Goal: Task Accomplishment & Management: Manage account settings

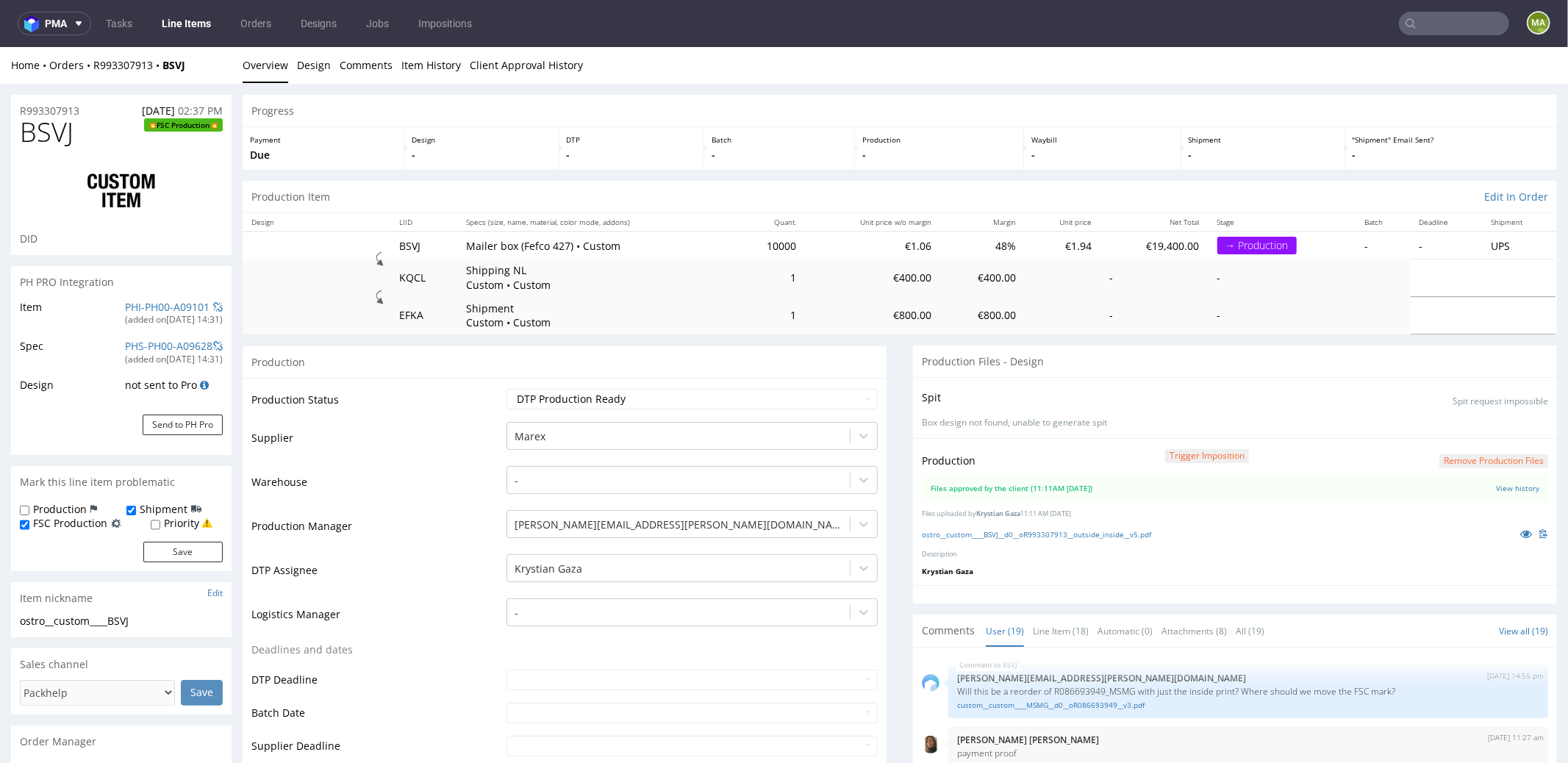
scroll to position [1093, 0]
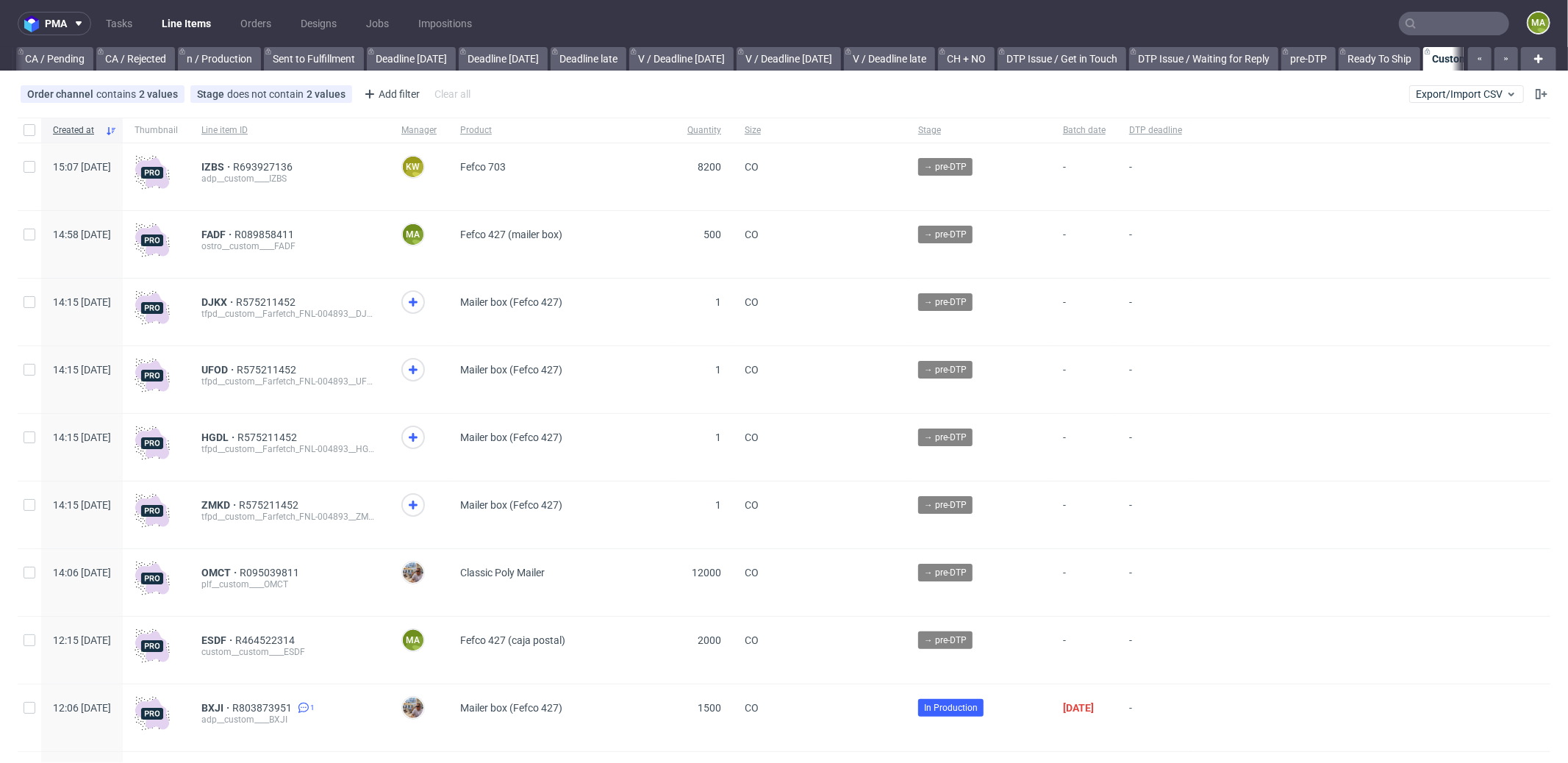
click at [1459, 14] on input "text" at bounding box center [1454, 23] width 110 height 23
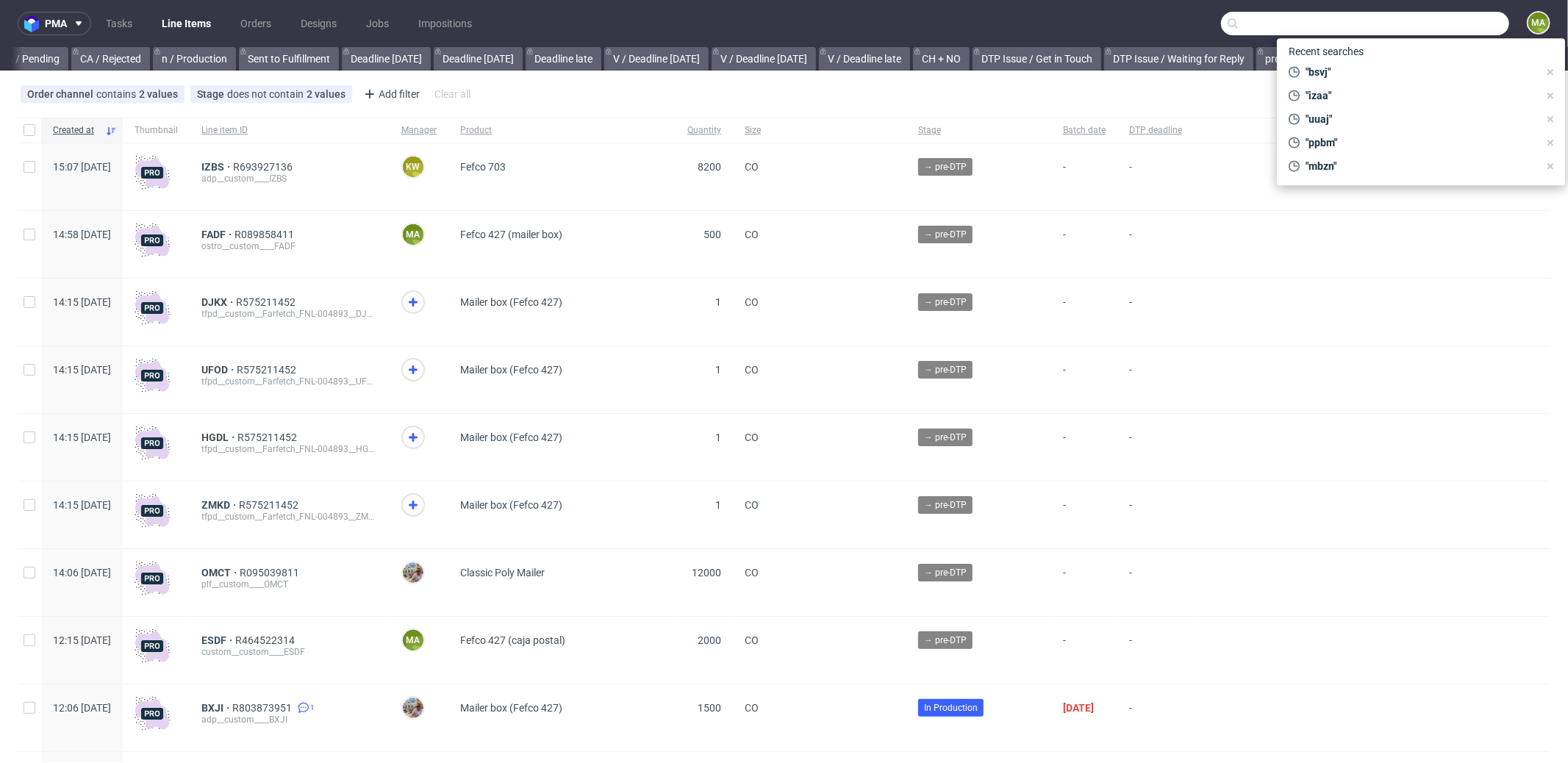
scroll to position [0, 1269]
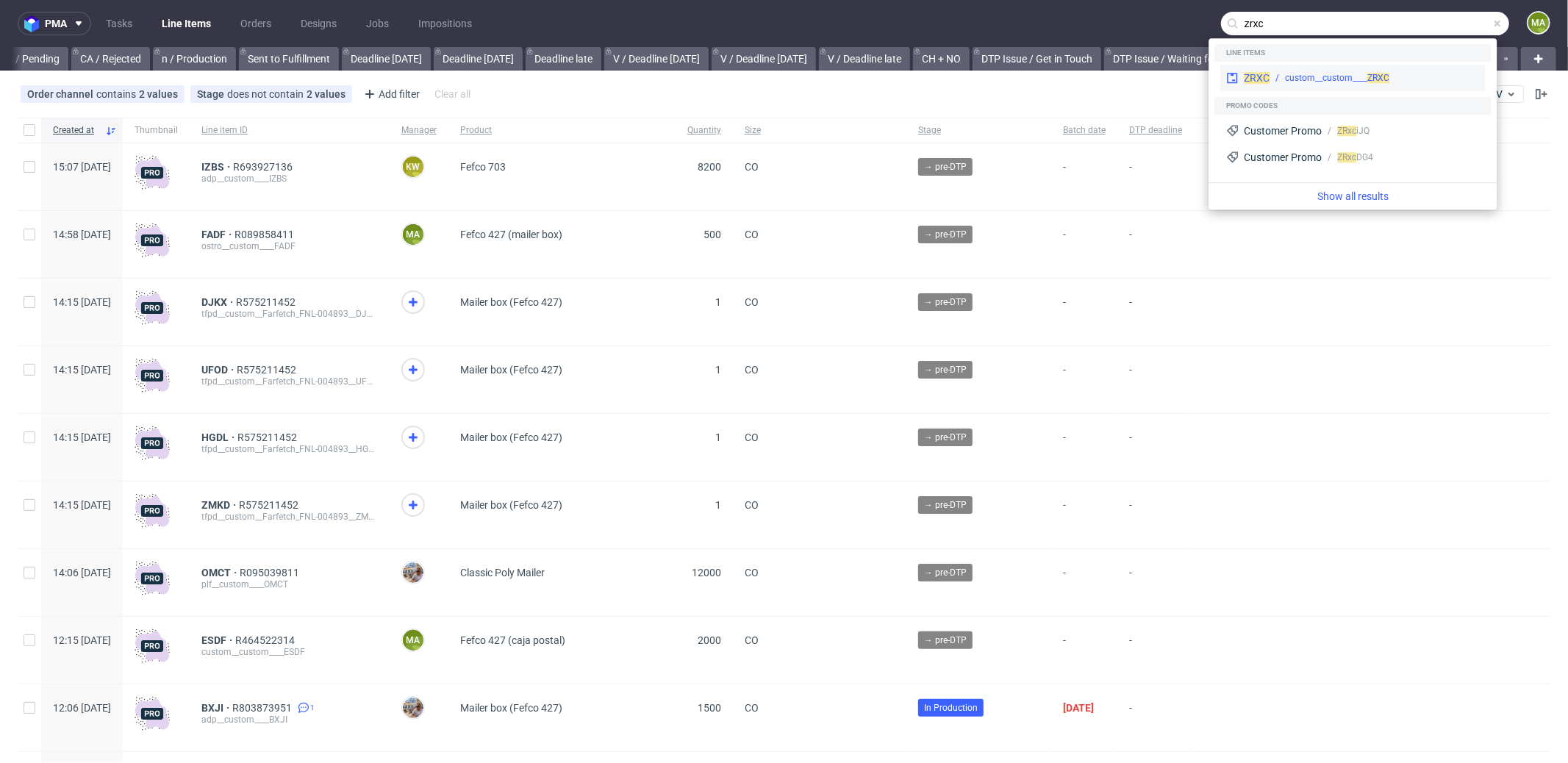
type input "zrxc"
click at [1265, 72] on span "ZRXC" at bounding box center [1256, 77] width 26 height 12
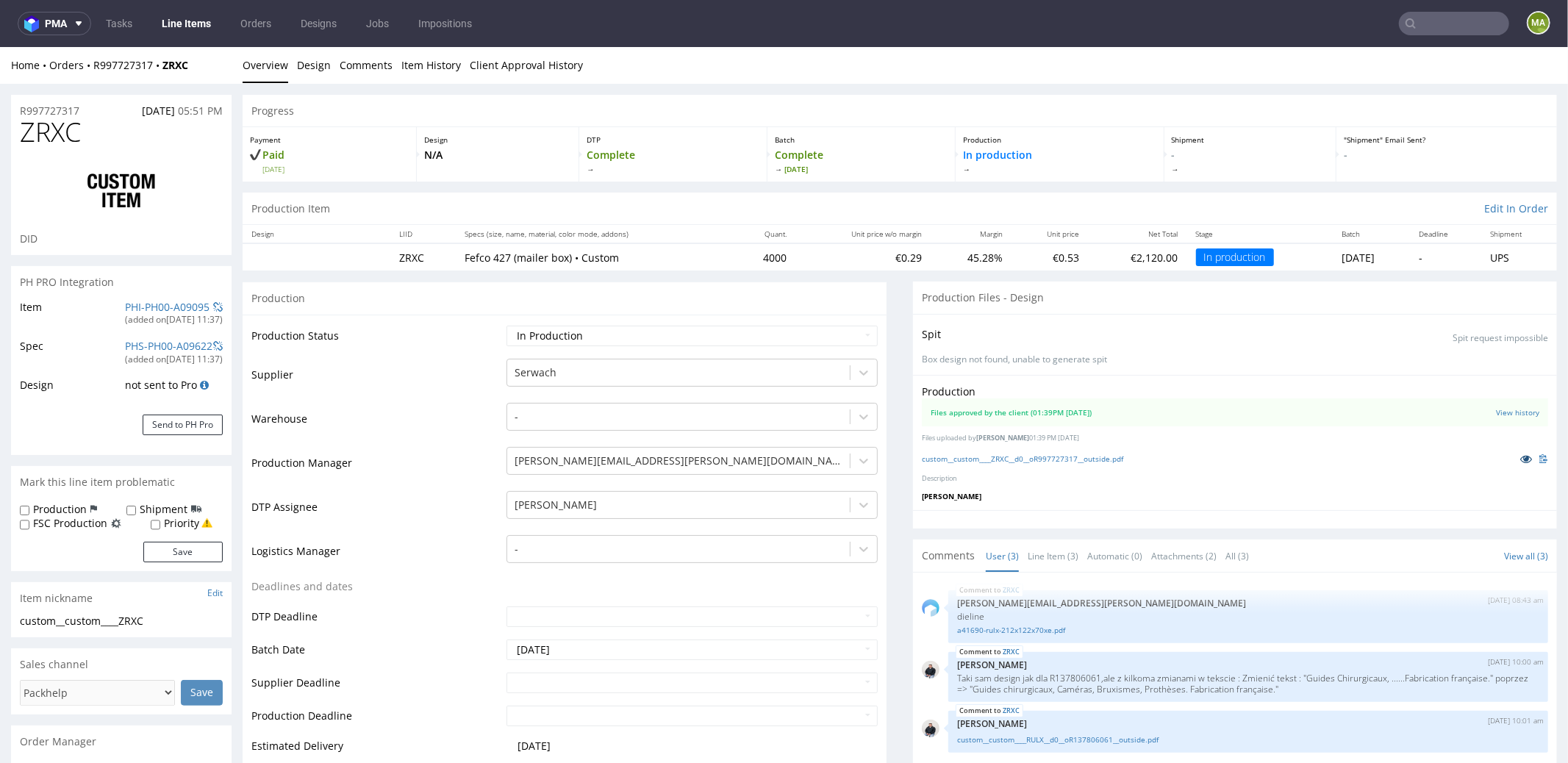
click at [1513, 453] on link at bounding box center [1526, 458] width 26 height 16
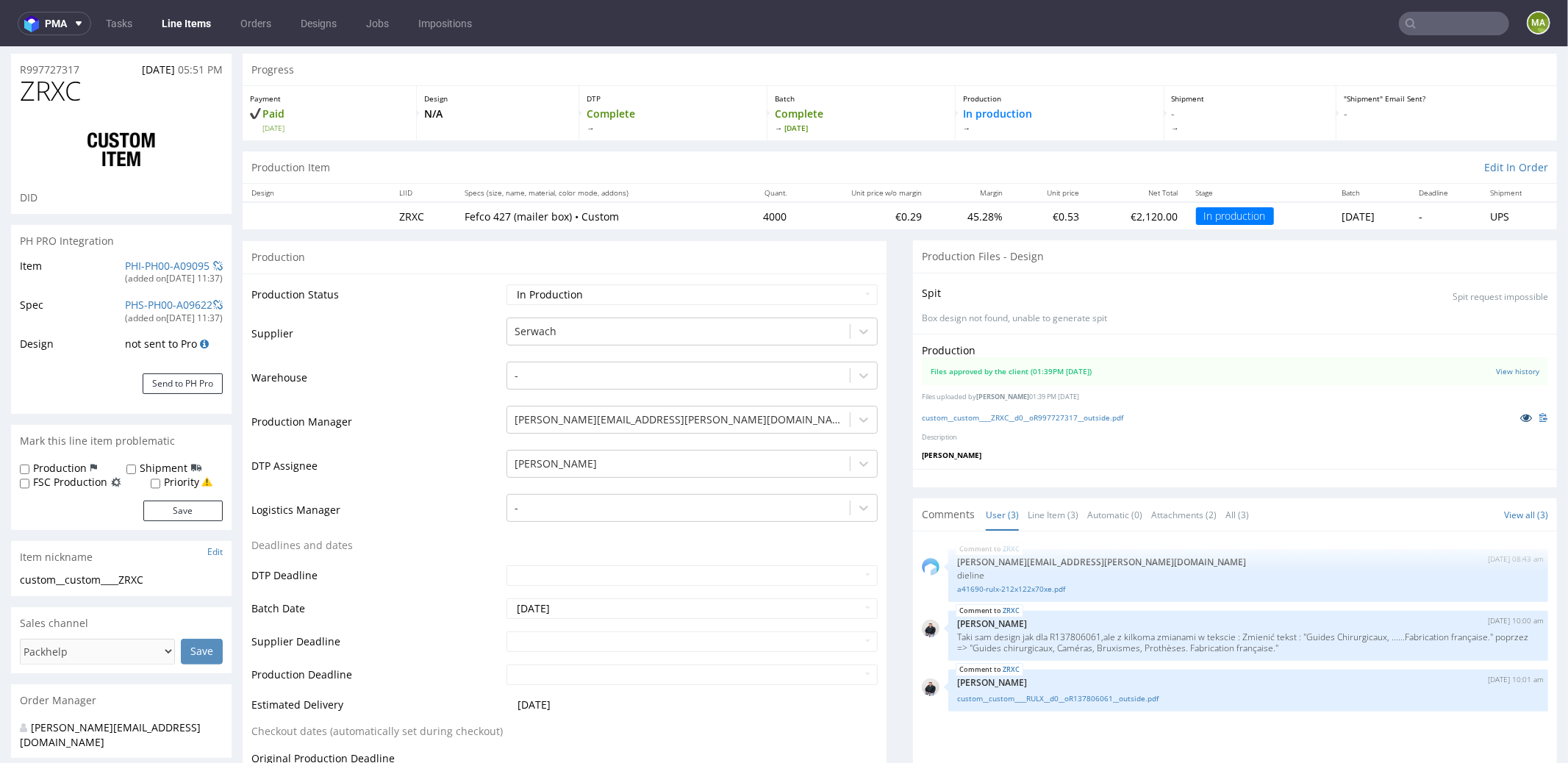
scroll to position [122, 0]
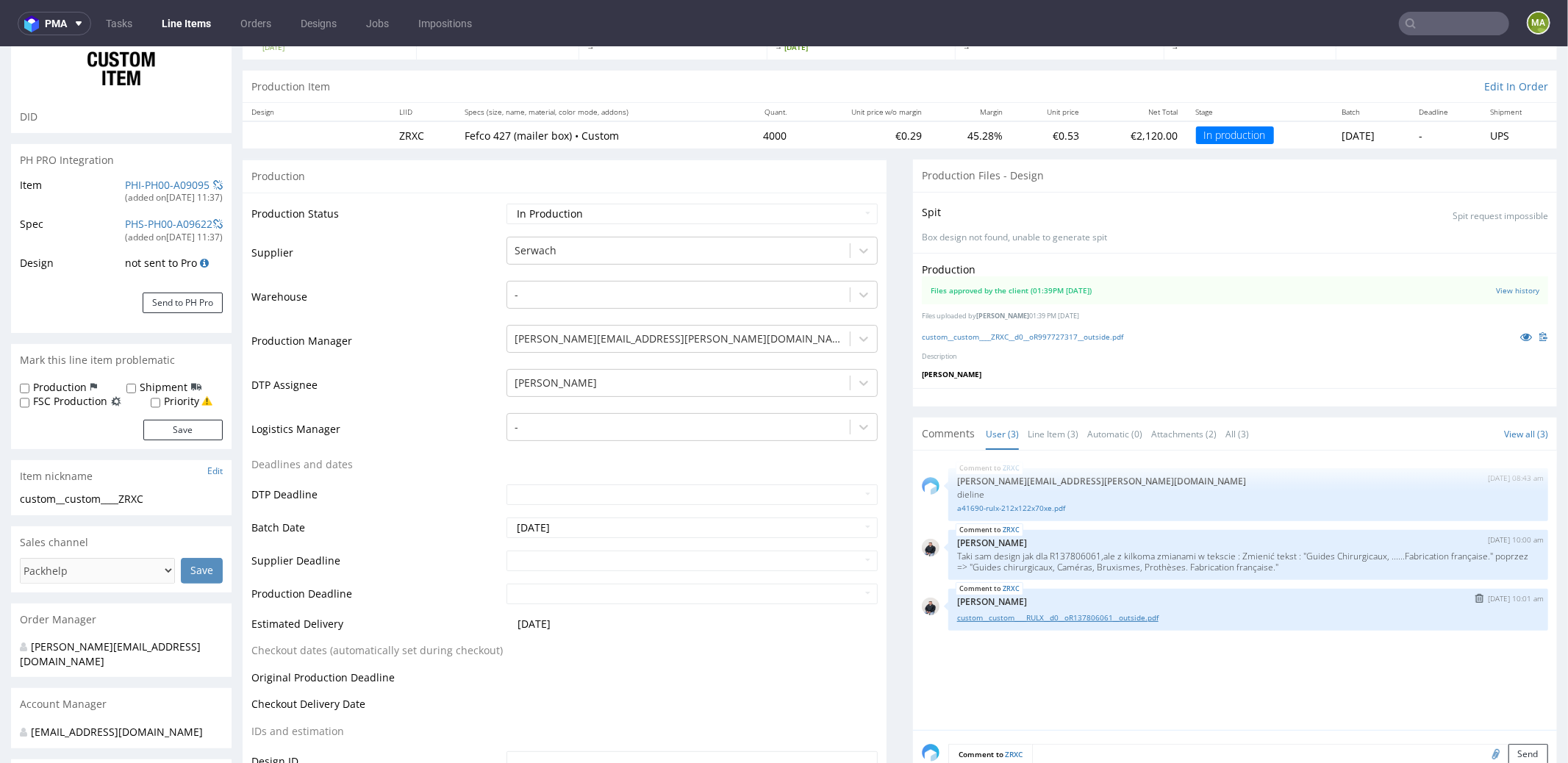
click at [1006, 612] on link "custom__custom____RULX__d0__oR137806061__outside.pdf" at bounding box center [1248, 617] width 582 height 11
click at [1074, 550] on p "Taki sam design jak dla R137806061,ale z kilkoma zmianami w tekscie : Zmienić t…" at bounding box center [1248, 560] width 582 height 22
drag, startPoint x: 1041, startPoint y: 553, endPoint x: 1092, endPoint y: 550, distance: 51.1
click at [1092, 550] on p "Taki sam design jak dla R137806061,ale z kilkoma zmianami w tekscie : Zmienić t…" at bounding box center [1248, 560] width 582 height 22
copy p "R137806061"
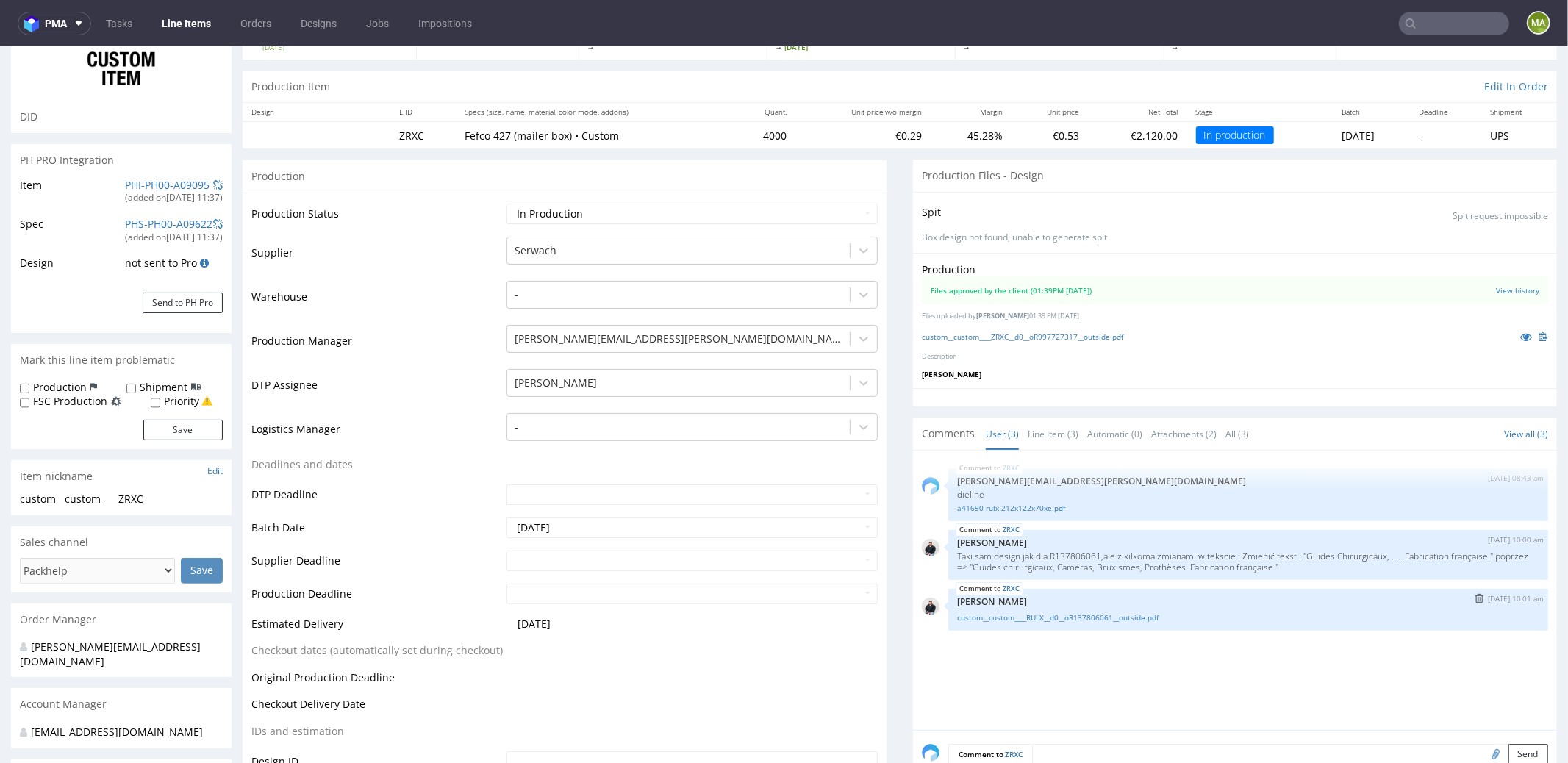
click at [1067, 609] on div "custom__custom____RULX__d0__oR137806061__outside.pdf" at bounding box center [1248, 616] width 582 height 14
click at [1066, 612] on link "custom__custom____RULX__d0__oR137806061__outside.pdf" at bounding box center [1248, 617] width 582 height 11
click at [1520, 333] on icon at bounding box center [1526, 335] width 12 height 10
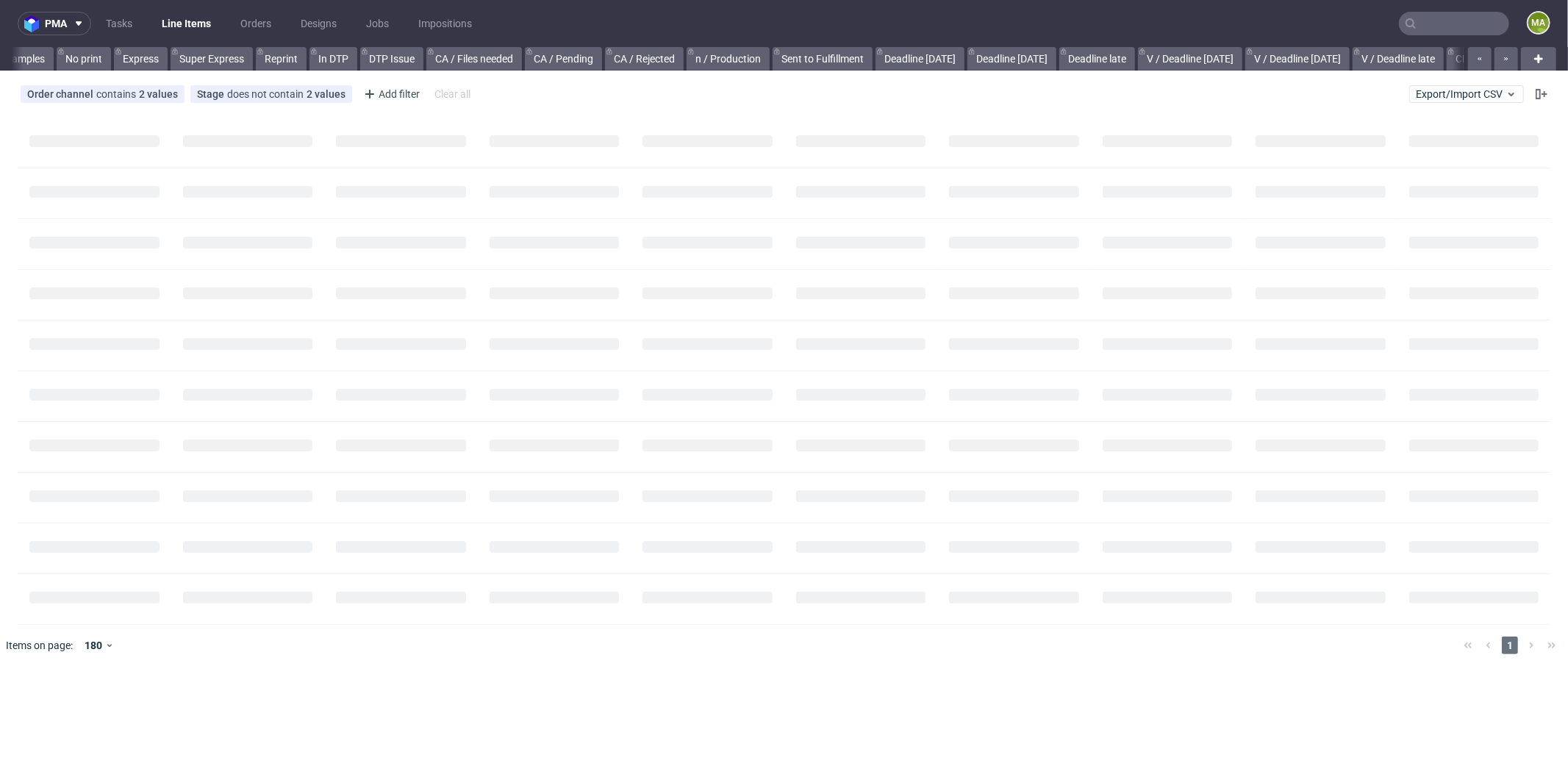
click at [1445, 14] on input "text" at bounding box center [1454, 23] width 110 height 23
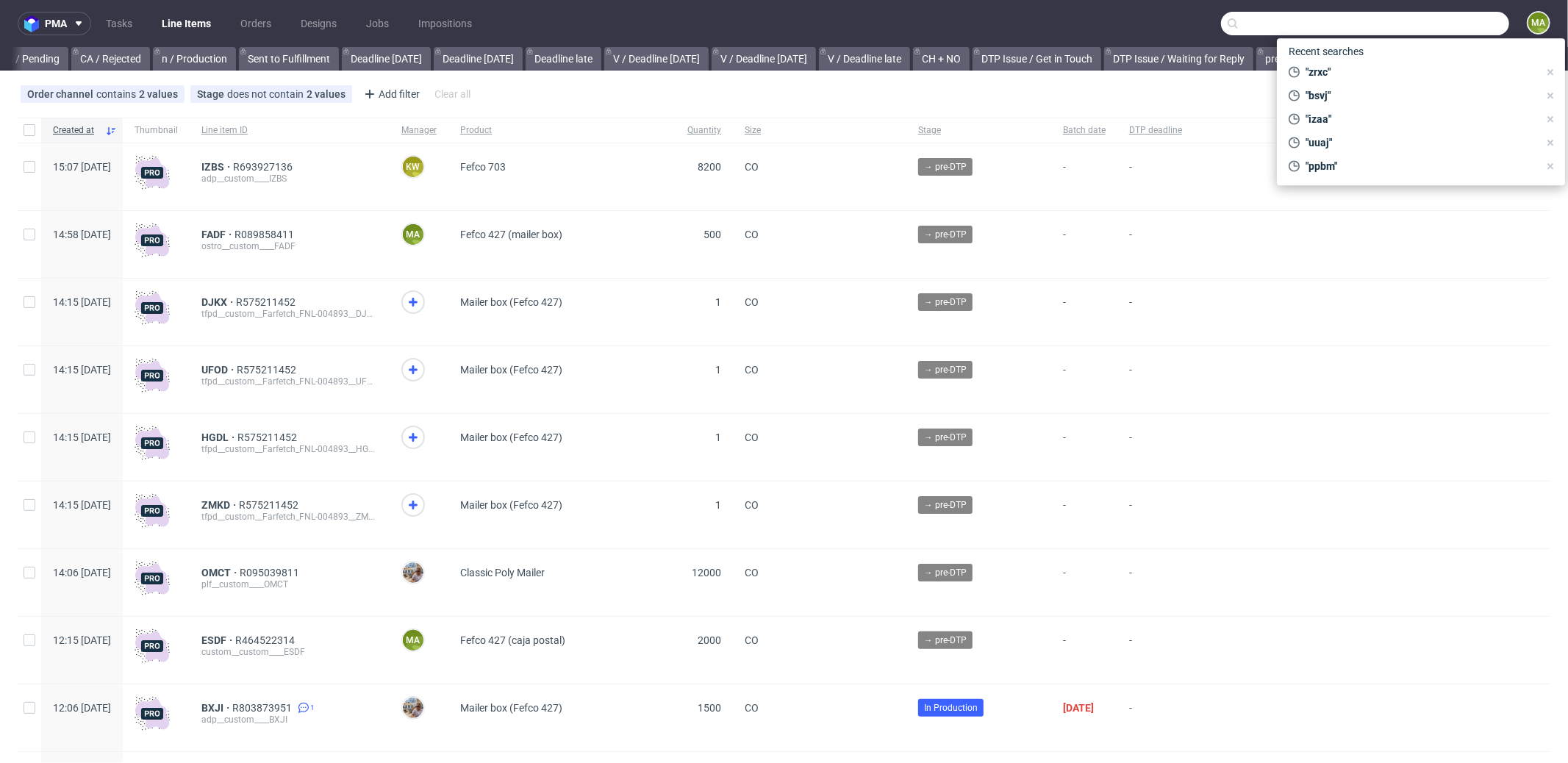
paste input "R137806061"
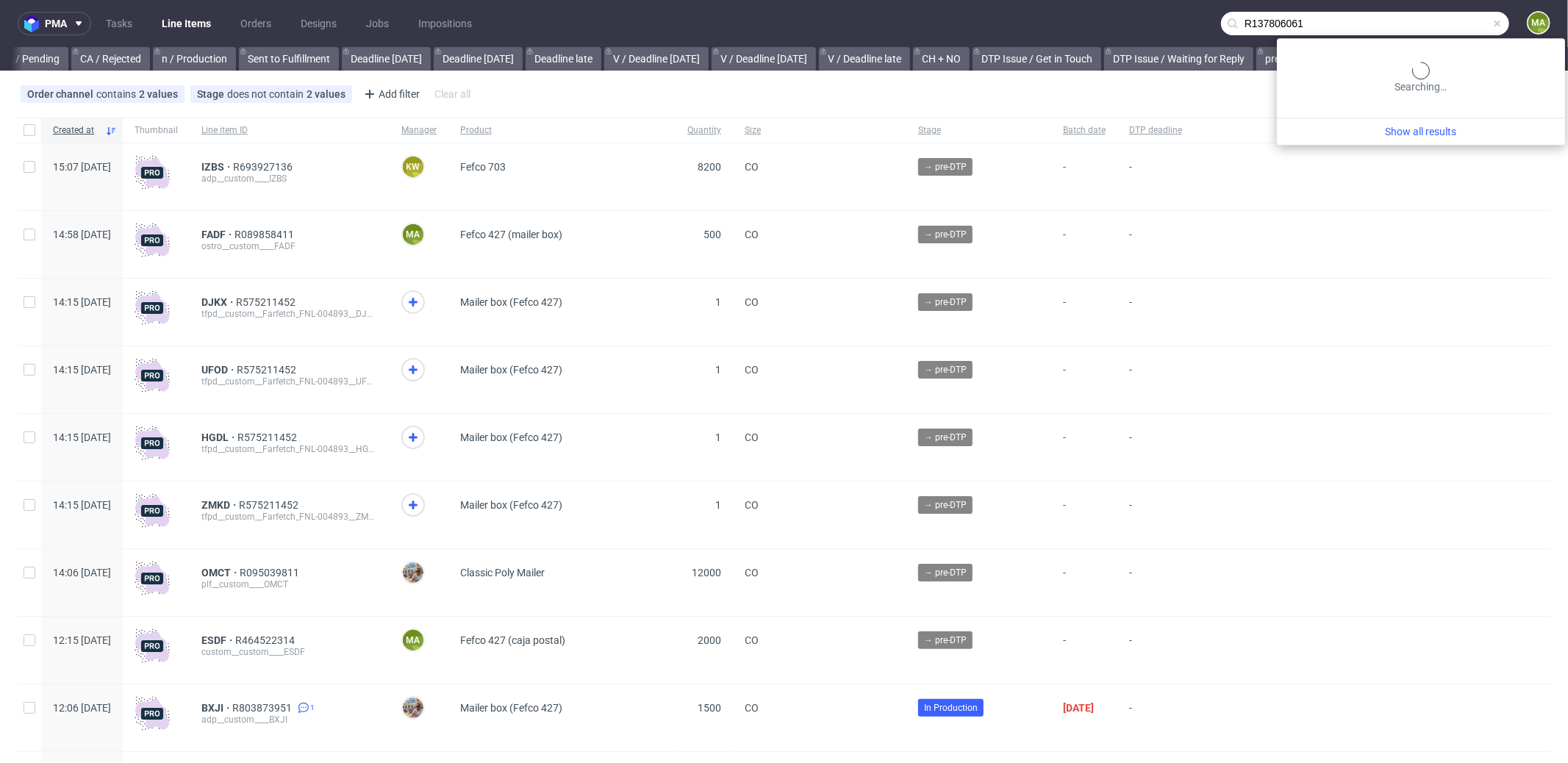
scroll to position [0, 1269]
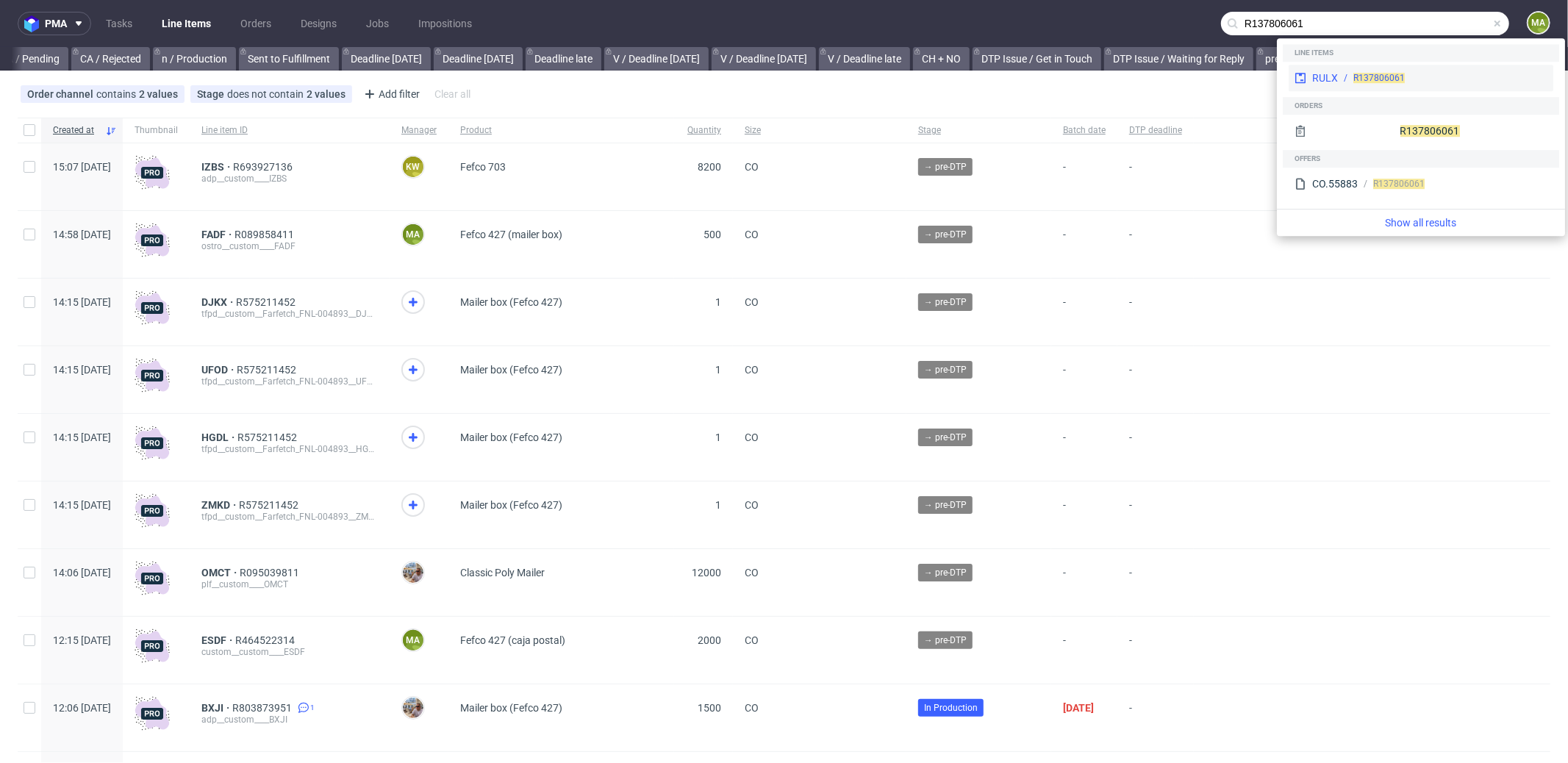
type input "R137806061"
click at [1322, 65] on div "RULX R137806061" at bounding box center [1421, 77] width 265 height 26
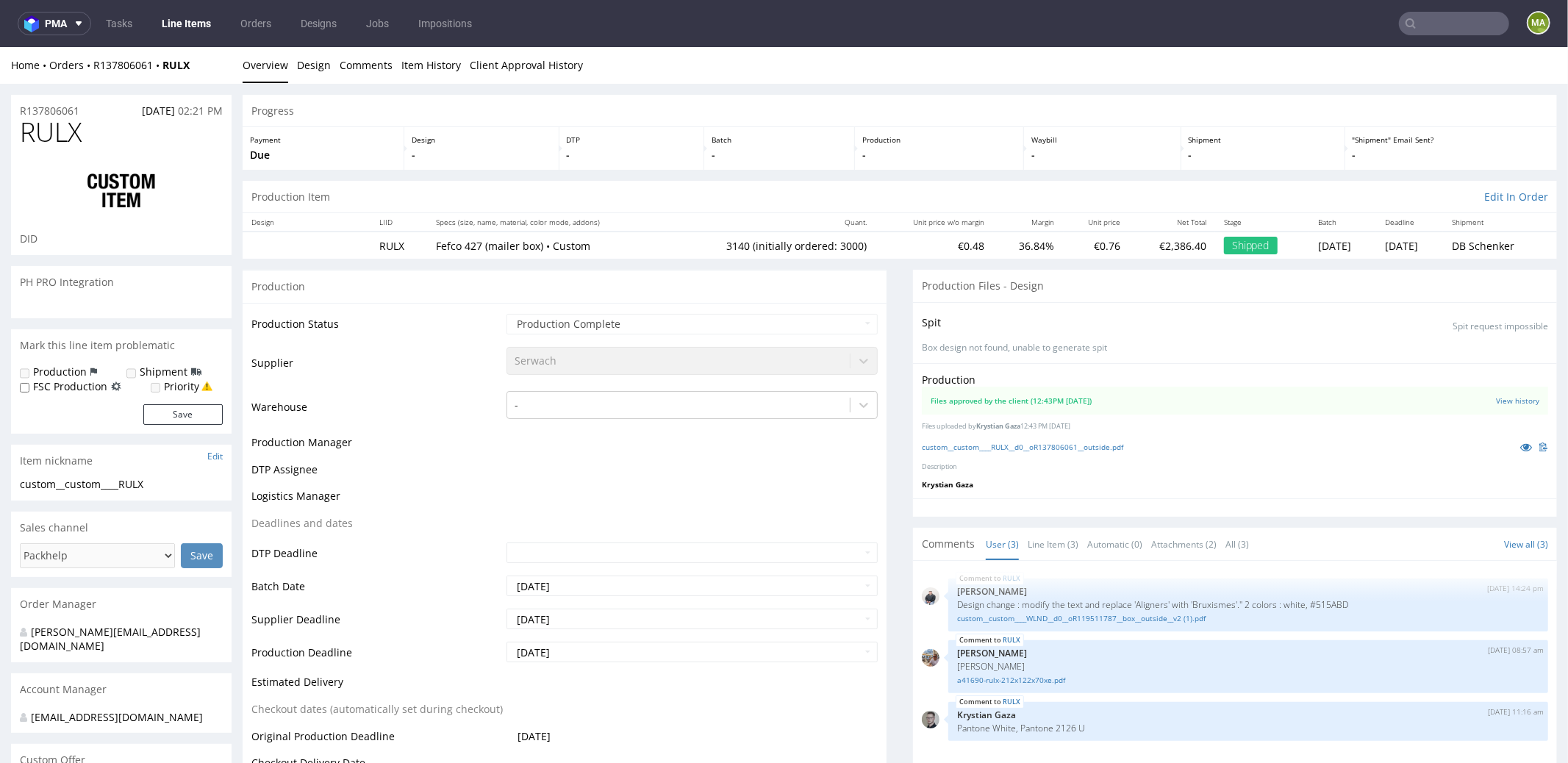
select select "in_progress"
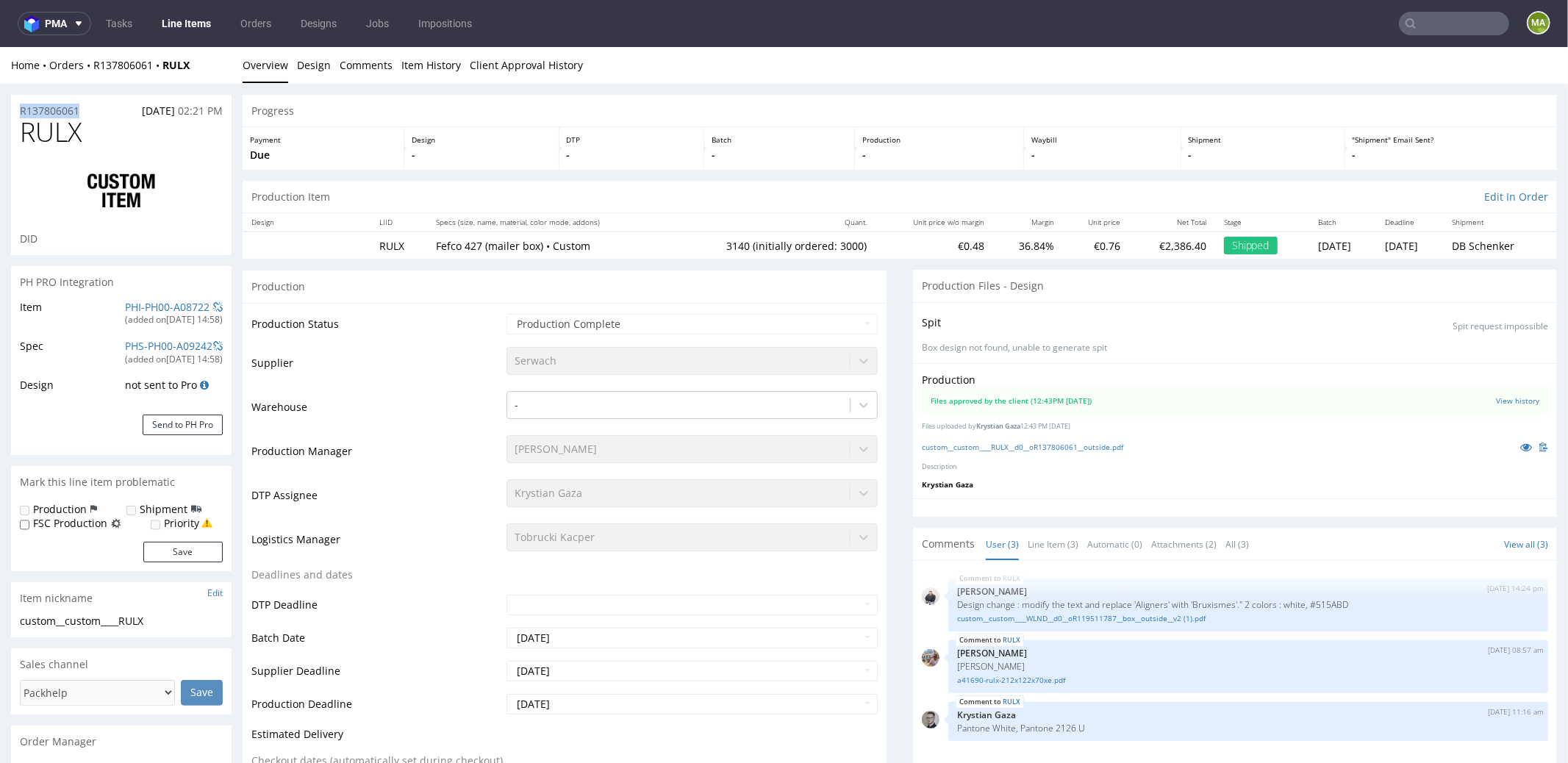
drag, startPoint x: 62, startPoint y: 106, endPoint x: 14, endPoint y: 120, distance: 50.0
copy p "R137806061"
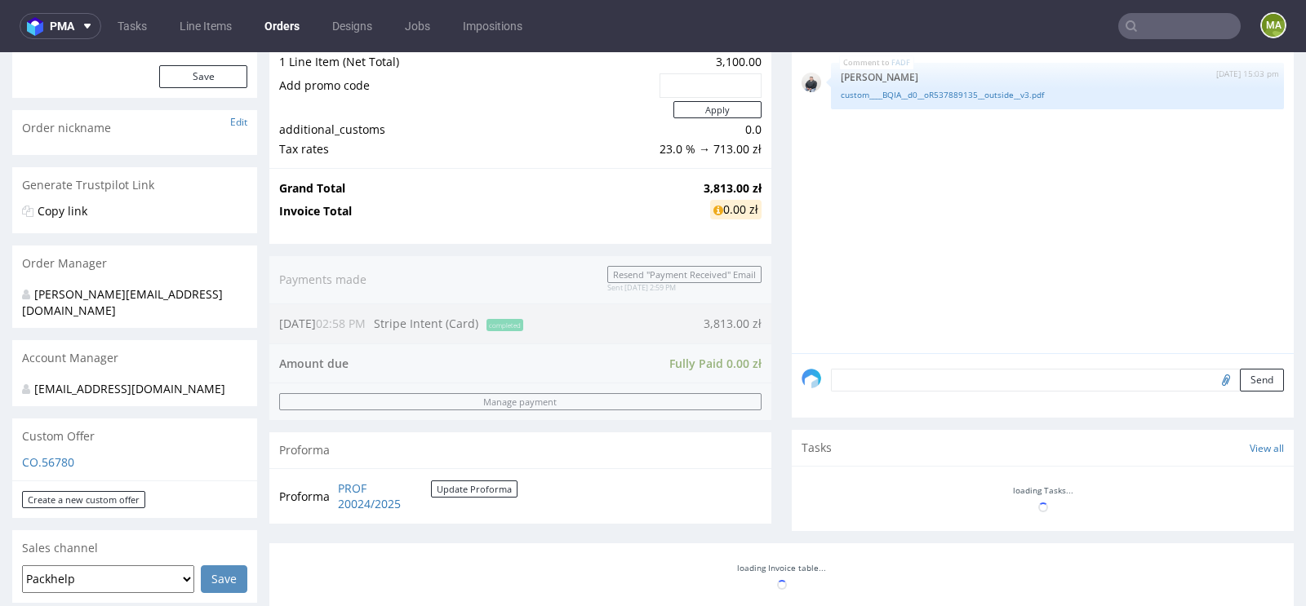
scroll to position [576, 0]
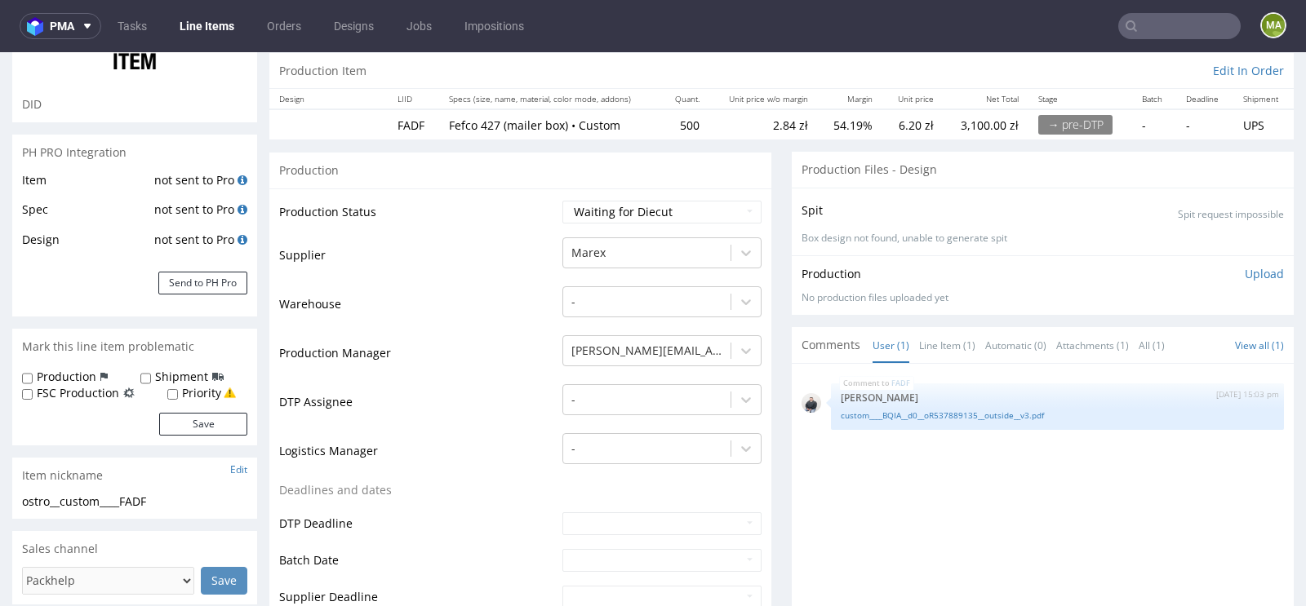
scroll to position [331, 0]
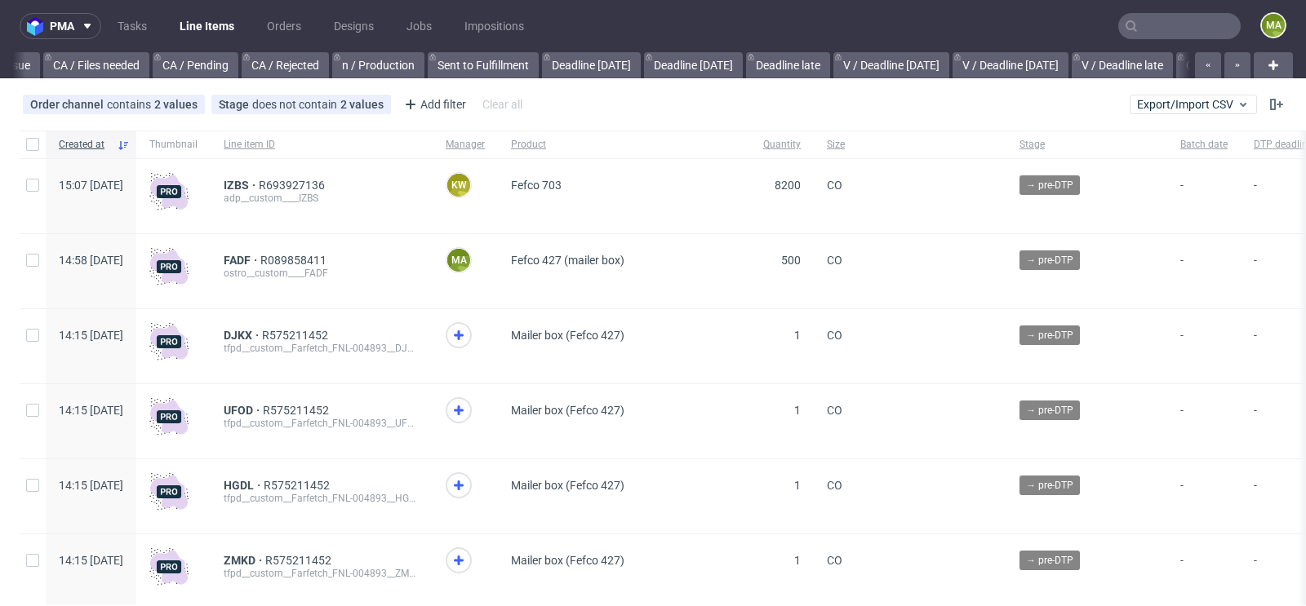
scroll to position [0, 1844]
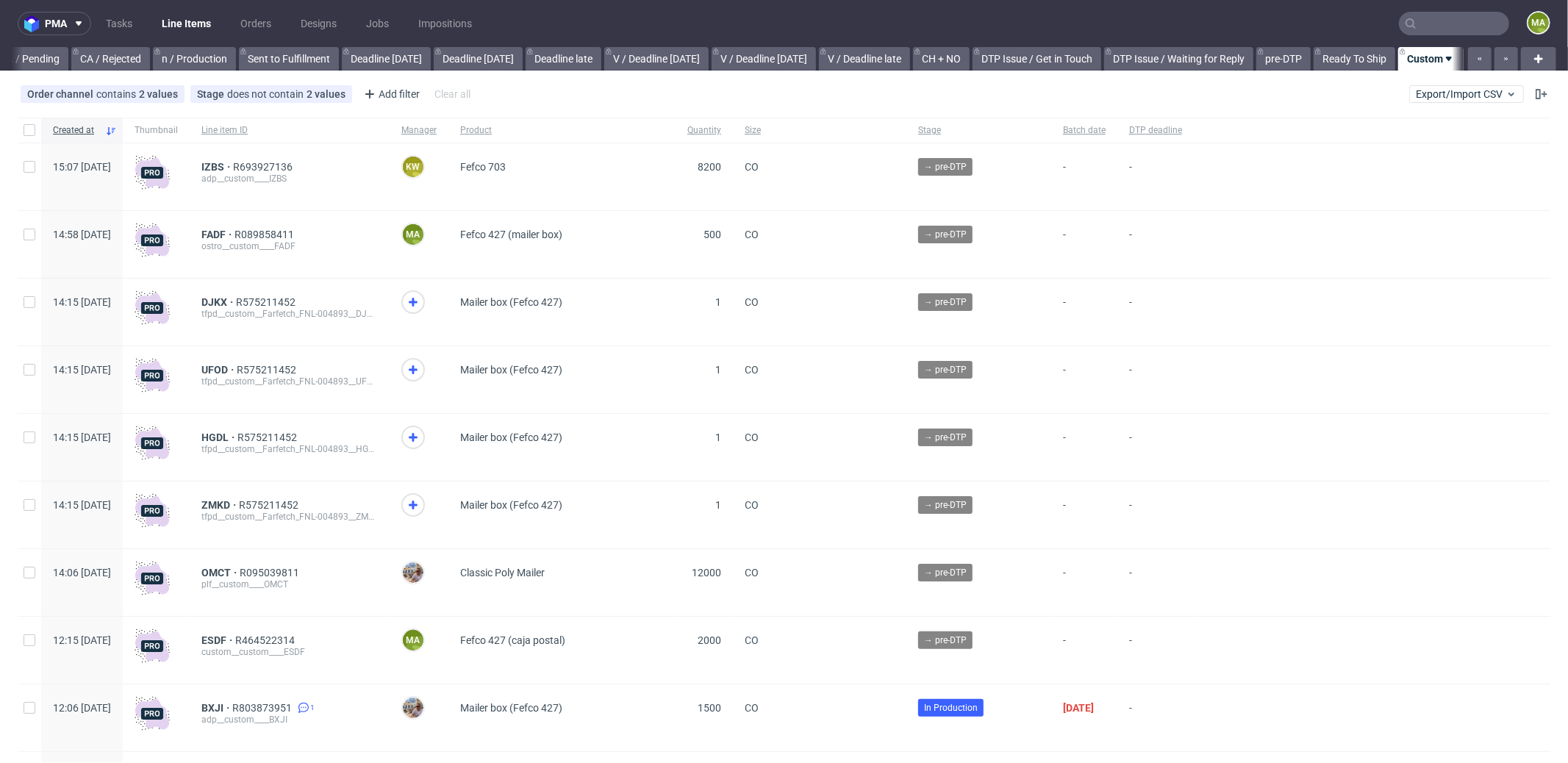
scroll to position [0, 1269]
click at [234, 234] on span "FADF" at bounding box center [218, 234] width 33 height 12
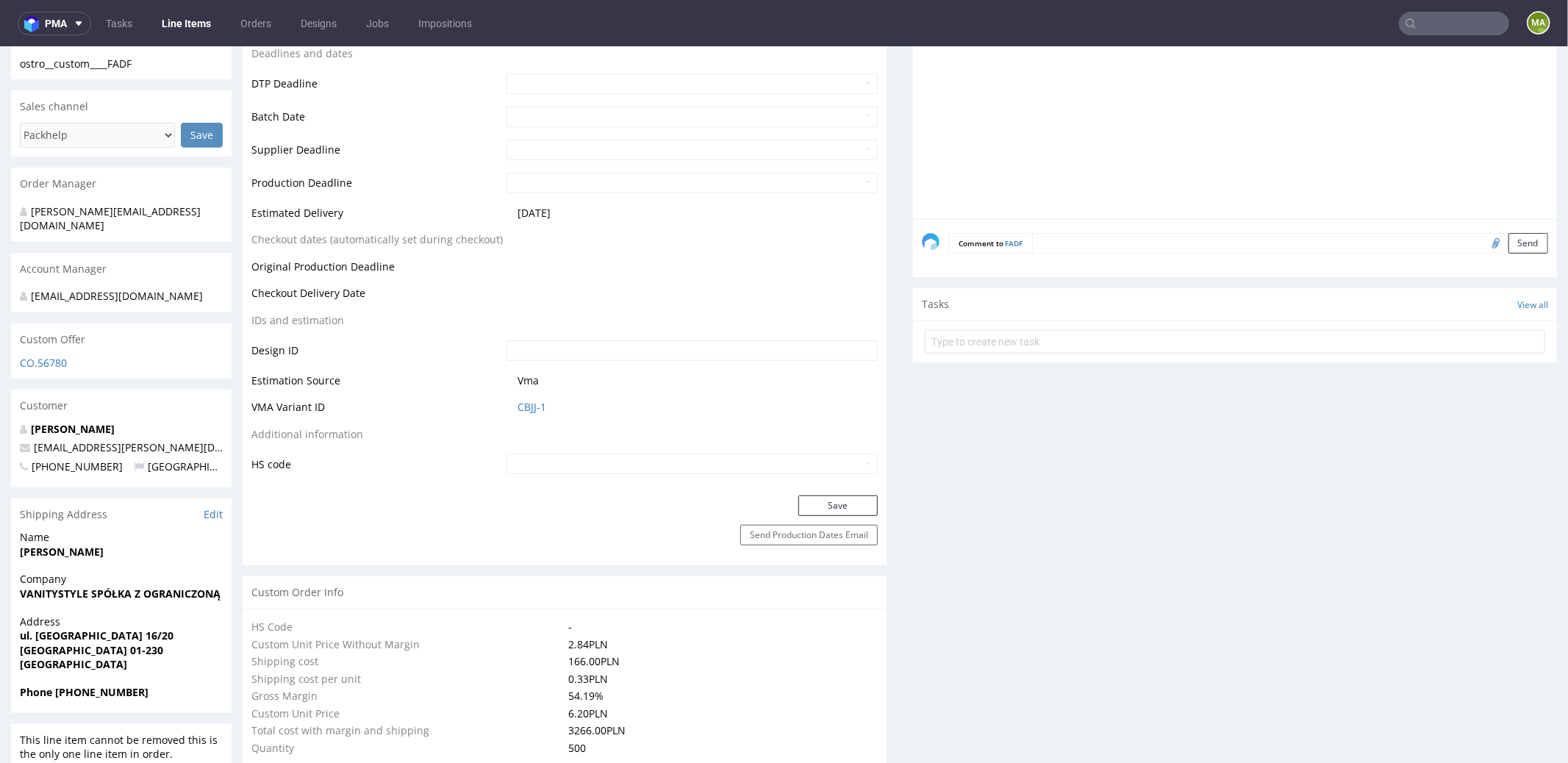
scroll to position [541, 0]
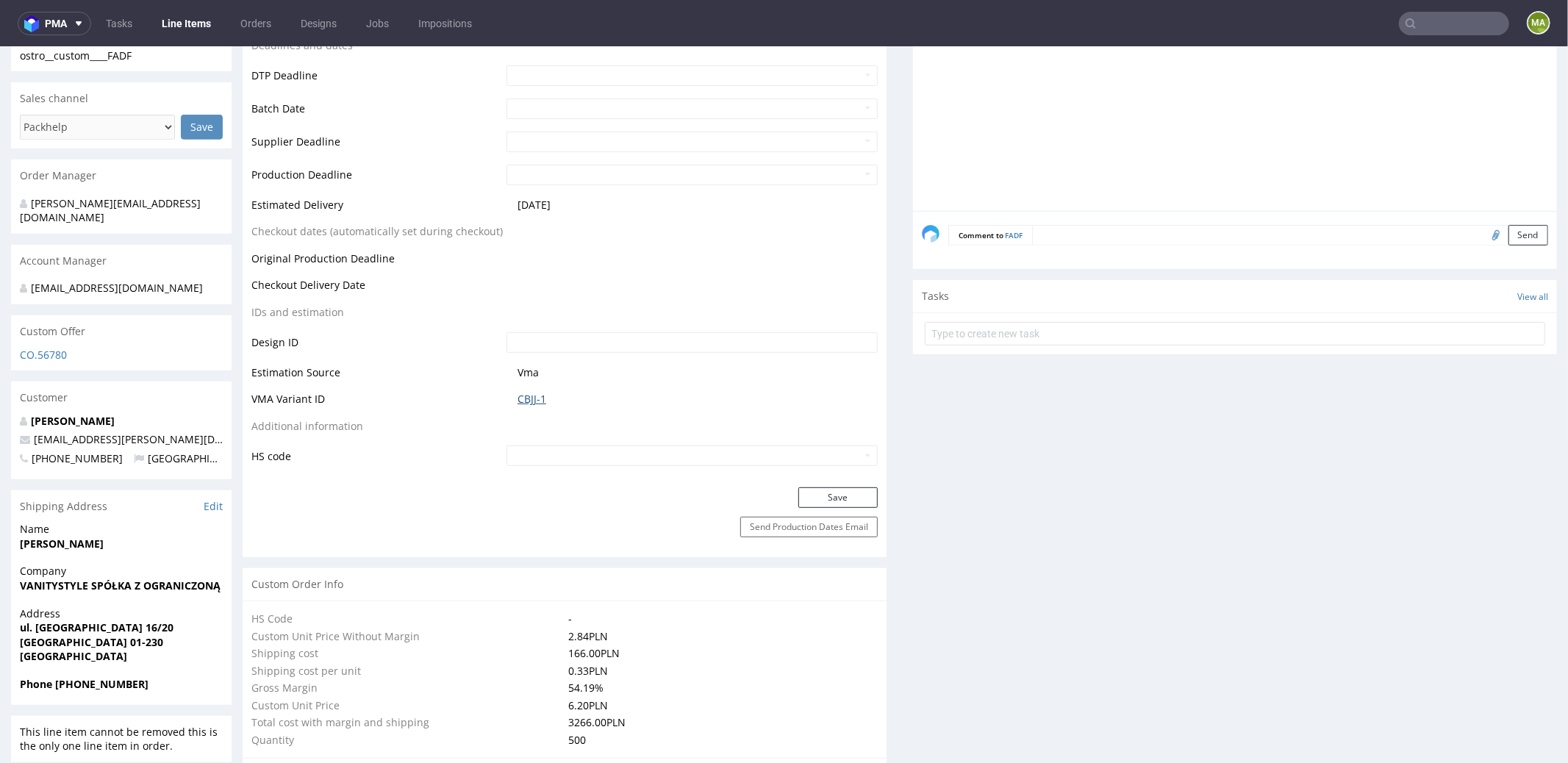
click at [523, 399] on link "CBJJ-1" at bounding box center [532, 398] width 29 height 14
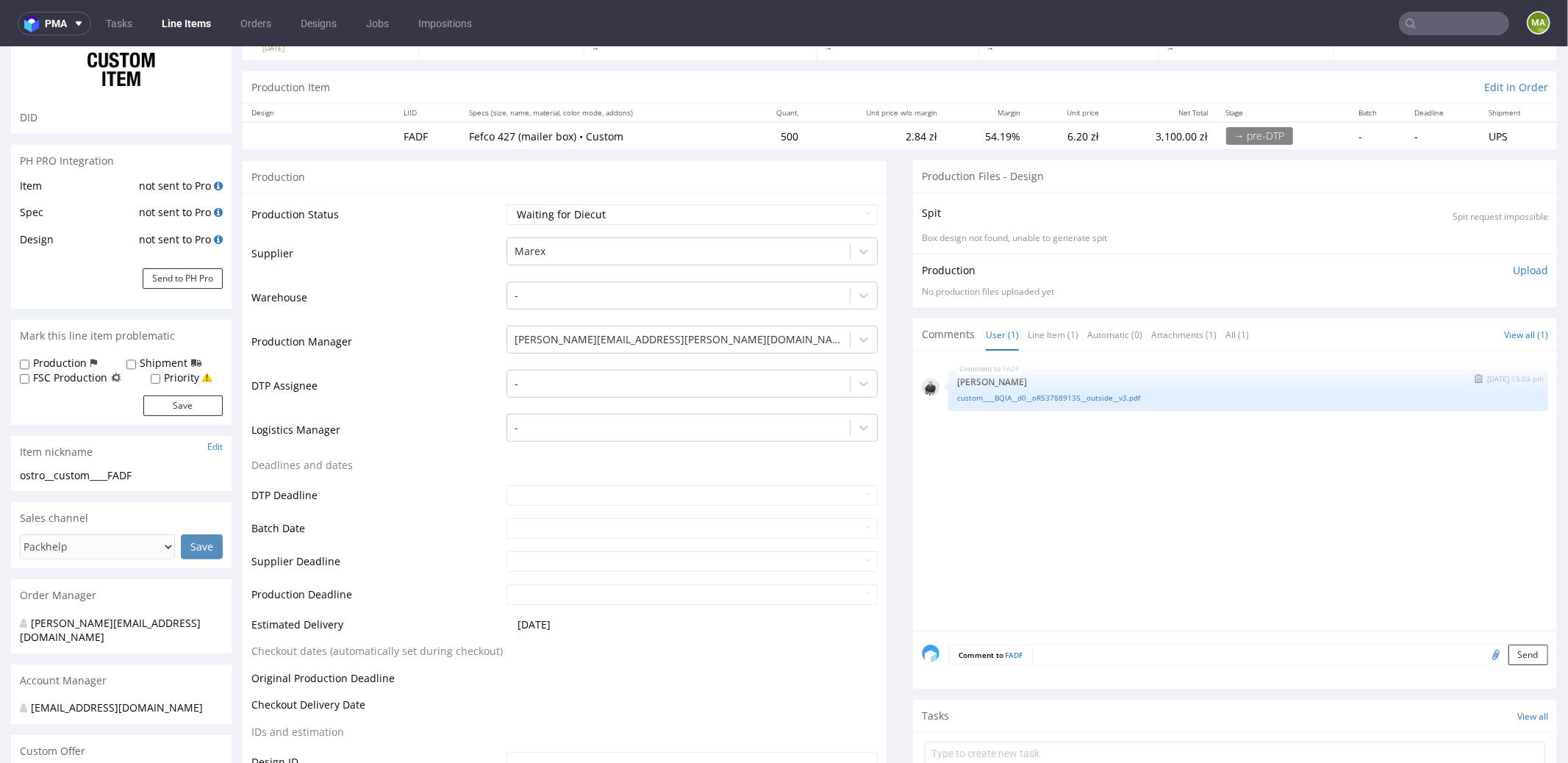
scroll to position [127, 0]
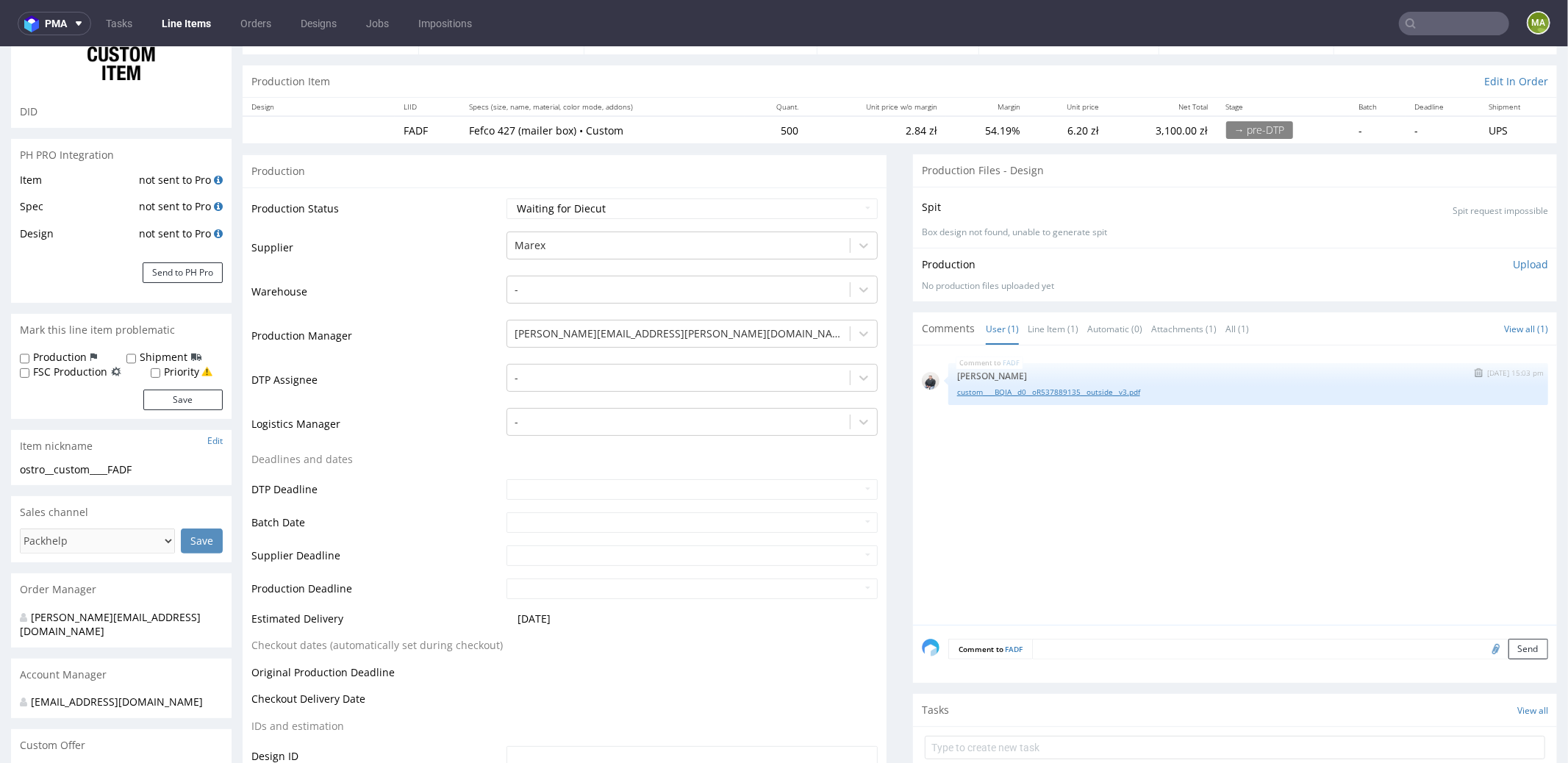
click at [983, 386] on link "custom____BQIA__d0__oR537889135__outside__v3.pdf" at bounding box center [1248, 391] width 582 height 11
click at [1065, 393] on link "custom____BQIA__d0__oR537889135__outside__v3.pdf" at bounding box center [1248, 391] width 582 height 11
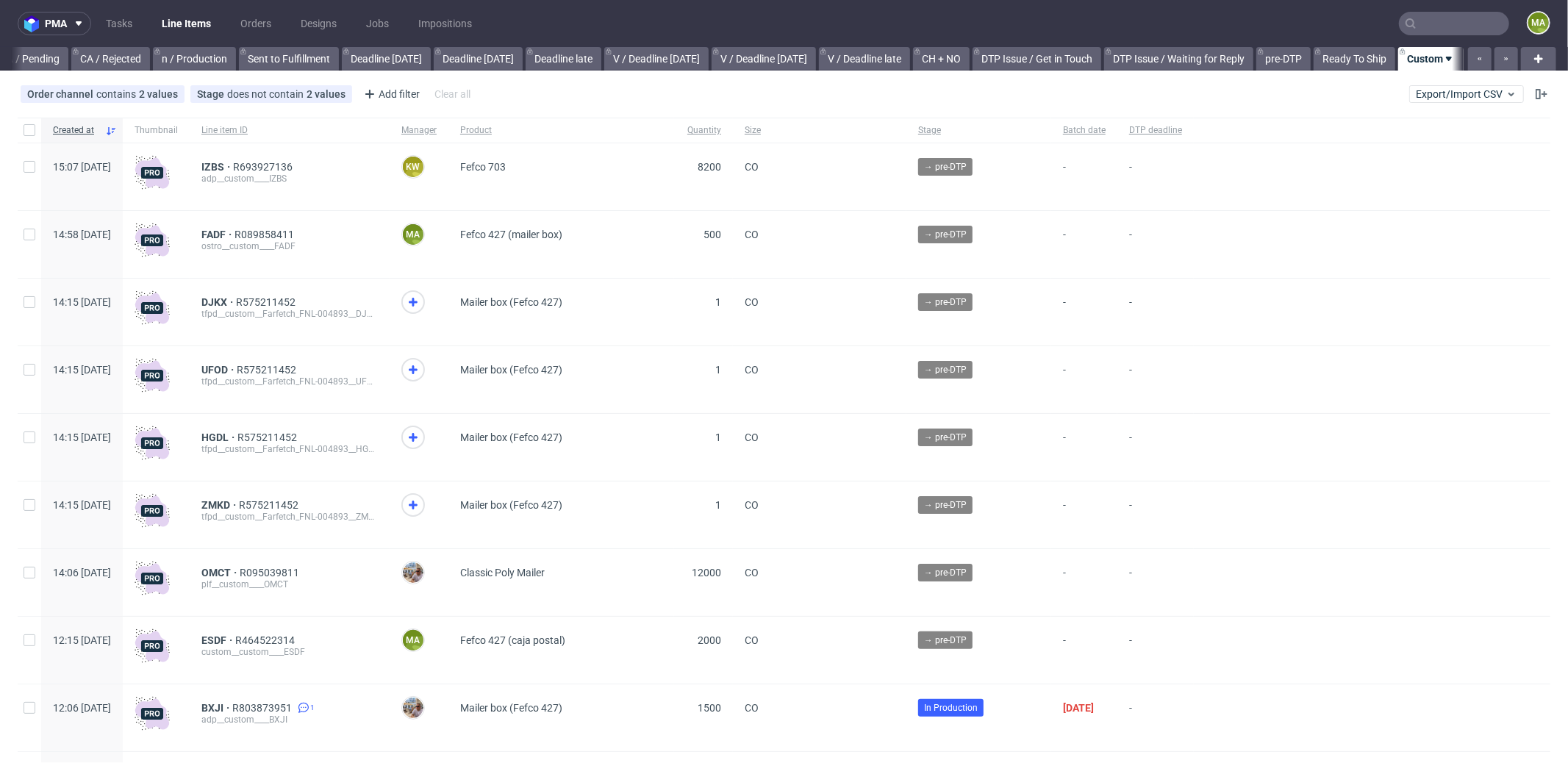
scroll to position [0, 1269]
click at [234, 230] on span "FADF" at bounding box center [218, 234] width 33 height 12
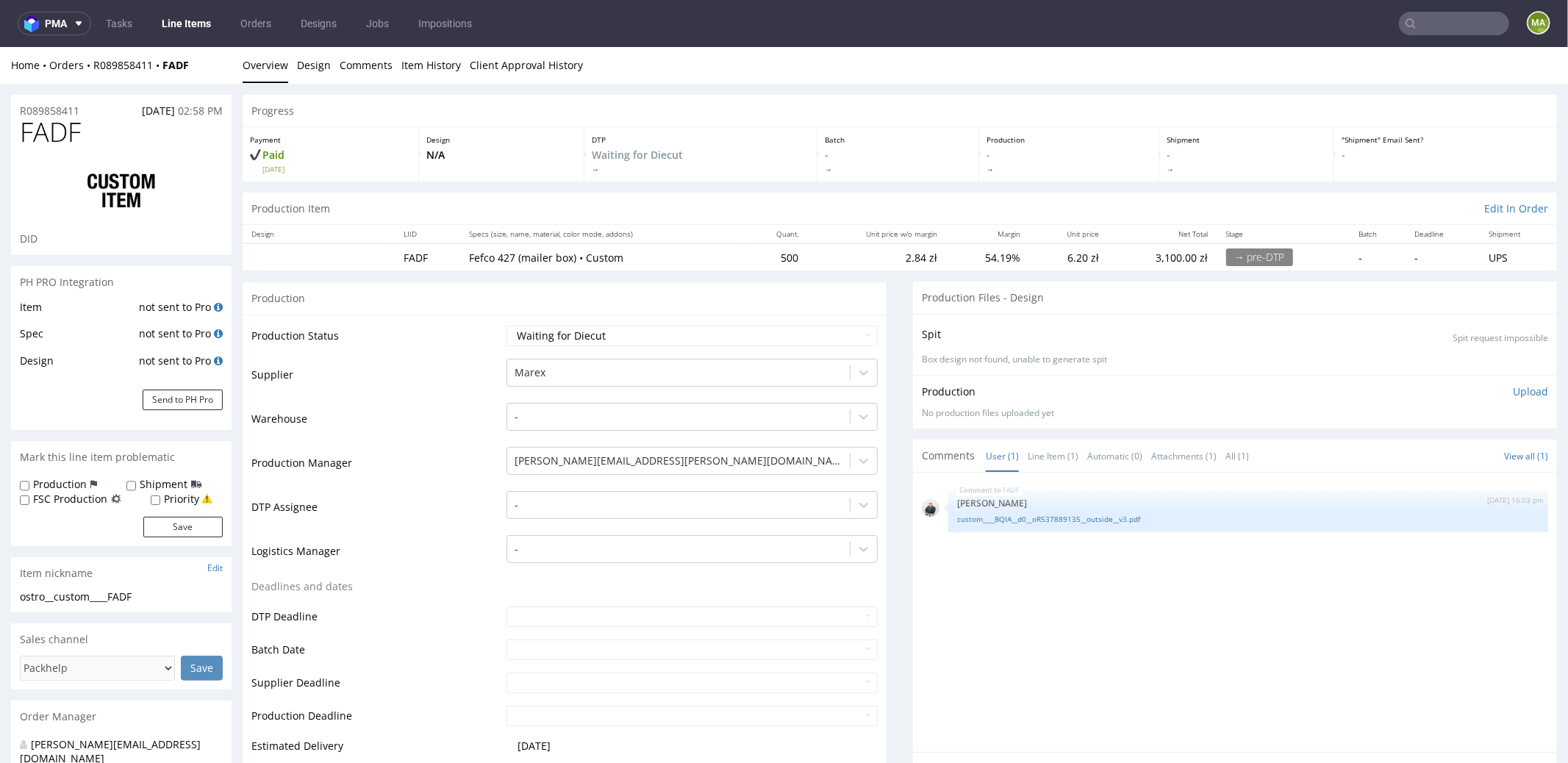
scroll to position [134, 0]
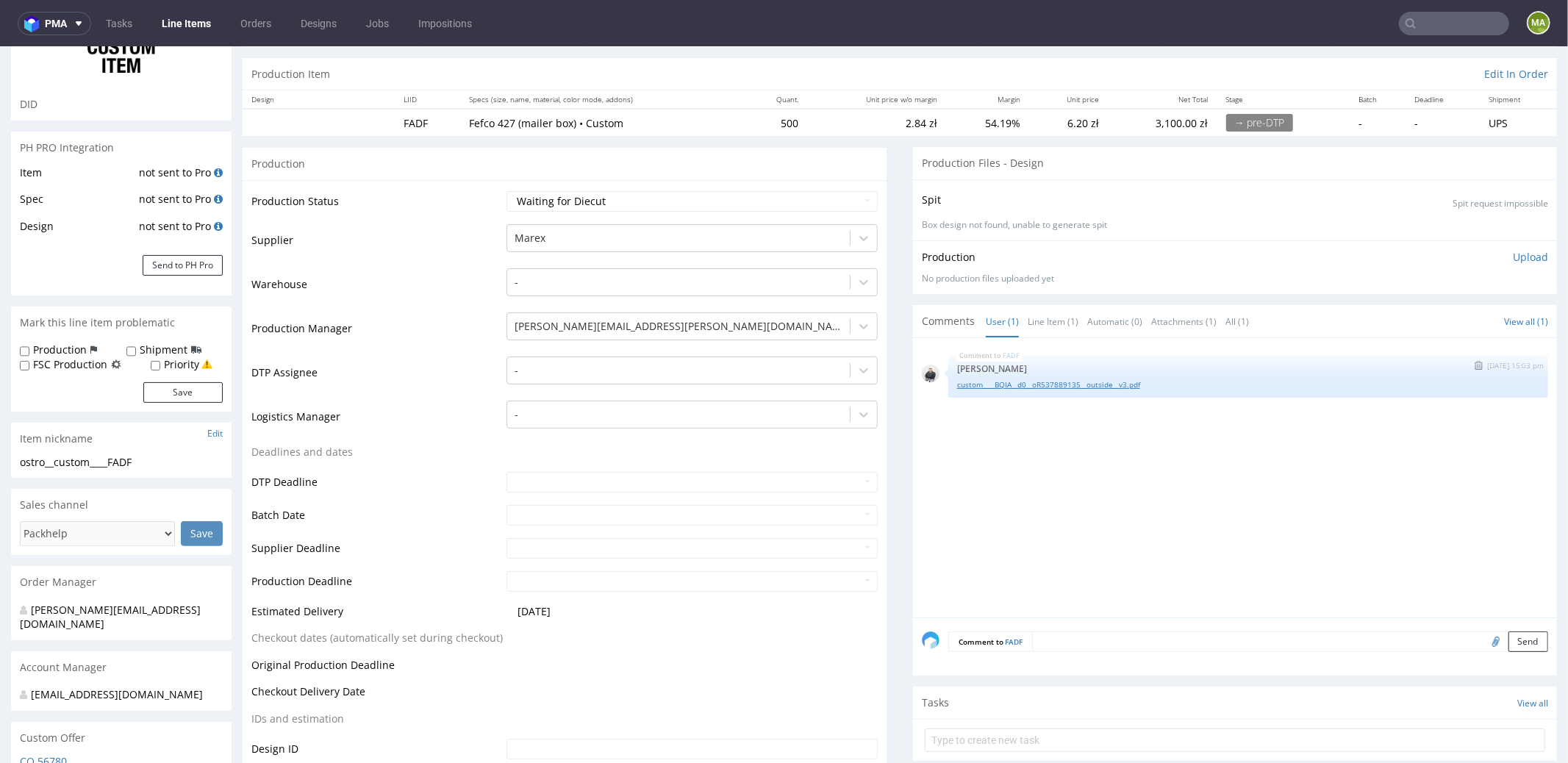
click at [1016, 385] on link "custom____BQIA__d0__oR537889135__outside__v3.pdf" at bounding box center [1248, 384] width 582 height 11
click at [1020, 386] on div "FADF [DATE] 15:03 pm [PERSON_NAME] custom____BQIA__d0__oR537889135__outside__v3…" at bounding box center [1248, 376] width 600 height 42
click at [1021, 386] on link "custom____BQIA__d0__oR537889135__outside__v3.pdf" at bounding box center [1248, 384] width 582 height 11
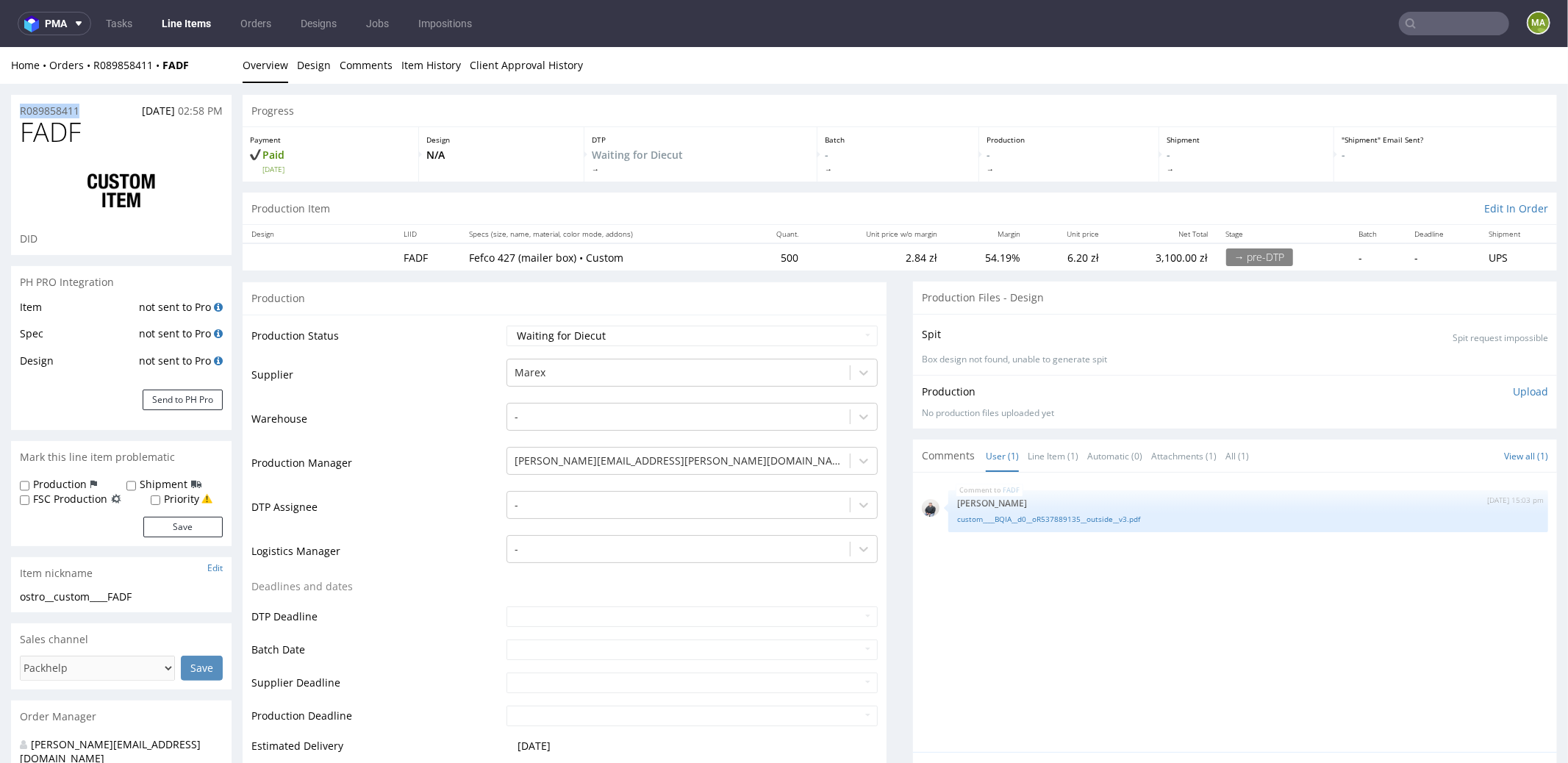
drag, startPoint x: 87, startPoint y: 112, endPoint x: 0, endPoint y: 109, distance: 87.1
copy p "R089858411"
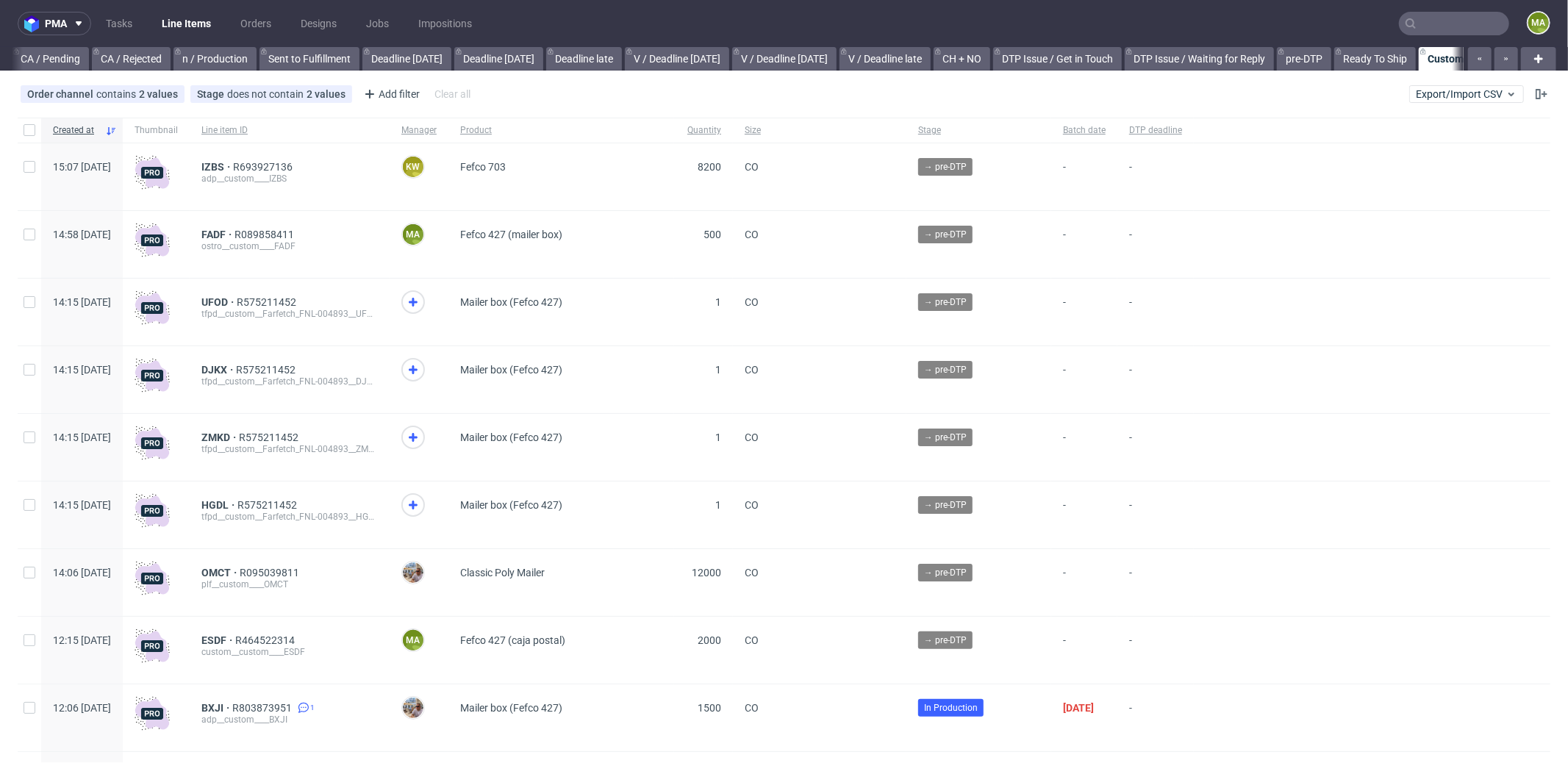
scroll to position [0, 1269]
click at [234, 232] on span "FADF" at bounding box center [218, 234] width 33 height 12
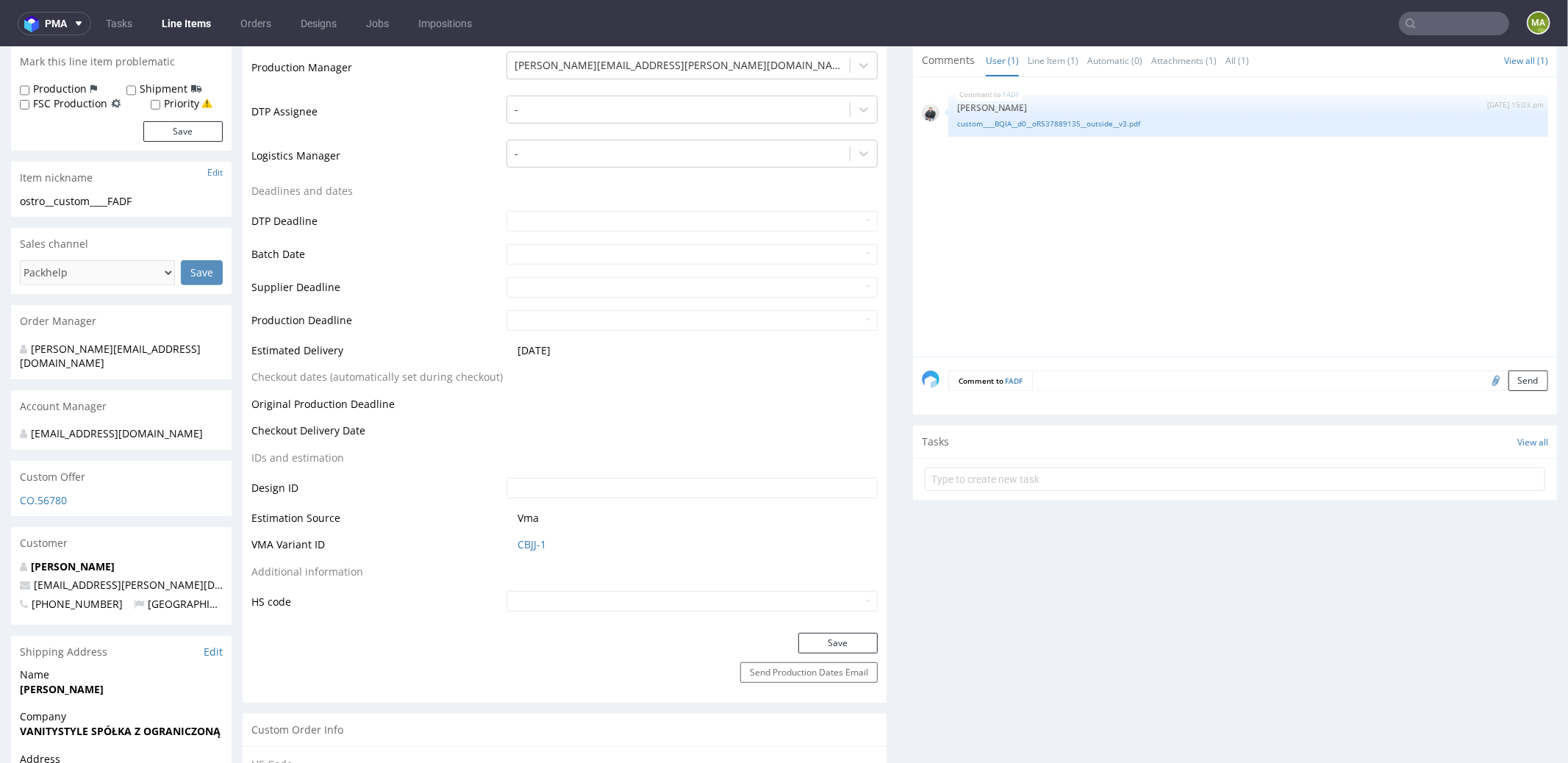
scroll to position [402, 0]
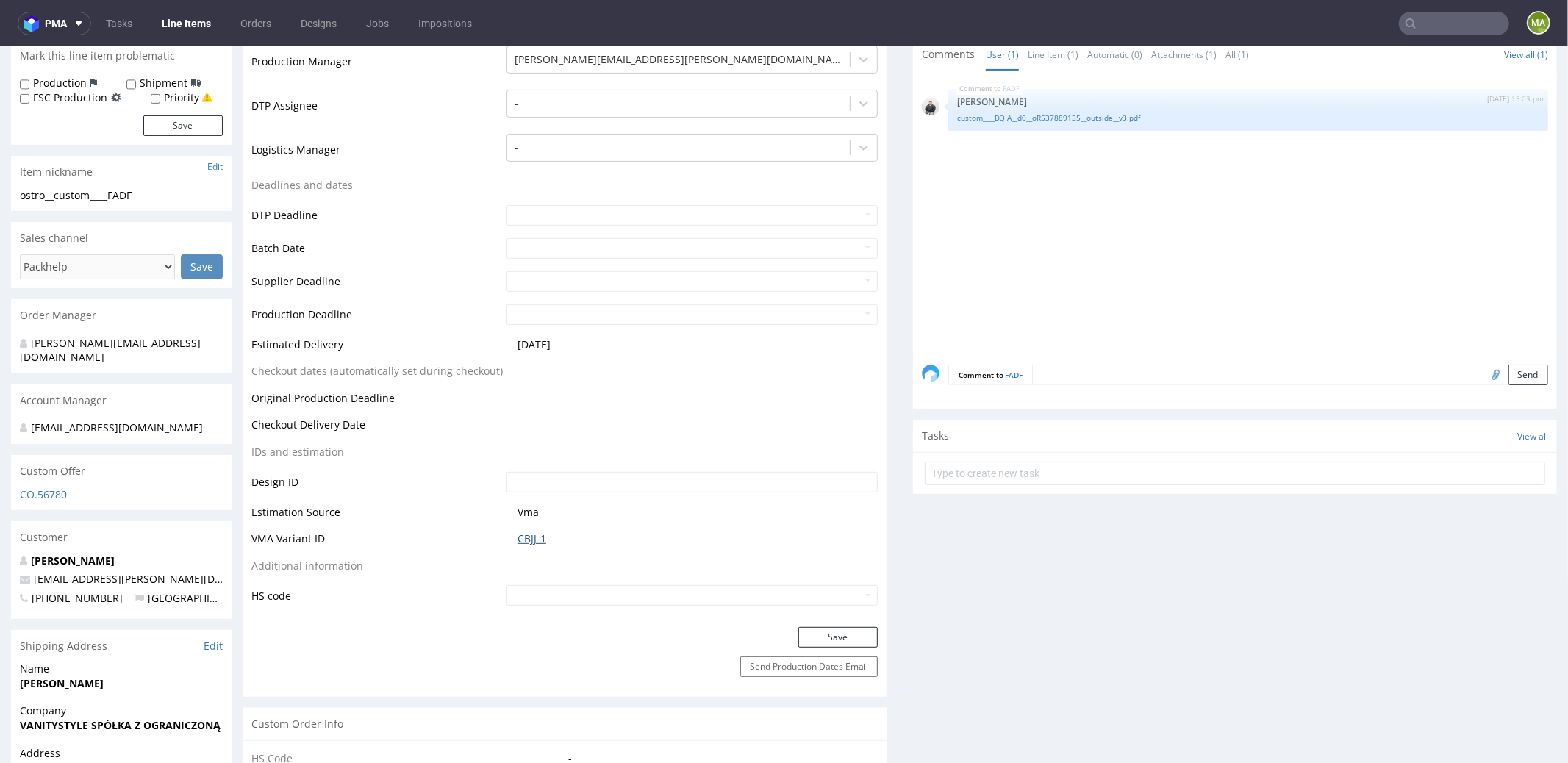
click at [524, 540] on link "CBJJ-1" at bounding box center [532, 538] width 29 height 14
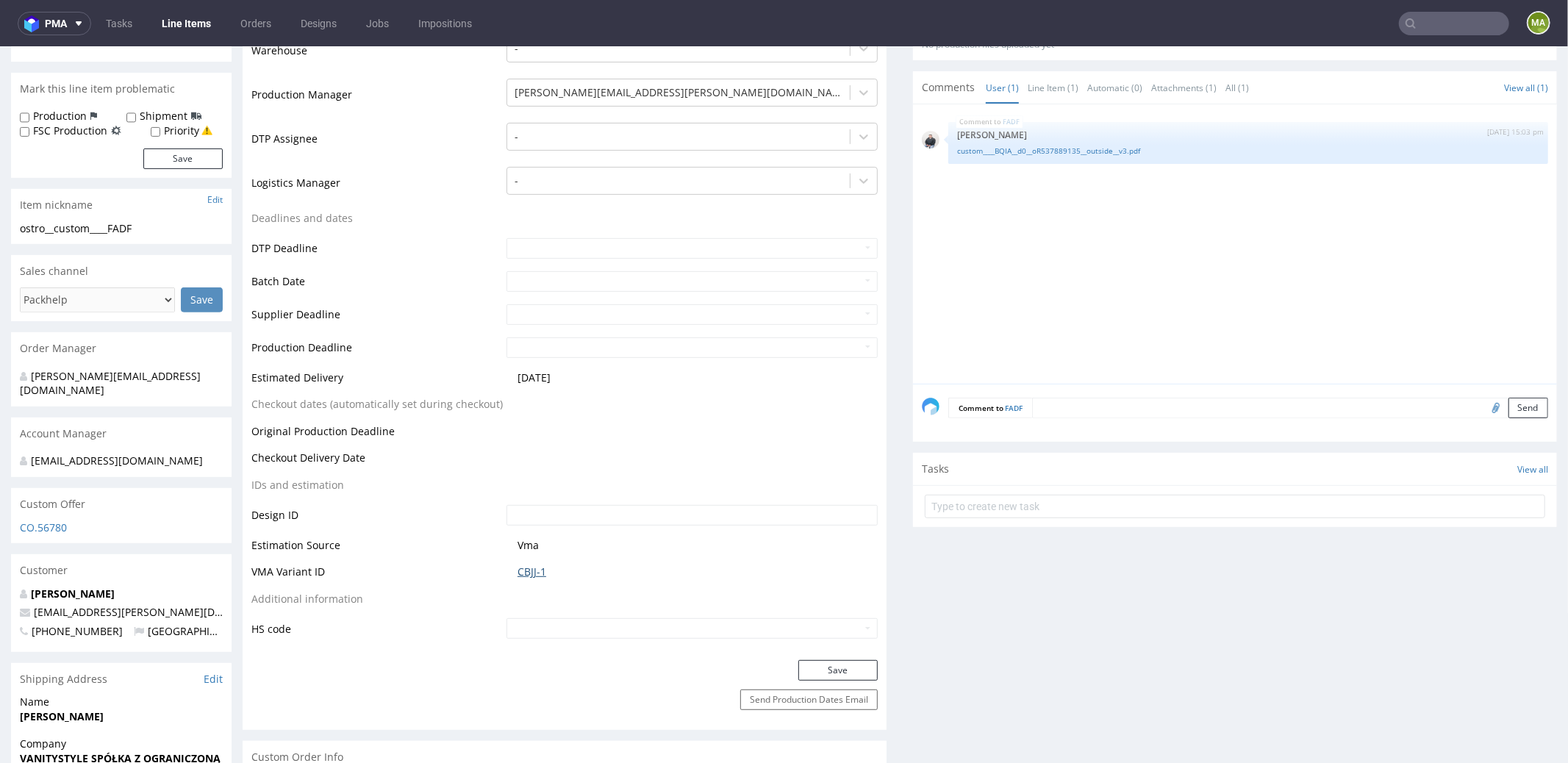
scroll to position [0, 0]
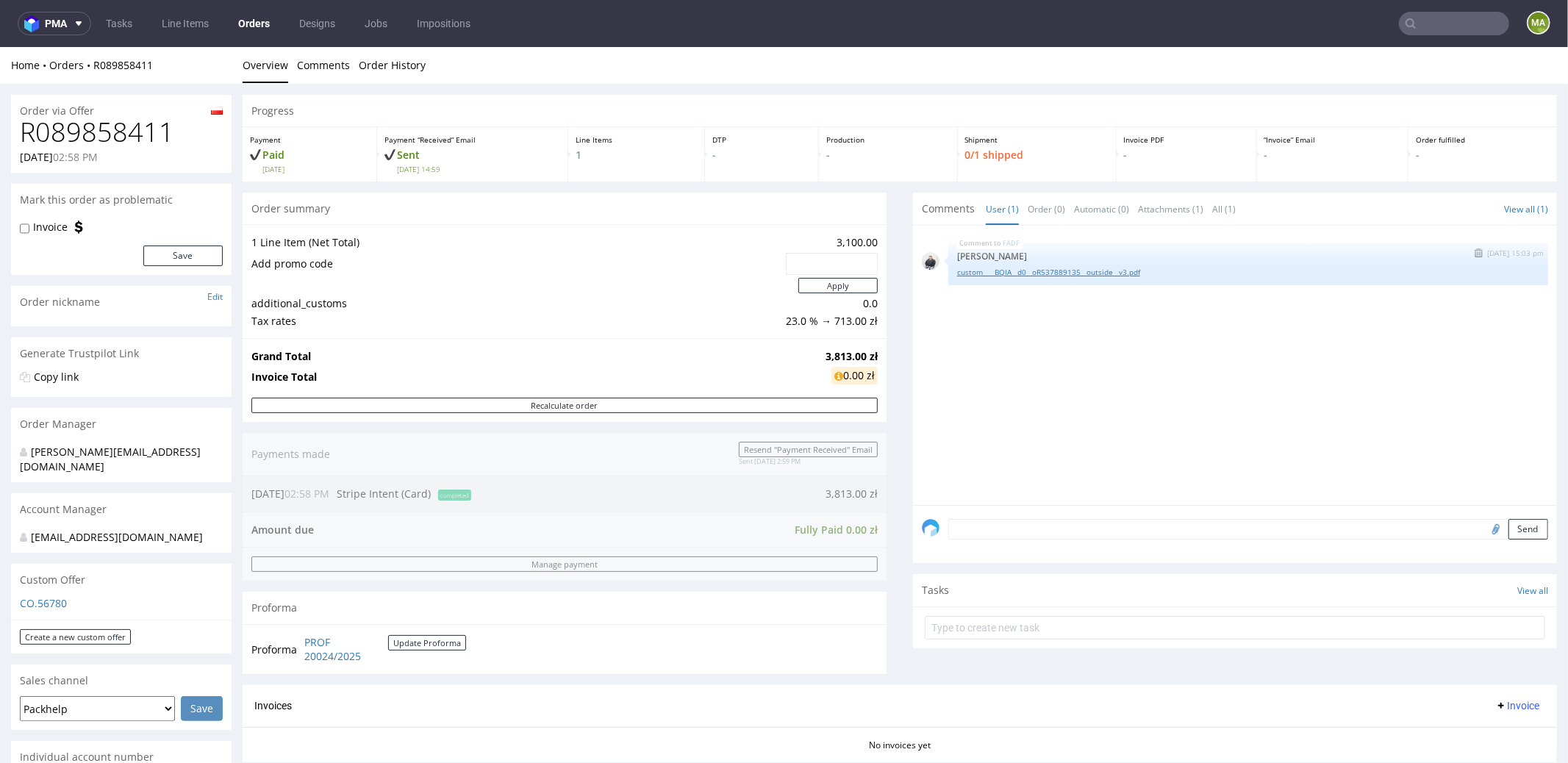
click at [1036, 270] on link "custom____BQIA__d0__oR537889135__outside__v3.pdf" at bounding box center [1248, 271] width 582 height 11
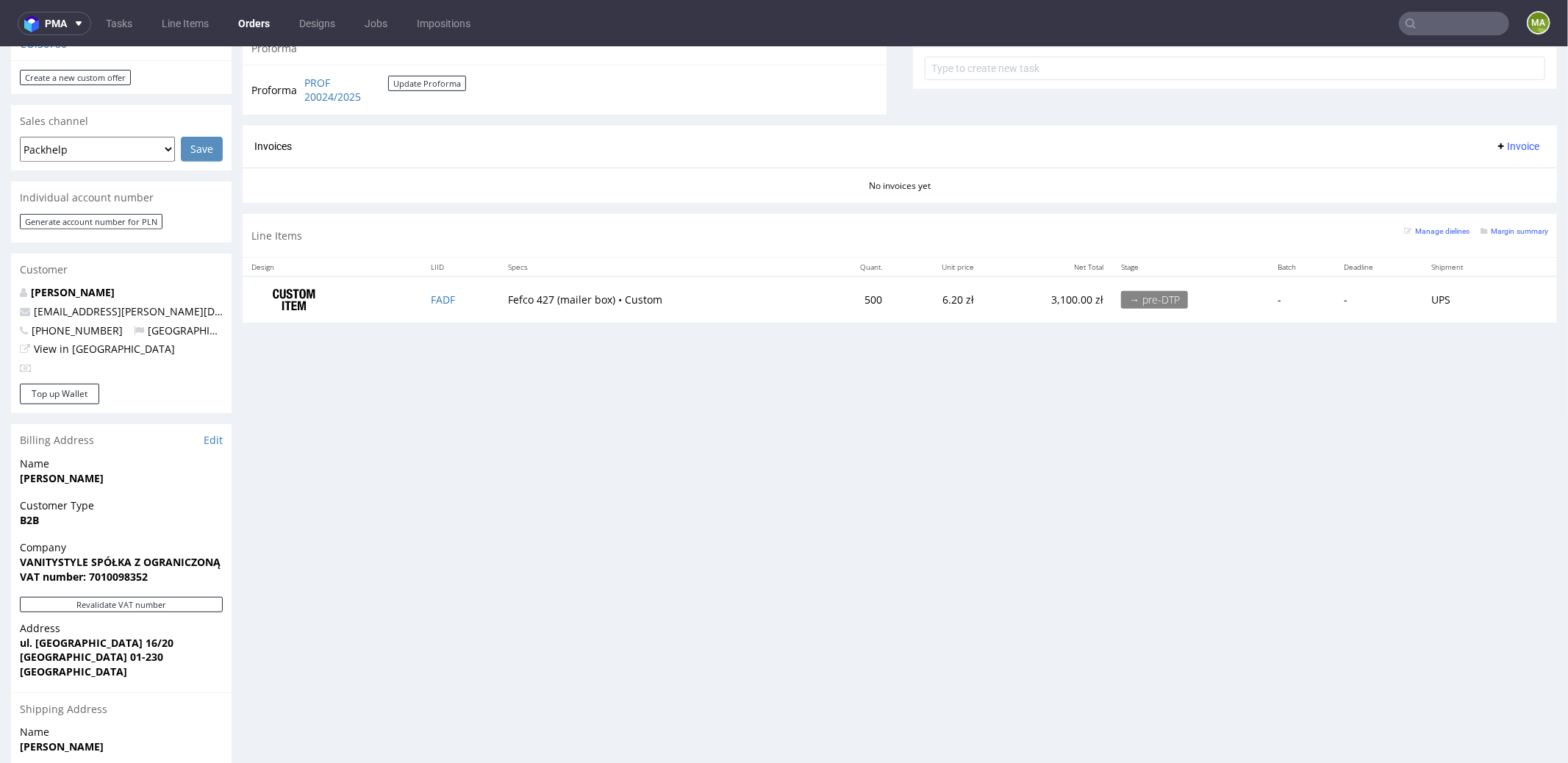
scroll to position [722, 0]
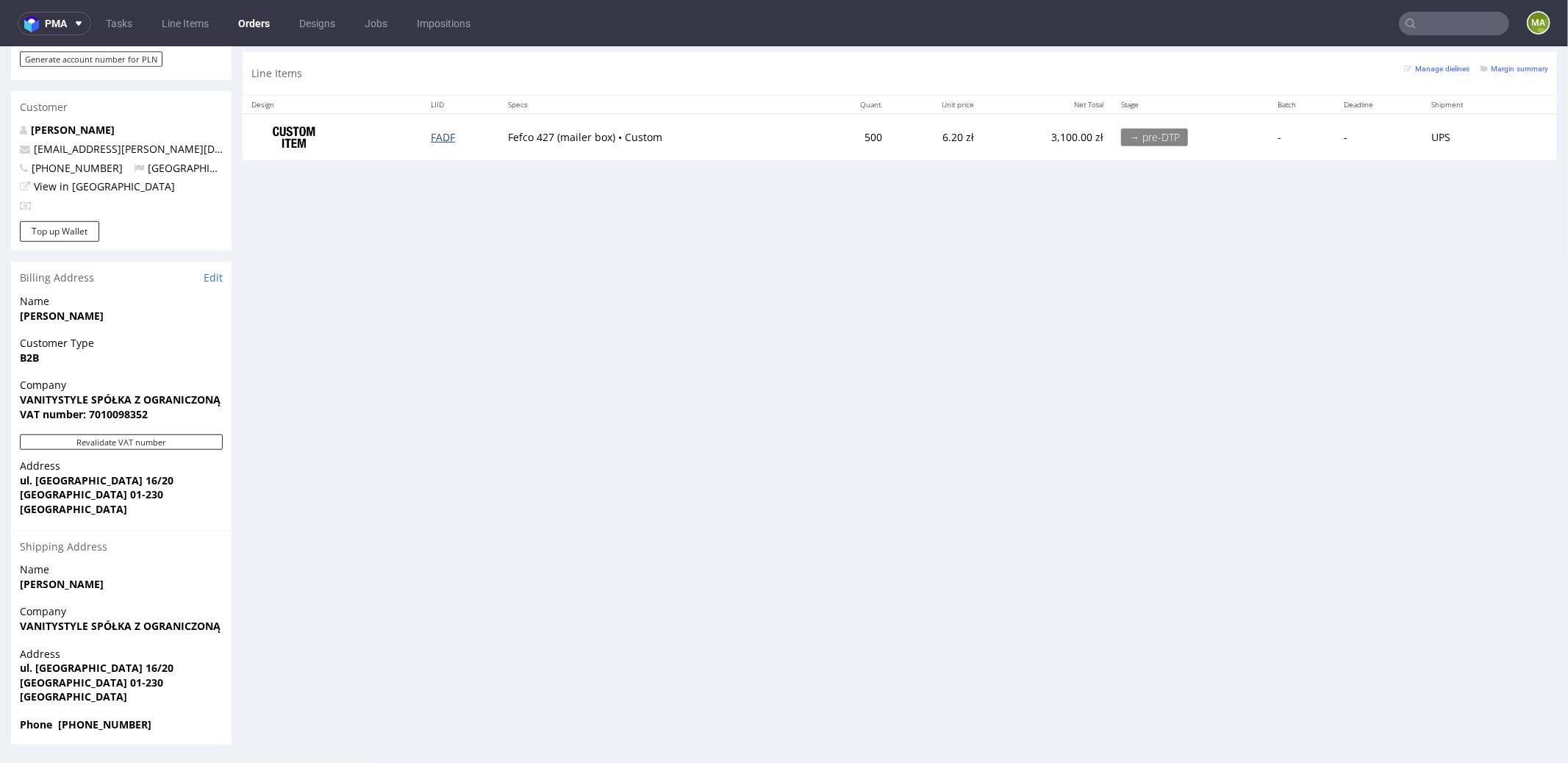
drag, startPoint x: 423, startPoint y: 140, endPoint x: 435, endPoint y: 134, distance: 13.4
click at [426, 138] on td "FADF" at bounding box center [460, 136] width 77 height 46
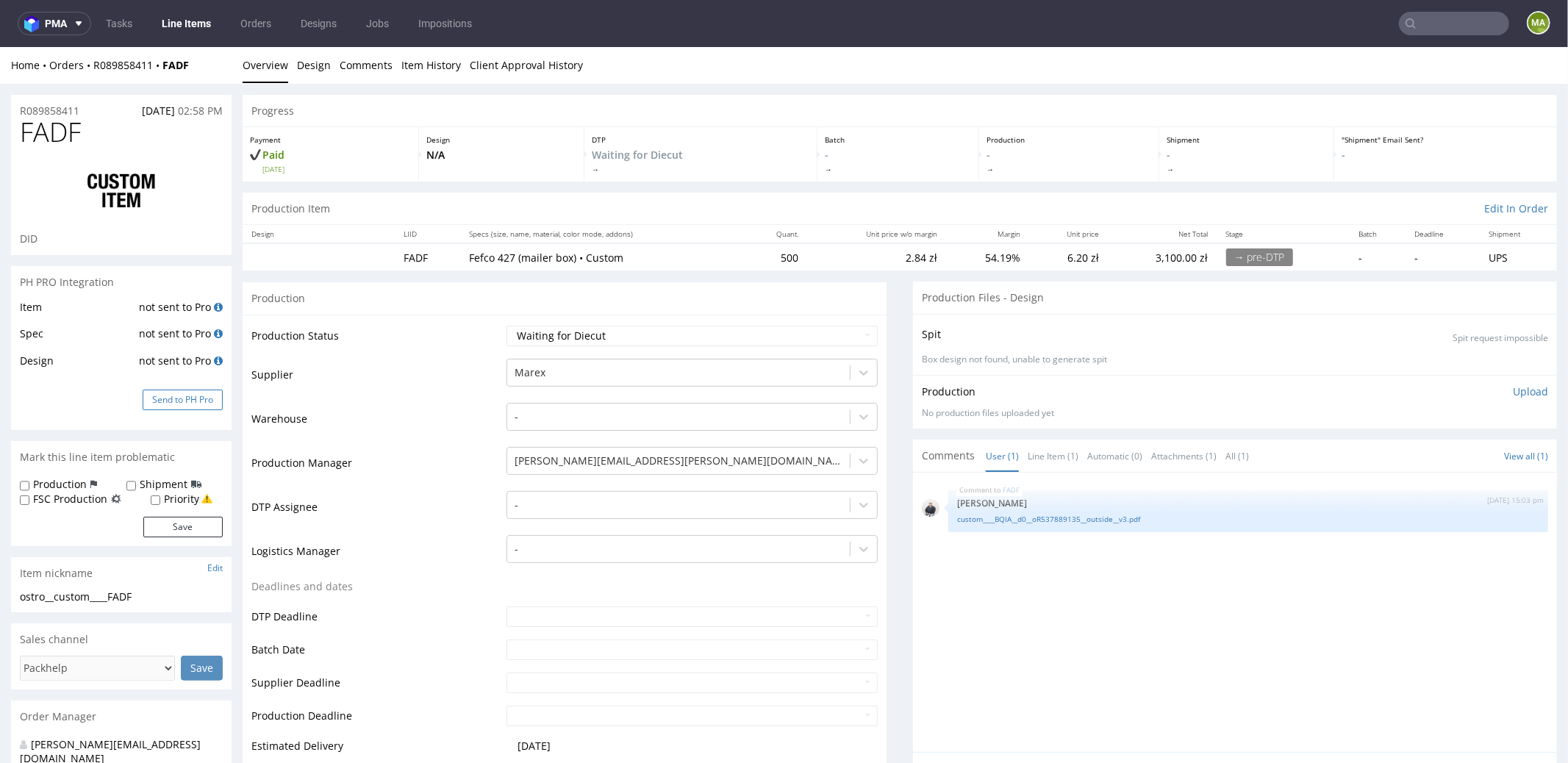
click at [190, 402] on button "Send to PH Pro" at bounding box center [182, 399] width 80 height 21
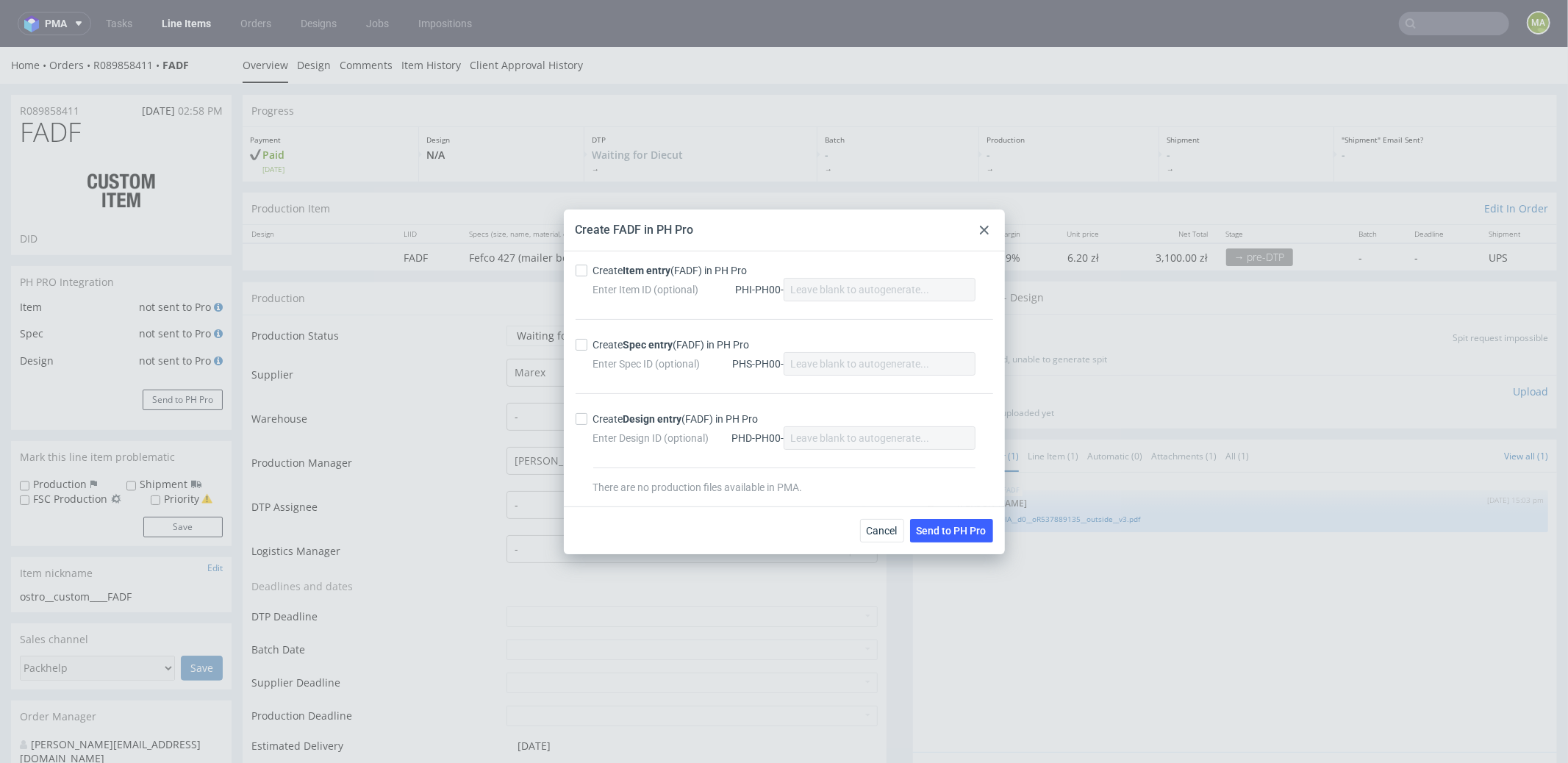
click at [626, 268] on strong "Item entry" at bounding box center [647, 270] width 48 height 12
click at [587, 268] on input "Create Item entry (FADF) in PH Pro" at bounding box center [581, 270] width 12 height 12
checkbox input "true"
click at [638, 334] on div "Create Spec entry (FADF) in PH Pro Enter Spec ID (optional) PHS-PH00-" at bounding box center [784, 356] width 418 height 74
drag, startPoint x: 639, startPoint y: 344, endPoint x: 713, endPoint y: 386, distance: 85.1
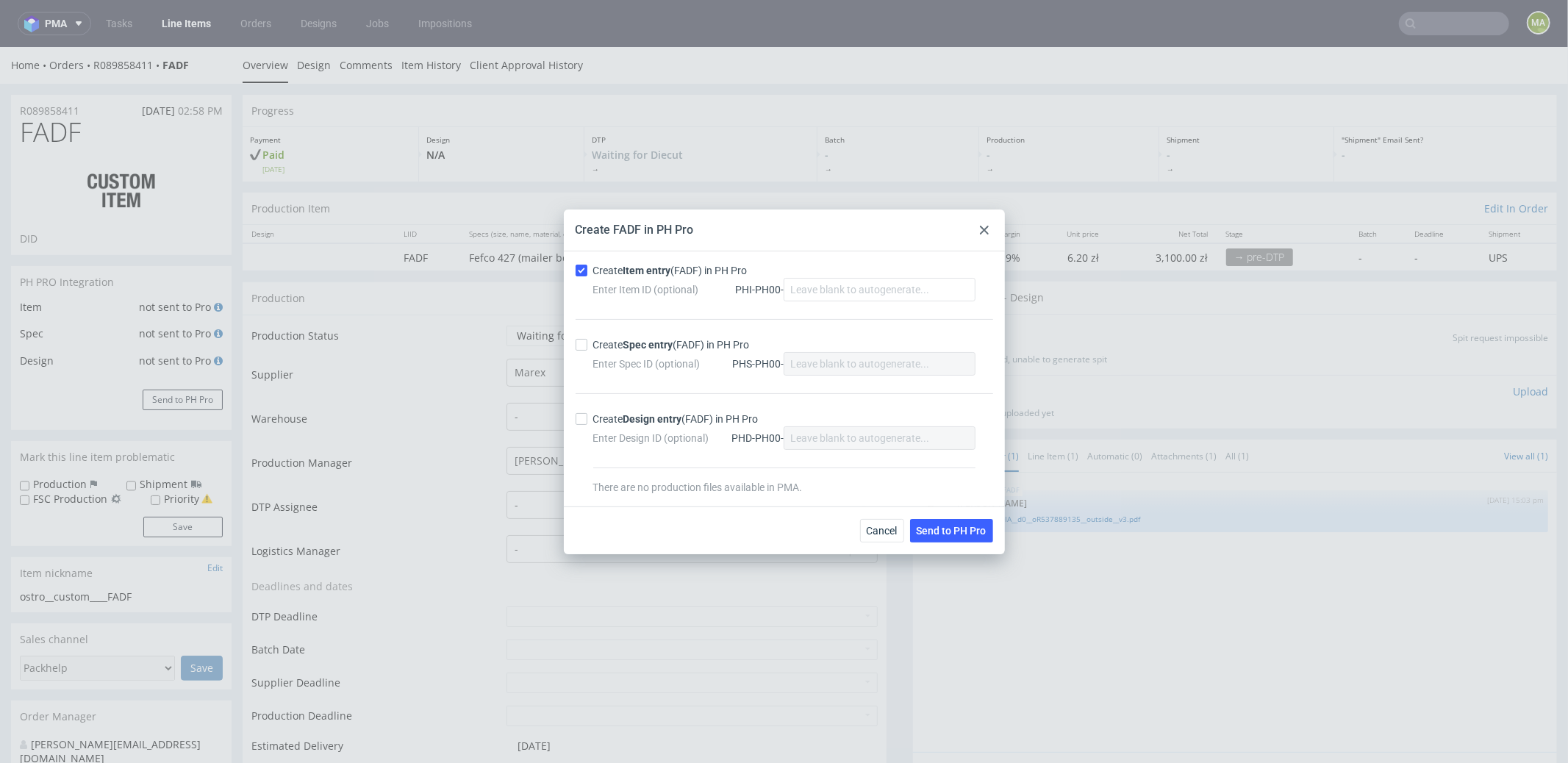
click at [639, 345] on strong "Spec entry" at bounding box center [648, 344] width 50 height 12
click at [587, 345] on input "Create Spec entry (FADF) in PH Pro" at bounding box center [581, 344] width 12 height 12
checkbox input "true"
click at [943, 536] on button "Send to PH Pro" at bounding box center [951, 531] width 83 height 23
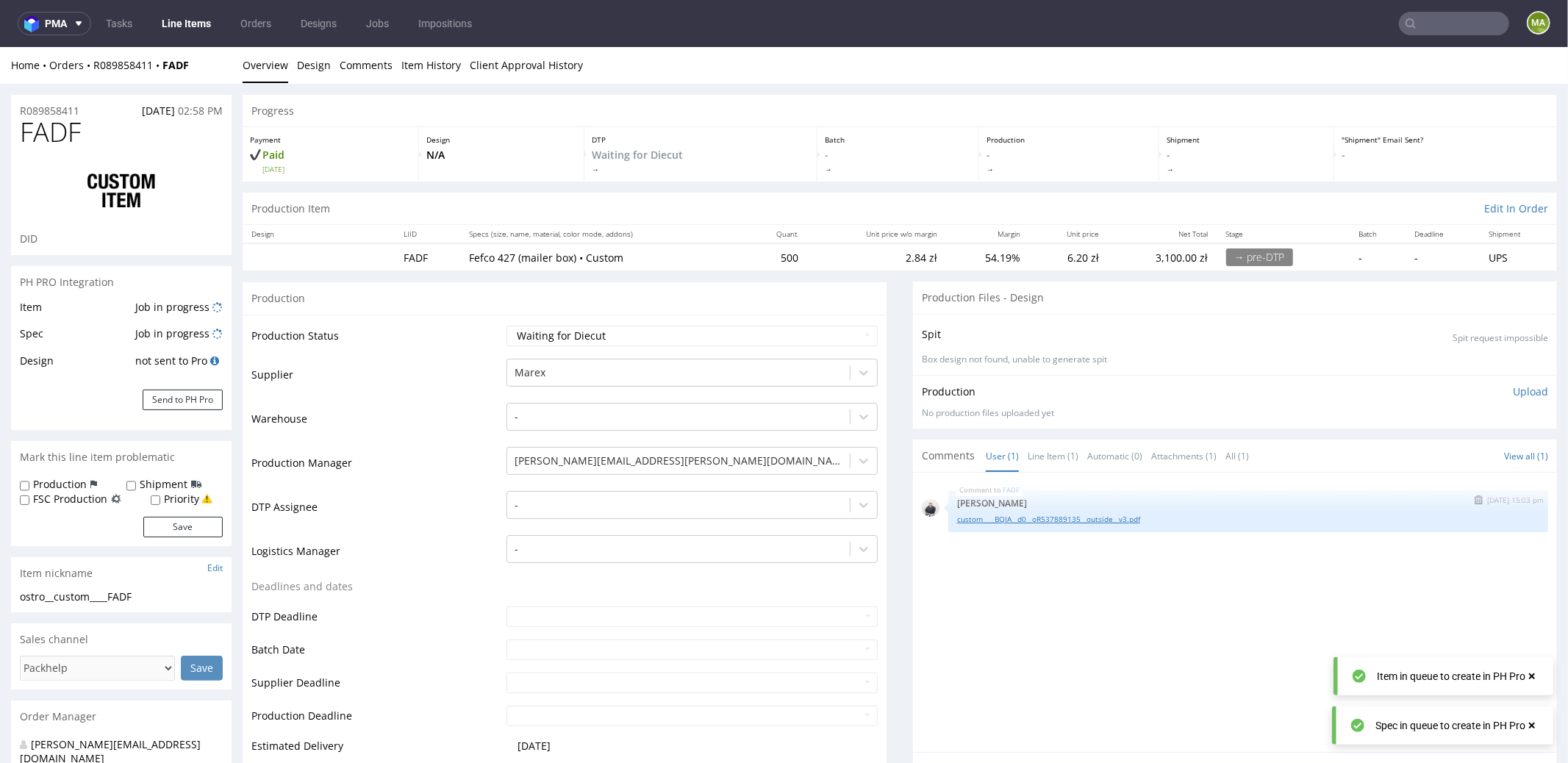
click at [1005, 515] on link "custom____BQIA__d0__oR537889135__outside__v3.pdf" at bounding box center [1248, 519] width 582 height 11
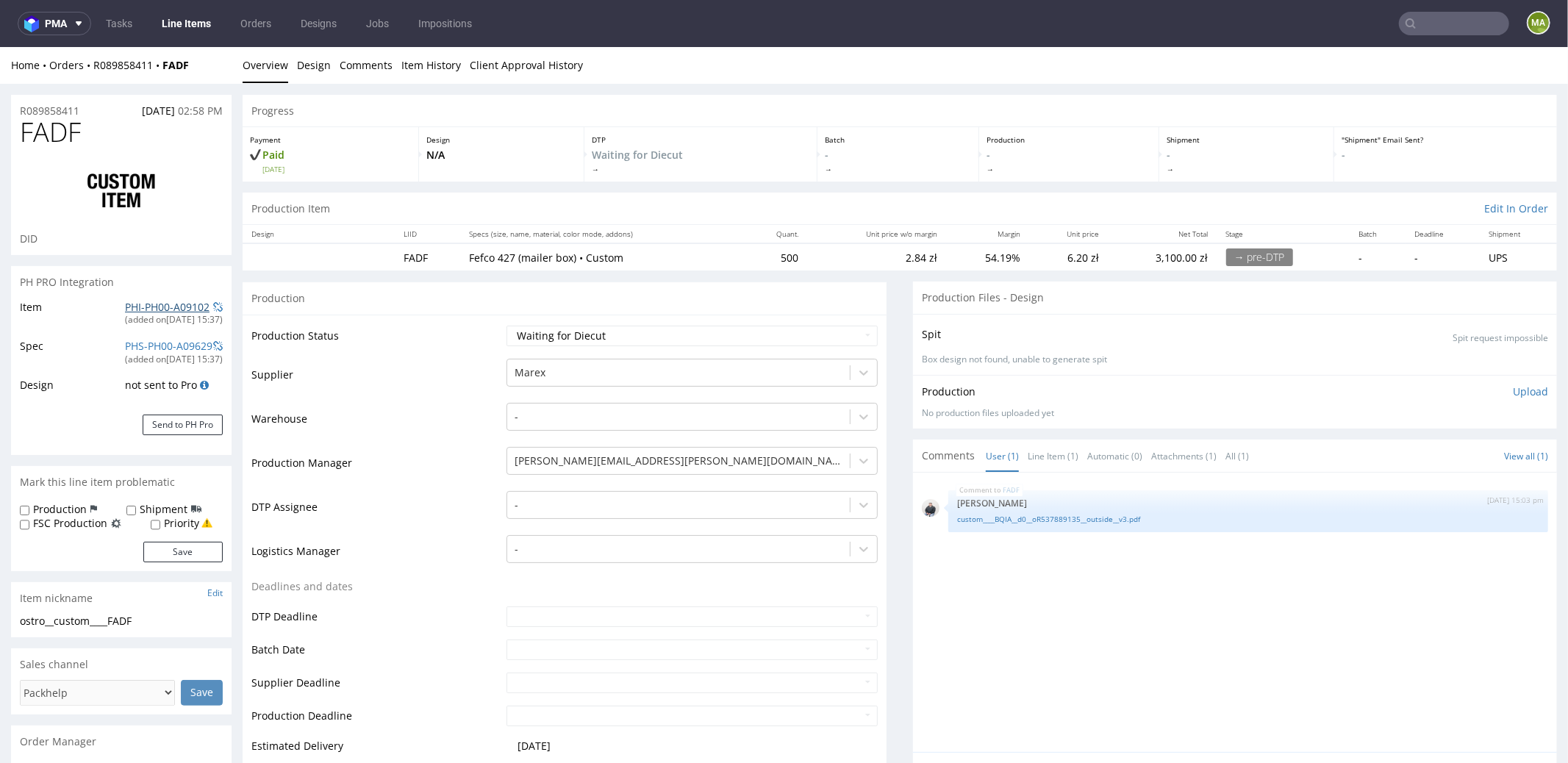
click at [147, 310] on link "PHI-PH00-A09102" at bounding box center [168, 306] width 85 height 14
drag, startPoint x: 88, startPoint y: 112, endPoint x: 0, endPoint y: 100, distance: 88.8
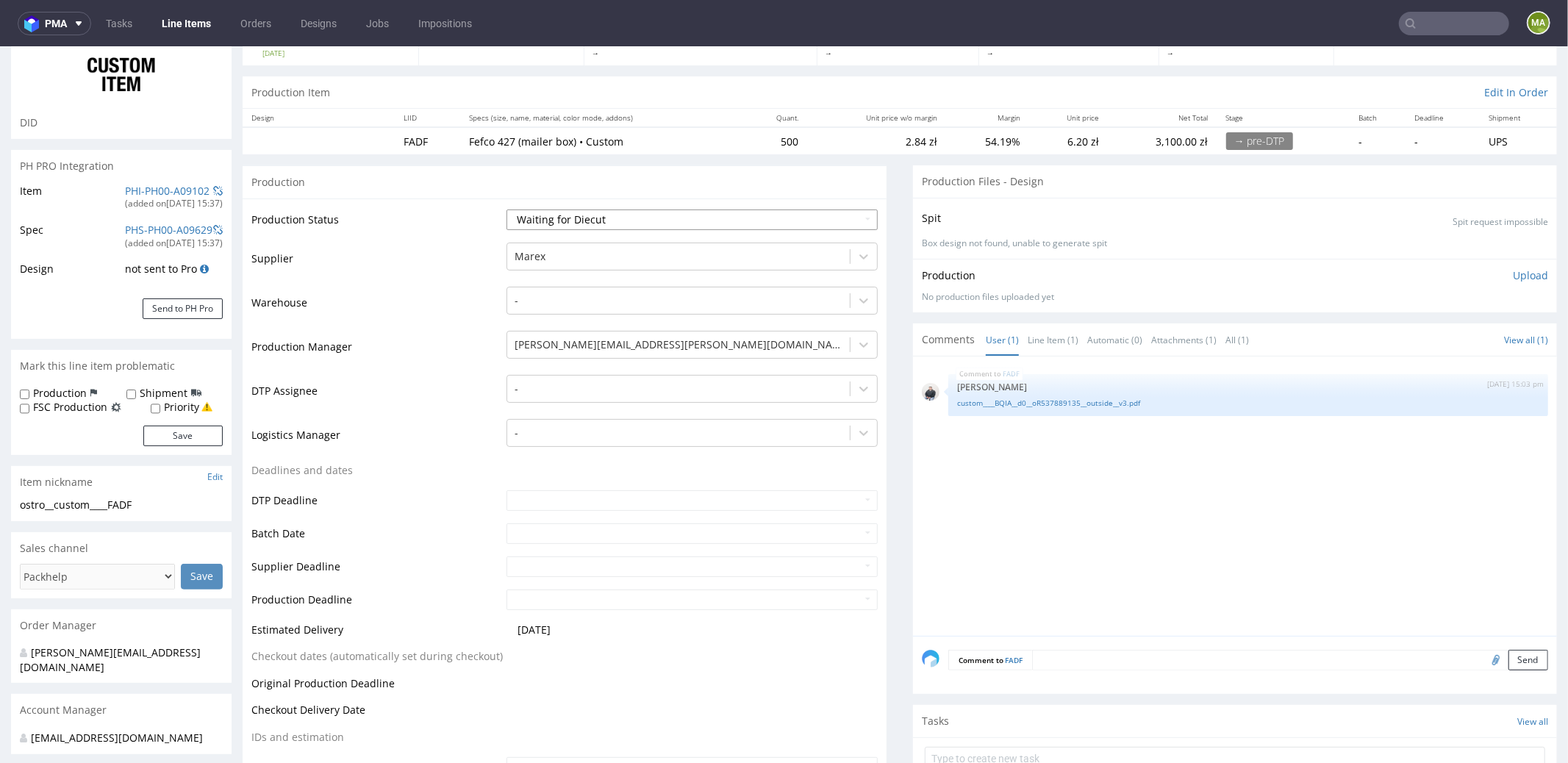
click at [558, 214] on select "Waiting for Artwork Waiting for Diecut Waiting for Mockup Waiting for DTP Waiti…" at bounding box center [692, 219] width 371 height 21
select select "production_in_process"
click at [506, 209] on select "Waiting for Artwork Waiting for Diecut Waiting for Mockup Waiting for DTP Waiti…" at bounding box center [692, 219] width 371 height 21
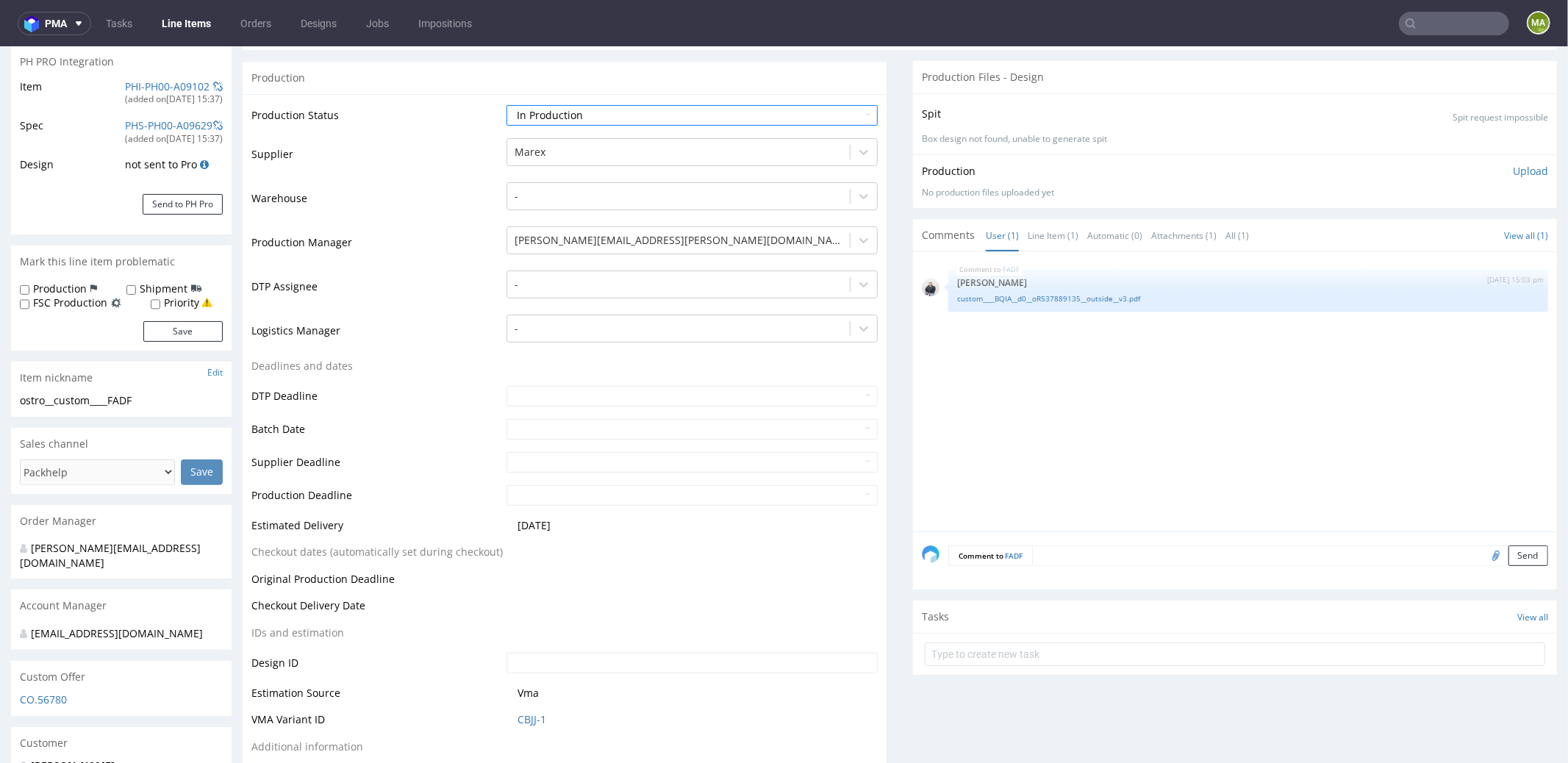
scroll to position [259, 0]
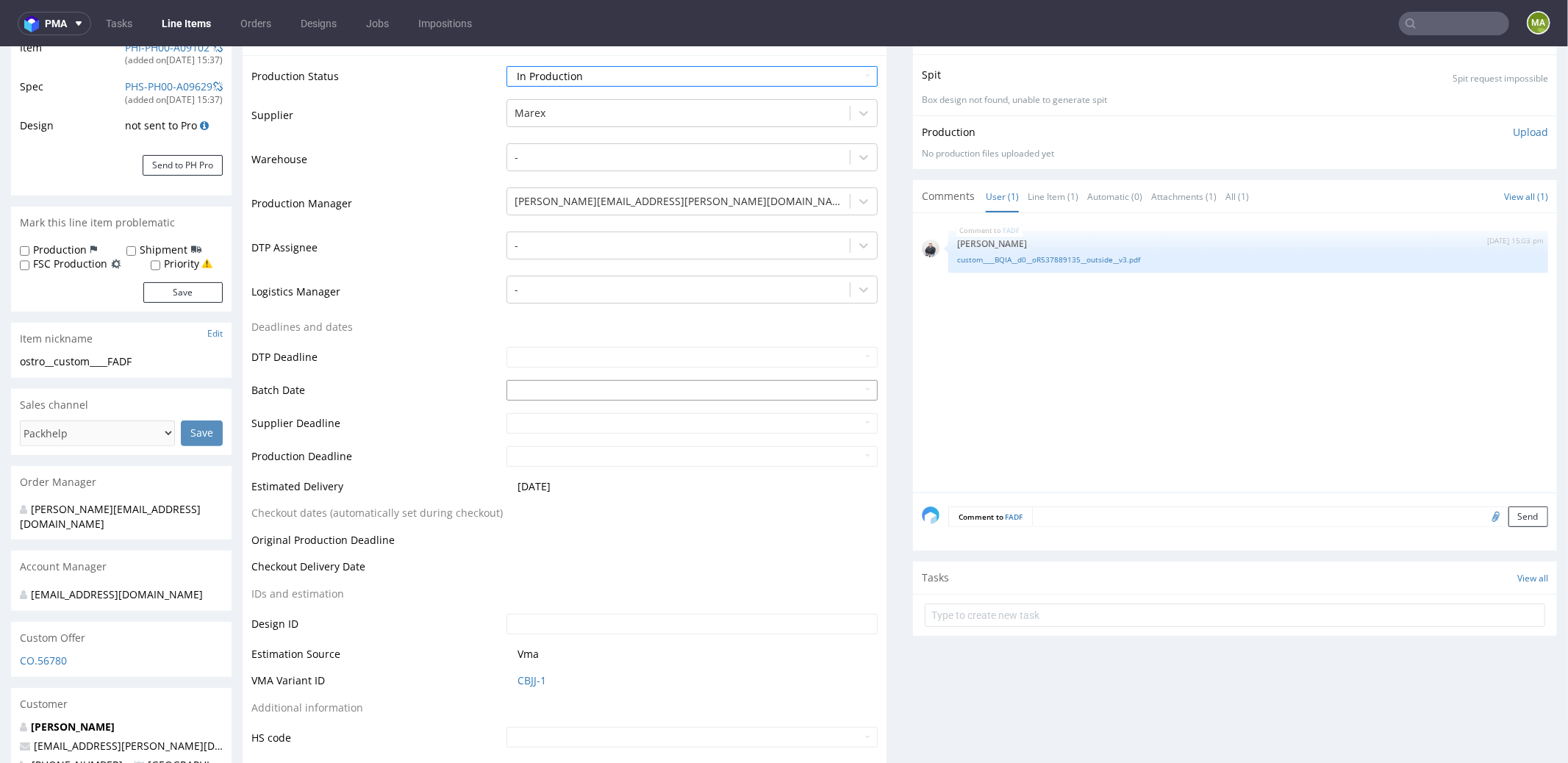
click at [547, 382] on input "text" at bounding box center [692, 389] width 371 height 21
click at [605, 303] on td "18" at bounding box center [605, 300] width 22 height 22
type input "2025-09-18"
click at [379, 366] on td "DTP Deadline" at bounding box center [376, 361] width 251 height 33
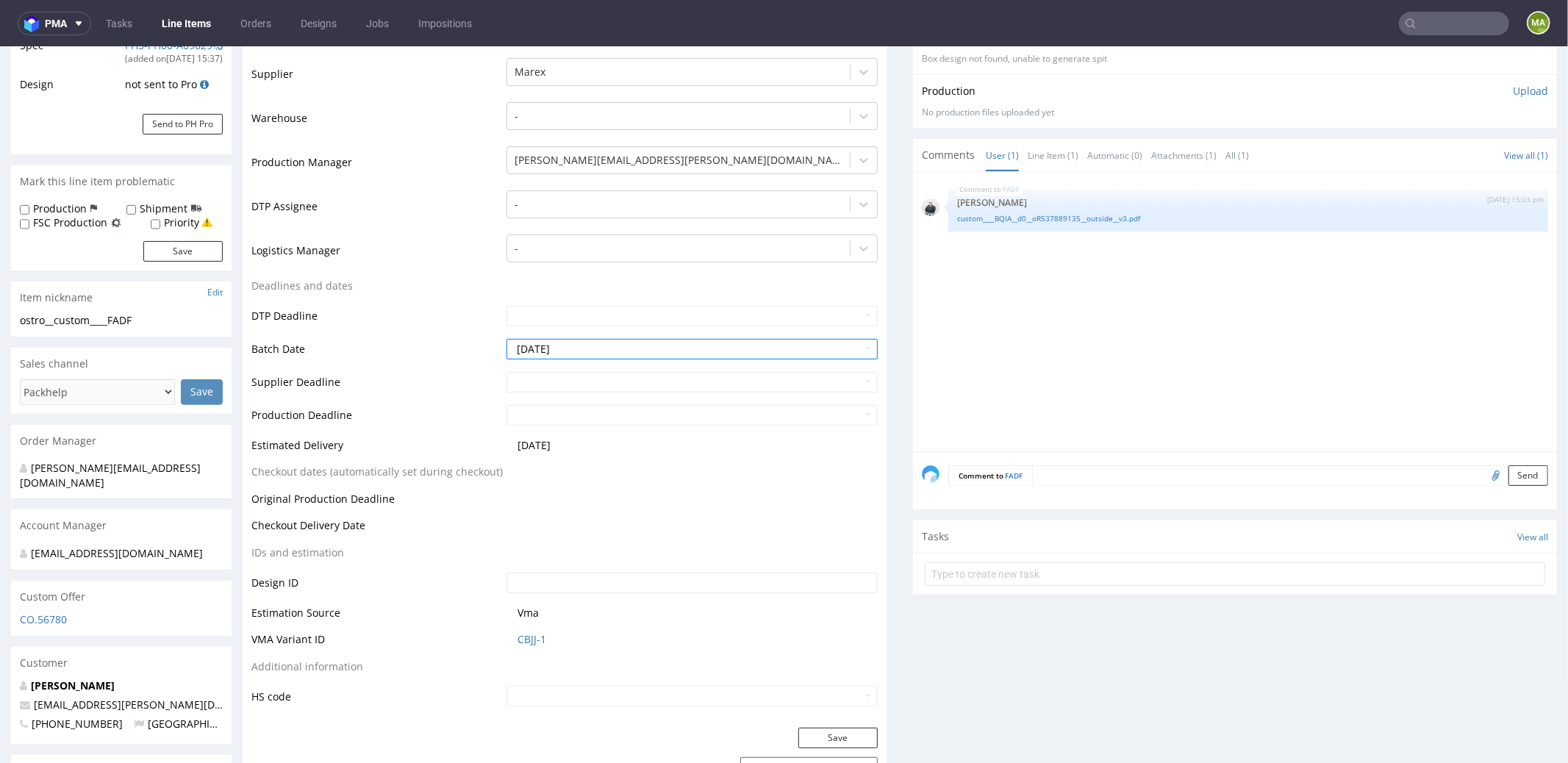
scroll to position [394, 0]
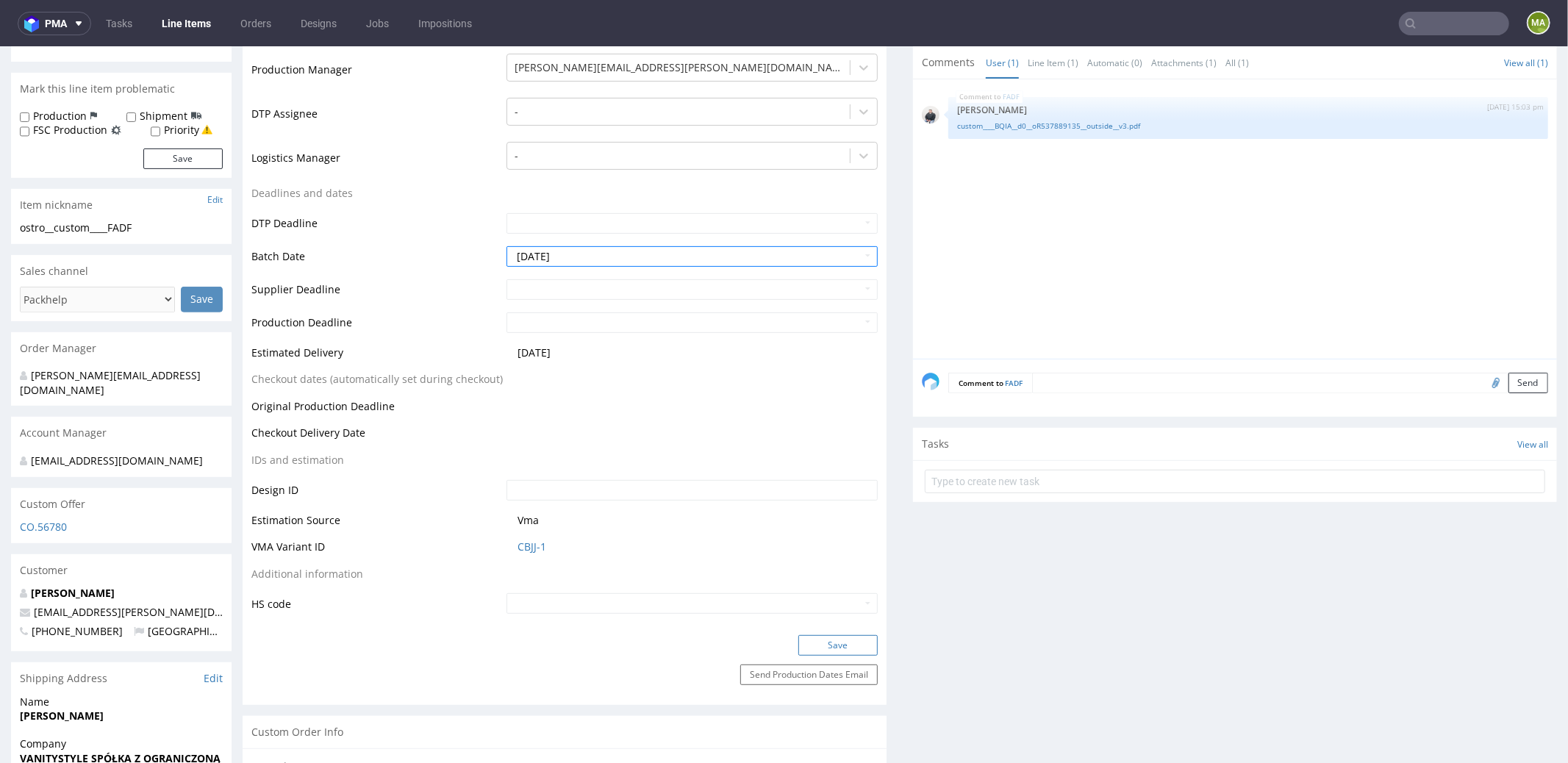
click at [825, 642] on button "Save" at bounding box center [838, 644] width 79 height 21
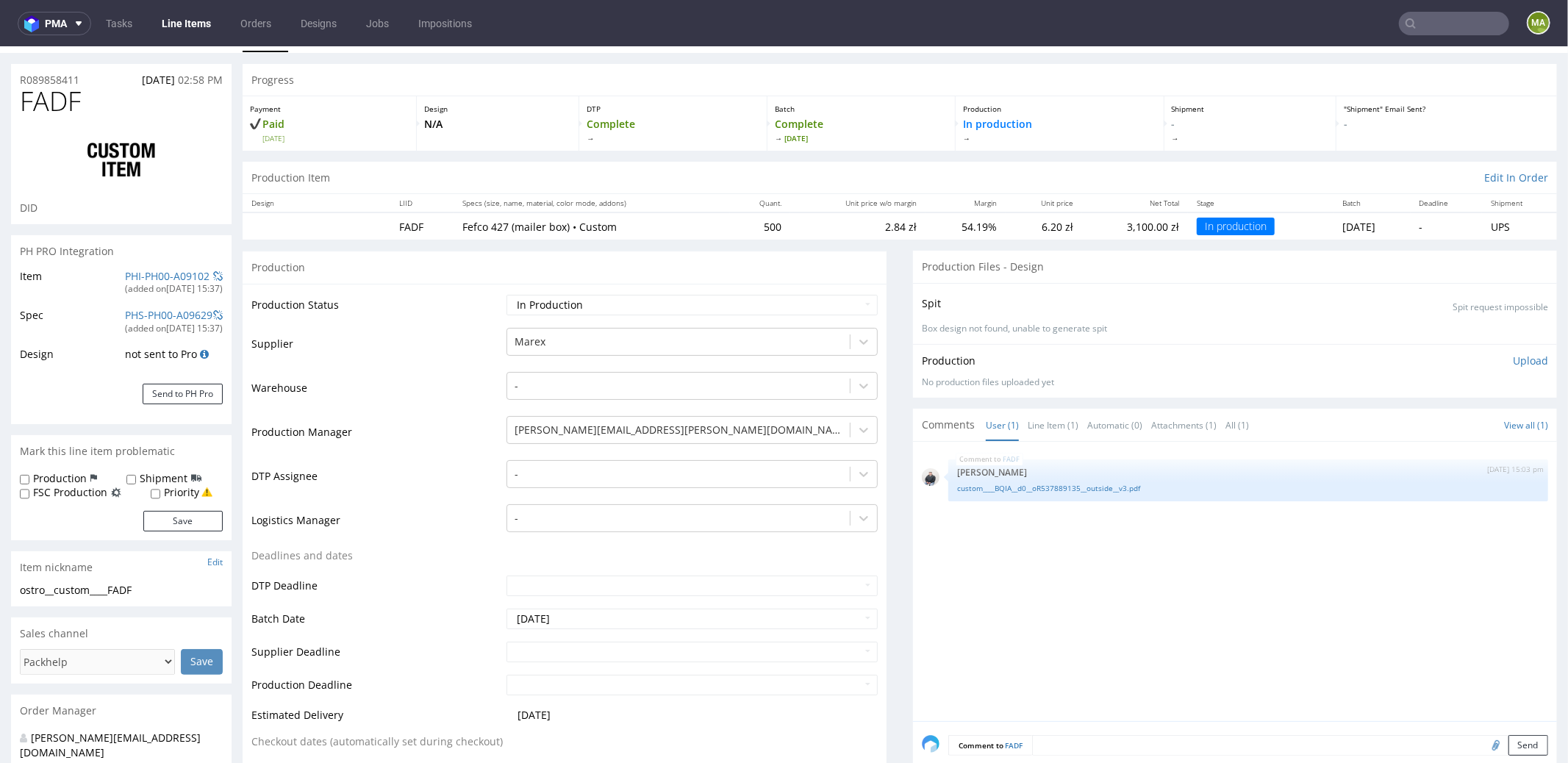
scroll to position [0, 0]
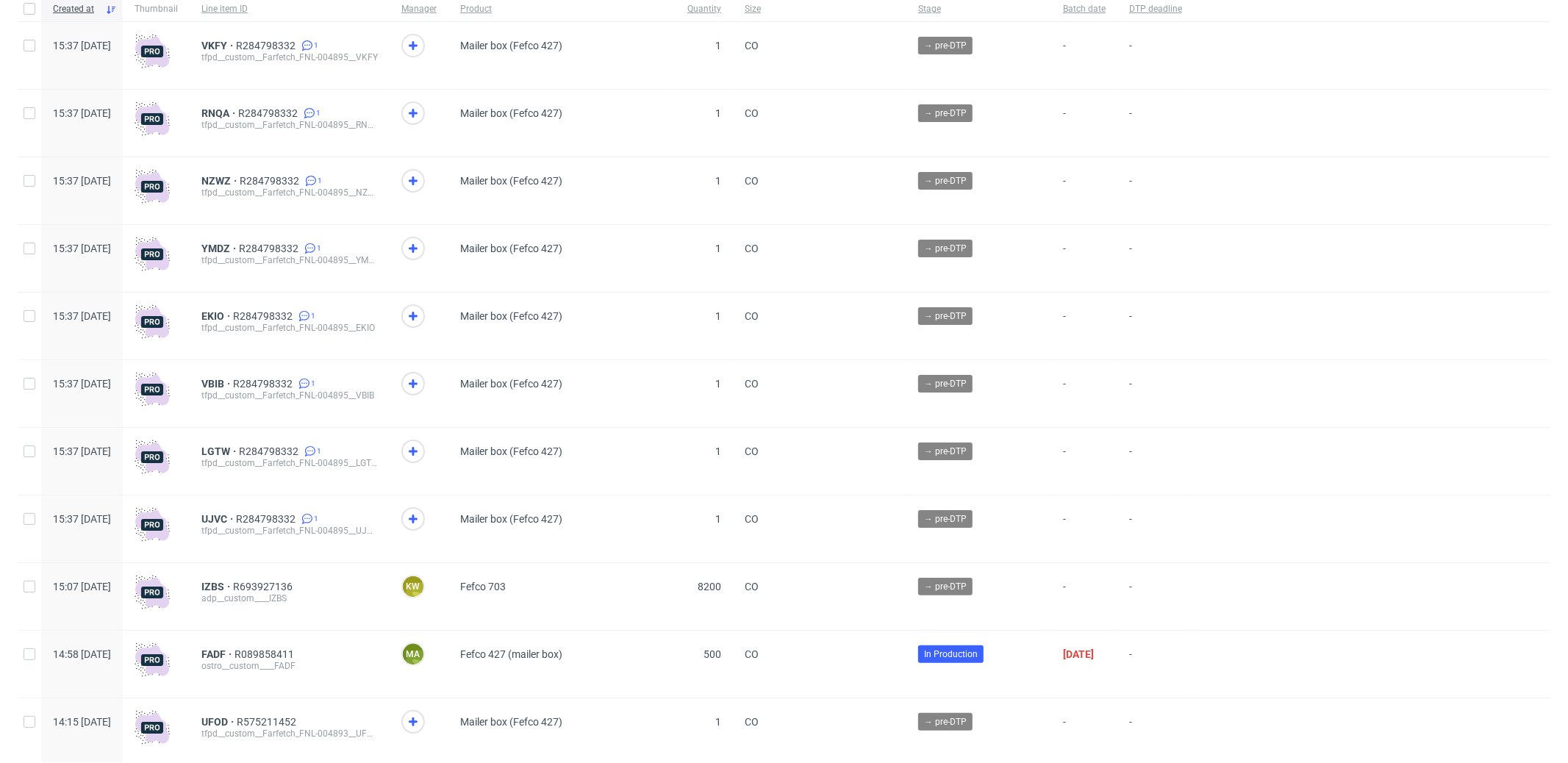
scroll to position [310, 0]
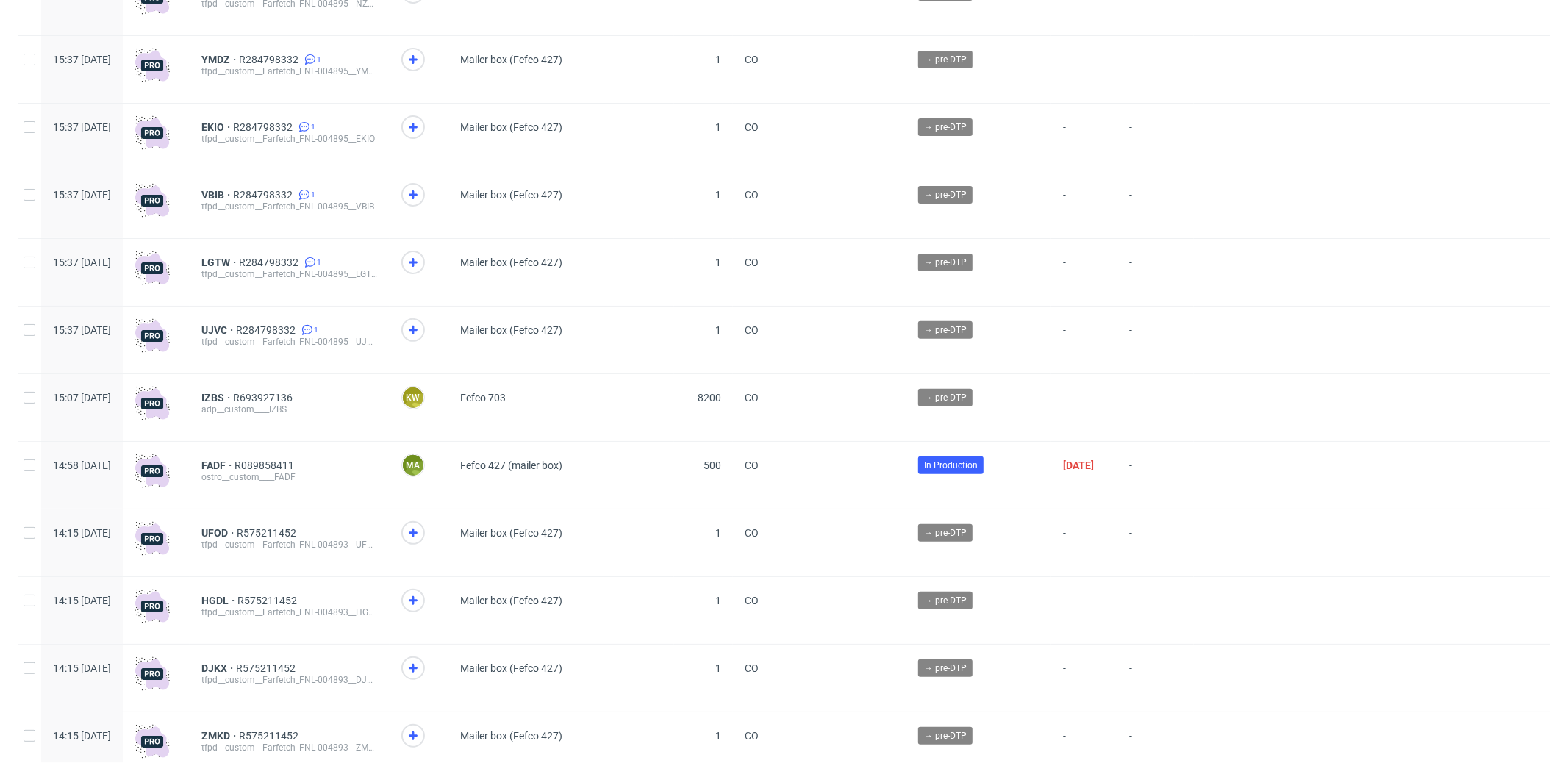
click at [57, 17] on div "15:37 Thu 18.09.2025" at bounding box center [82, 2] width 82 height 67
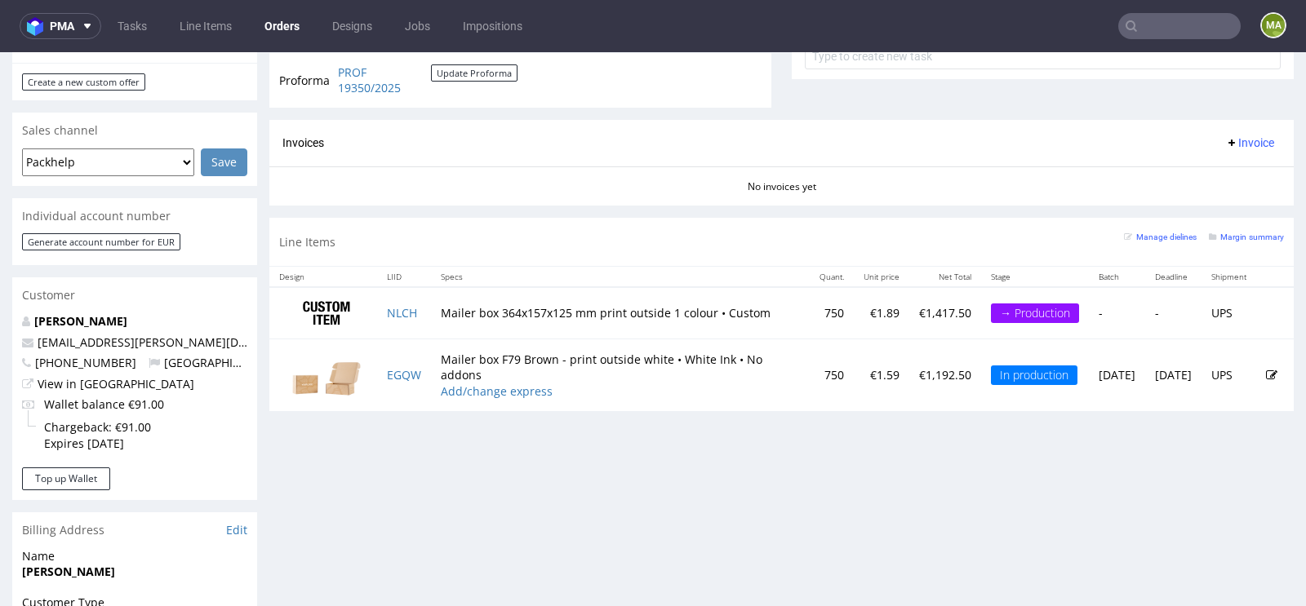
scroll to position [734, 0]
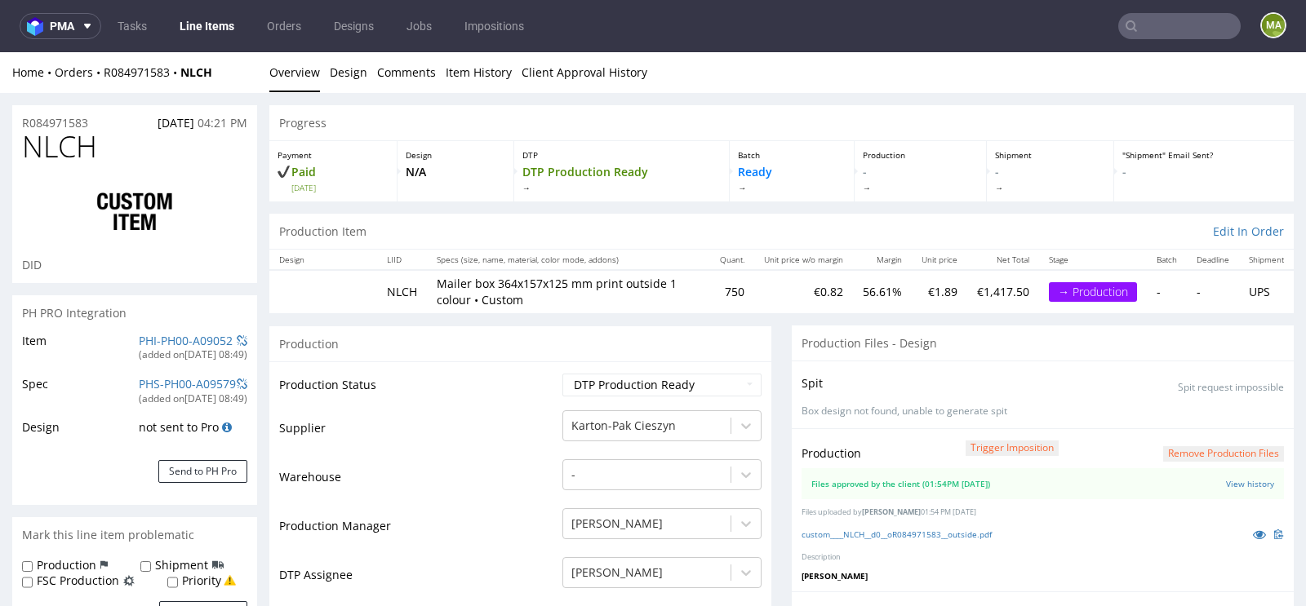
click at [153, 357] on div "(added on [DATE] 08:49 )" at bounding box center [193, 355] width 109 height 14
click at [152, 345] on link "PHI-PH00-A09052" at bounding box center [186, 341] width 94 height 16
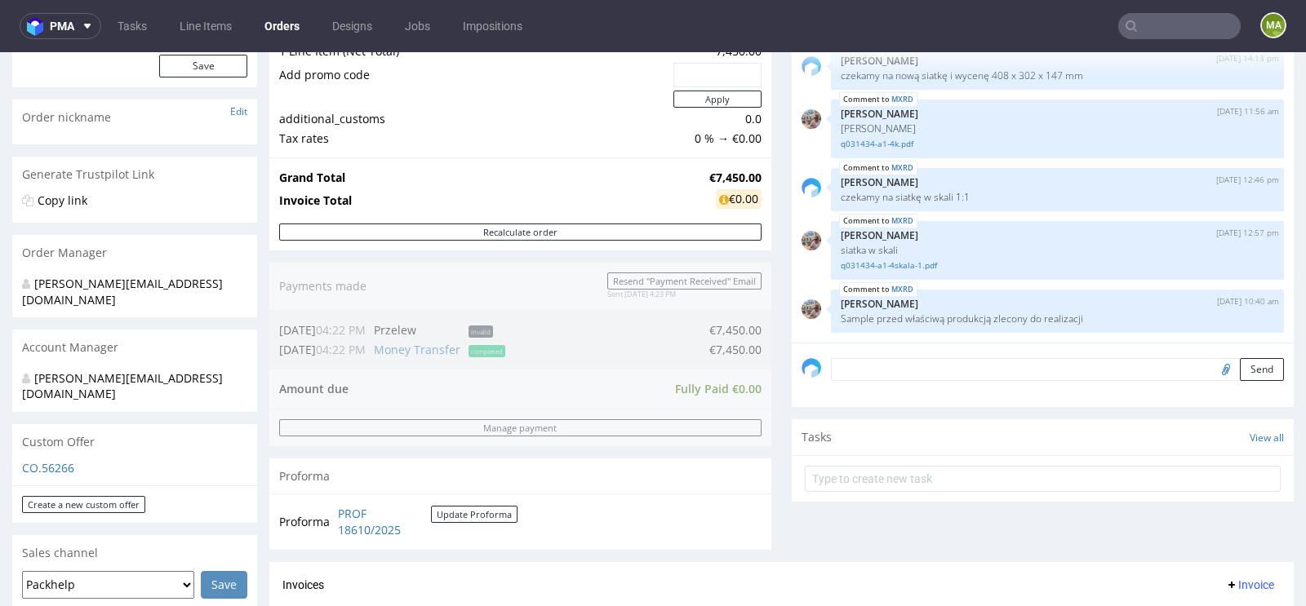
scroll to position [549, 0]
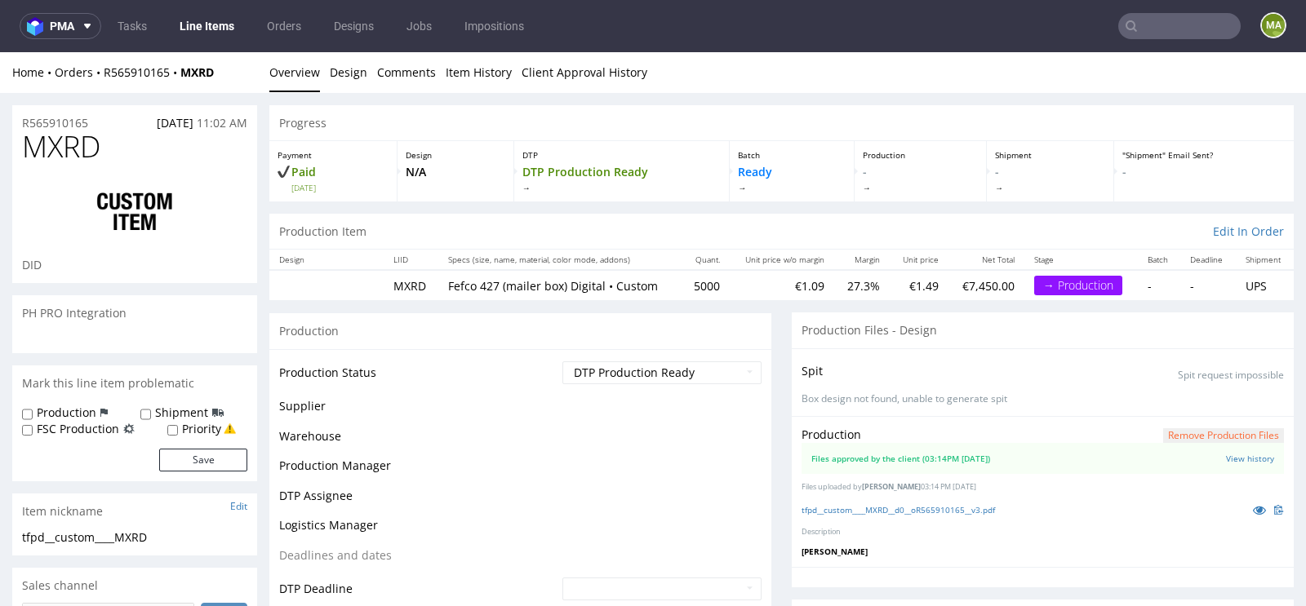
scroll to position [766, 0]
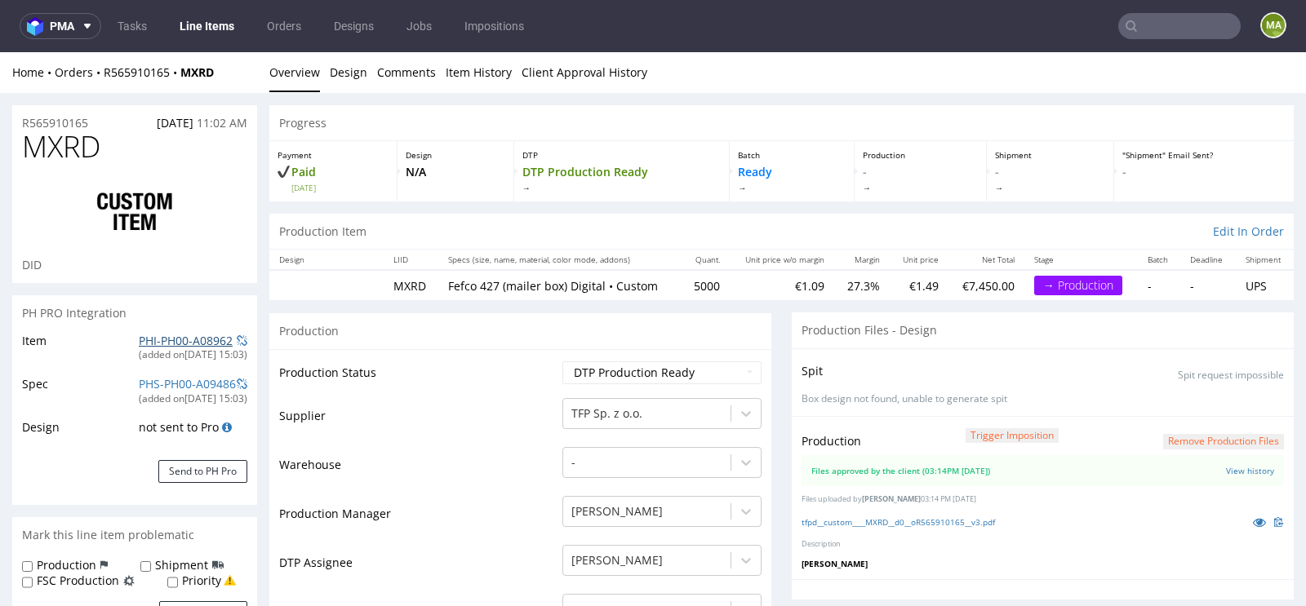
click at [163, 335] on link "PHI-PH00-A08962" at bounding box center [186, 341] width 94 height 16
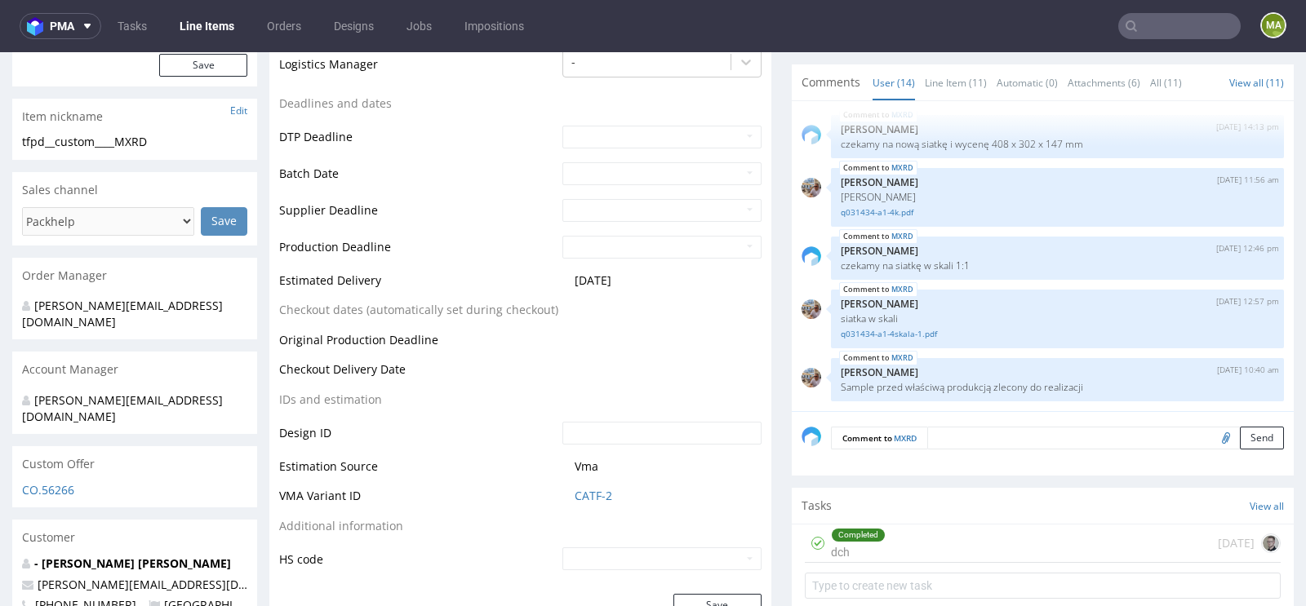
scroll to position [0, 0]
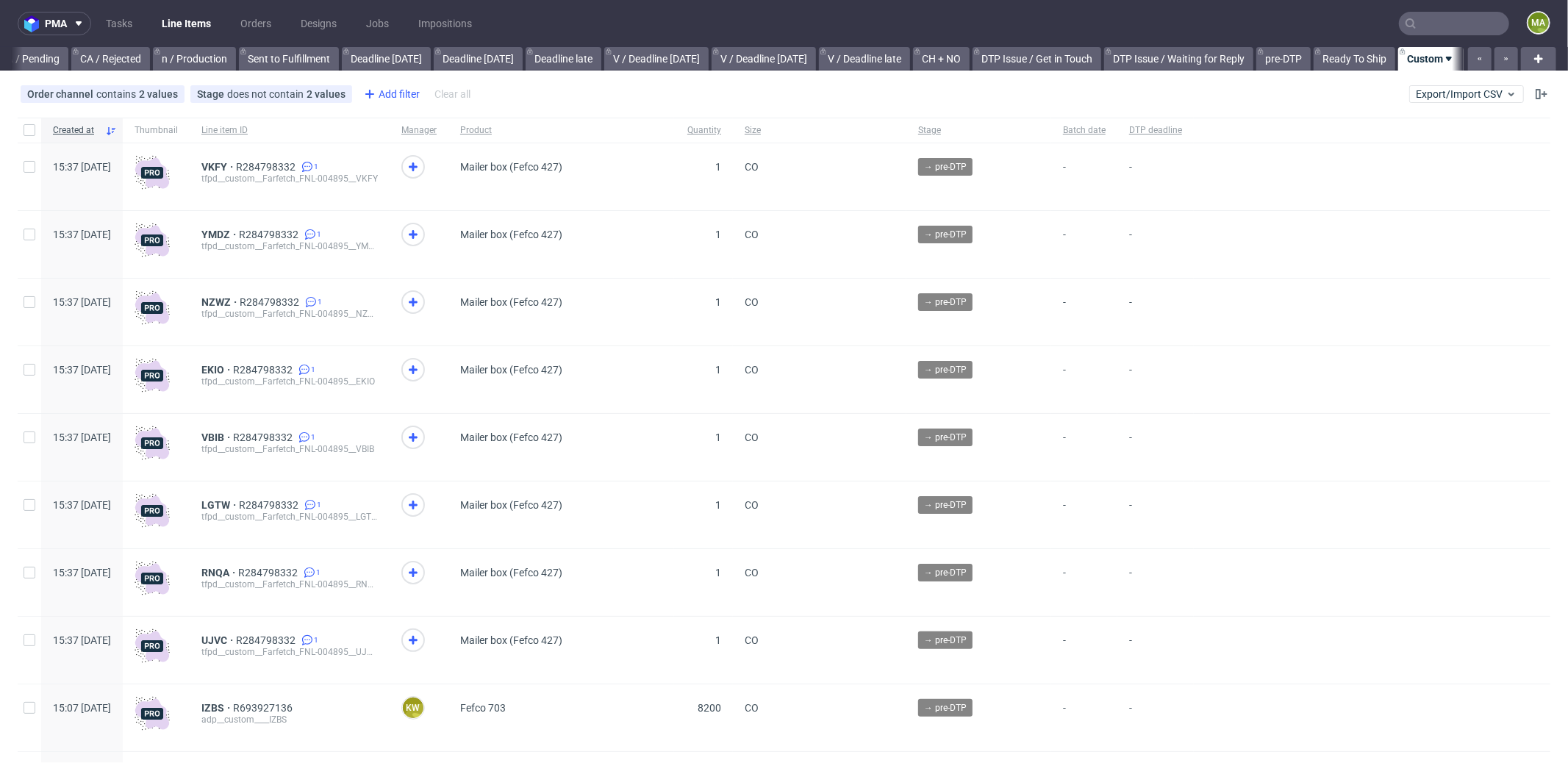
scroll to position [0, 1269]
click at [394, 104] on div "Add filter" at bounding box center [390, 94] width 65 height 23
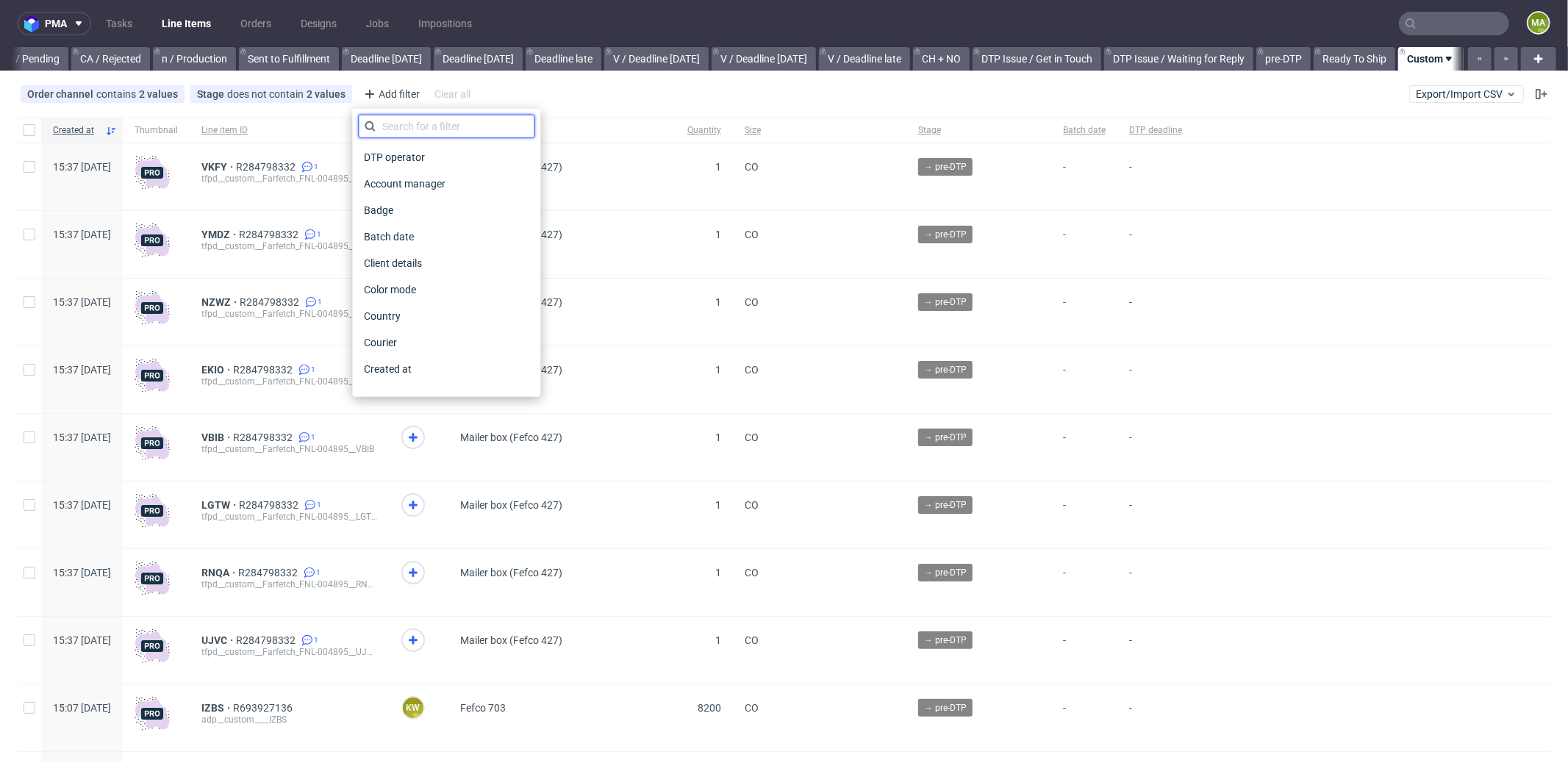
click at [409, 120] on input "text" at bounding box center [446, 126] width 177 height 23
type input "pro"
click at [427, 362] on span "Production manager" at bounding box center [411, 368] width 107 height 21
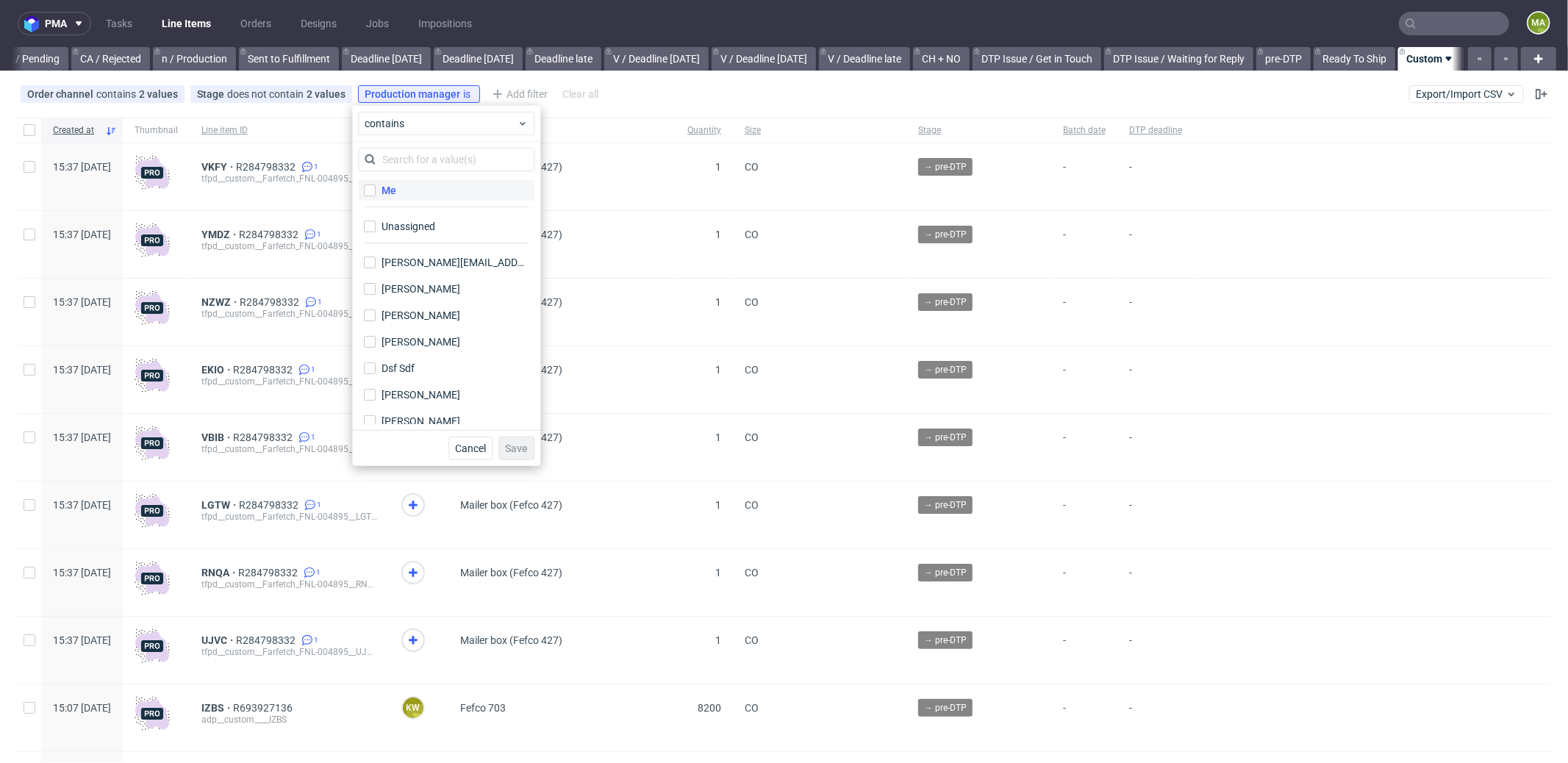
click at [398, 189] on label "Me" at bounding box center [446, 190] width 177 height 21
click at [376, 189] on input "Me" at bounding box center [369, 190] width 12 height 12
checkbox input "true"
click at [521, 443] on span "Save" at bounding box center [516, 448] width 23 height 10
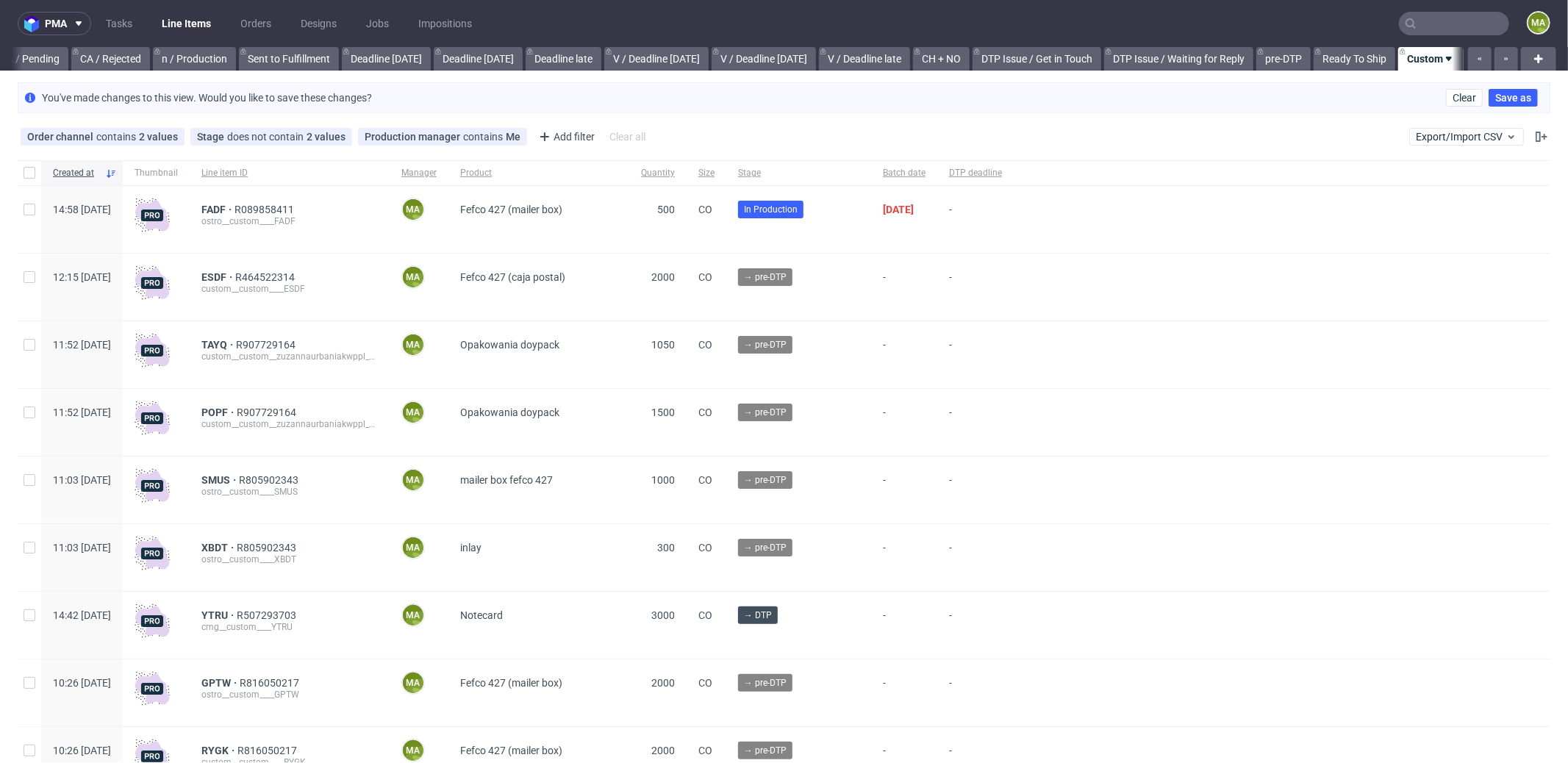
scroll to position [129, 0]
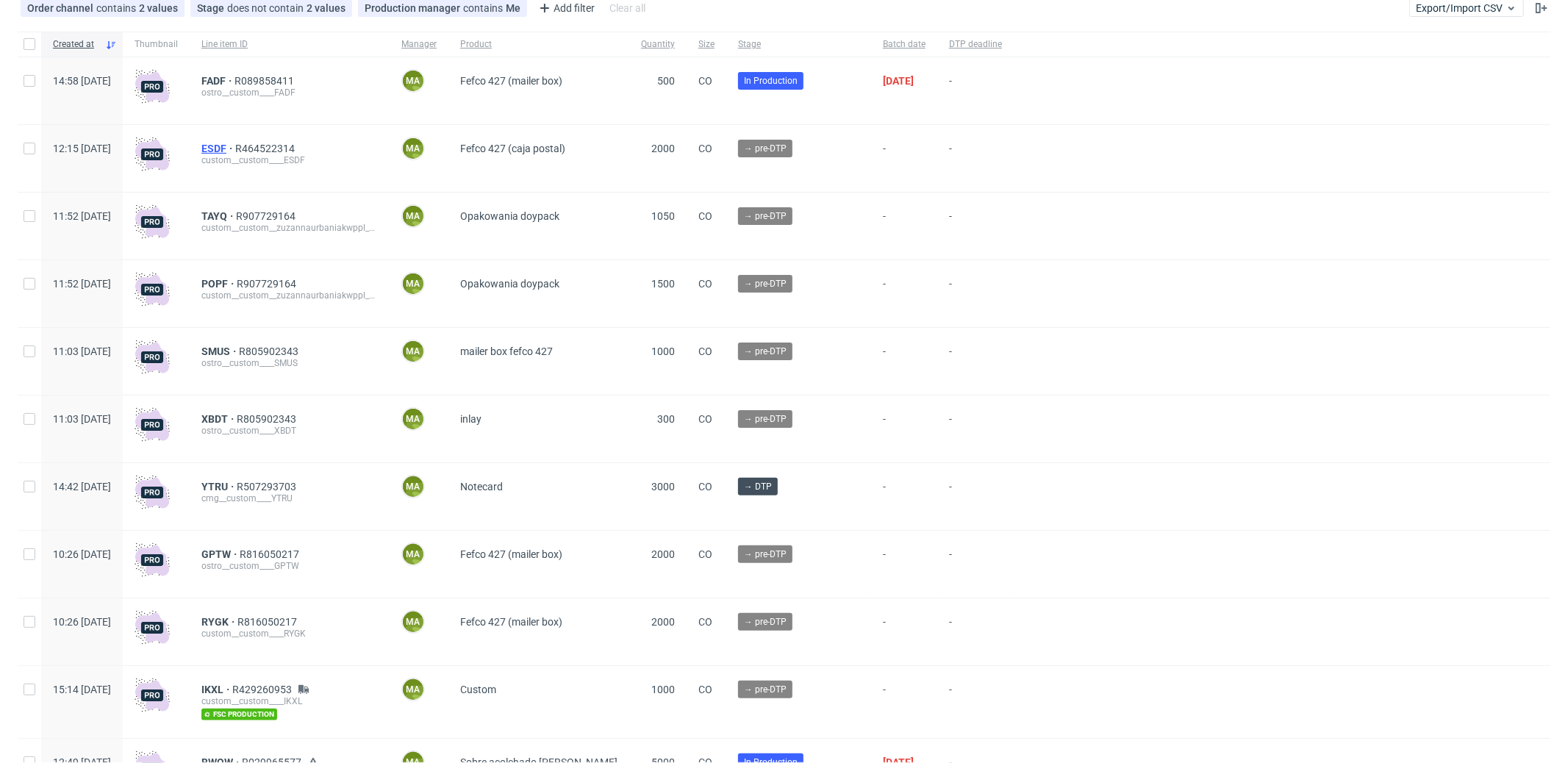
click at [235, 149] on span "ESDF" at bounding box center [219, 148] width 34 height 12
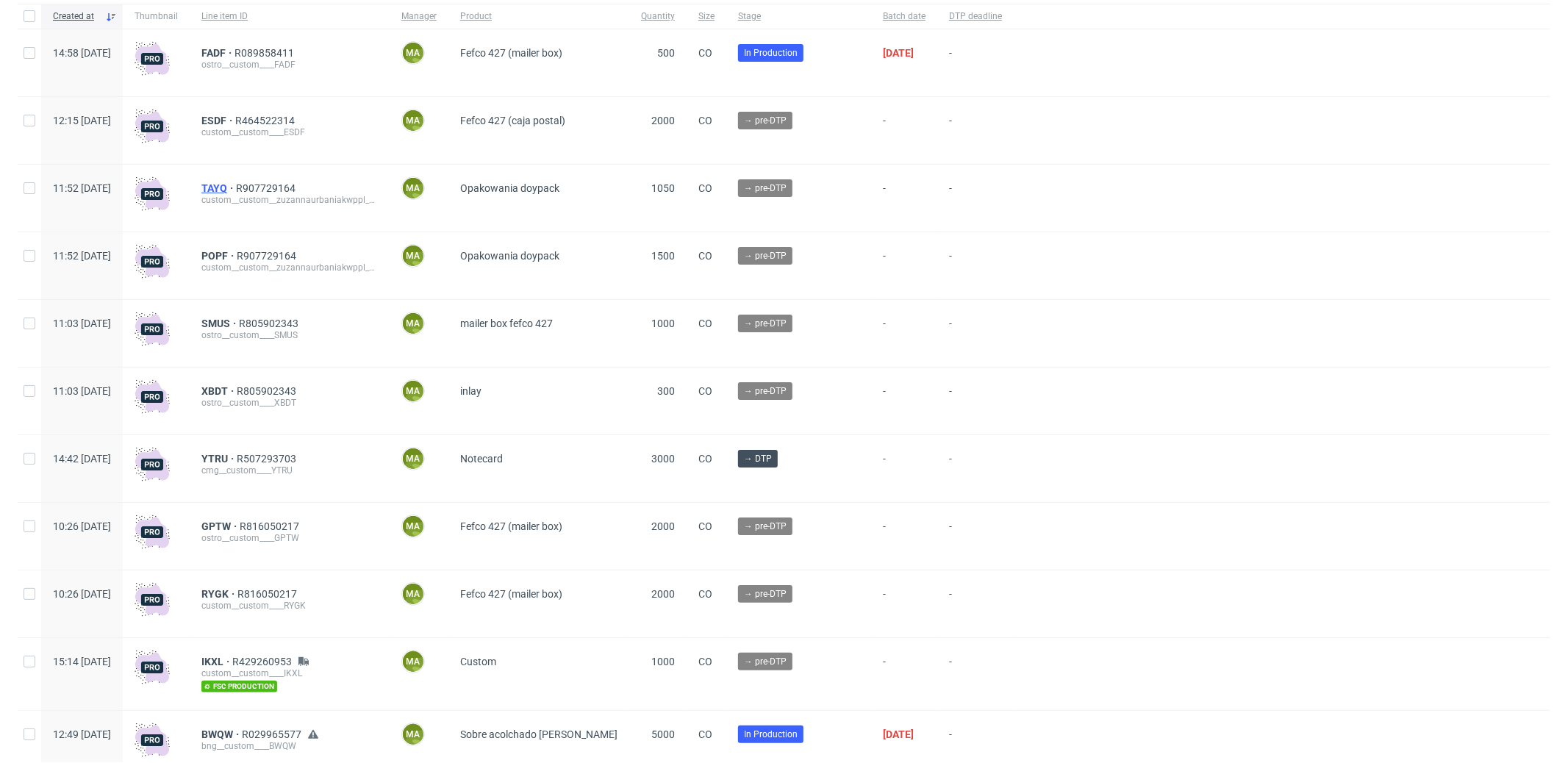
click at [236, 186] on span "TAYQ" at bounding box center [219, 187] width 34 height 12
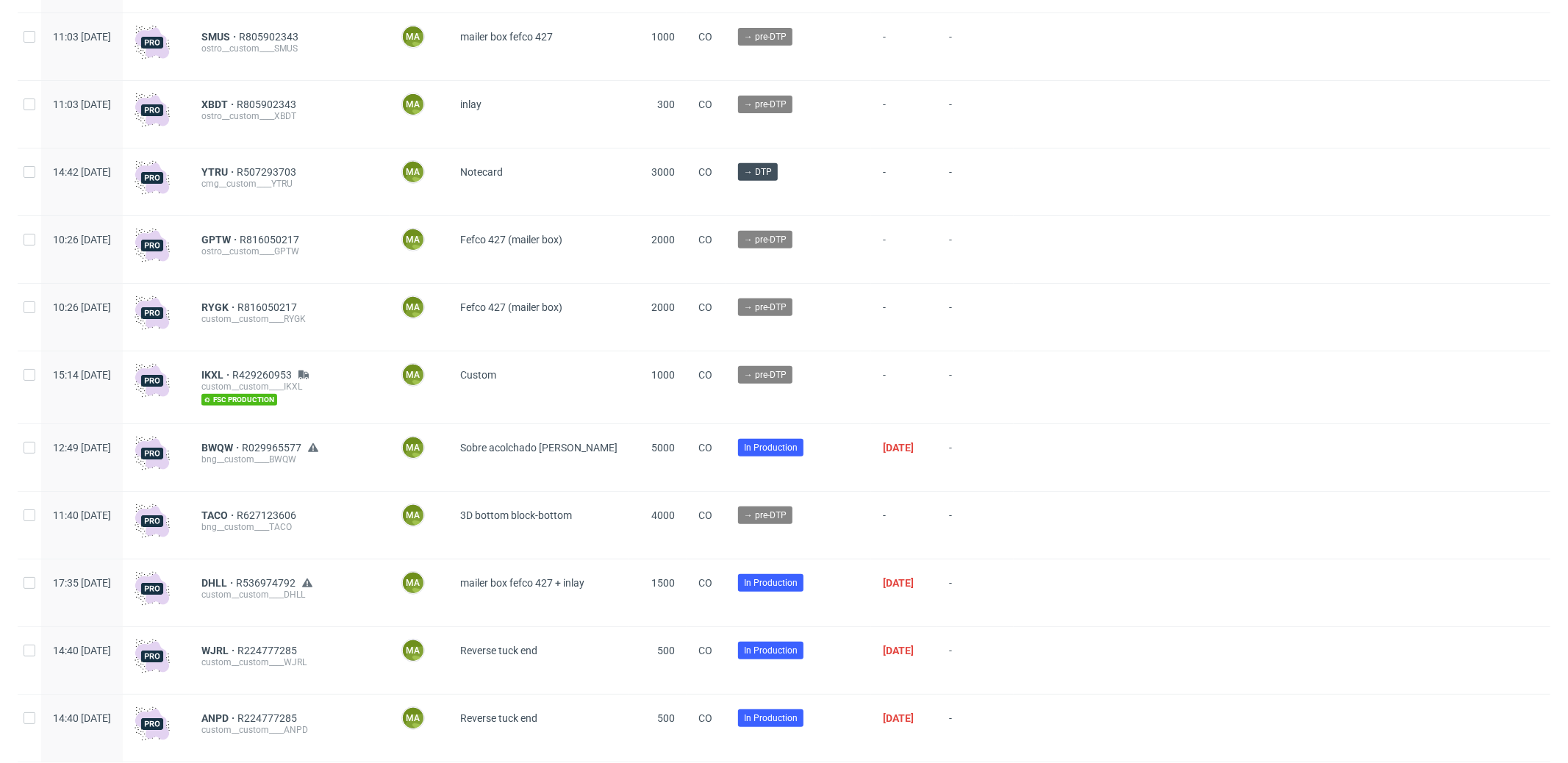
scroll to position [443, 0]
click at [239, 31] on span "SMUS" at bounding box center [221, 36] width 38 height 12
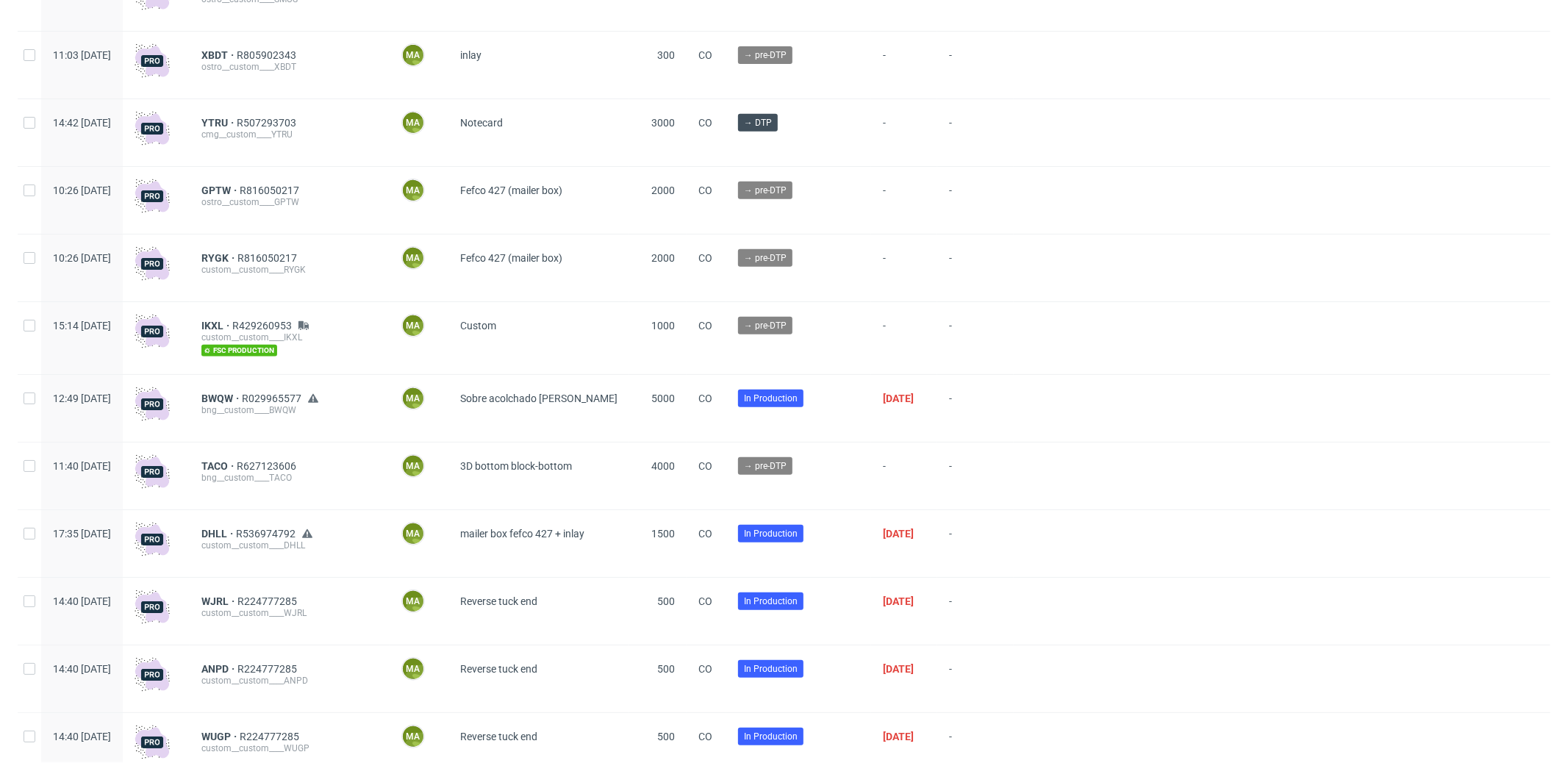
scroll to position [518, 0]
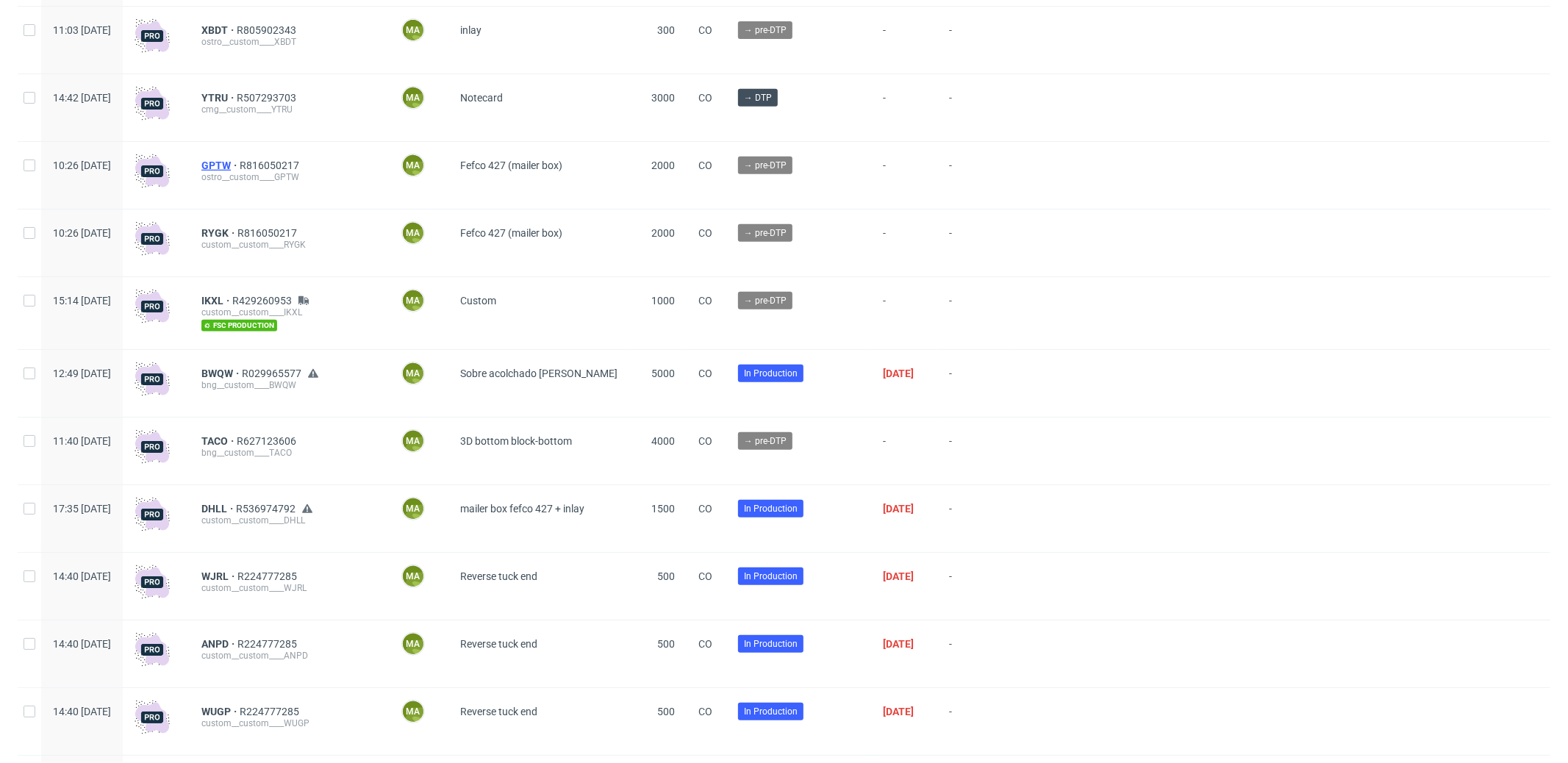
click at [240, 168] on span "GPTW" at bounding box center [221, 165] width 38 height 12
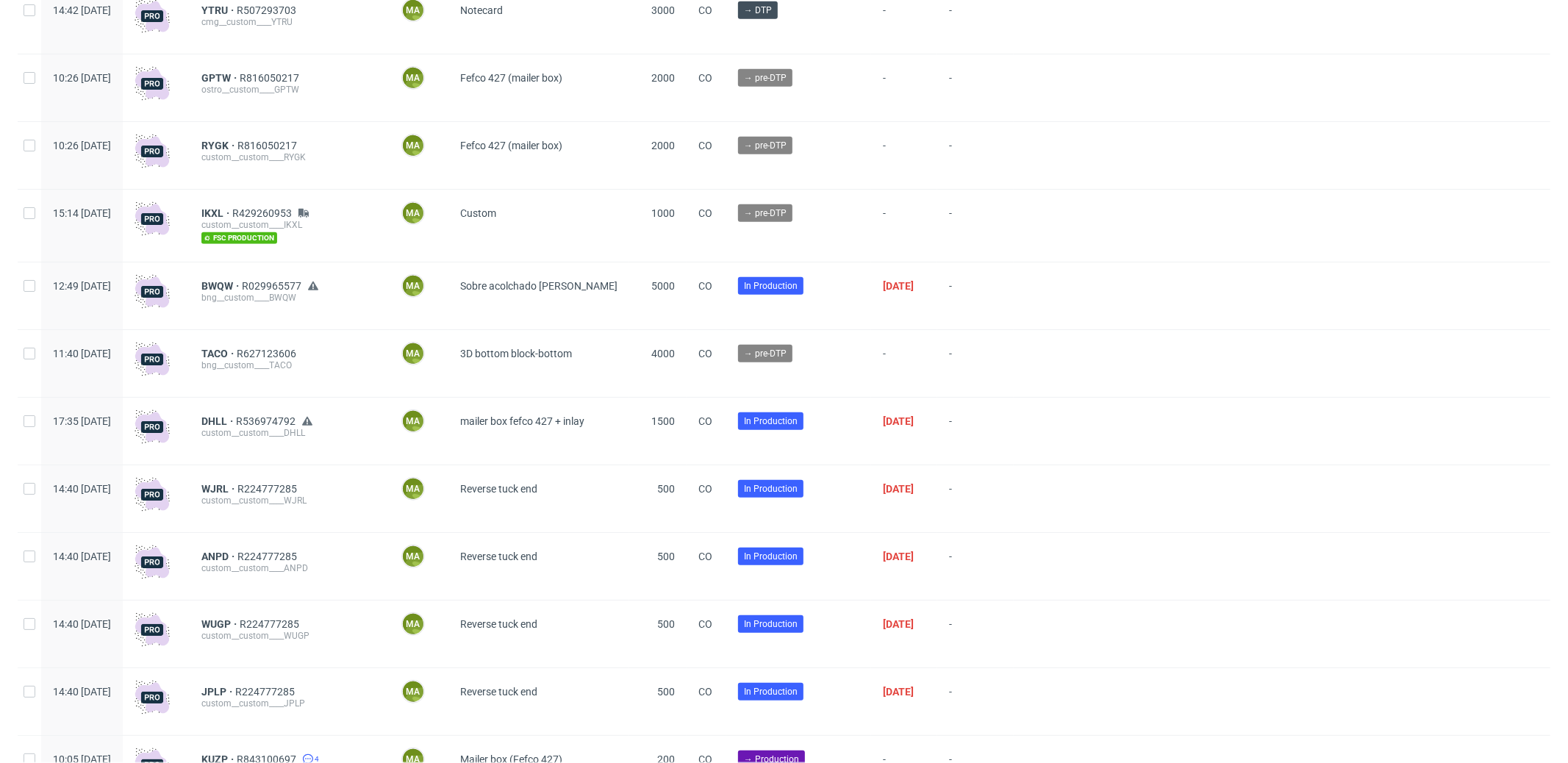
scroll to position [608, 0]
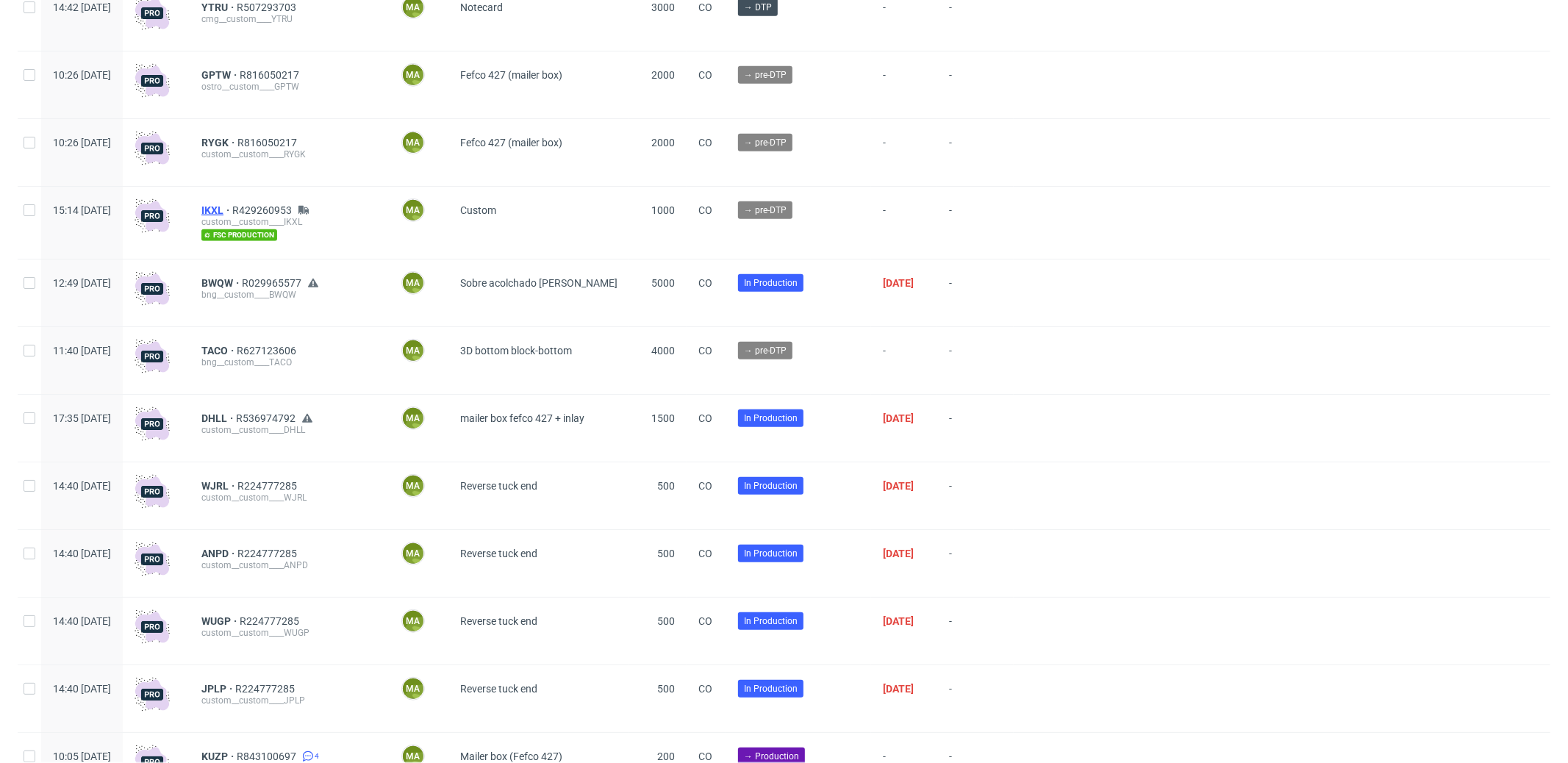
click at [232, 213] on span "IKXL" at bounding box center [217, 210] width 31 height 12
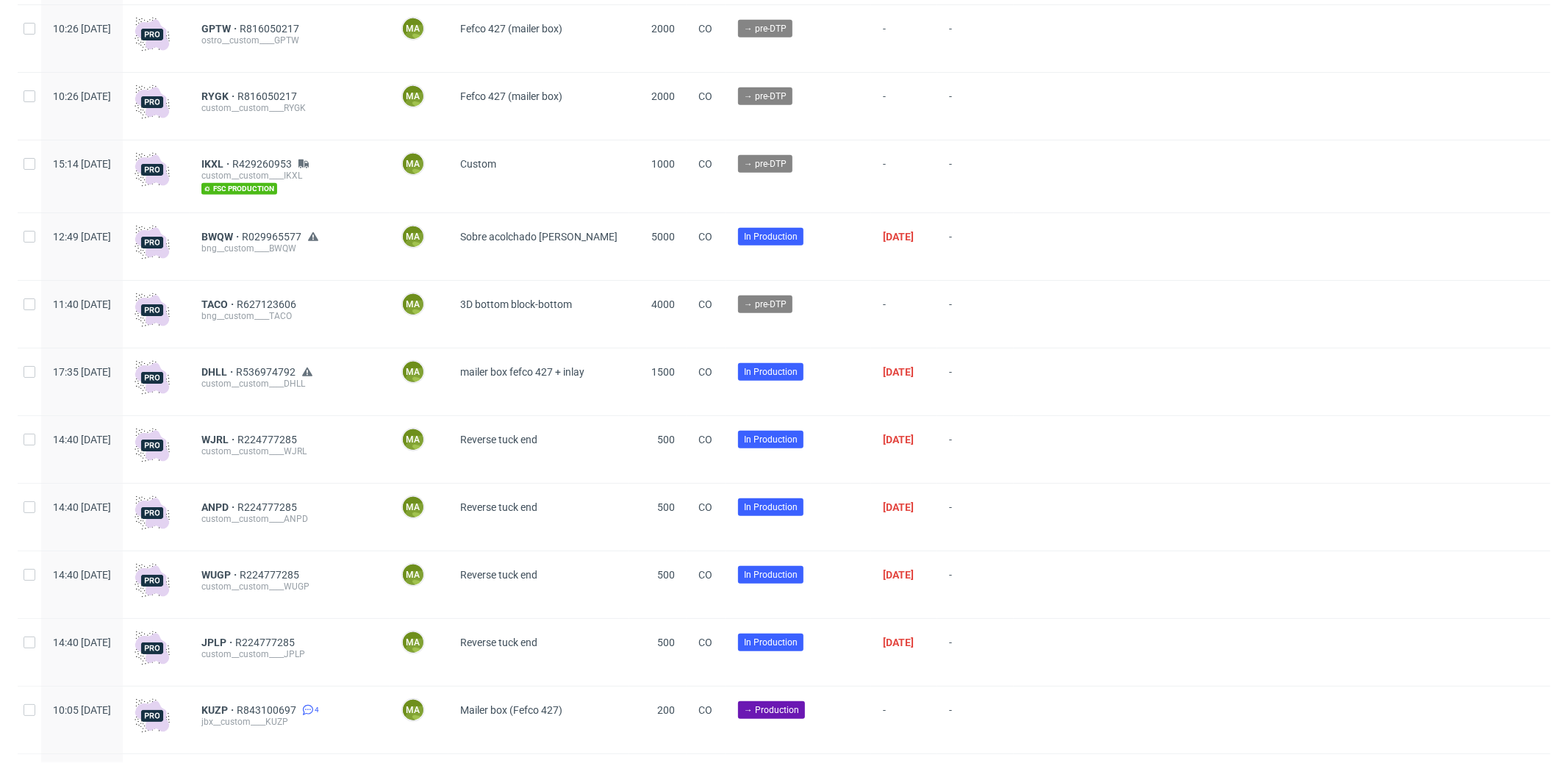
scroll to position [734, 0]
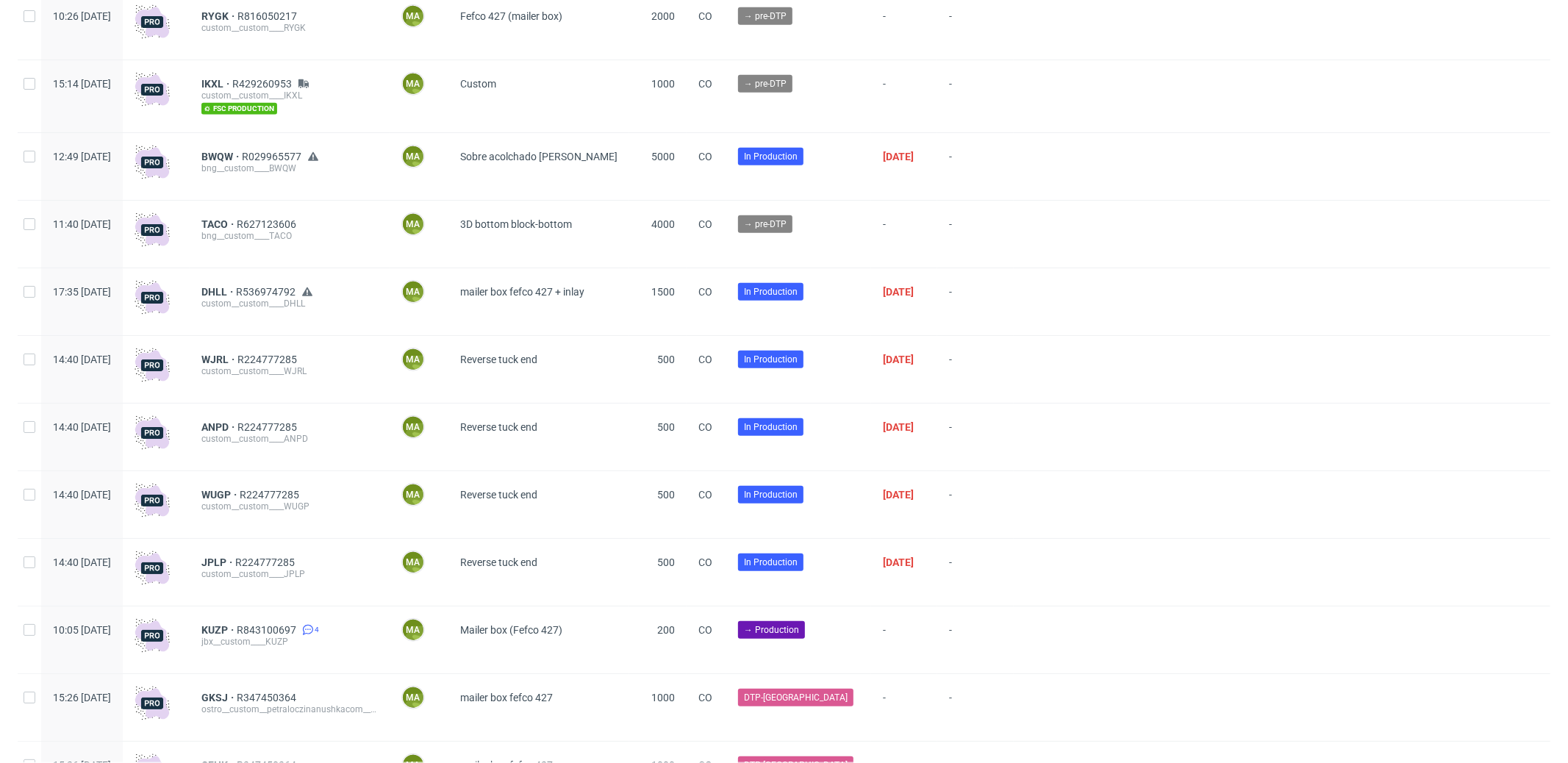
click at [261, 218] on div "TACO R627123606 bng__custom____TACO" at bounding box center [290, 234] width 200 height 67
click at [237, 221] on span "TACO" at bounding box center [219, 223] width 35 height 12
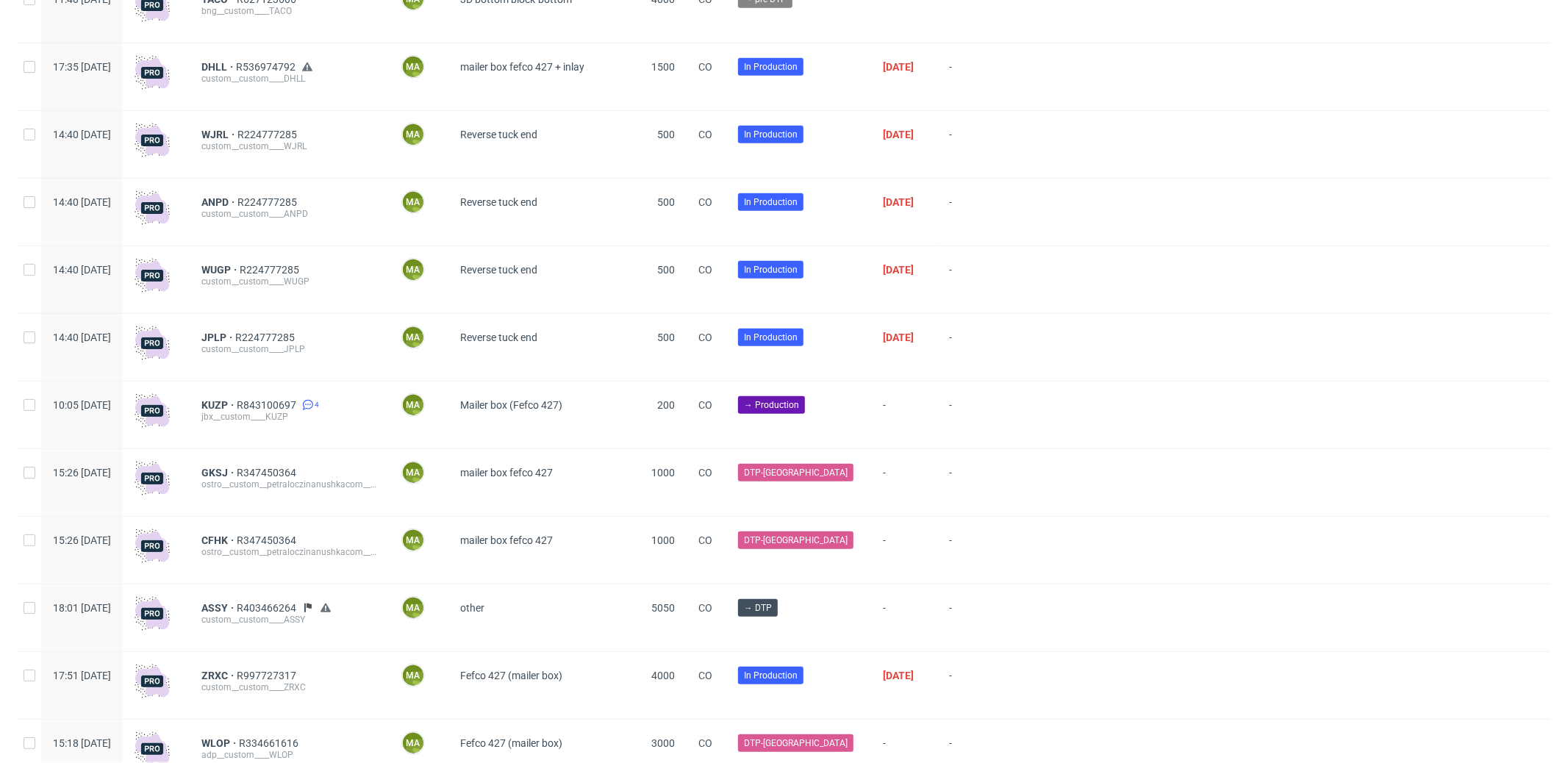
scroll to position [962, 0]
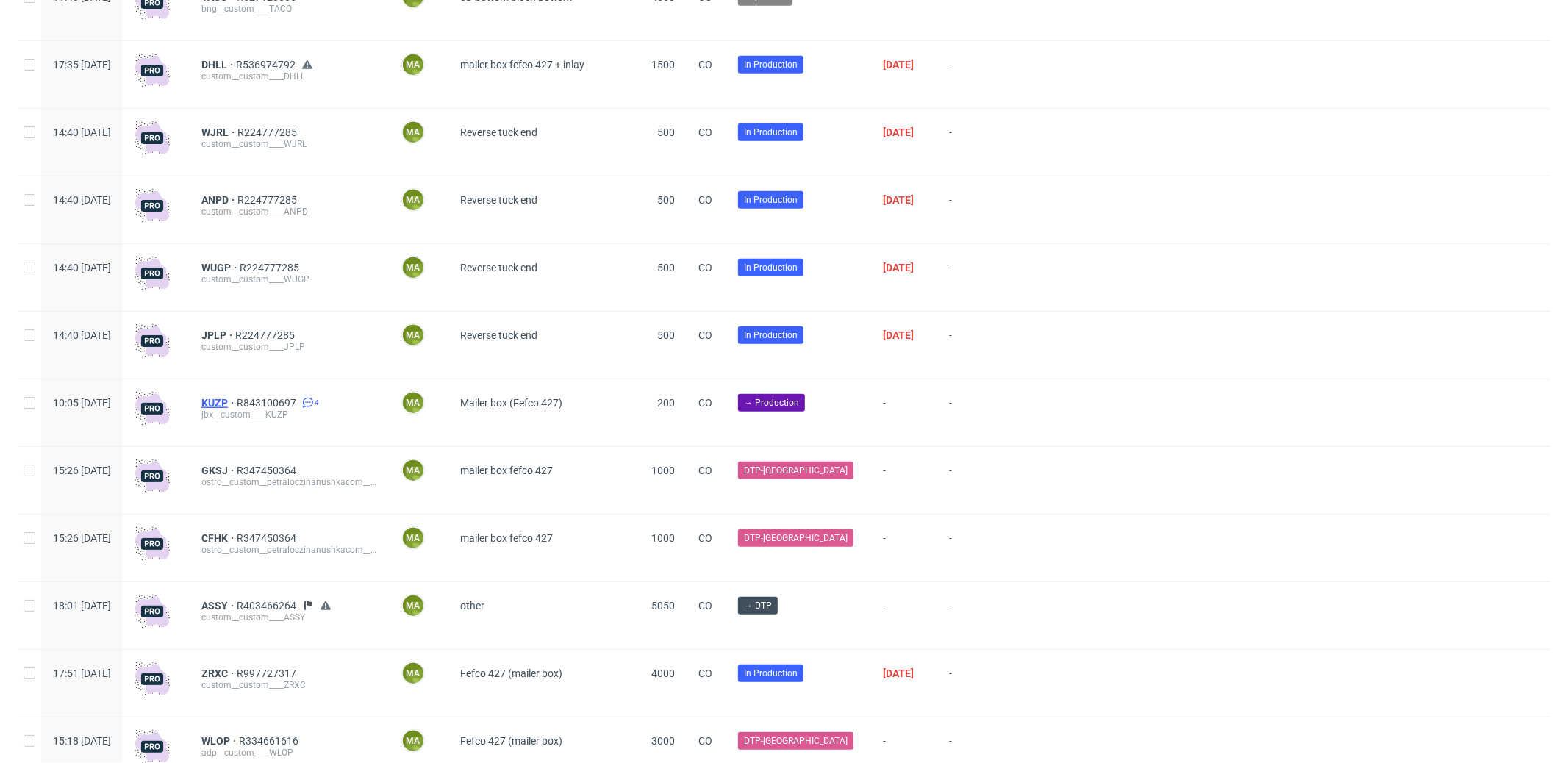
click at [237, 404] on span "KUZP" at bounding box center [219, 403] width 35 height 12
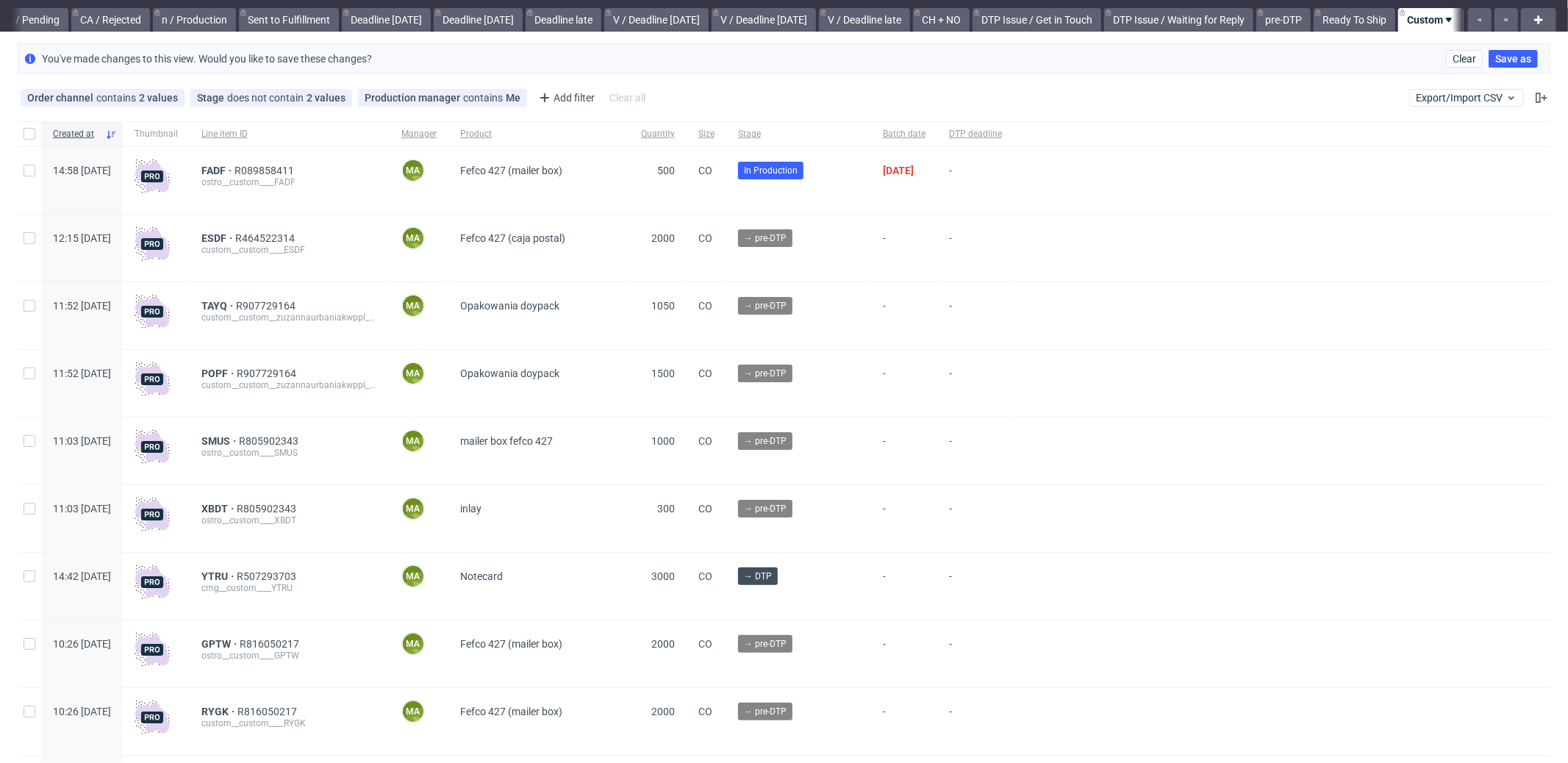
scroll to position [0, 0]
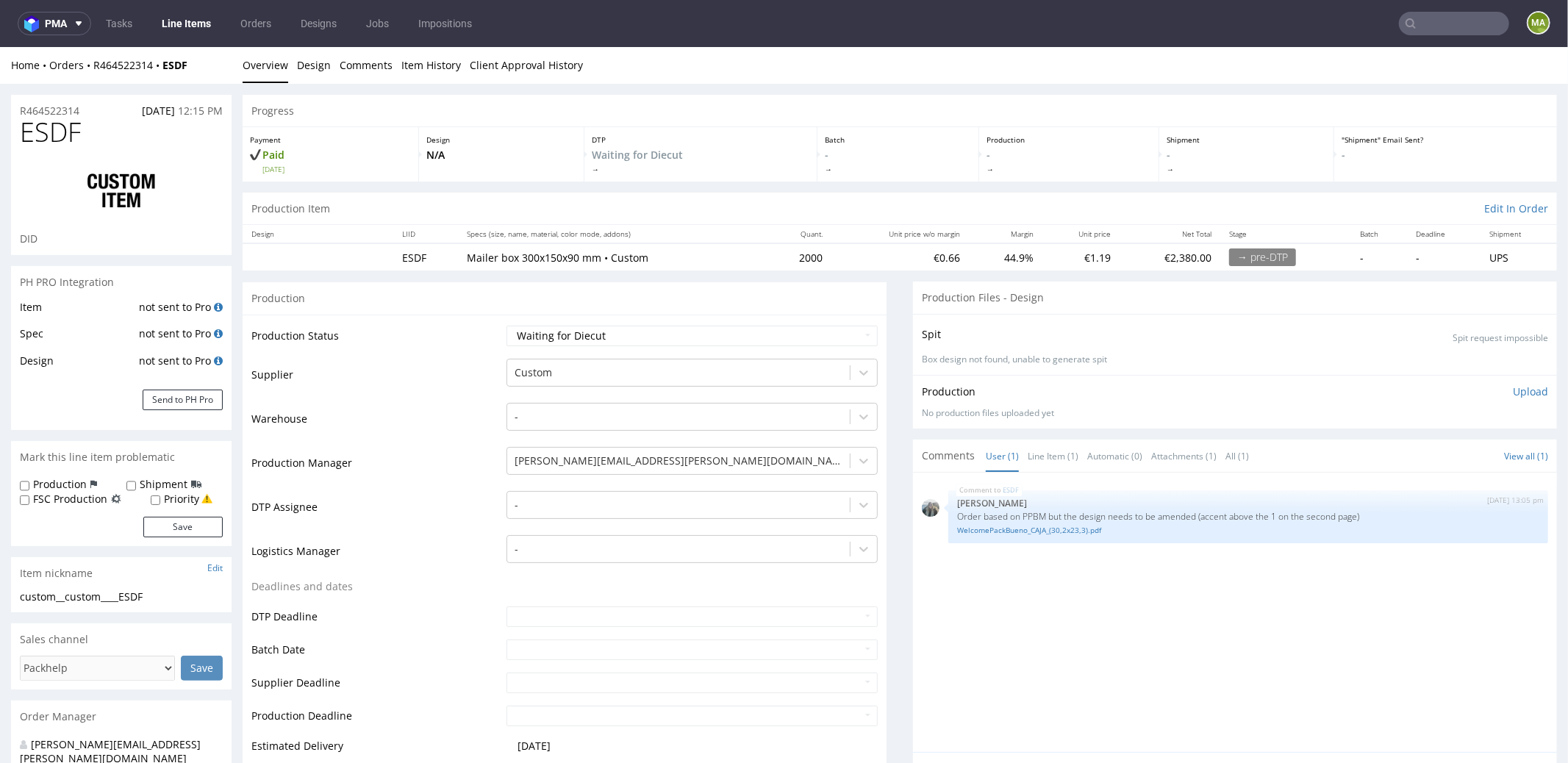
scroll to position [350, 0]
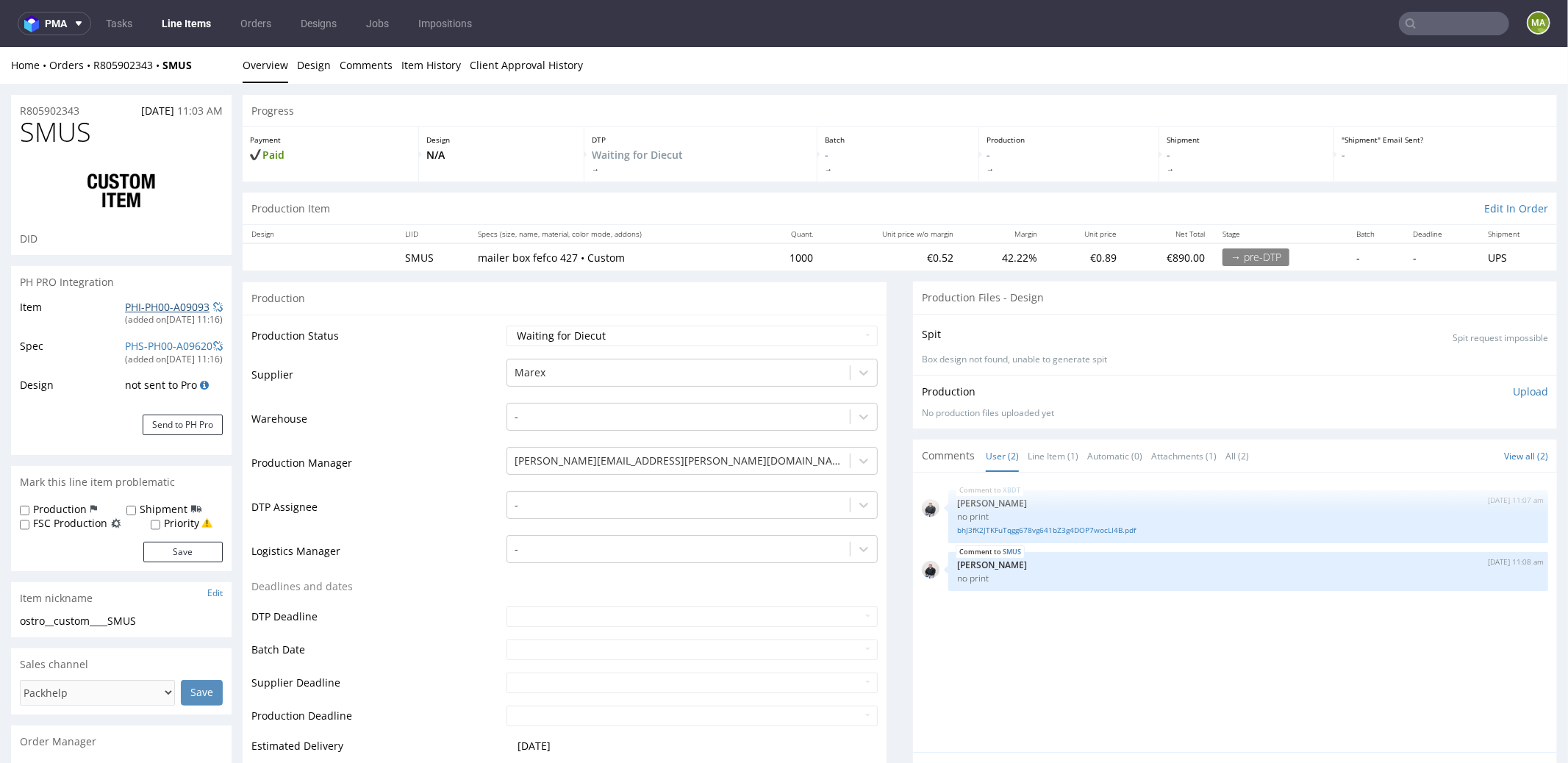
click at [168, 302] on link "PHI-PH00-A09093" at bounding box center [168, 306] width 85 height 14
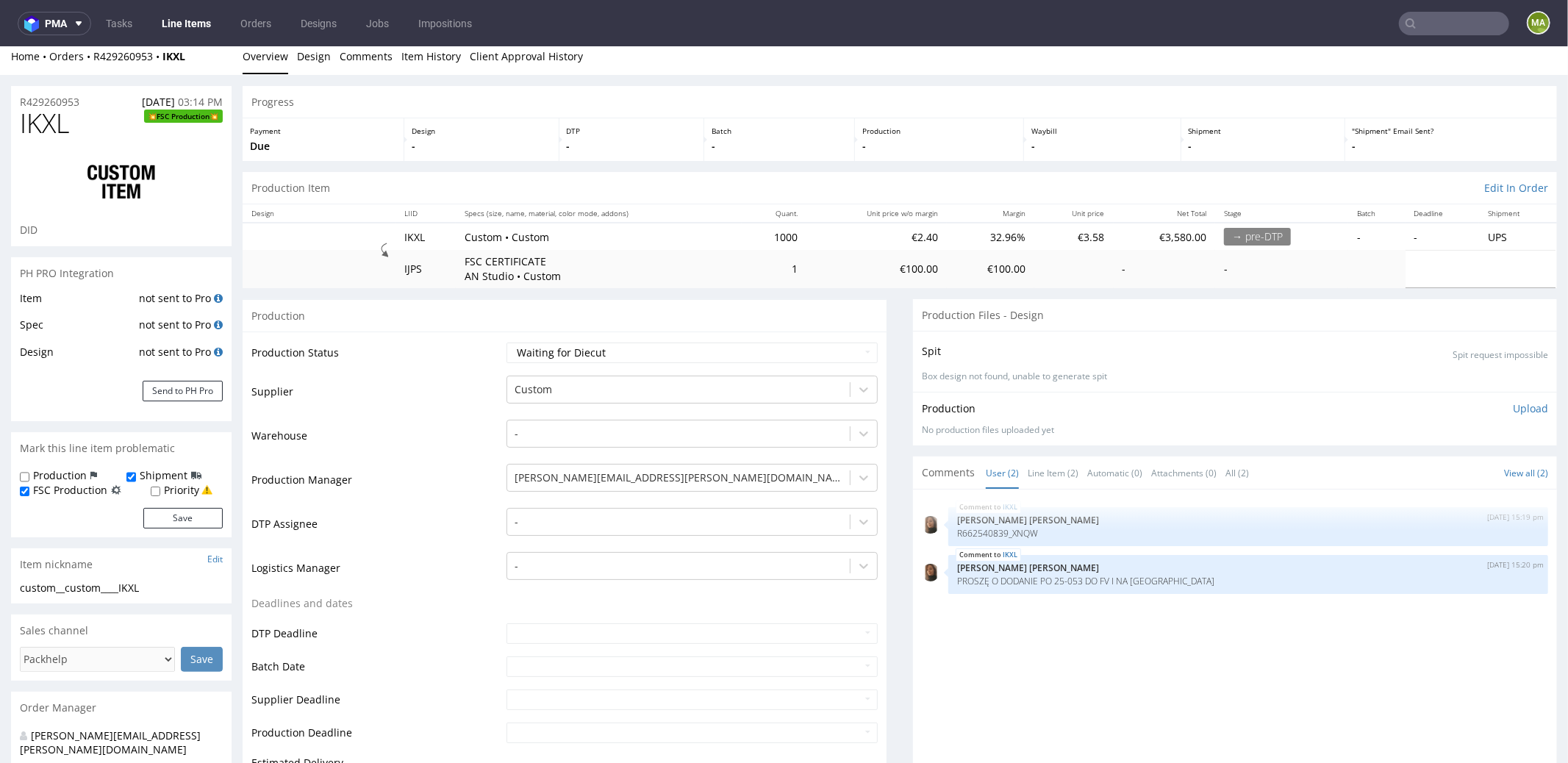
scroll to position [26, 0]
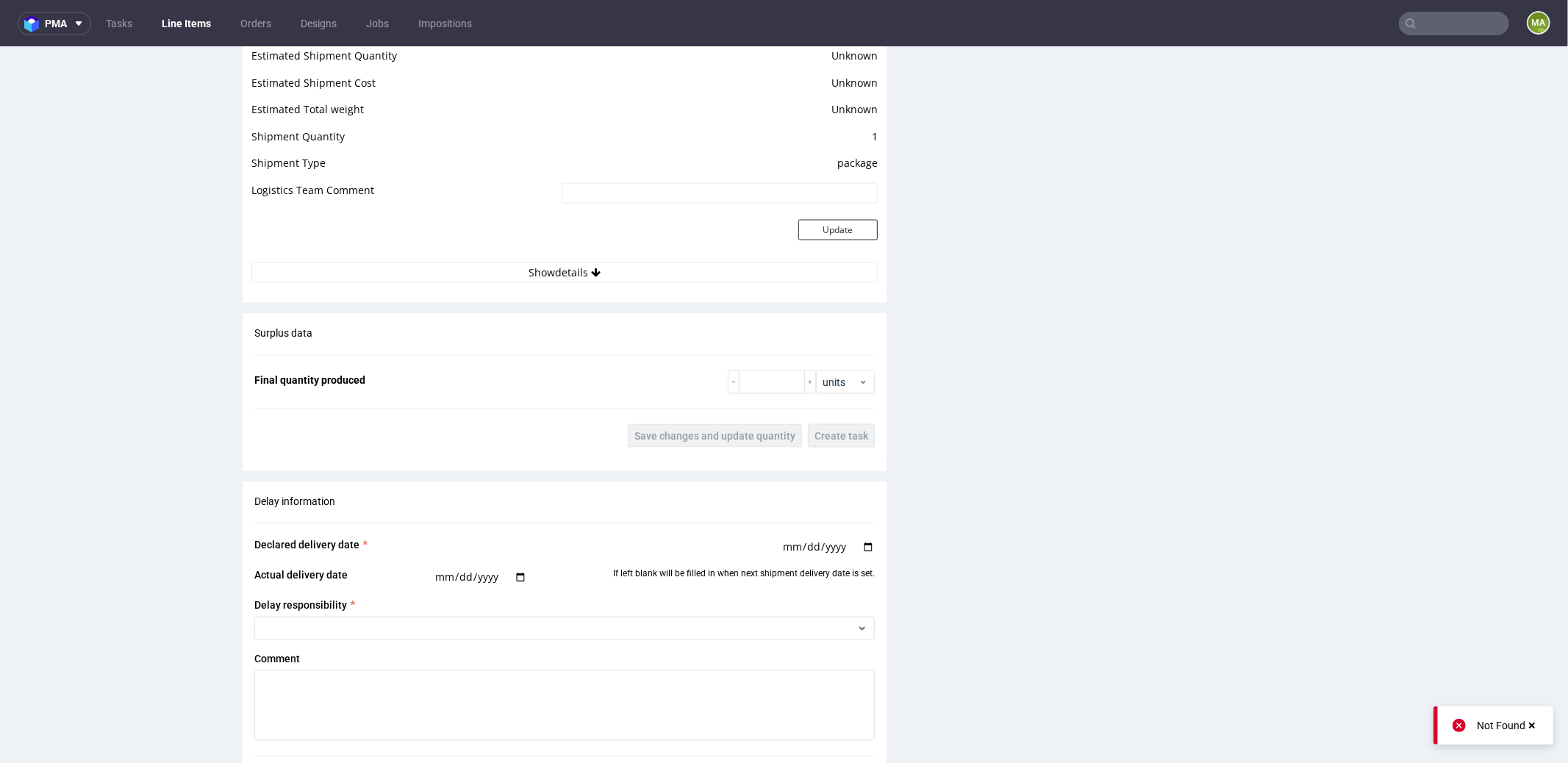
scroll to position [2251, 0]
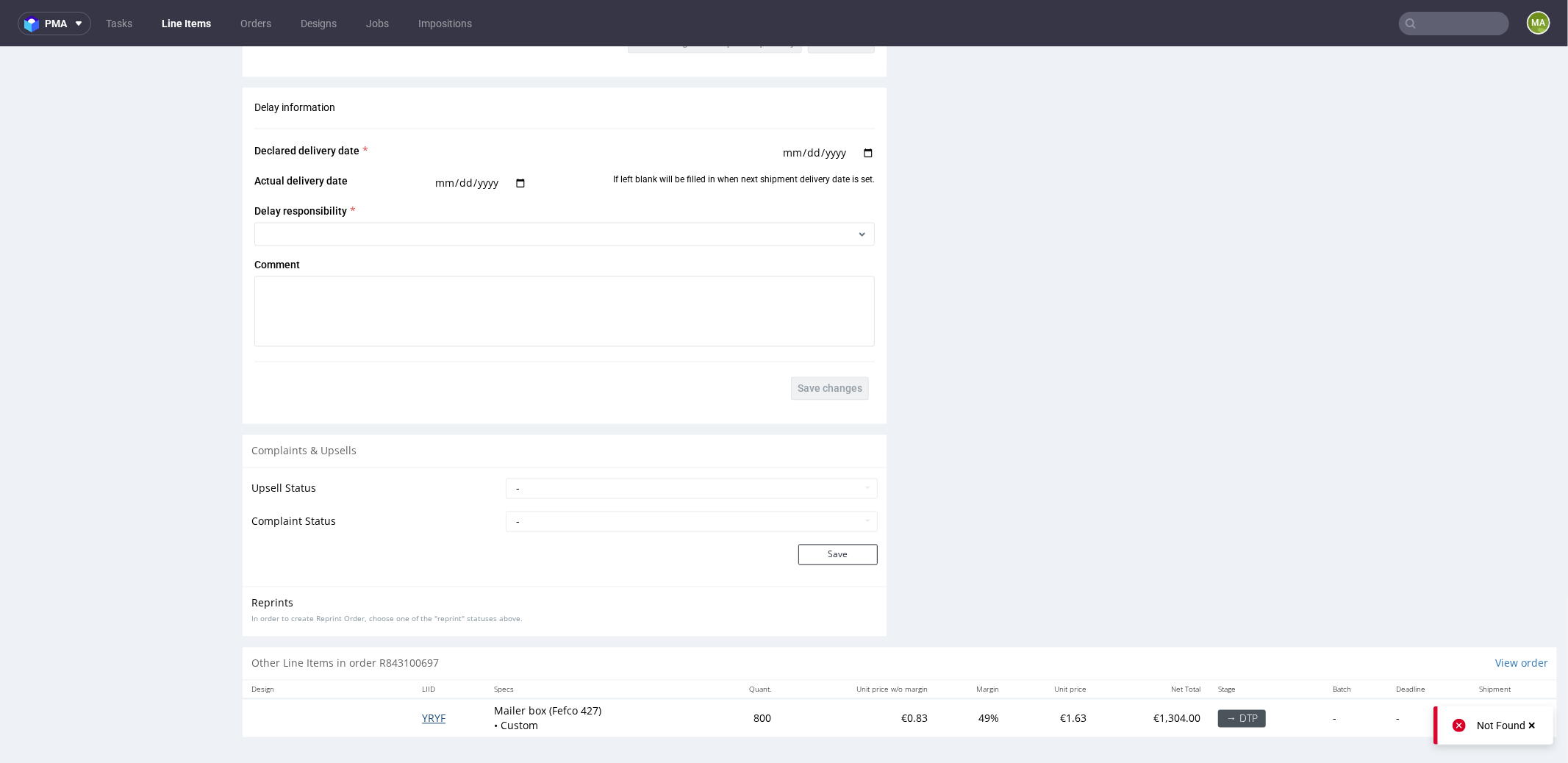
click at [430, 711] on span "YRYF" at bounding box center [433, 718] width 23 height 14
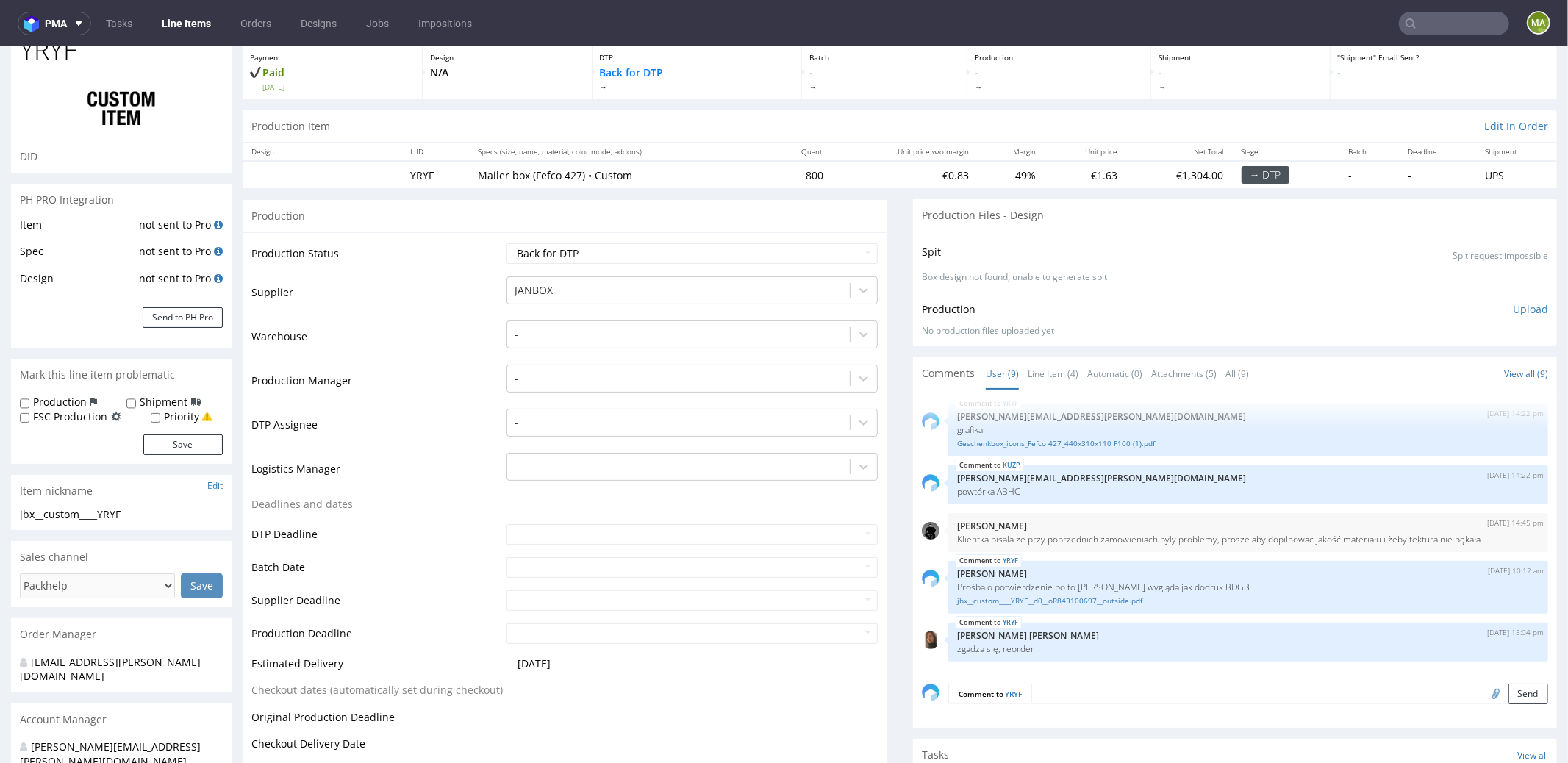
scroll to position [138, 0]
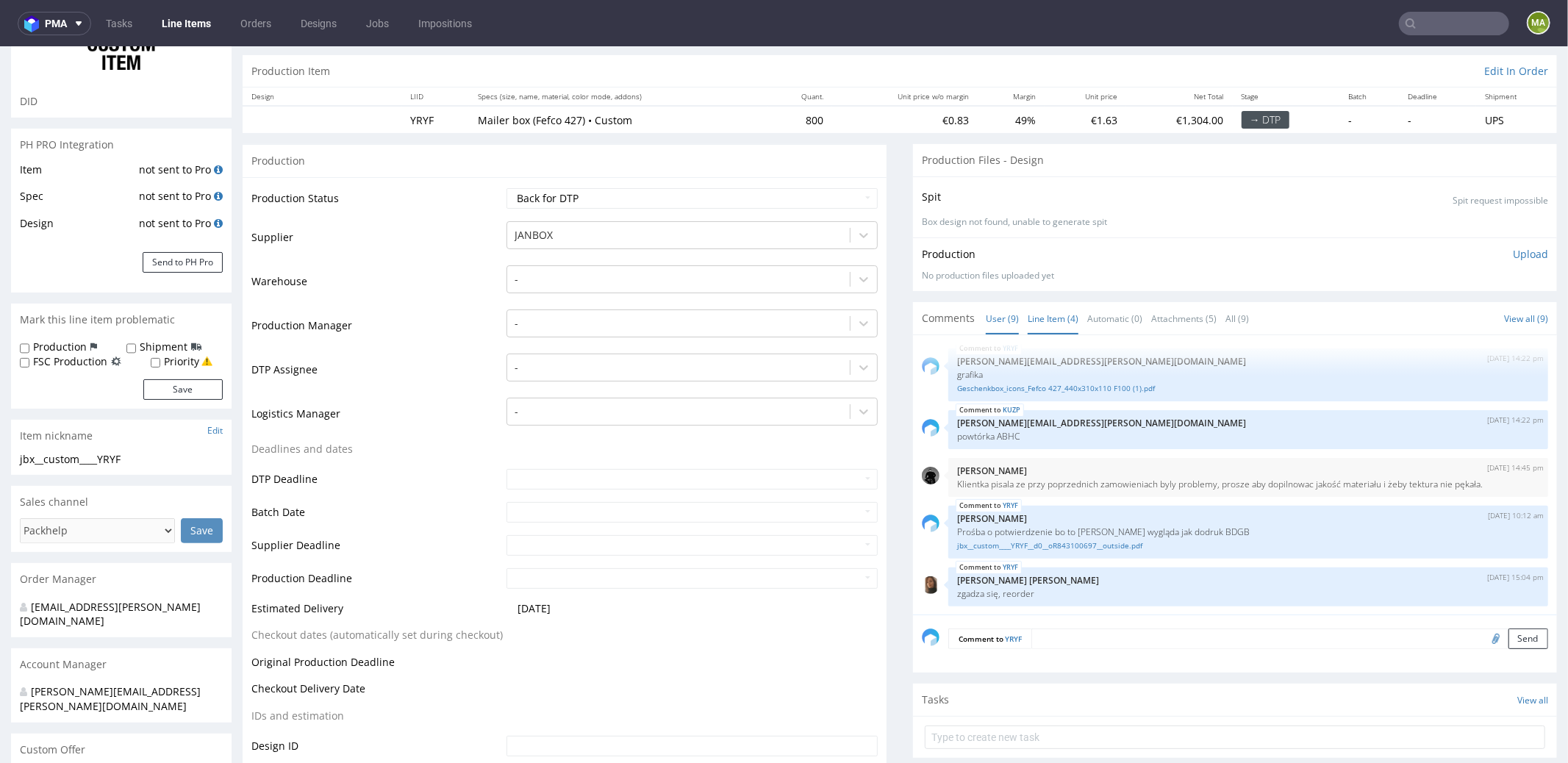
click at [1033, 330] on link "Line Item (4)" at bounding box center [1053, 317] width 50 height 32
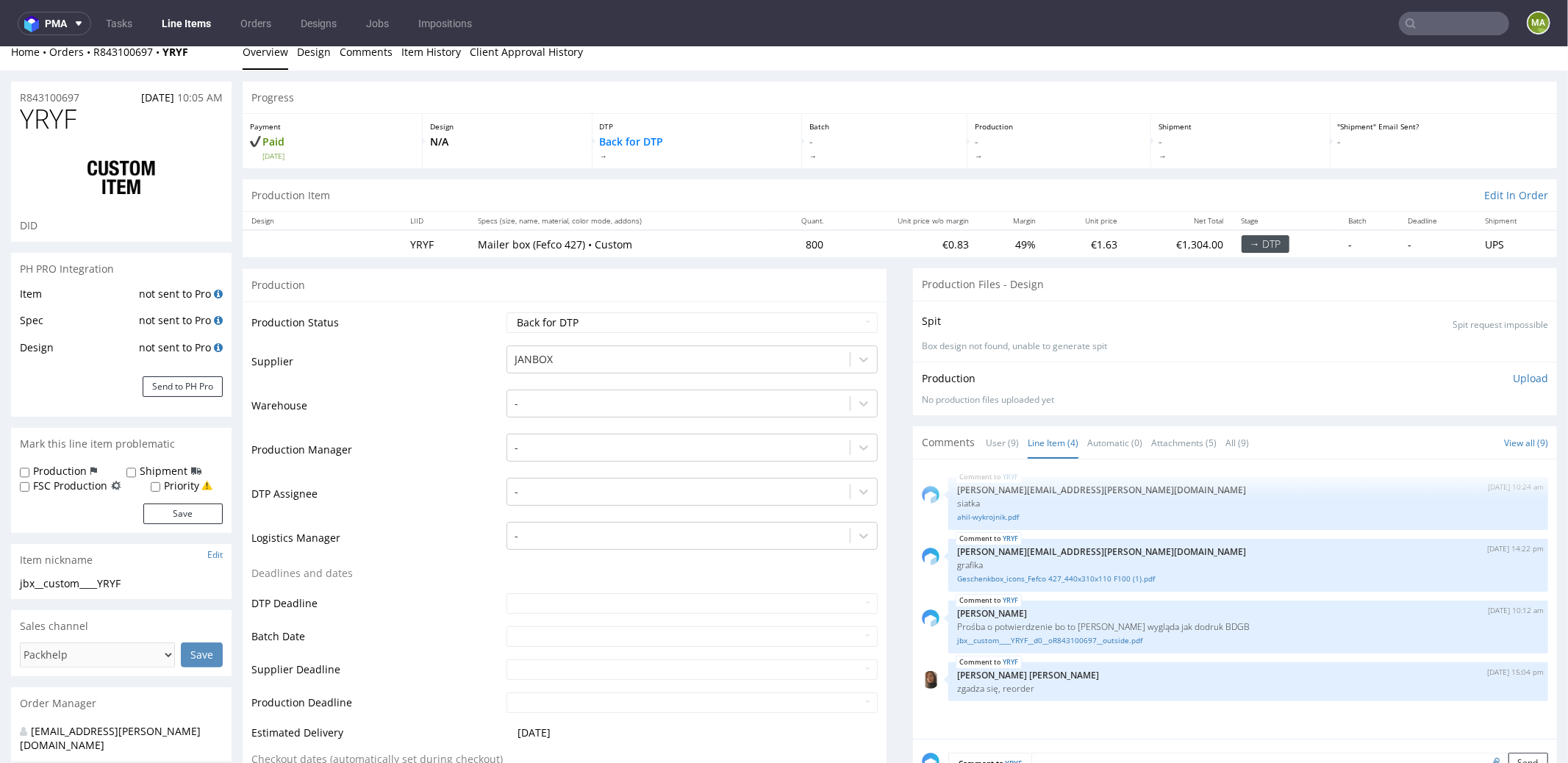
scroll to position [0, 0]
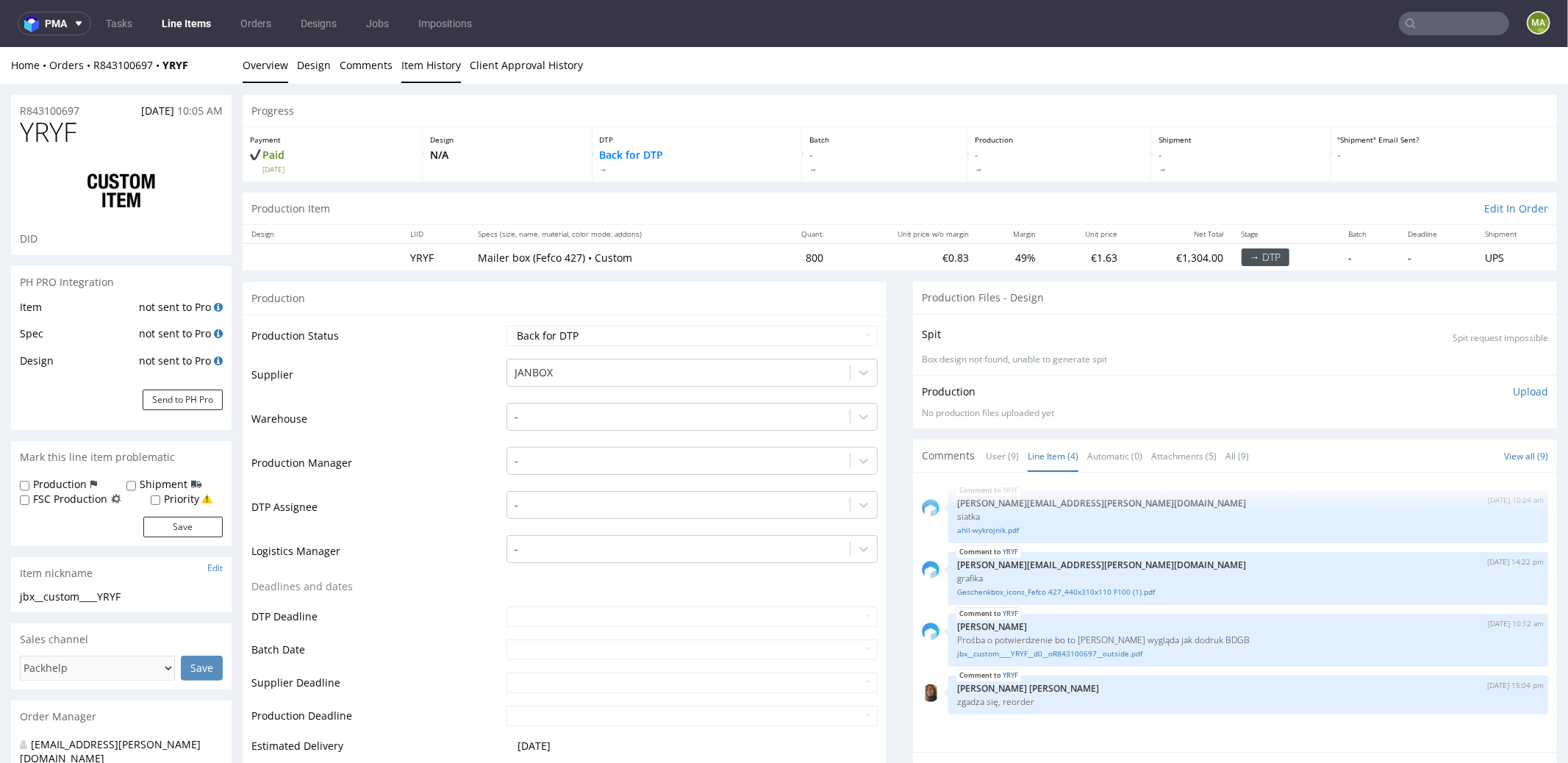
click at [431, 73] on link "Item History" at bounding box center [431, 64] width 59 height 36
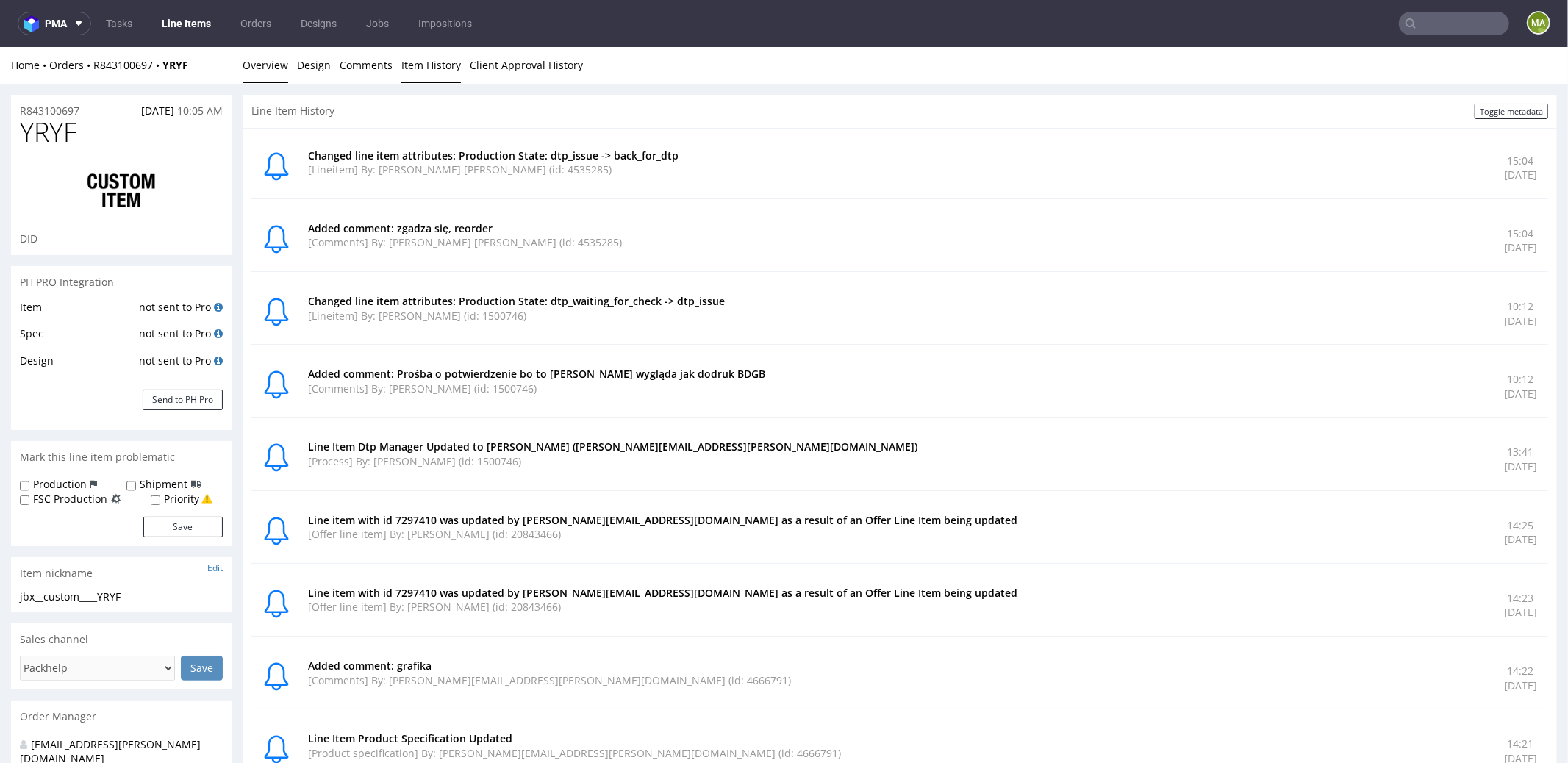
click at [253, 67] on link "Overview" at bounding box center [265, 64] width 46 height 36
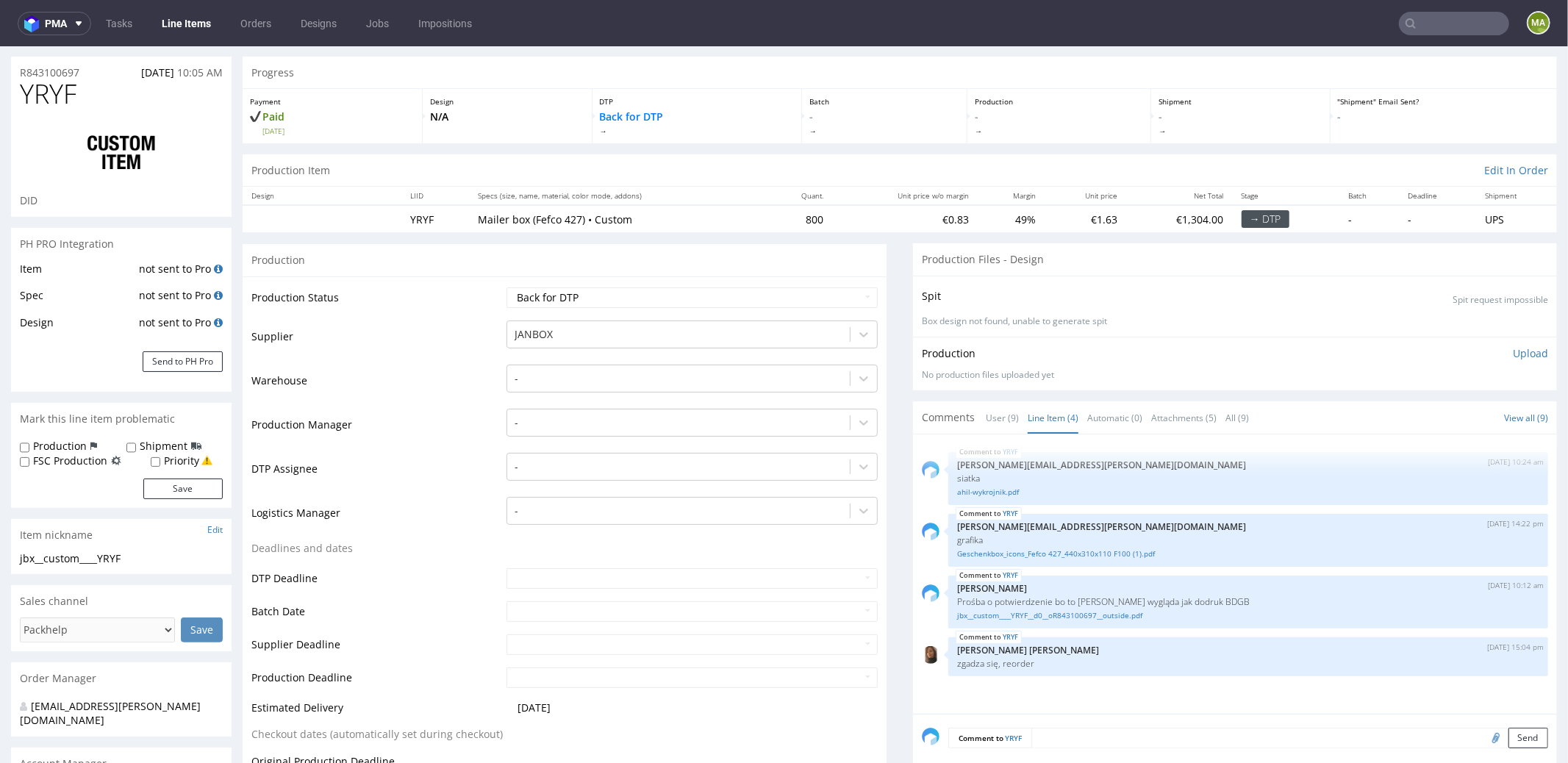
scroll to position [129, 0]
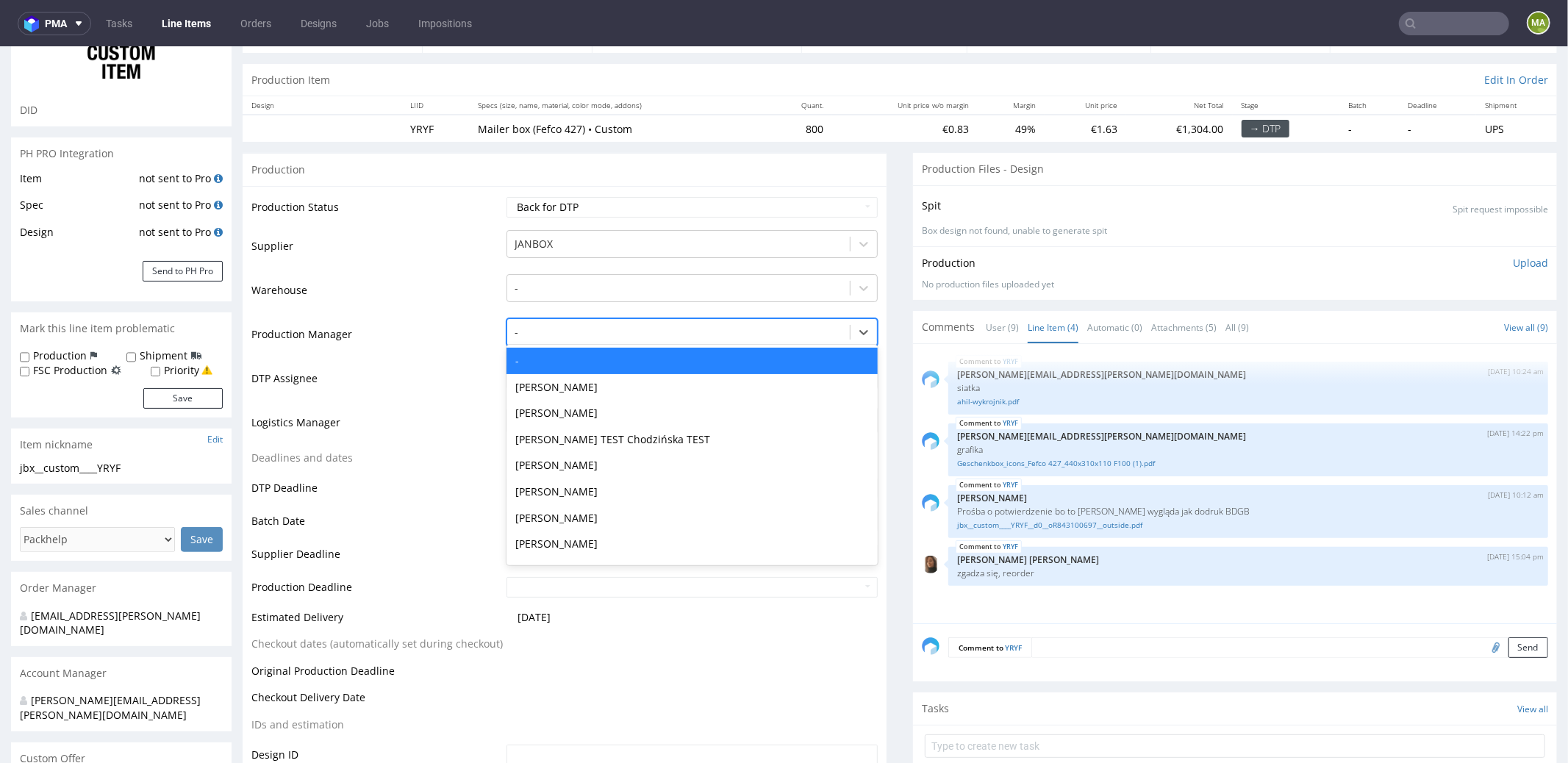
click at [528, 331] on div at bounding box center [678, 332] width 328 height 18
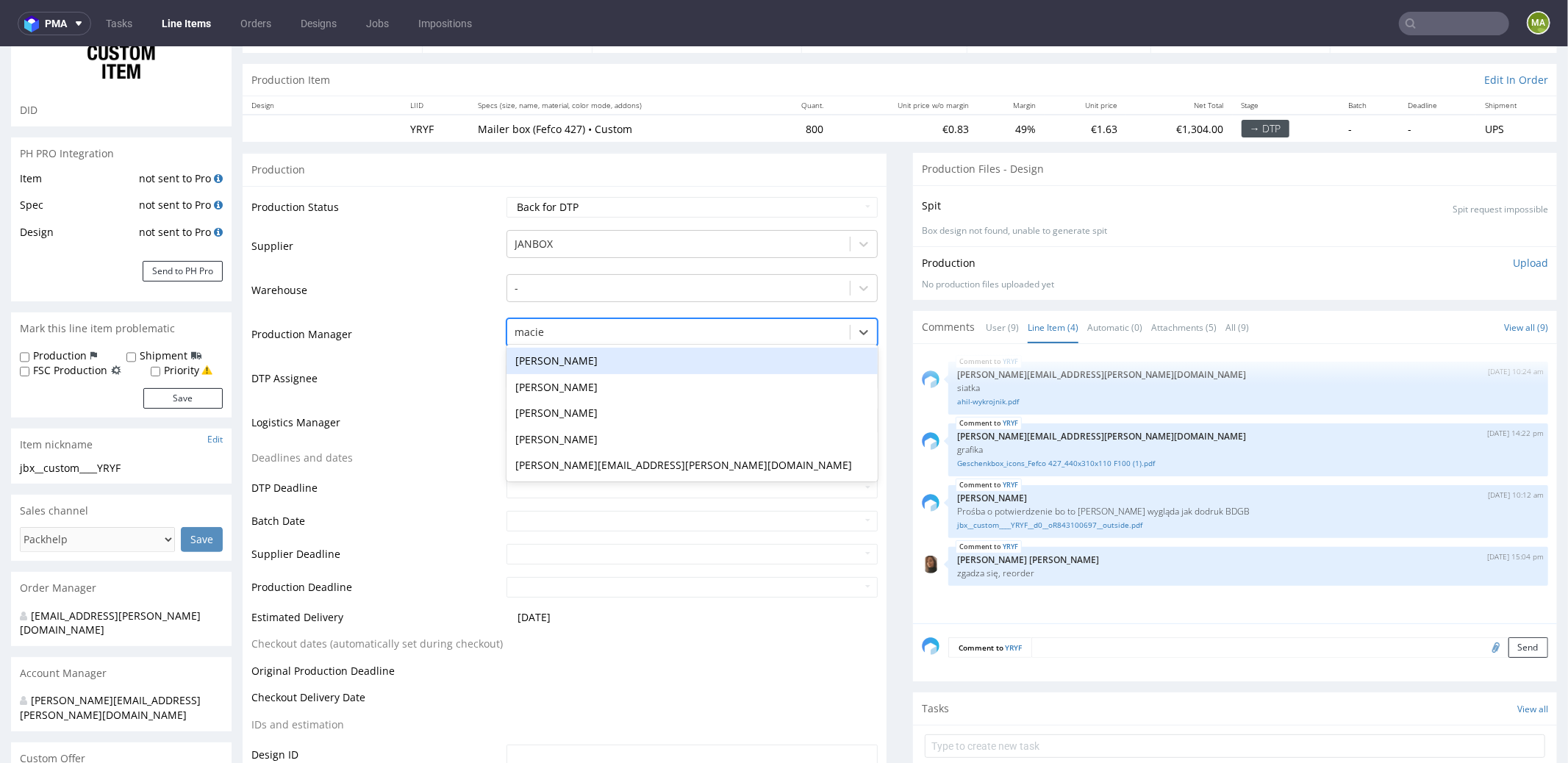
type input "[PERSON_NAME]"
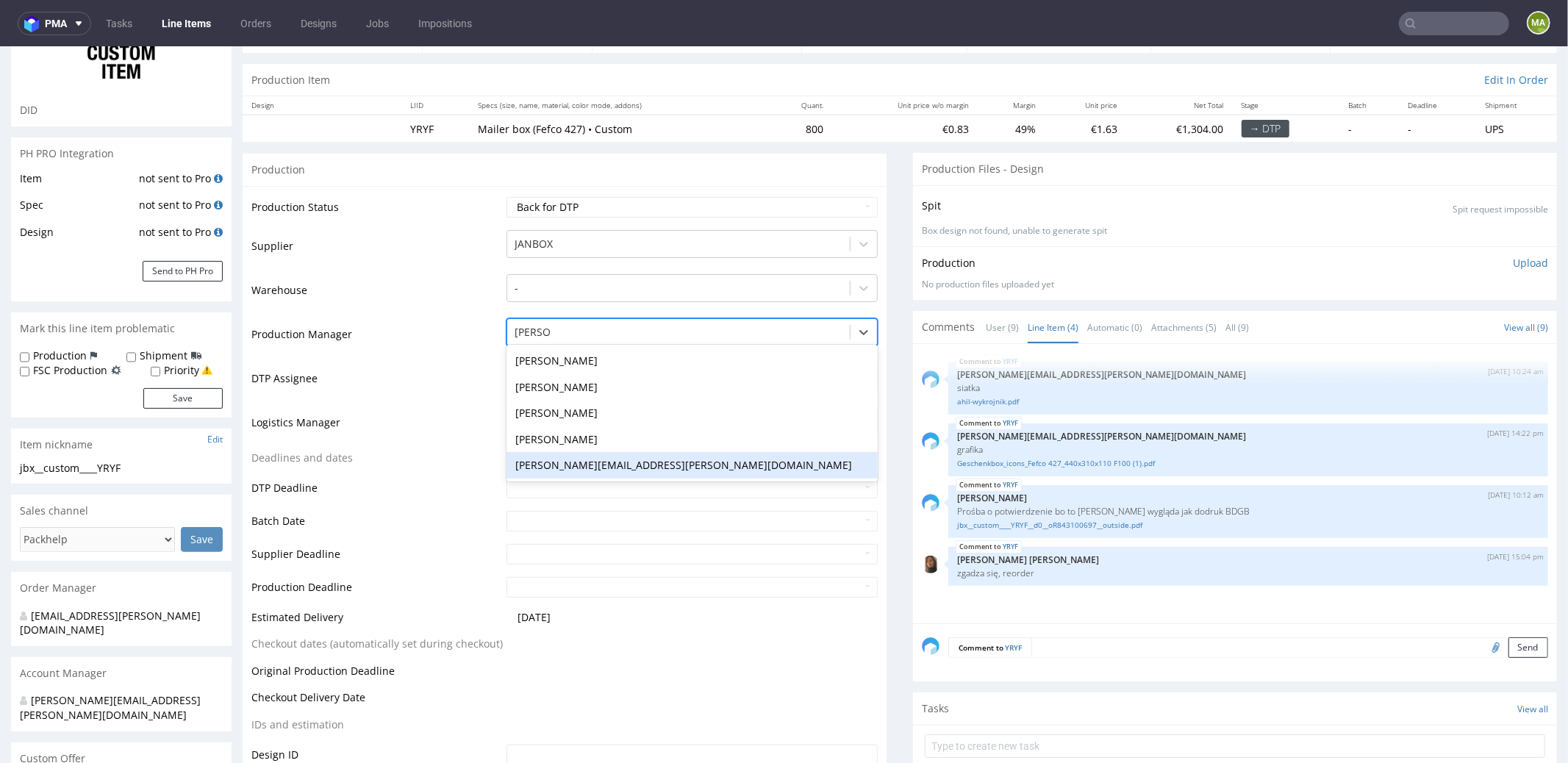
drag, startPoint x: 577, startPoint y: 461, endPoint x: 490, endPoint y: 459, distance: 87.0
click at [577, 461] on div "[PERSON_NAME][EMAIL_ADDRESS][PERSON_NAME][DOMAIN_NAME]" at bounding box center [692, 464] width 371 height 26
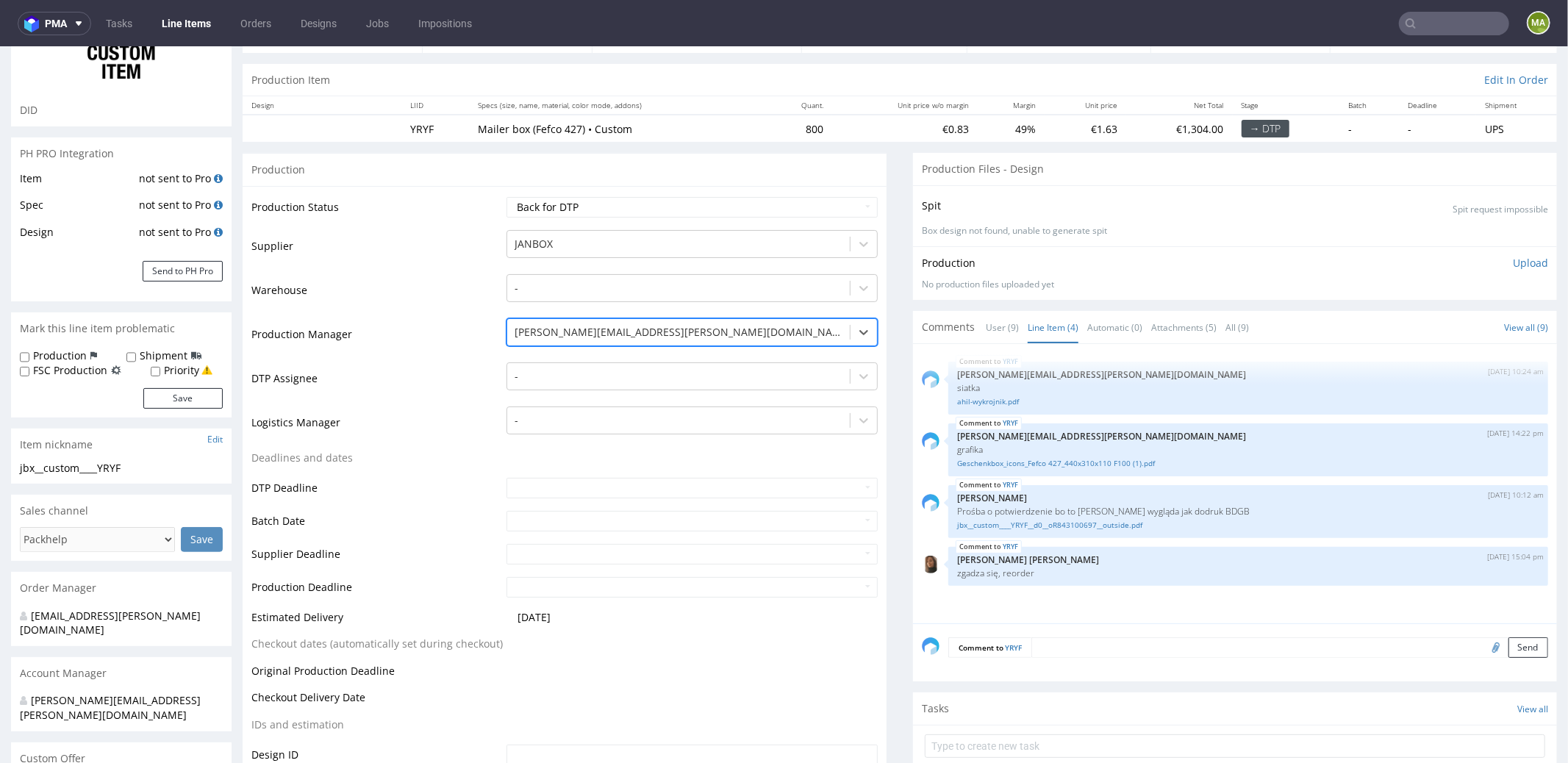
click at [389, 459] on td "Deadlines and dates" at bounding box center [376, 462] width 251 height 27
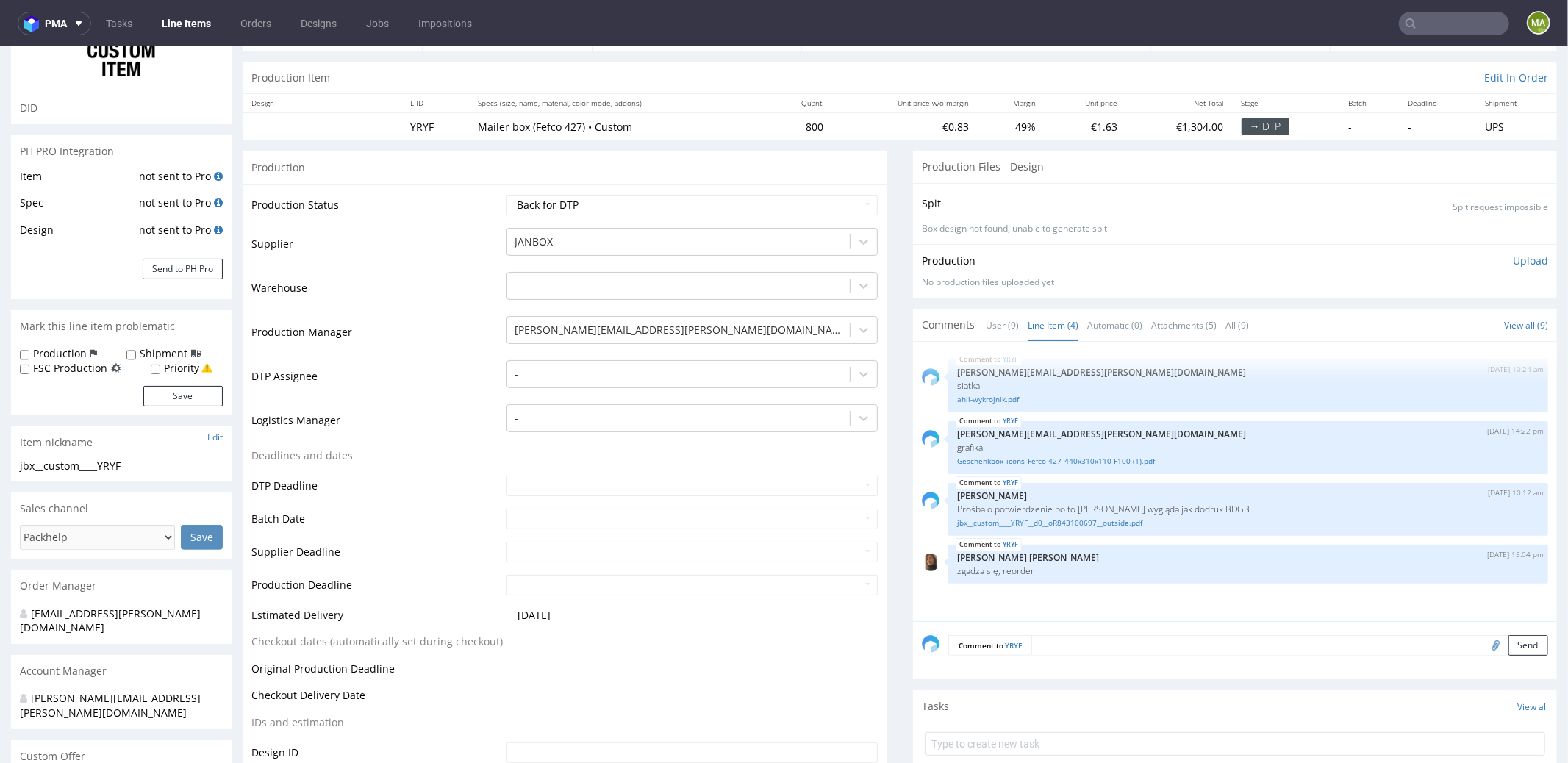
scroll to position [454, 0]
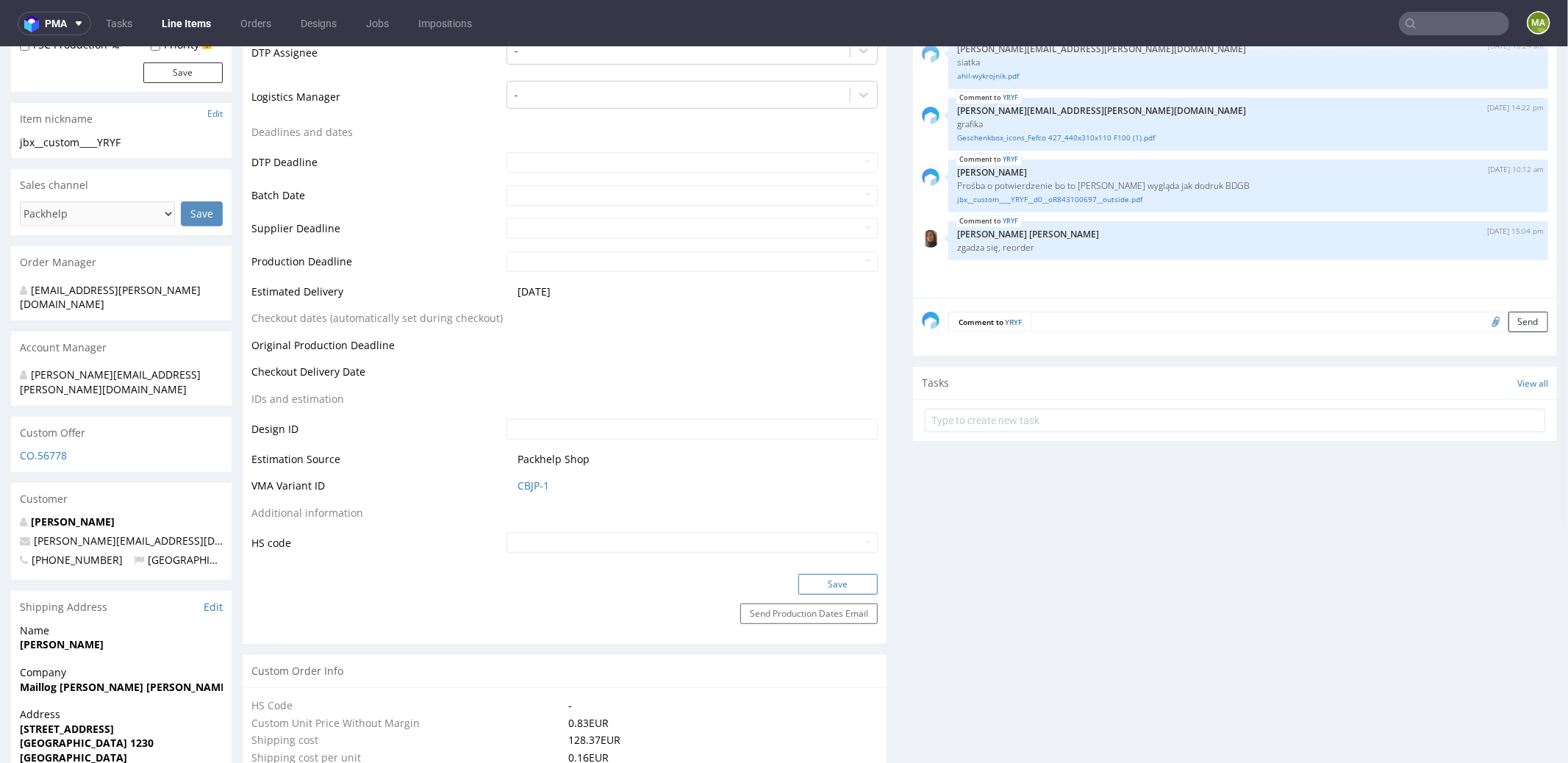
click at [802, 582] on button "Save" at bounding box center [838, 584] width 79 height 21
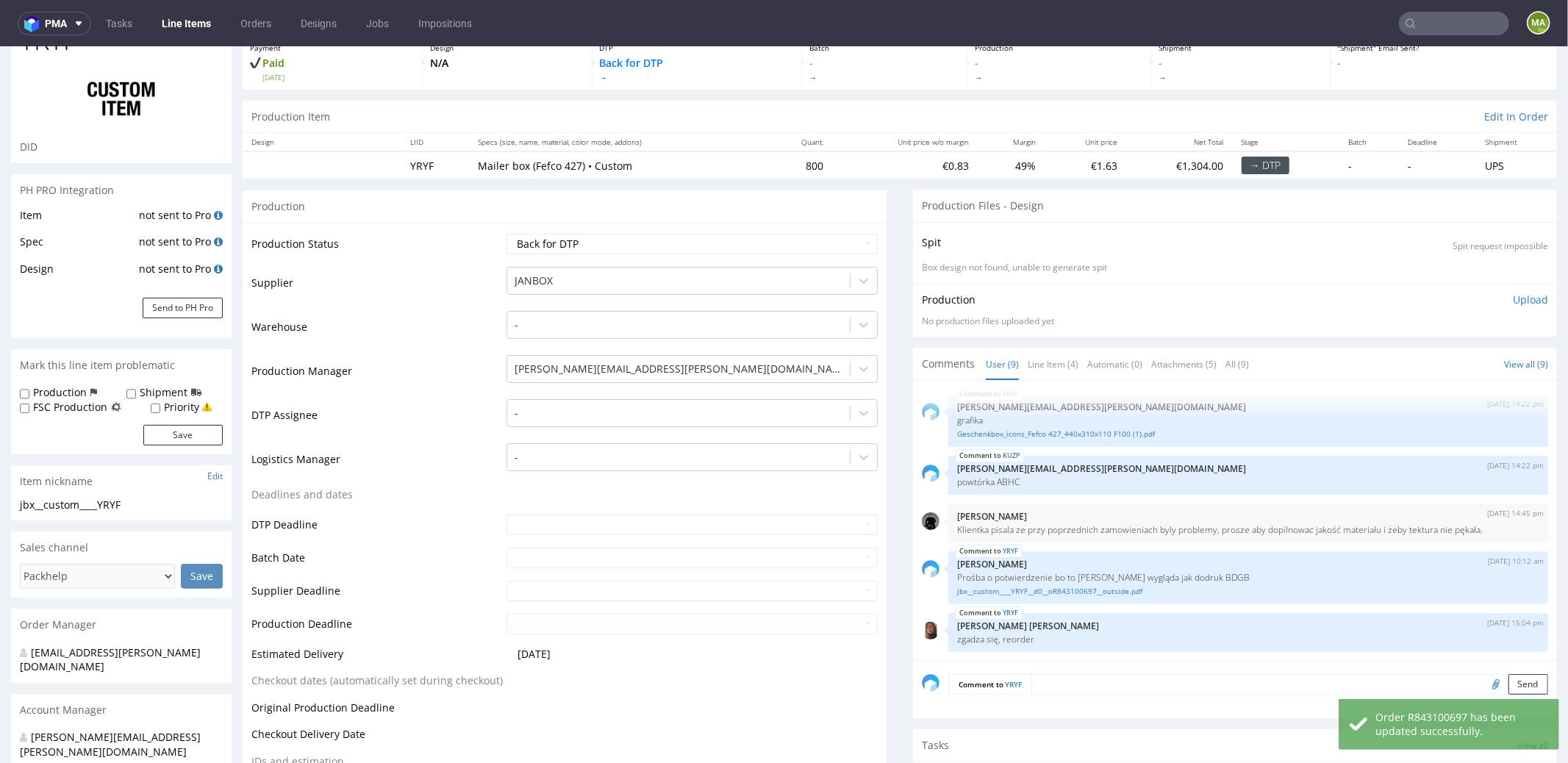
scroll to position [0, 0]
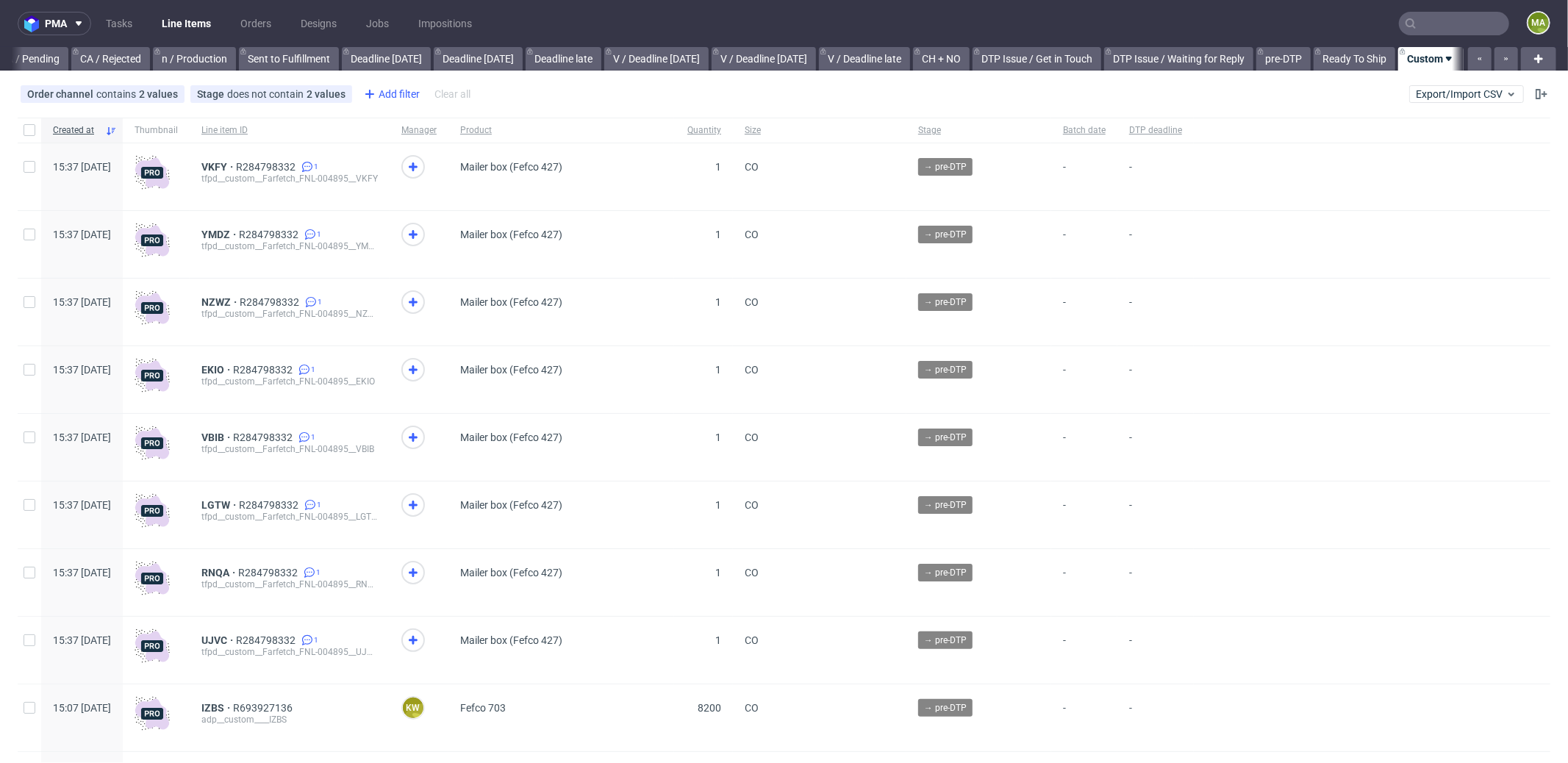
scroll to position [0, 1269]
click at [384, 98] on div "Add filter" at bounding box center [390, 94] width 65 height 23
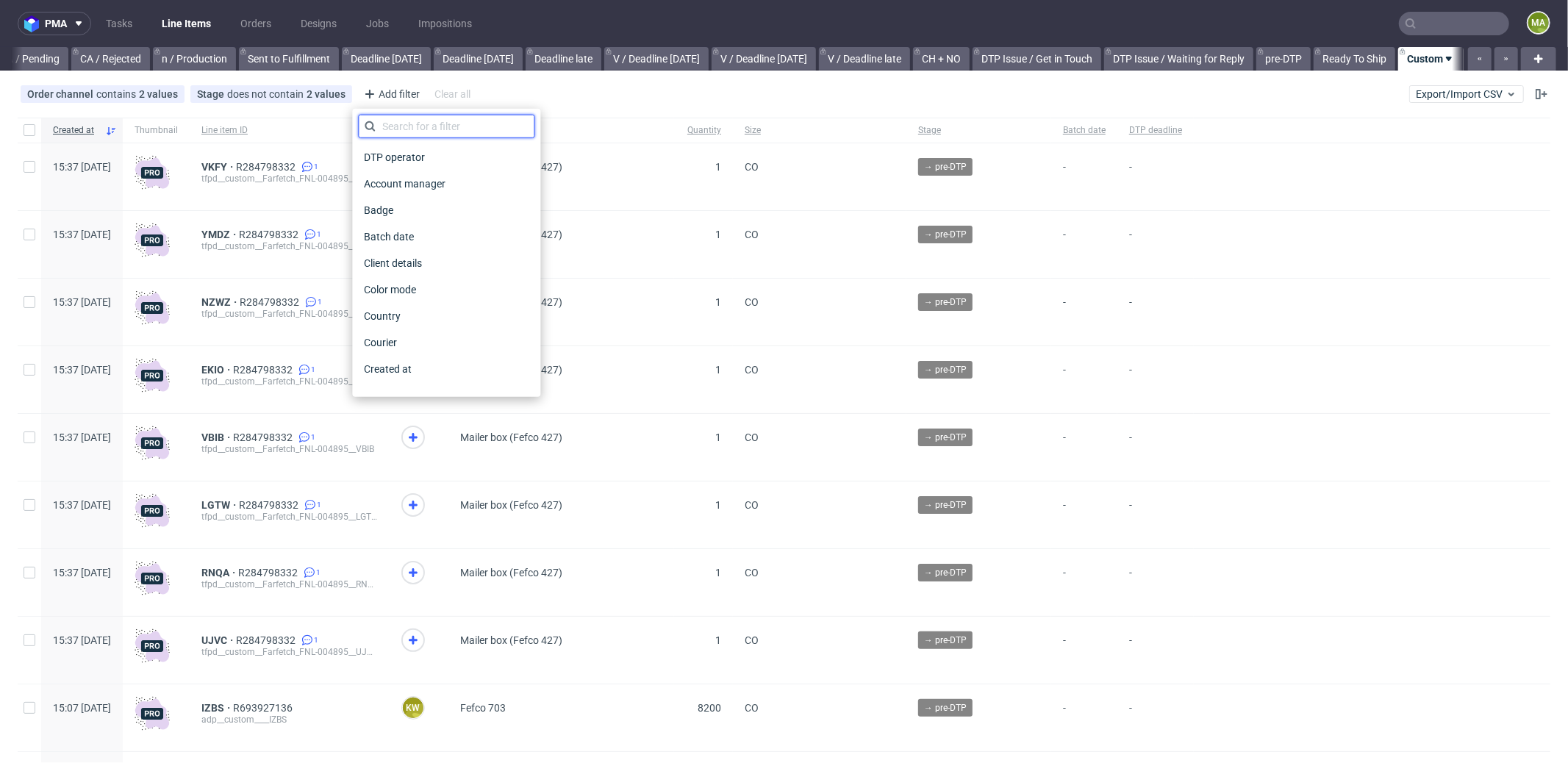
click at [418, 123] on input "text" at bounding box center [446, 126] width 177 height 23
type input "pro"
click at [415, 368] on span "Production manager" at bounding box center [411, 368] width 107 height 21
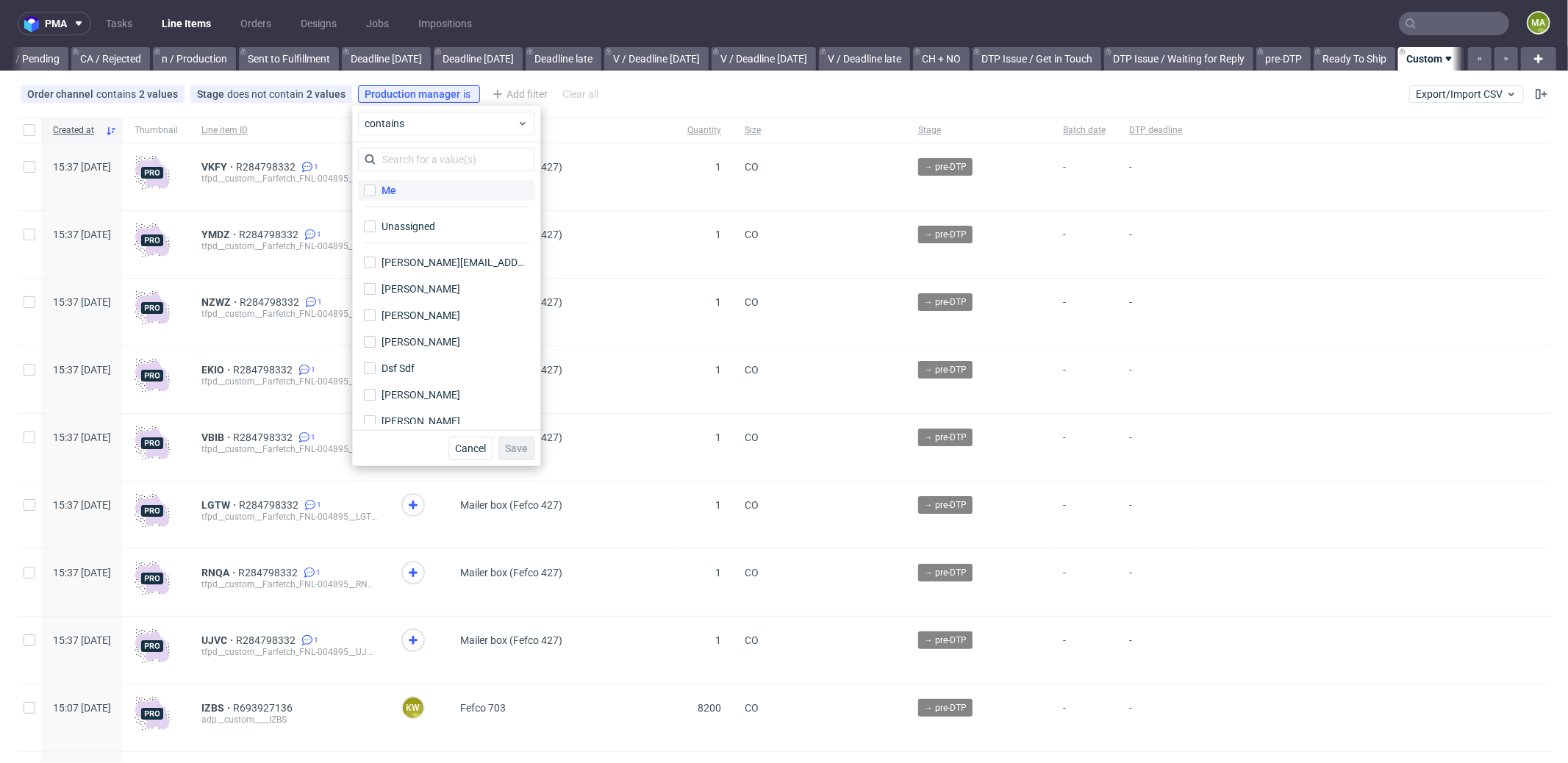
click at [404, 194] on label "Me" at bounding box center [446, 190] width 177 height 21
click at [376, 194] on input "Me" at bounding box center [369, 190] width 12 height 12
checkbox input "true"
click at [518, 446] on span "Save" at bounding box center [516, 448] width 23 height 10
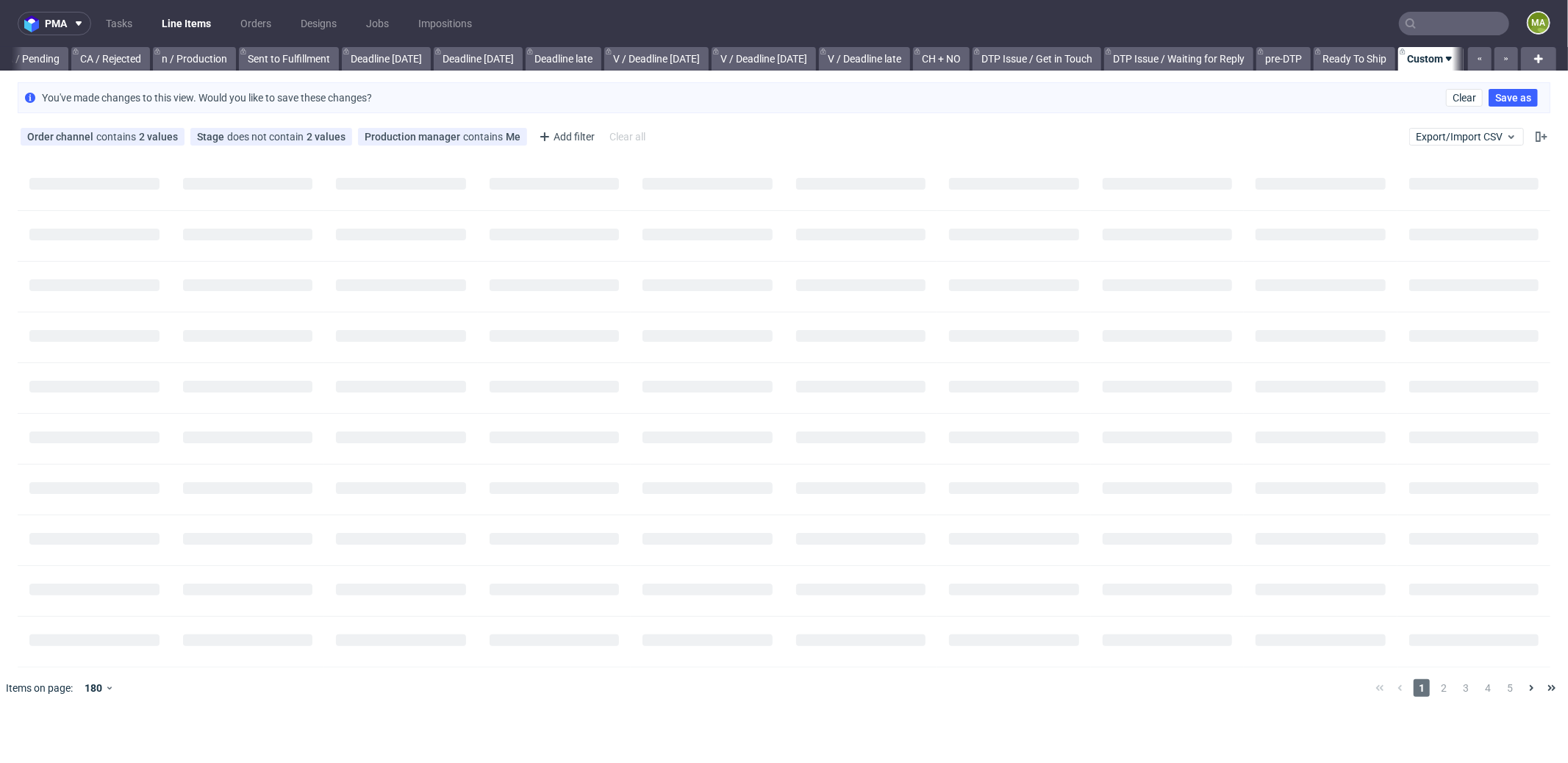
scroll to position [0, 1257]
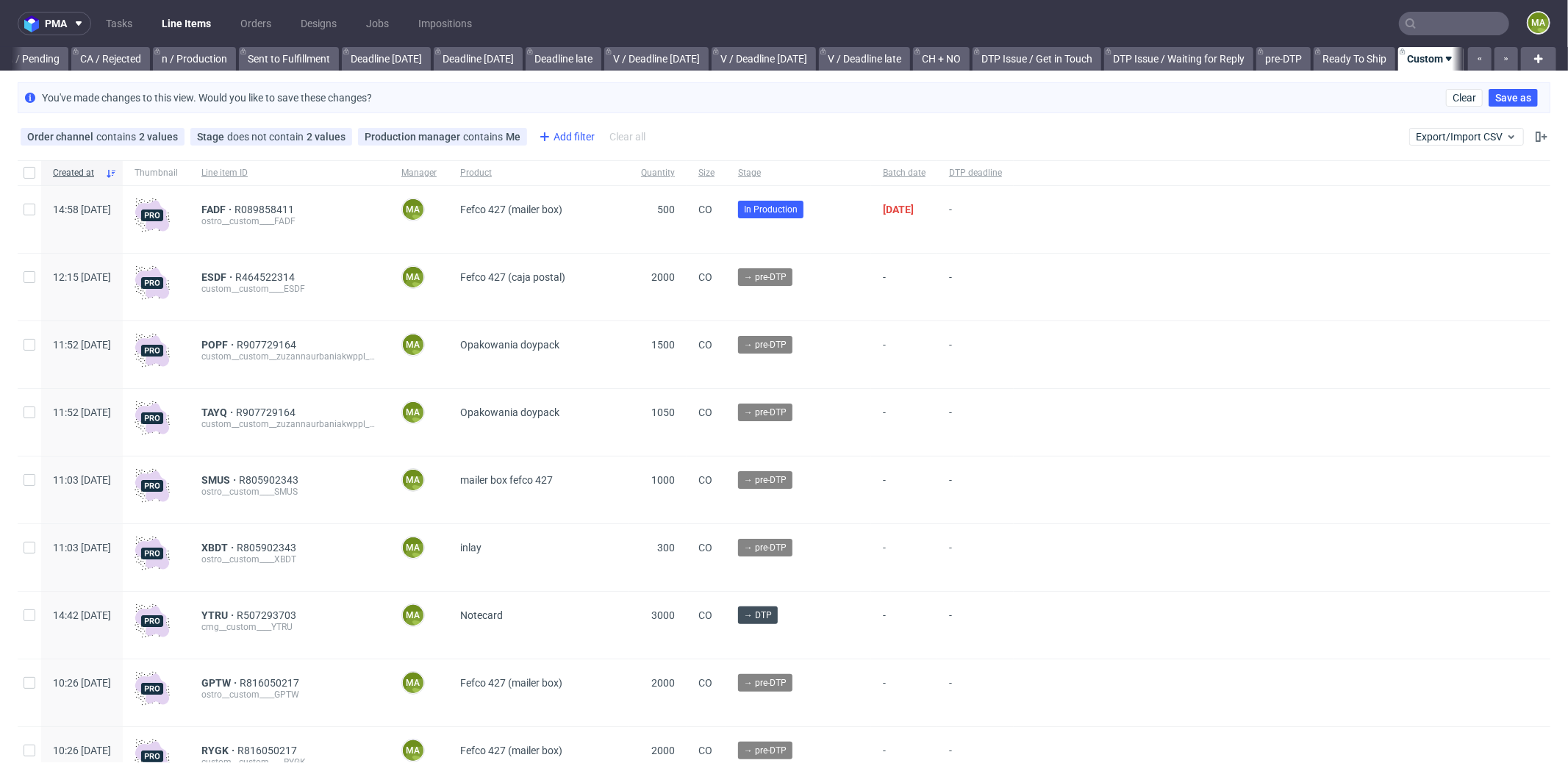
click at [556, 135] on div "Add filter" at bounding box center [566, 137] width 65 height 23
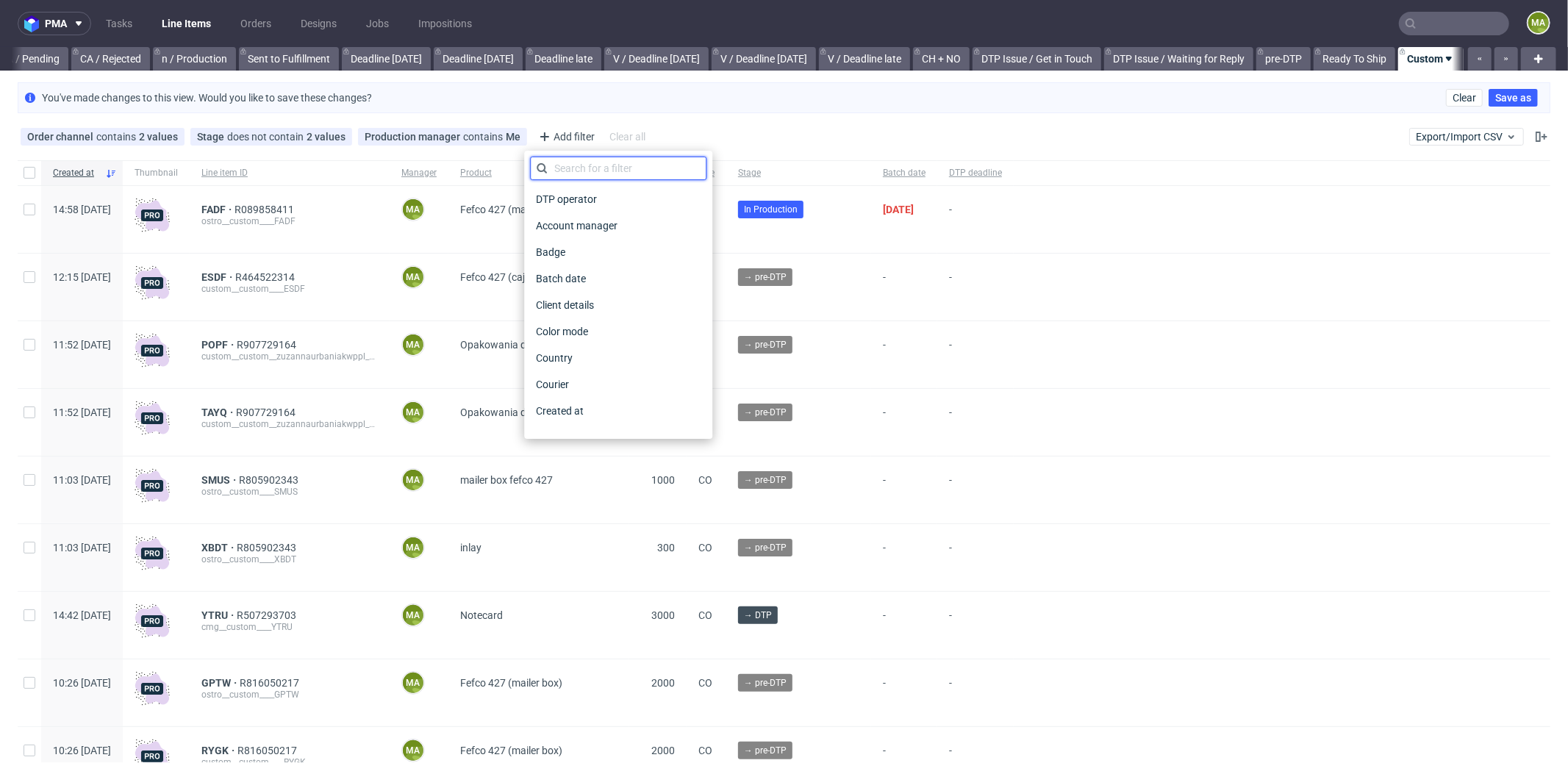
click at [585, 167] on input "text" at bounding box center [618, 168] width 177 height 23
type input "pro"
click at [608, 386] on span "Production deadline" at bounding box center [583, 384] width 106 height 21
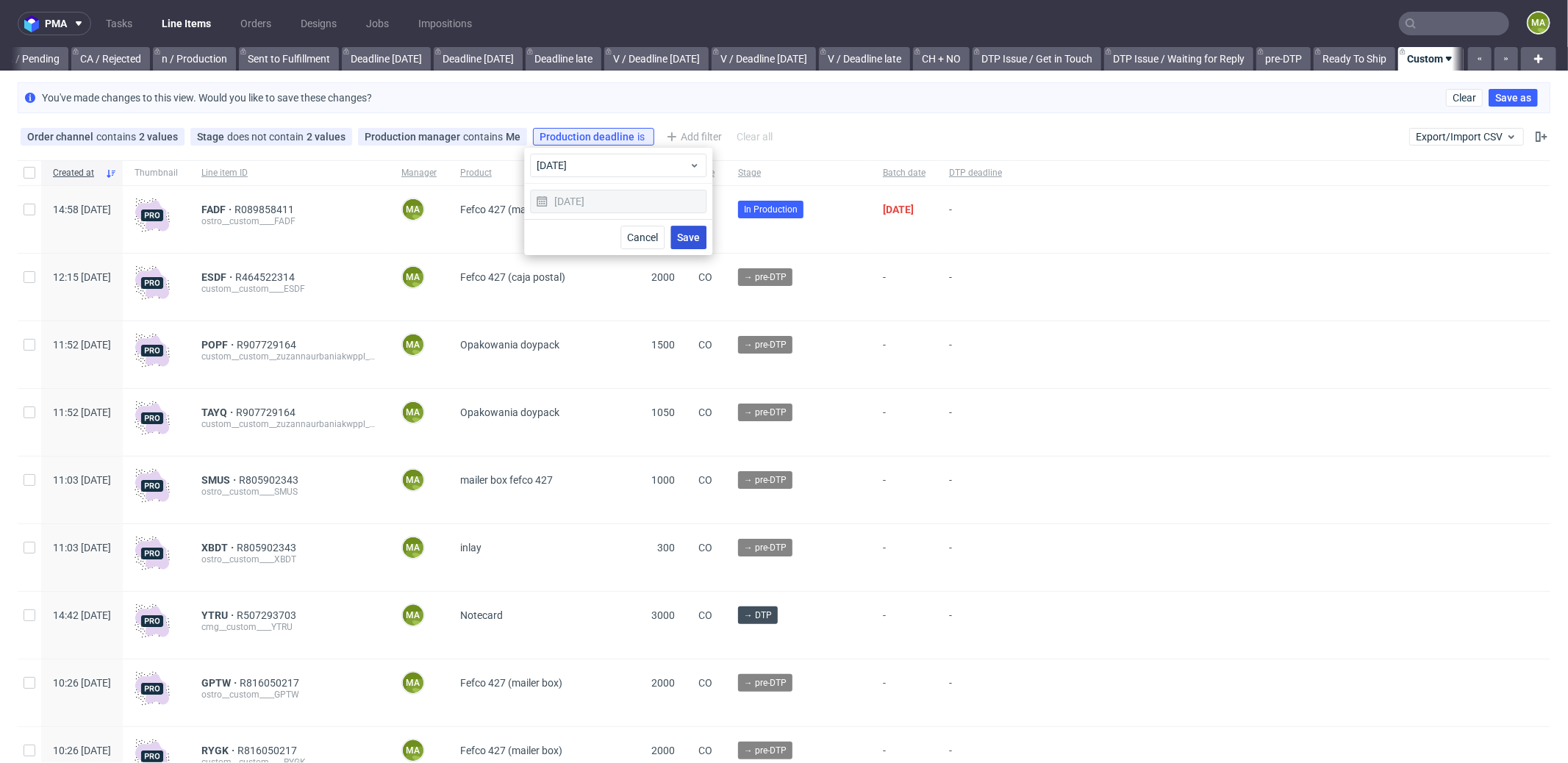
click at [691, 245] on button "Save" at bounding box center [688, 238] width 36 height 23
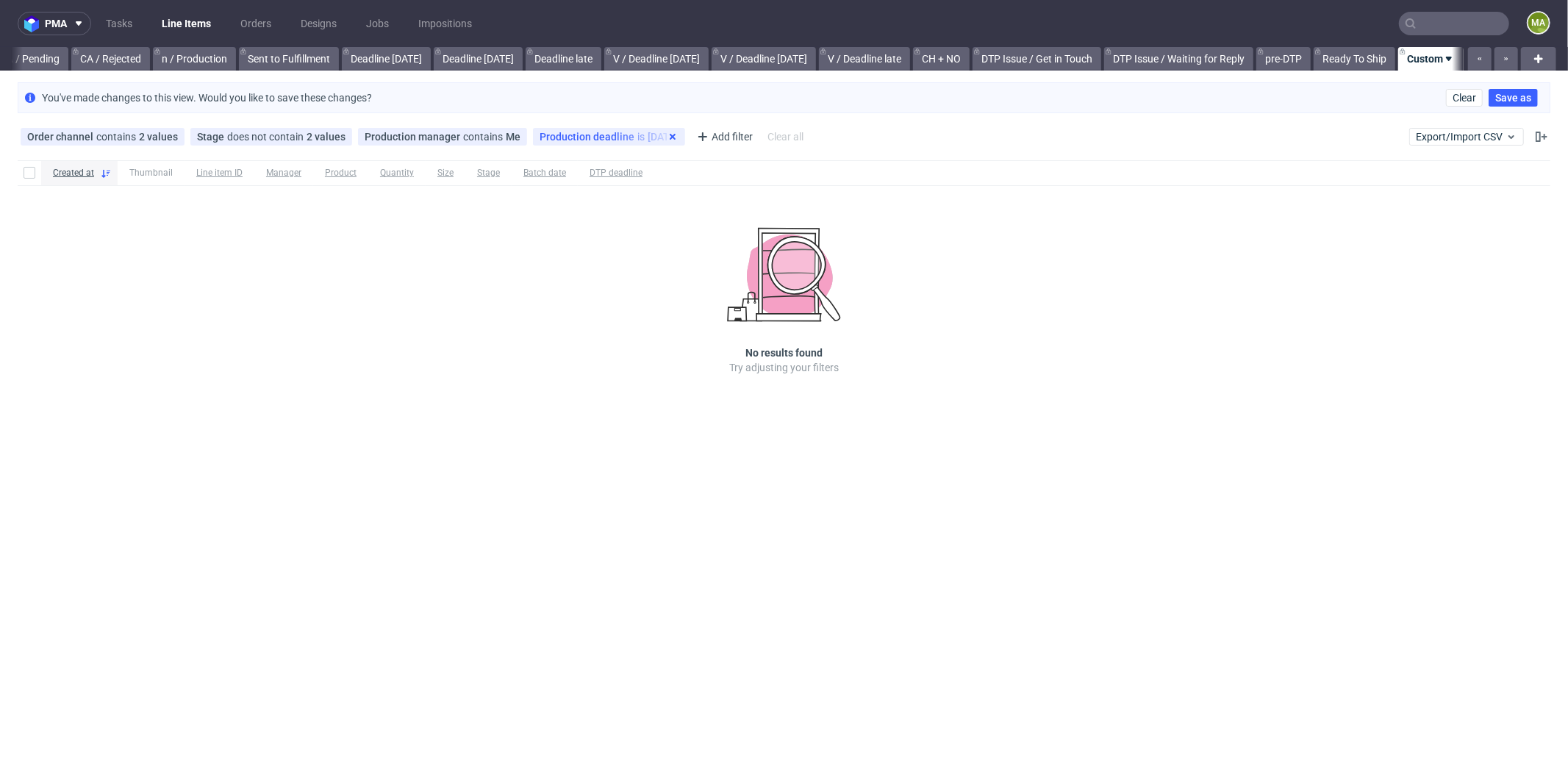
click at [666, 132] on icon at bounding box center [672, 136] width 12 height 12
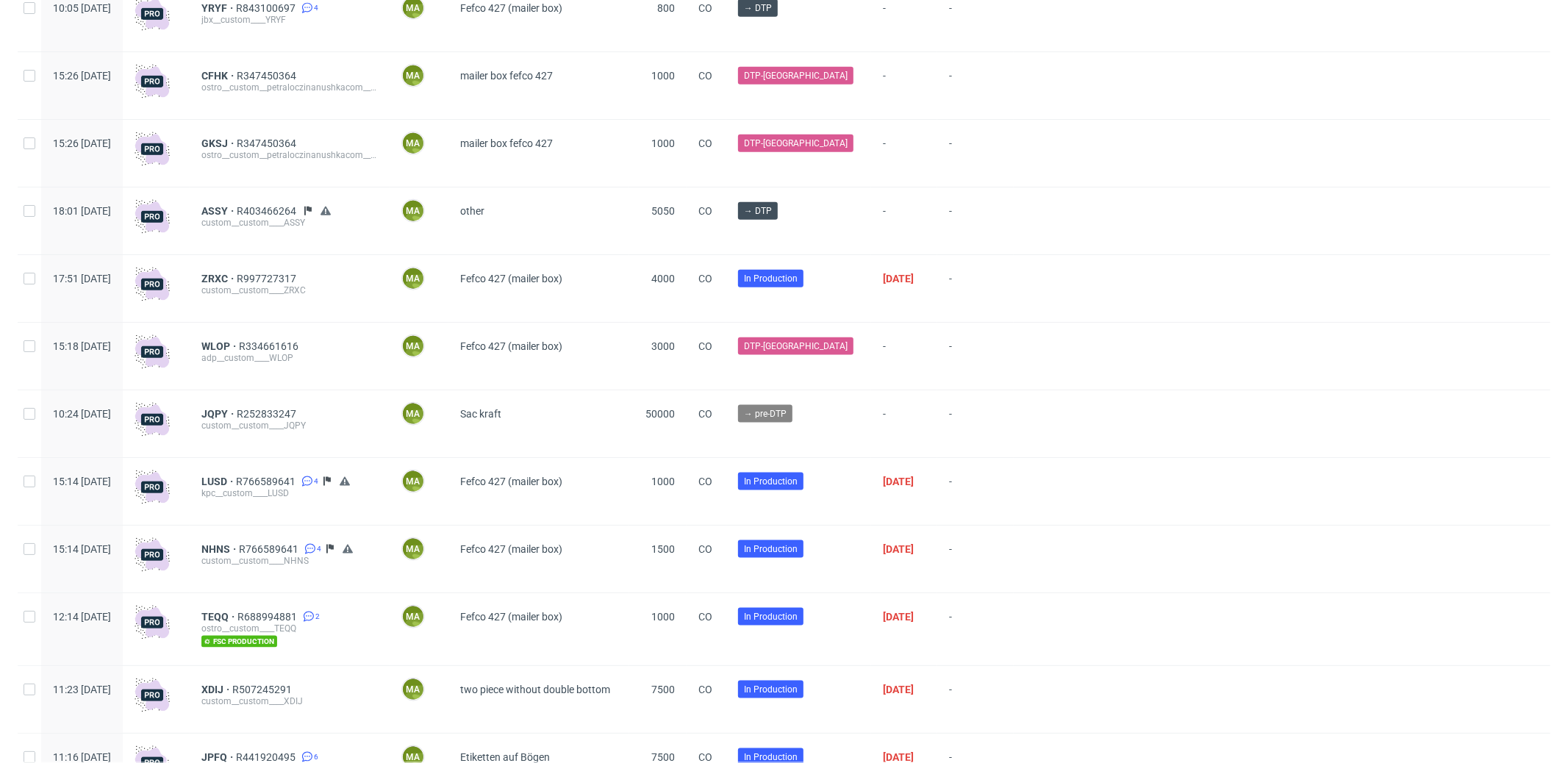
scroll to position [1430, 0]
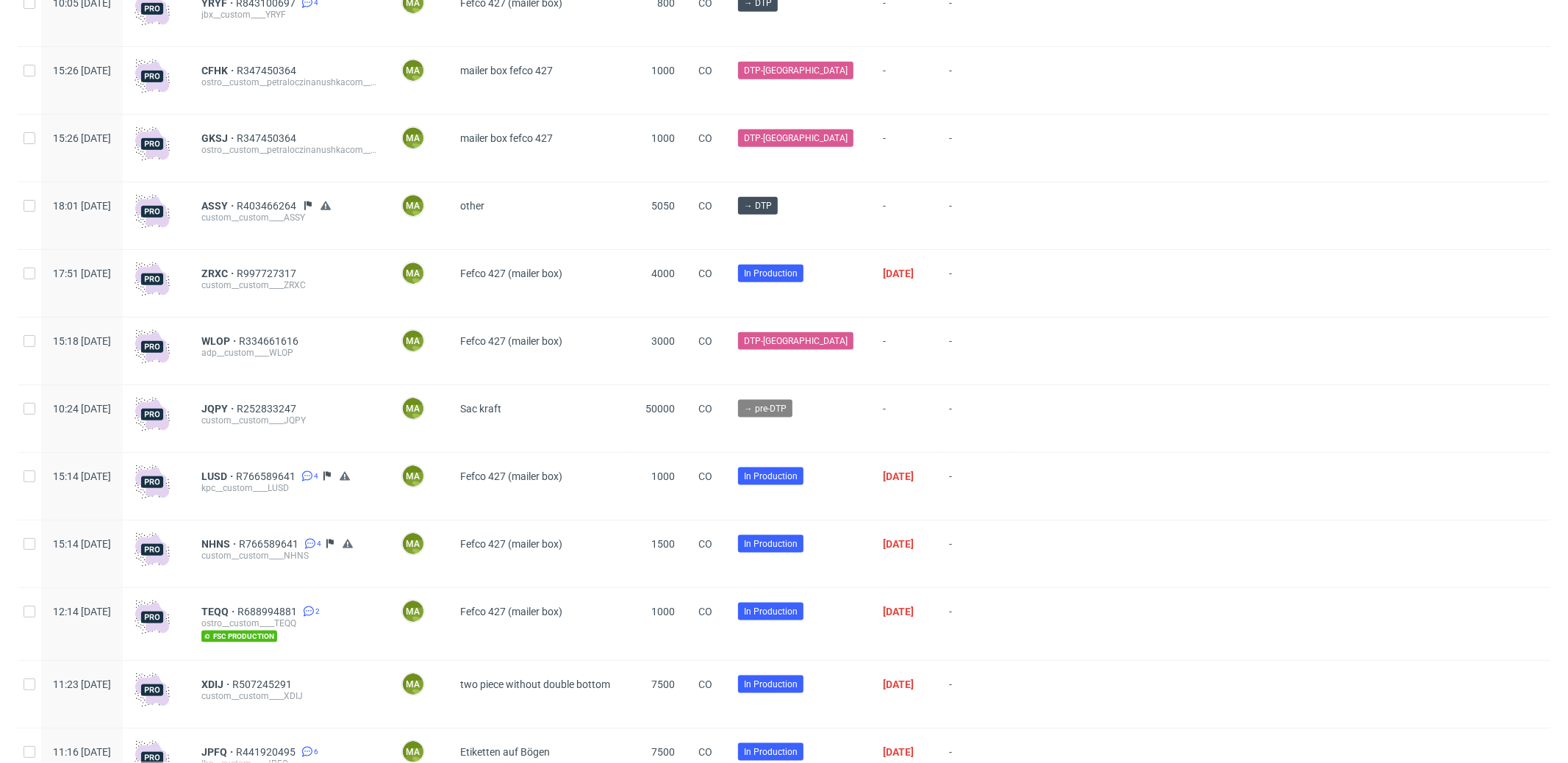
click at [240, 410] on div "JQPY R252833247 custom__custom____JQPY" at bounding box center [290, 419] width 200 height 67
click at [237, 409] on span "JQPY" at bounding box center [219, 408] width 35 height 12
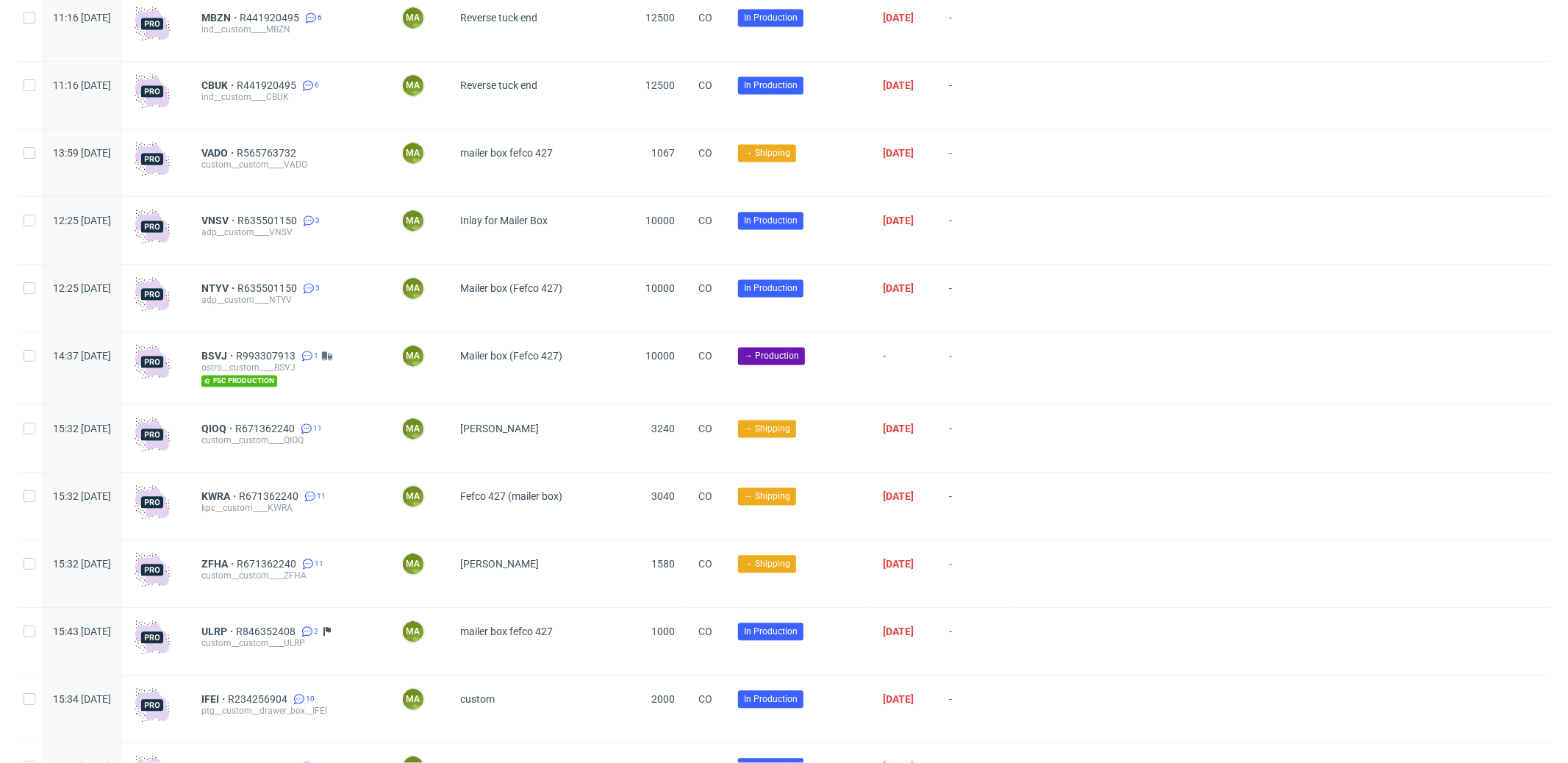
scroll to position [2291, 0]
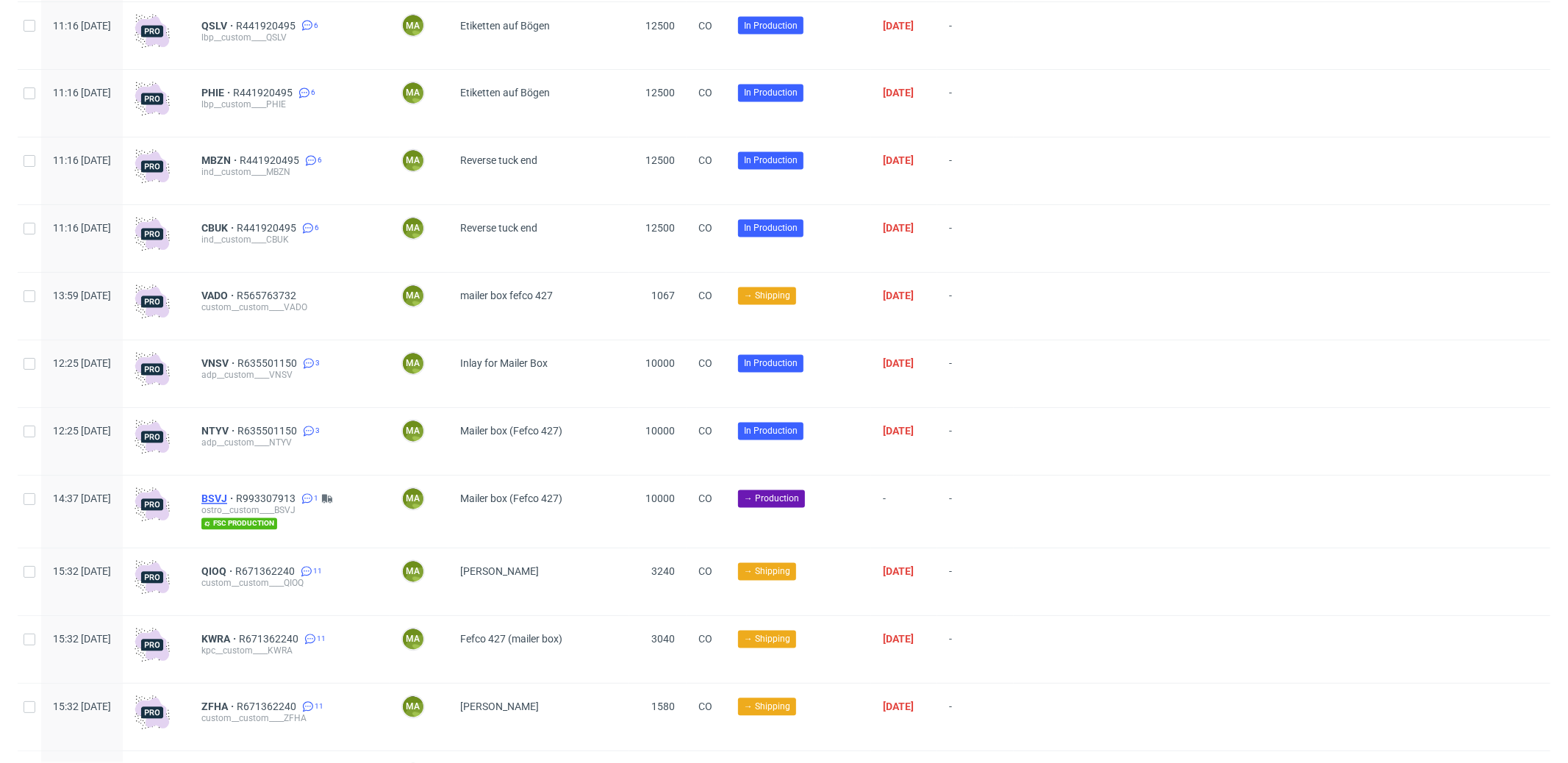
click at [236, 505] on span "BSVJ" at bounding box center [219, 499] width 34 height 12
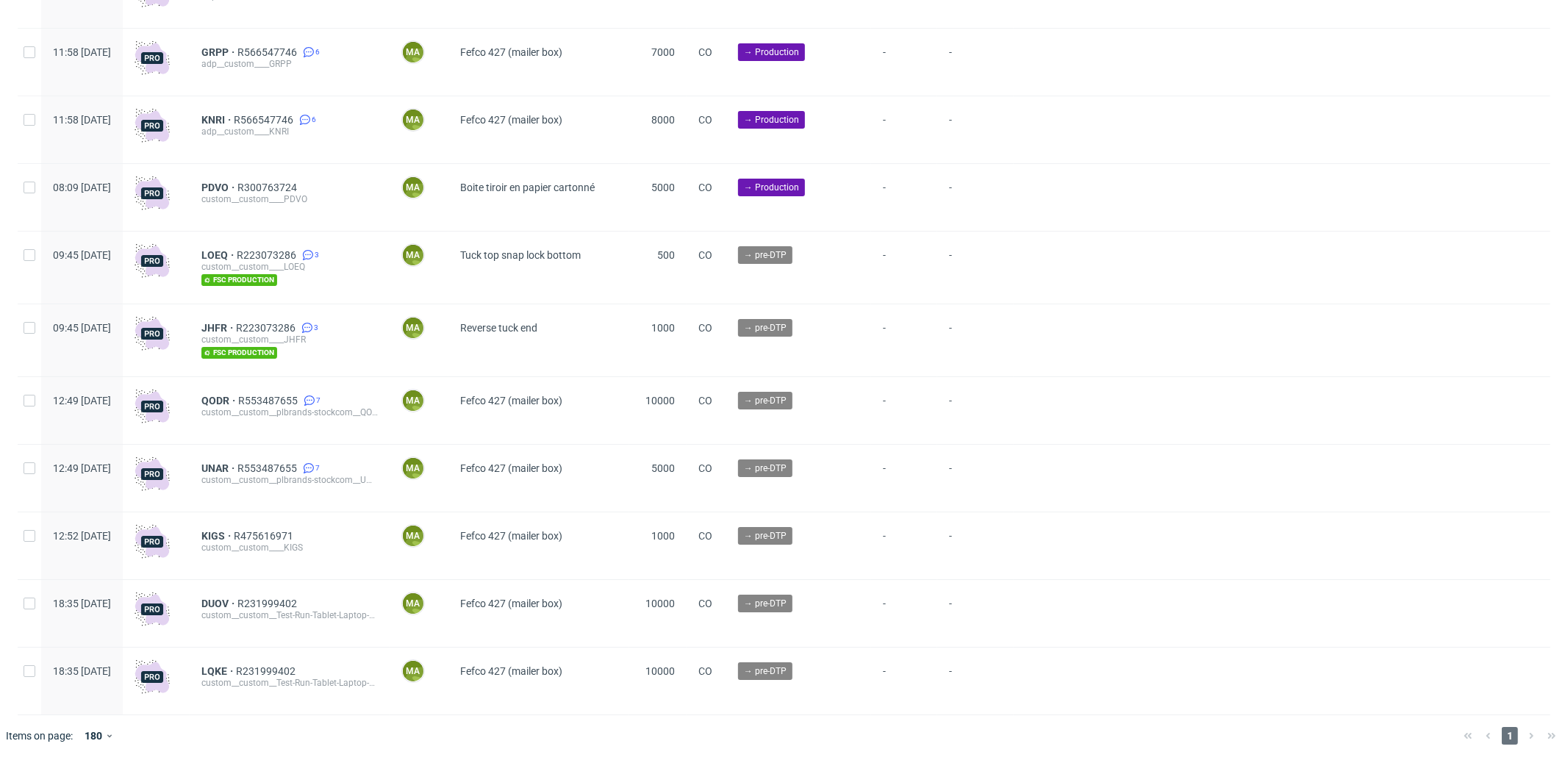
scroll to position [4173, 0]
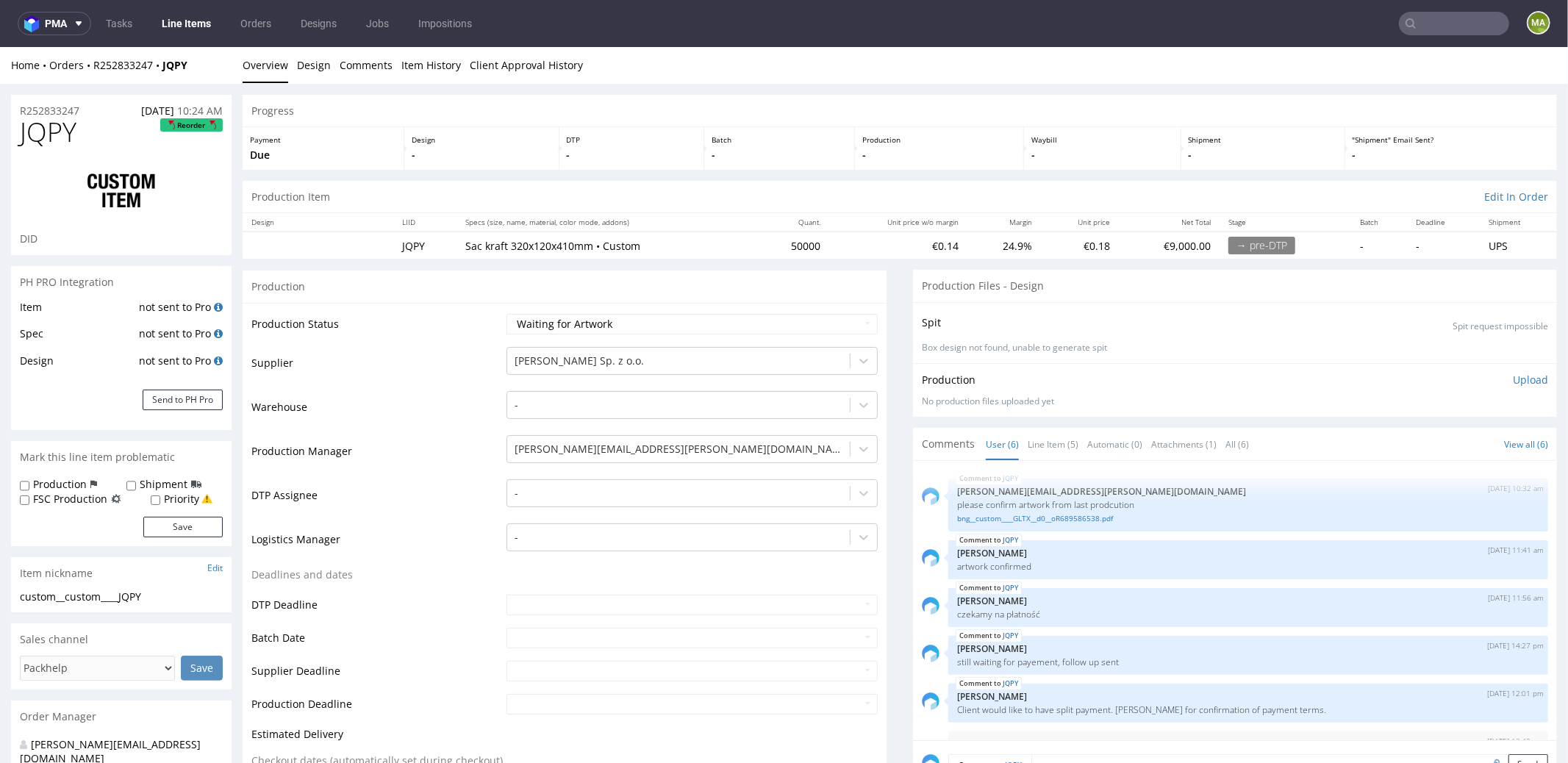
scroll to position [39, 0]
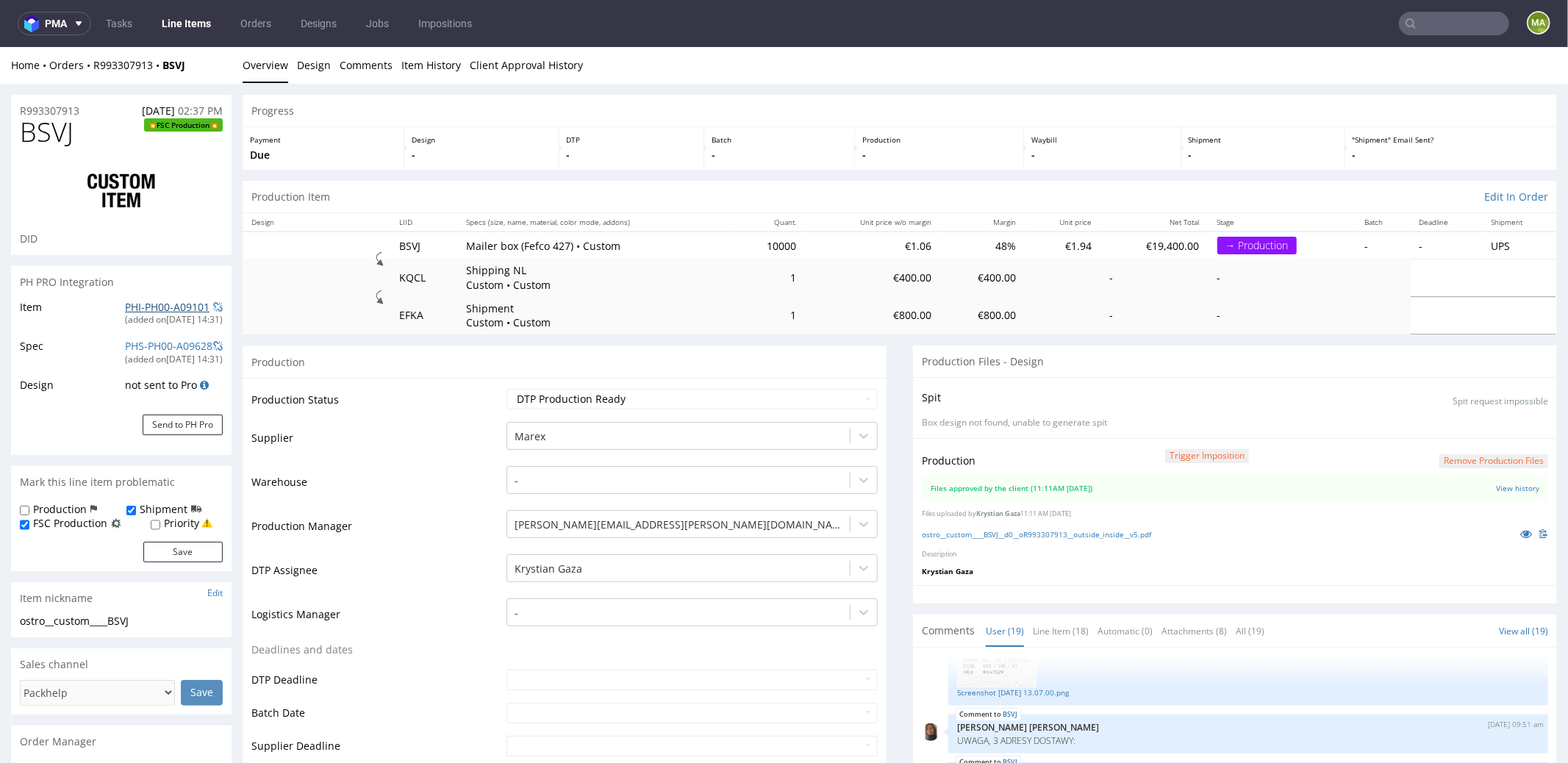
click at [157, 310] on link "PHI-PH00-A09101" at bounding box center [168, 306] width 85 height 14
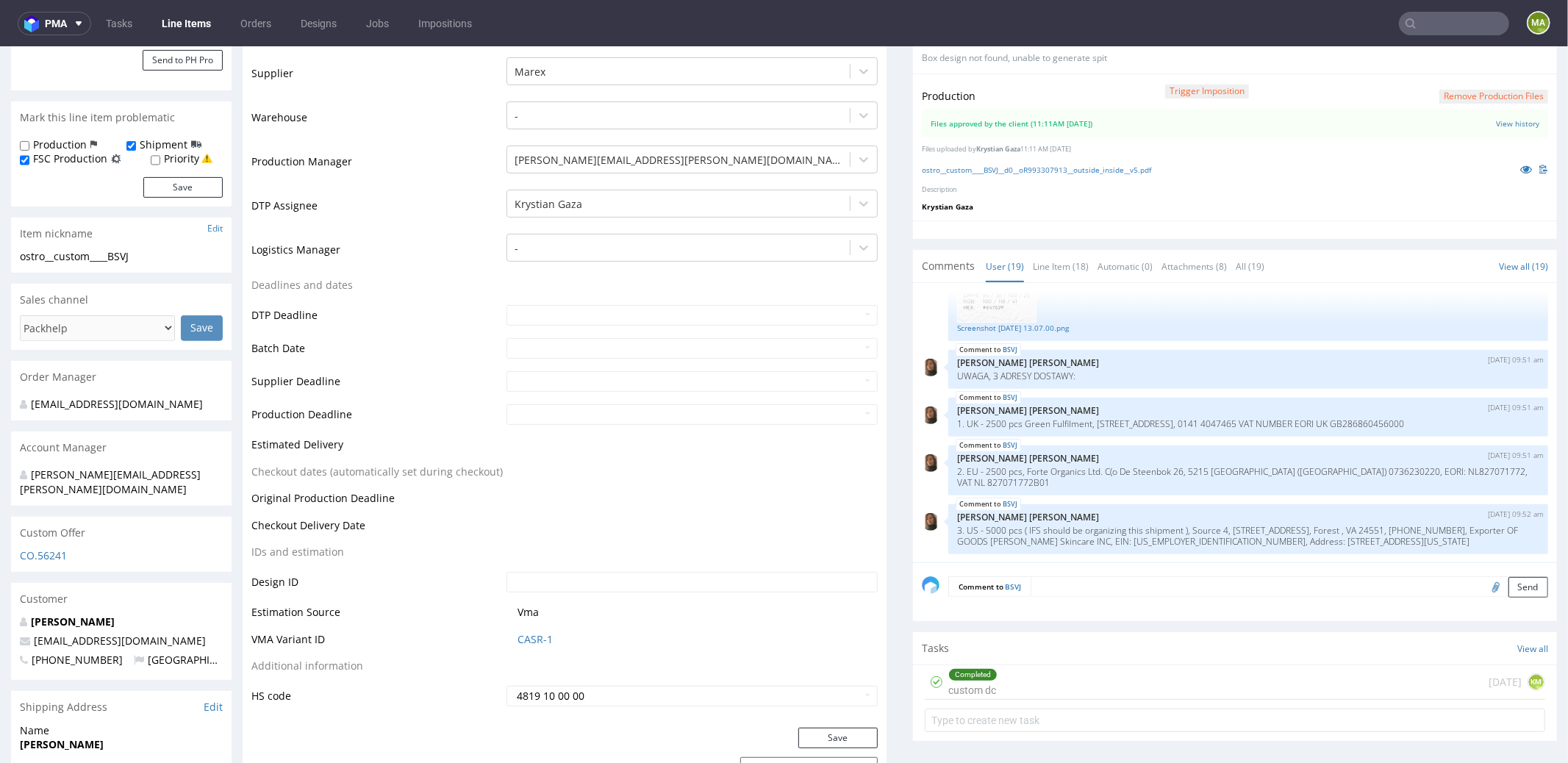
scroll to position [794, 0]
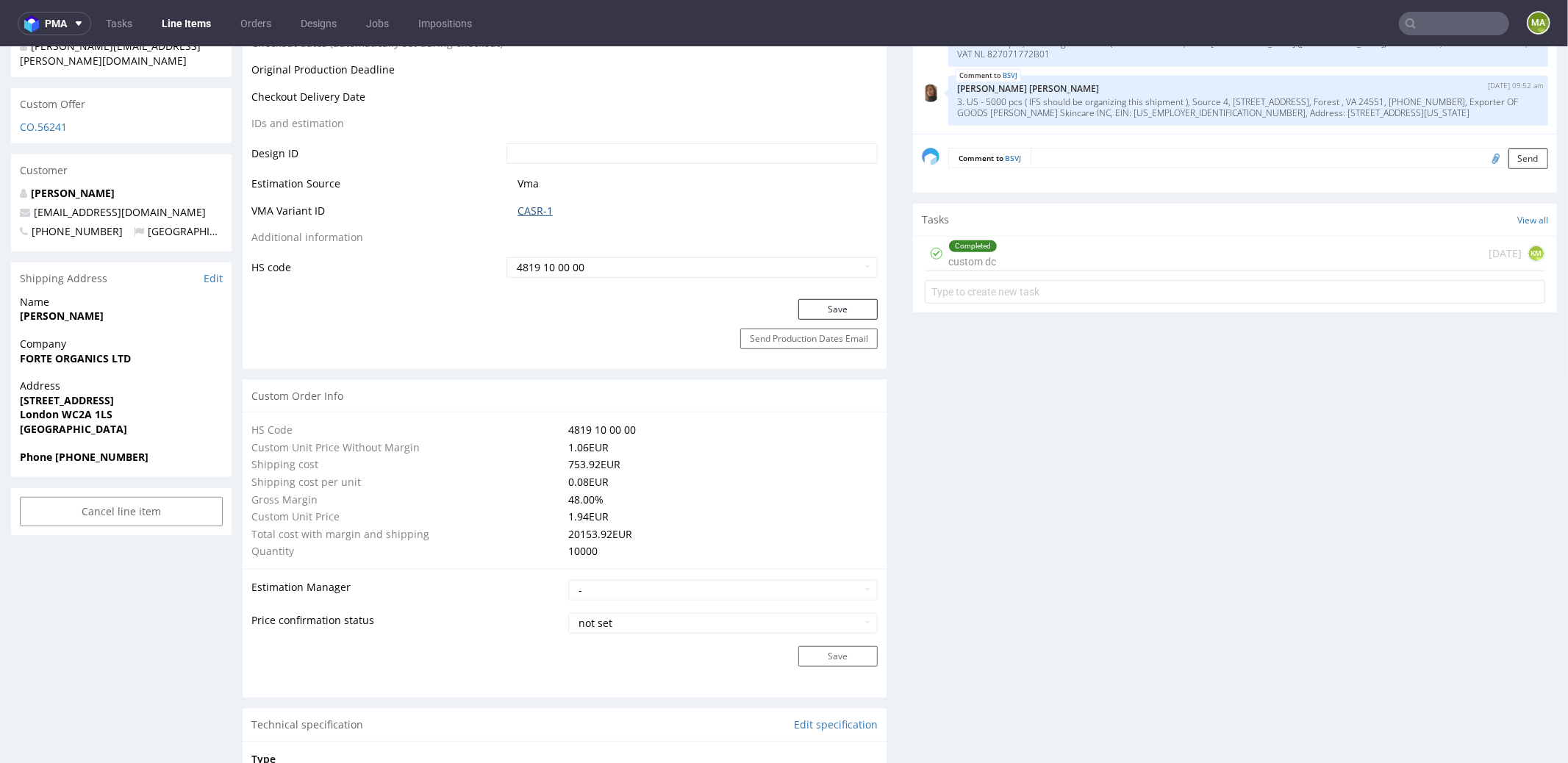
click at [530, 213] on link "CASR-1" at bounding box center [535, 210] width 35 height 14
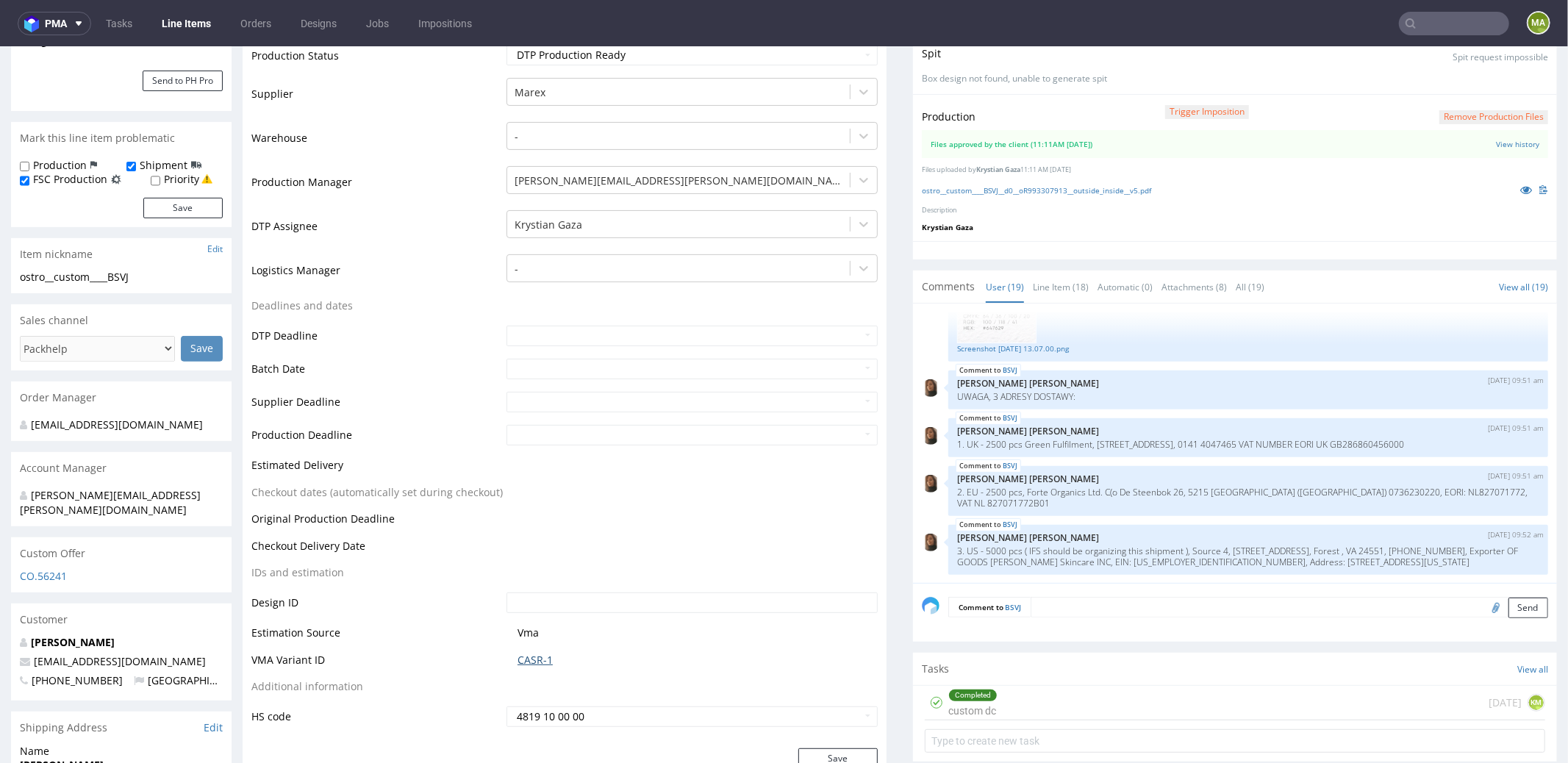
scroll to position [0, 0]
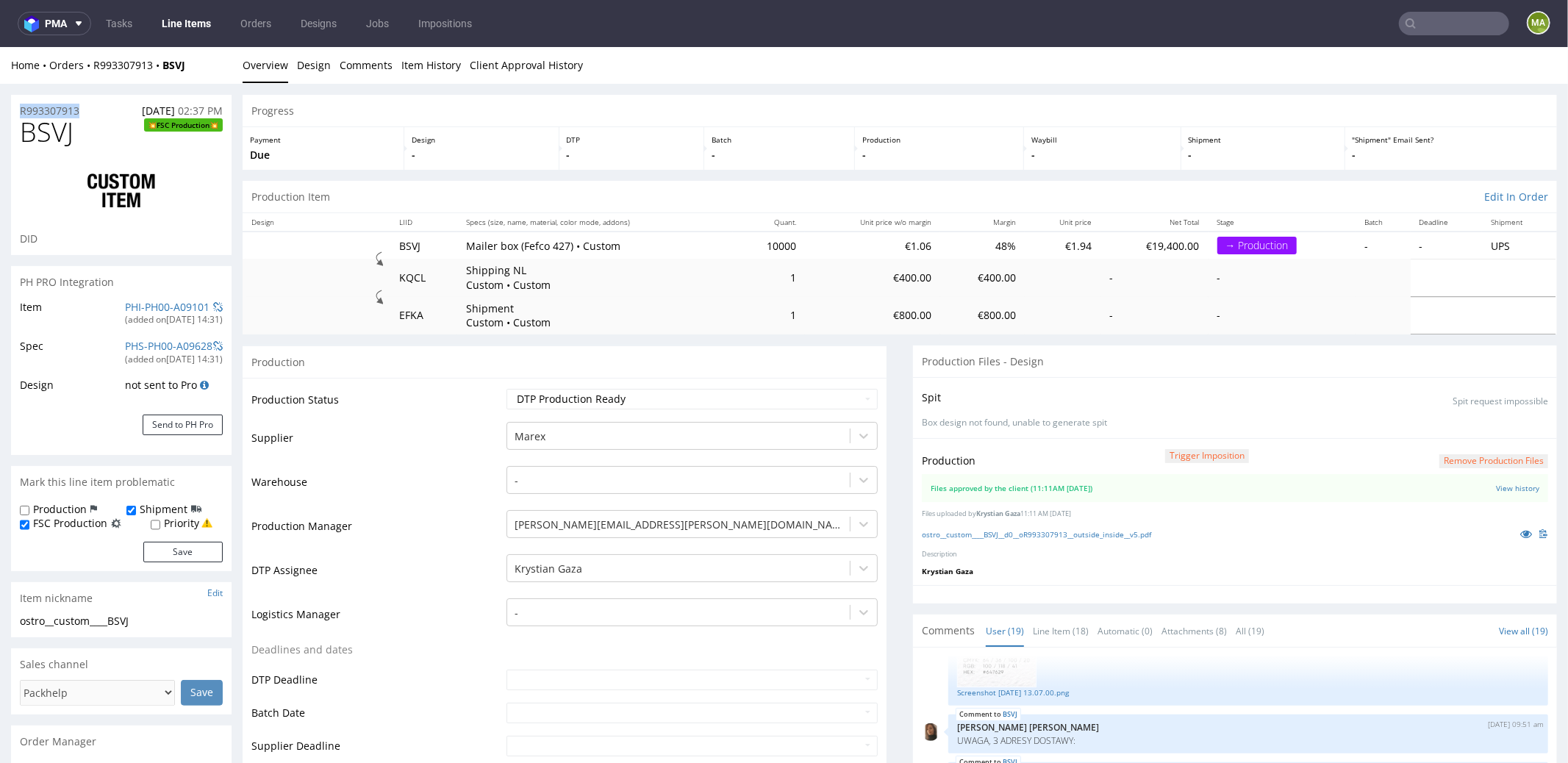
drag, startPoint x: 89, startPoint y: 107, endPoint x: 0, endPoint y: 103, distance: 89.1
copy p "R993307913"
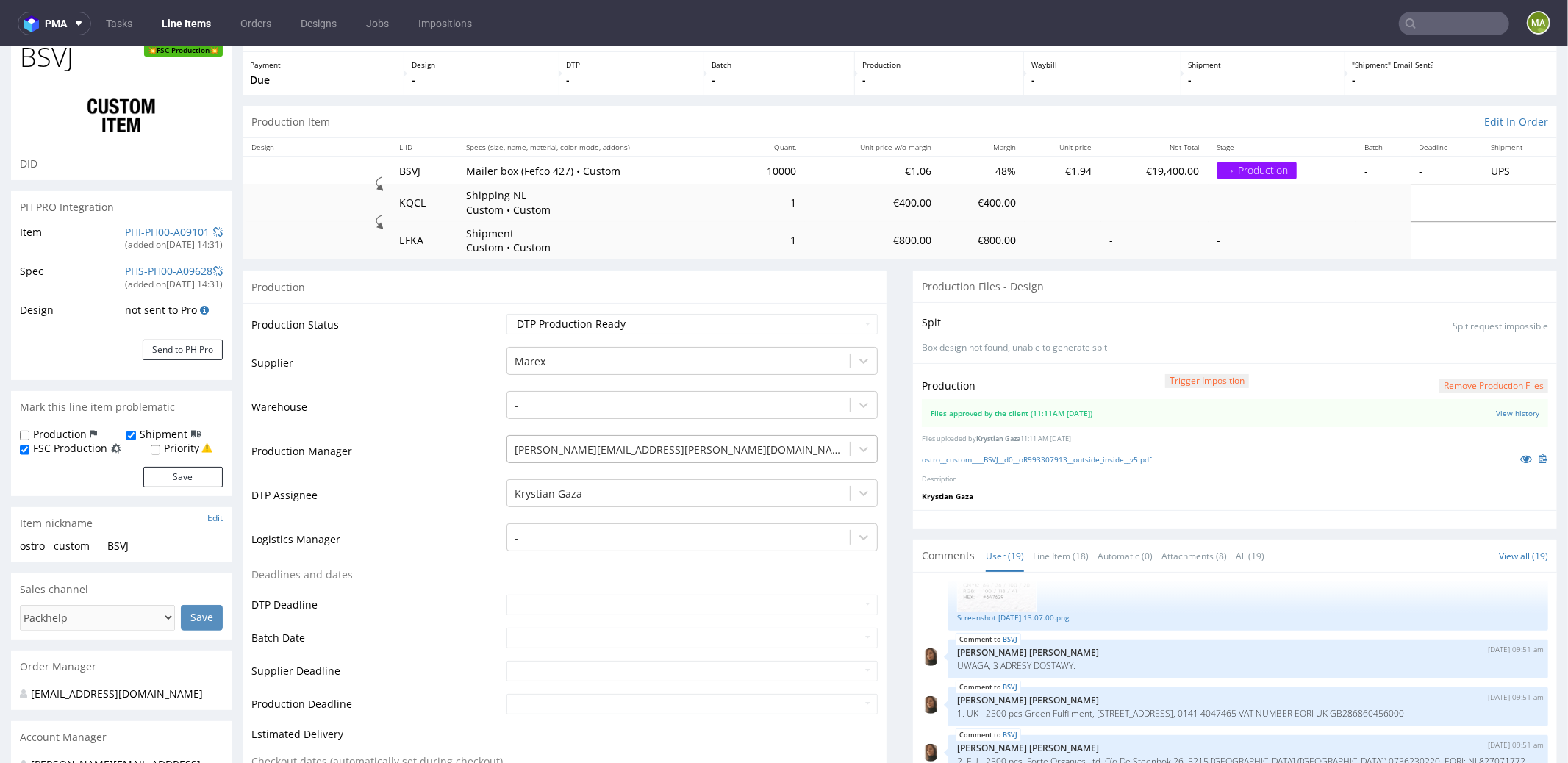
scroll to position [129, 0]
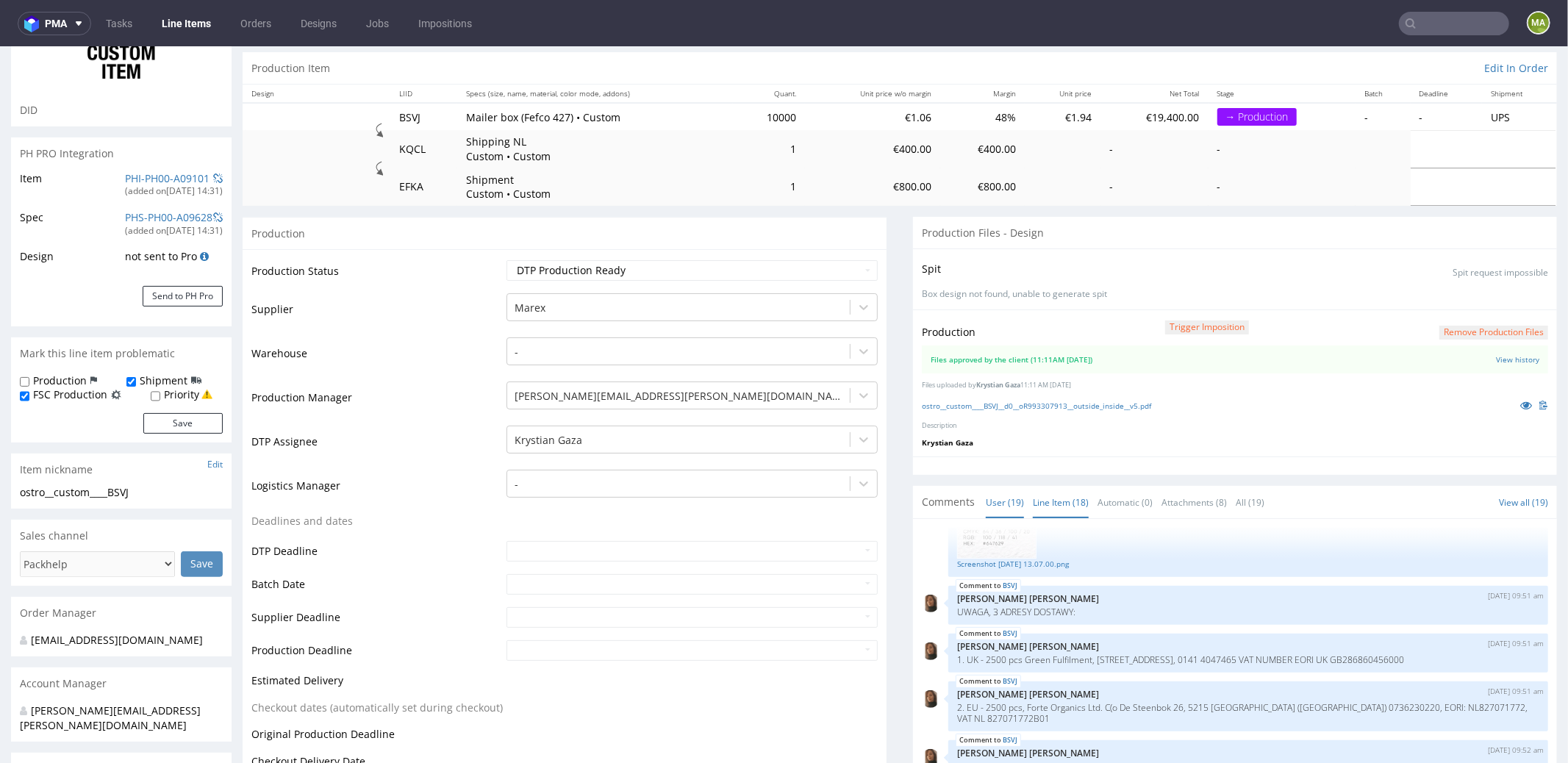
click at [1061, 506] on link "Line Item (18)" at bounding box center [1061, 501] width 56 height 32
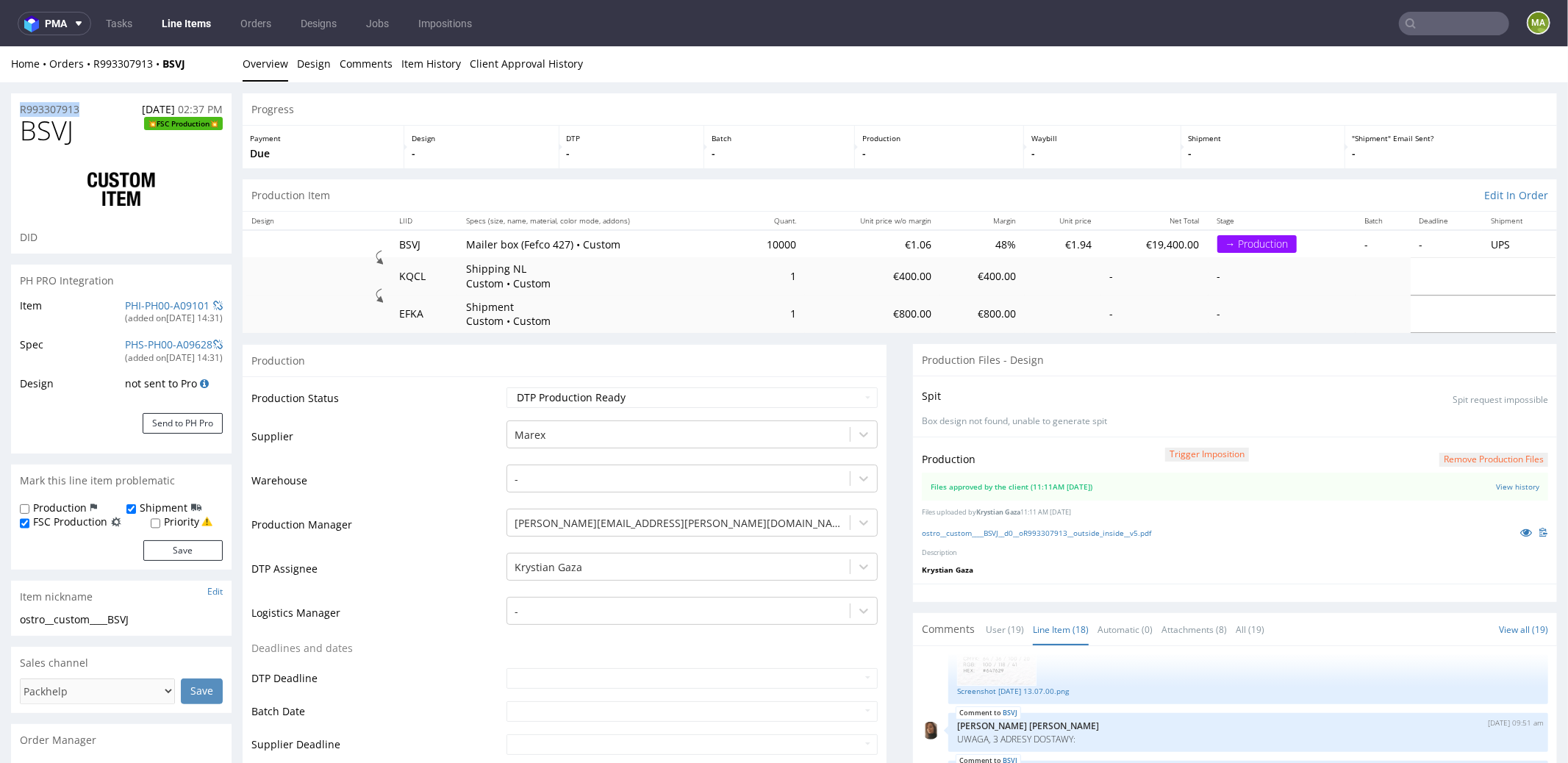
scroll to position [0, 0]
click at [565, 407] on select "Waiting for Artwork Waiting for Diecut Waiting for Mockup Waiting for DTP Waiti…" at bounding box center [692, 398] width 371 height 21
select select "production_in_process"
click at [506, 388] on select "Waiting for Artwork Waiting for Diecut Waiting for Mockup Waiting for DTP Waiti…" at bounding box center [692, 398] width 371 height 21
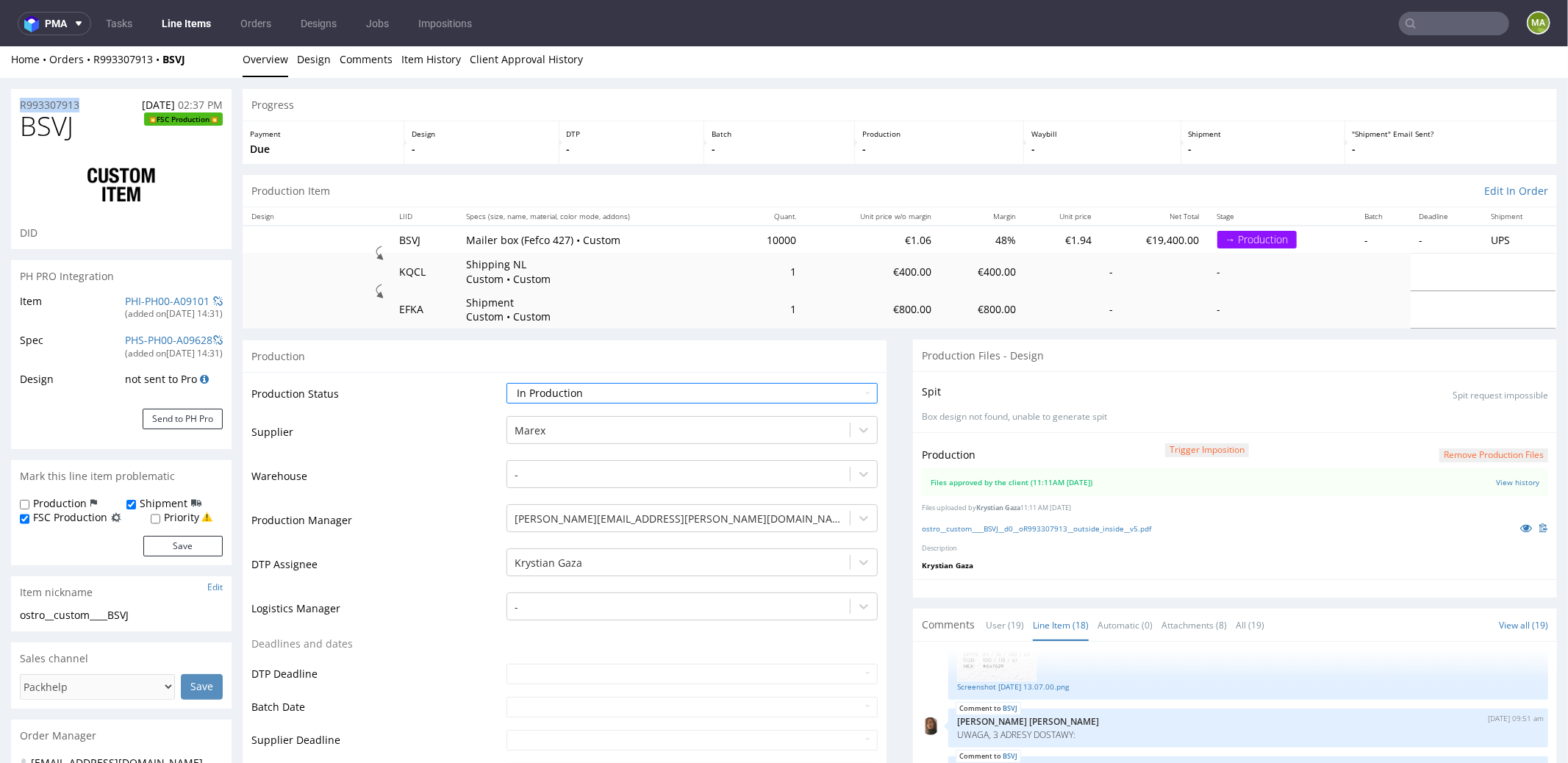
scroll to position [338, 0]
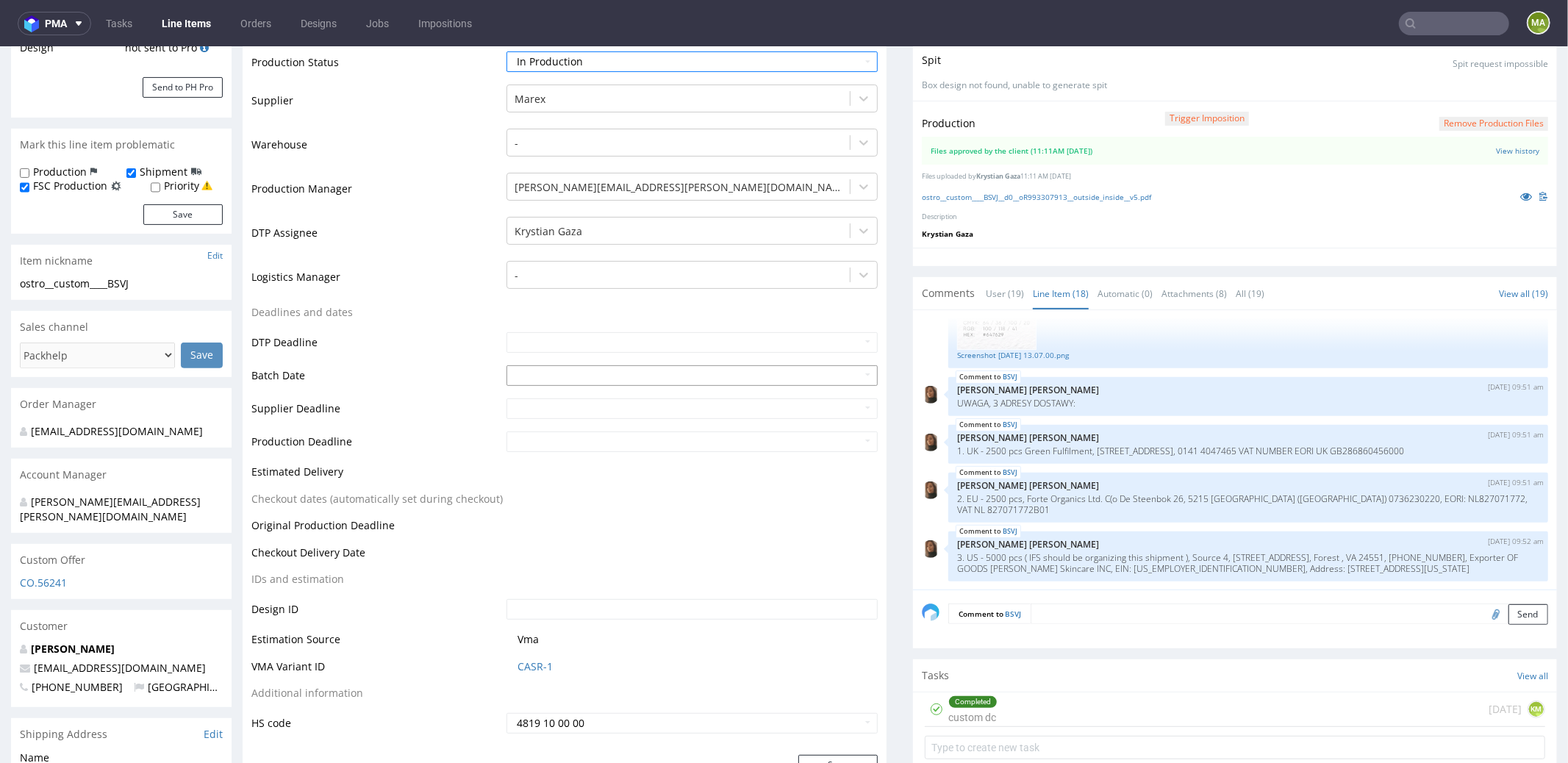
click at [506, 372] on input "text" at bounding box center [692, 375] width 371 height 21
click at [601, 286] on td "18" at bounding box center [605, 286] width 22 height 22
type input "2025-09-18"
click at [380, 363] on td "Batch Date" at bounding box center [376, 379] width 251 height 33
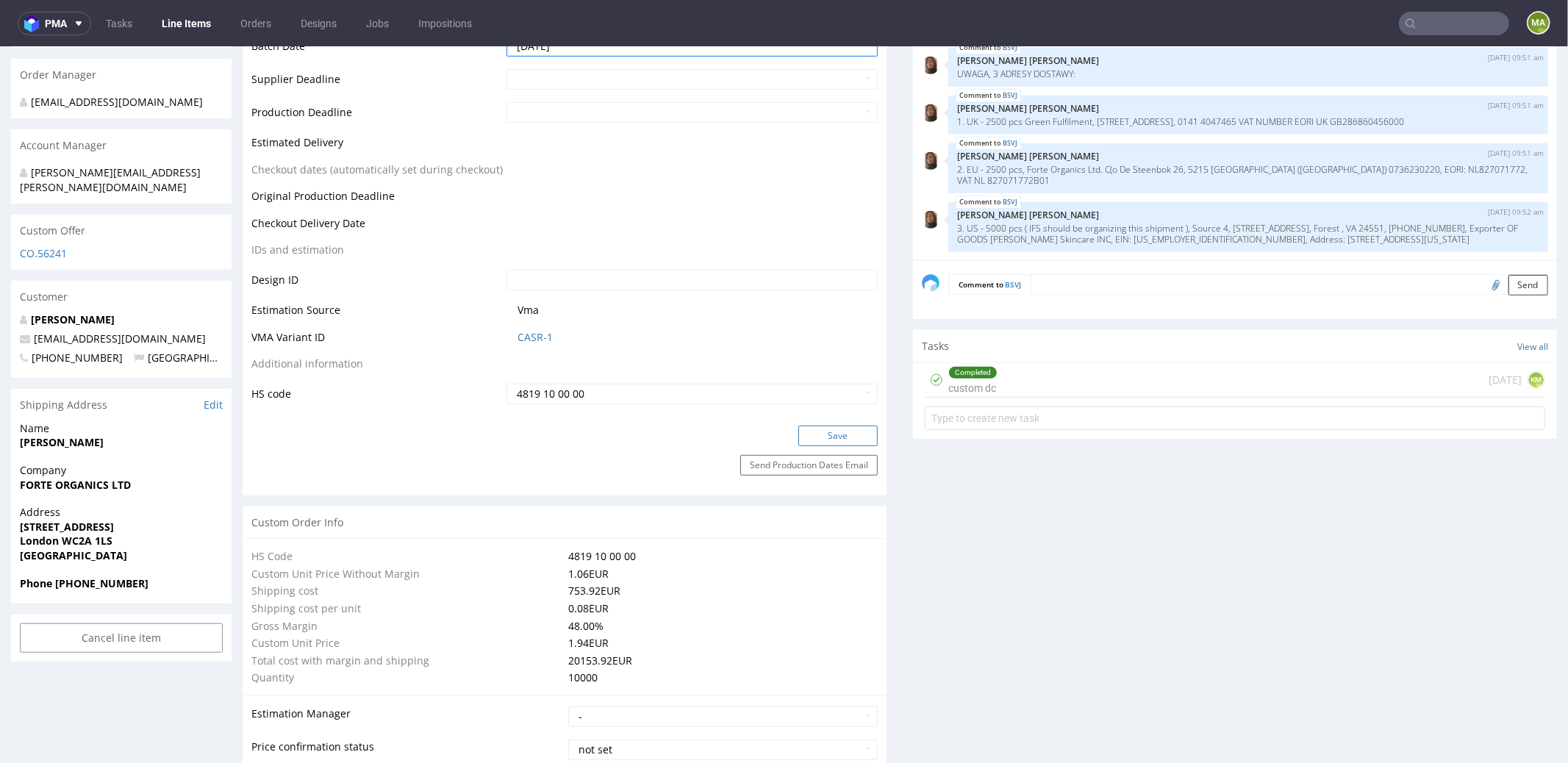
click at [802, 435] on button "Save" at bounding box center [838, 435] width 79 height 21
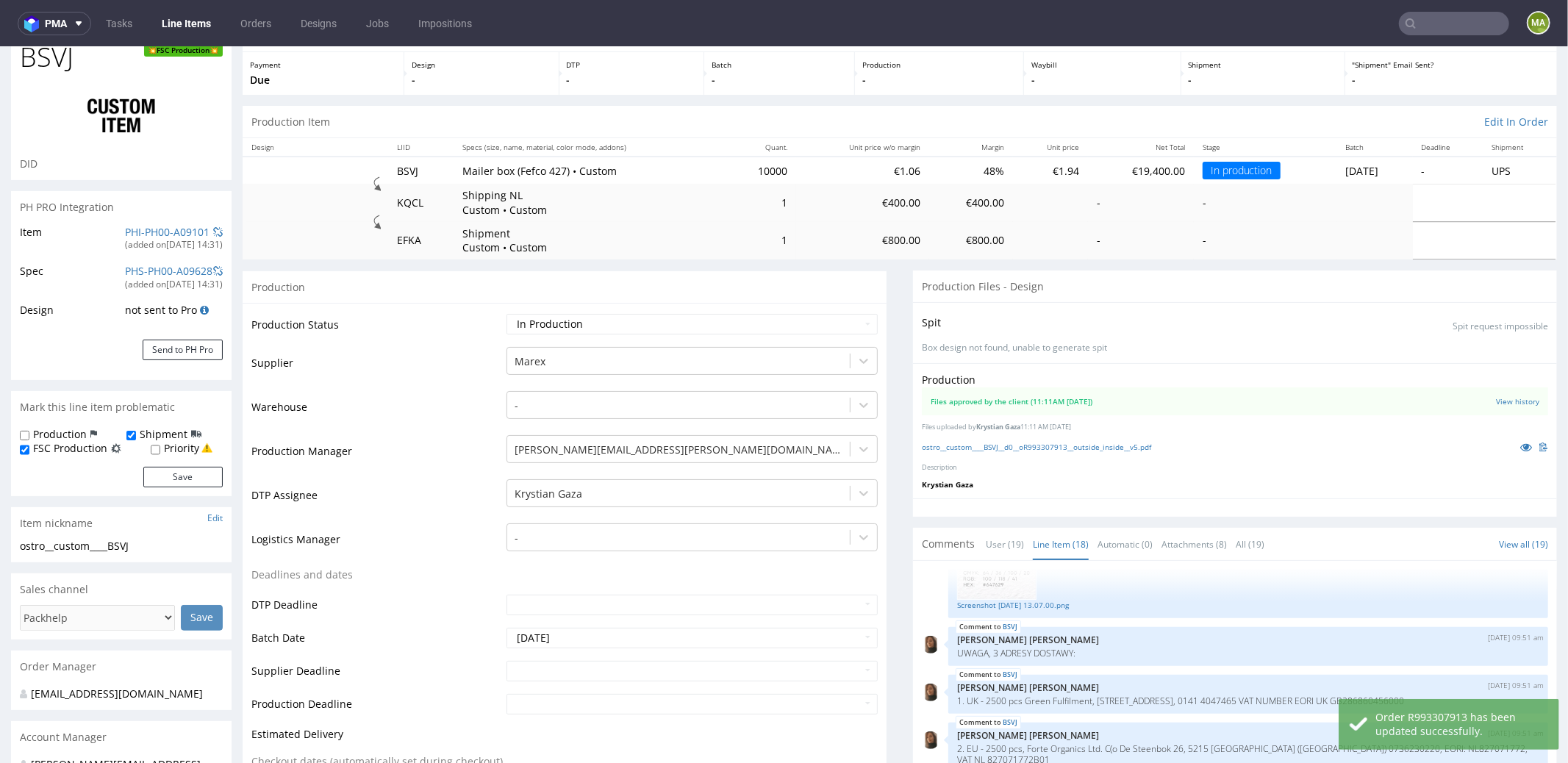
scroll to position [0, 0]
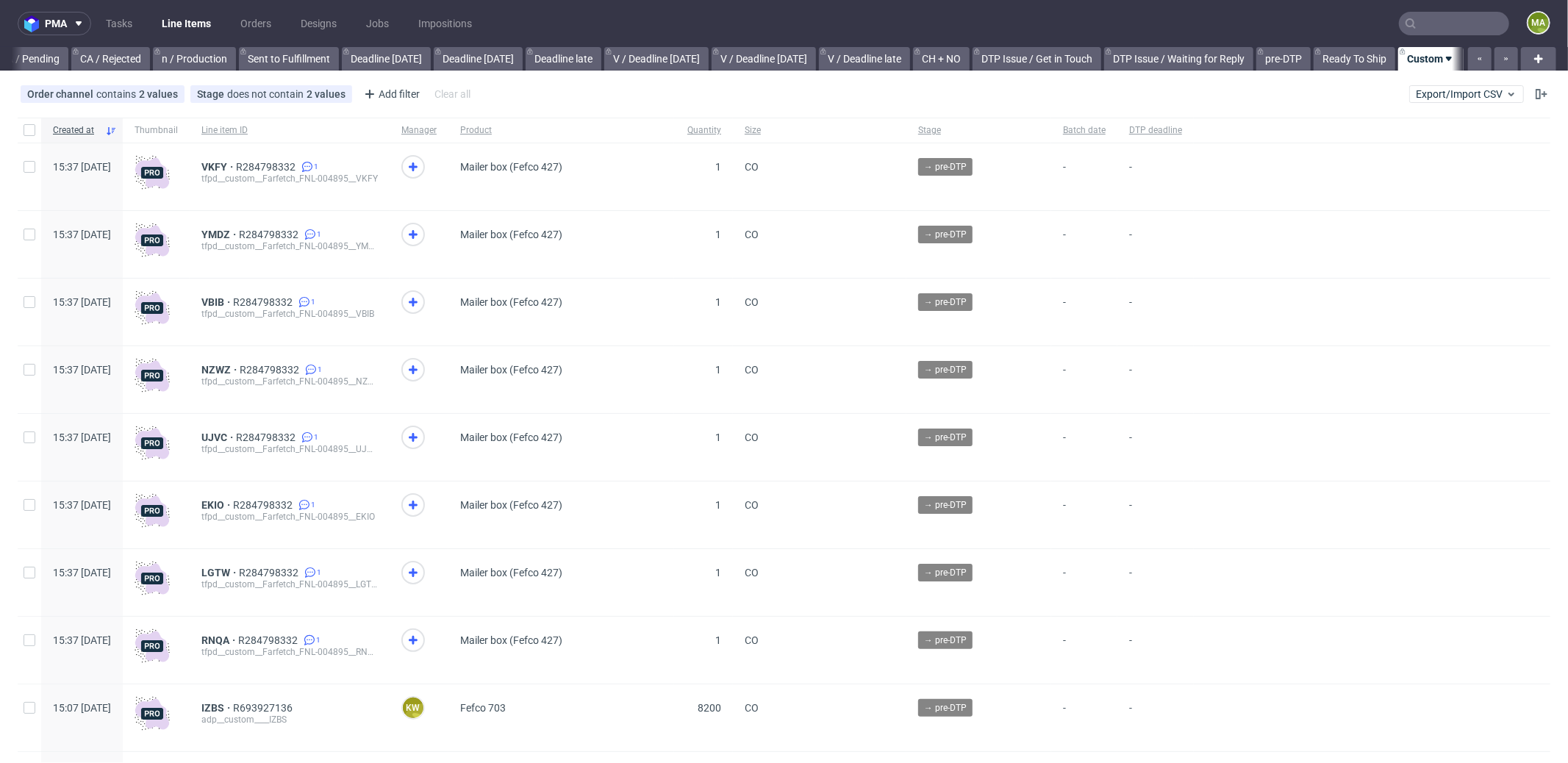
scroll to position [0, 1269]
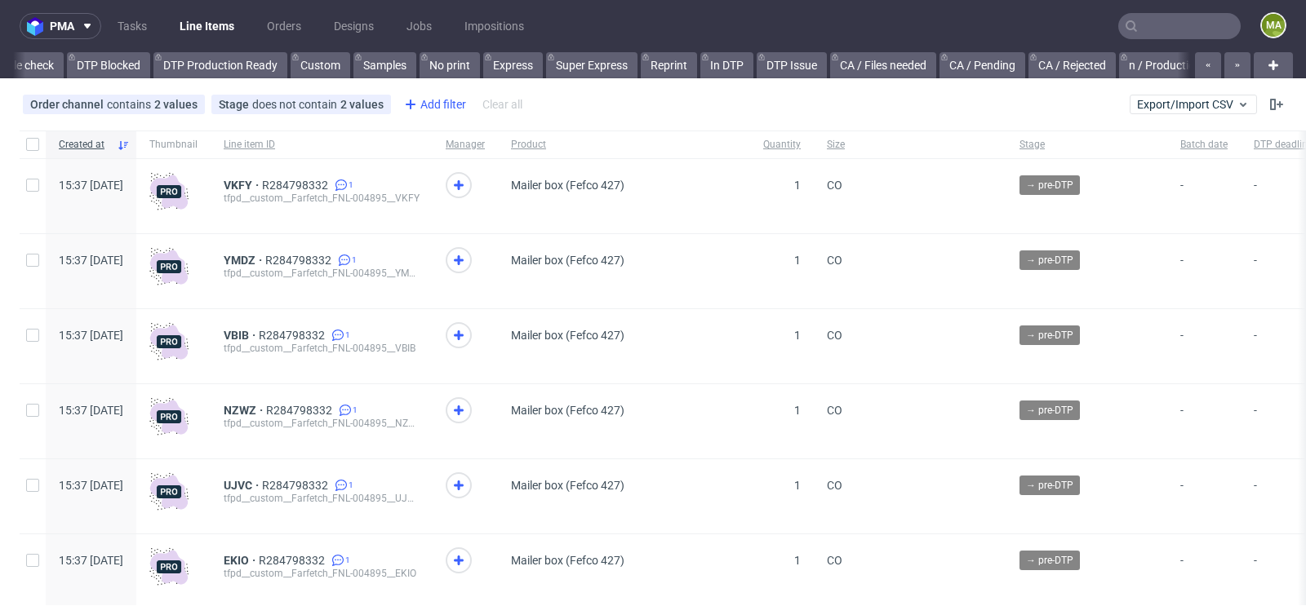
click at [453, 107] on div "Add filter" at bounding box center [433, 104] width 72 height 26
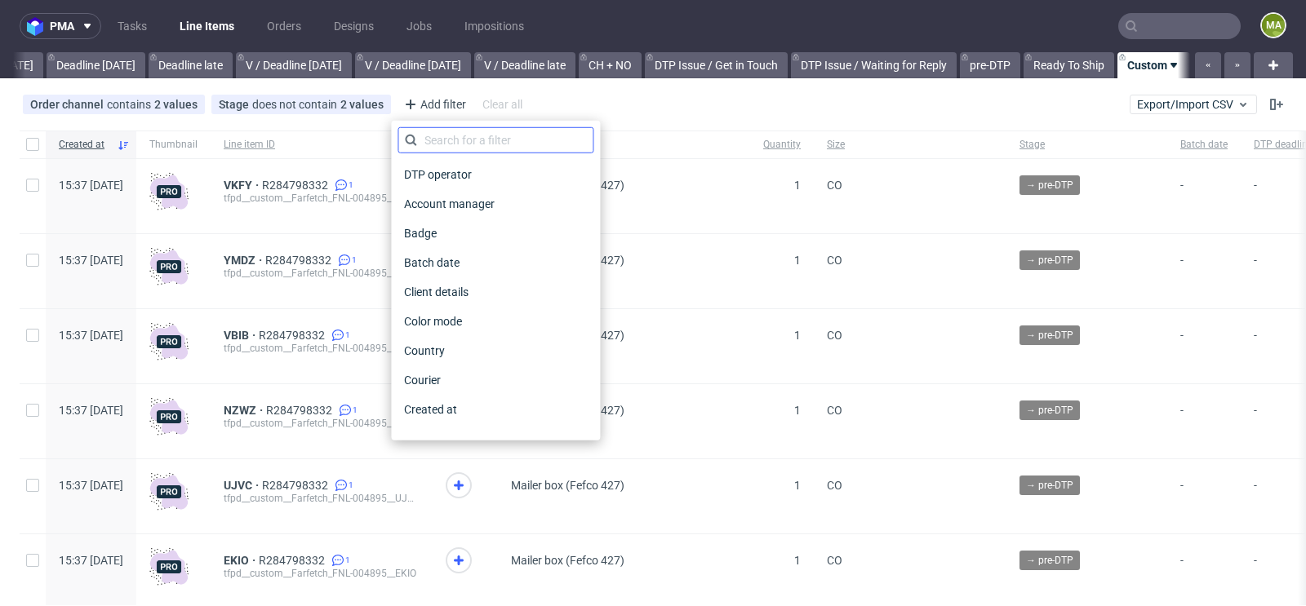
scroll to position [0, 1844]
click at [473, 137] on input "text" at bounding box center [495, 140] width 196 height 26
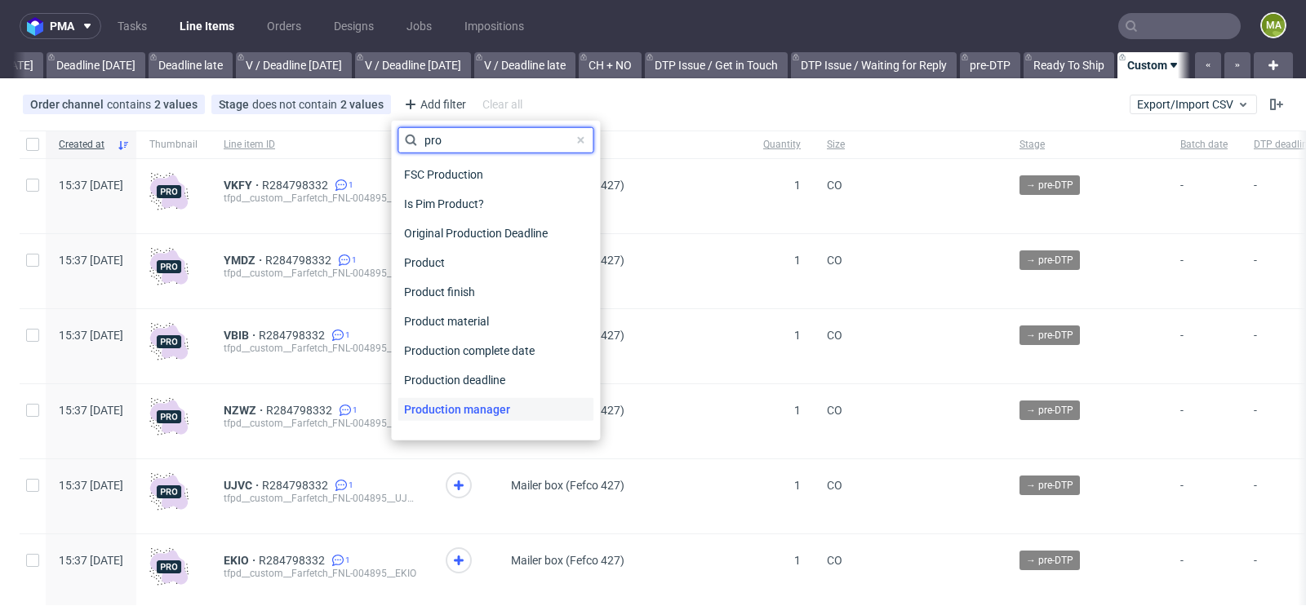
type input "pro"
click at [508, 407] on span "Production manager" at bounding box center [456, 409] width 119 height 23
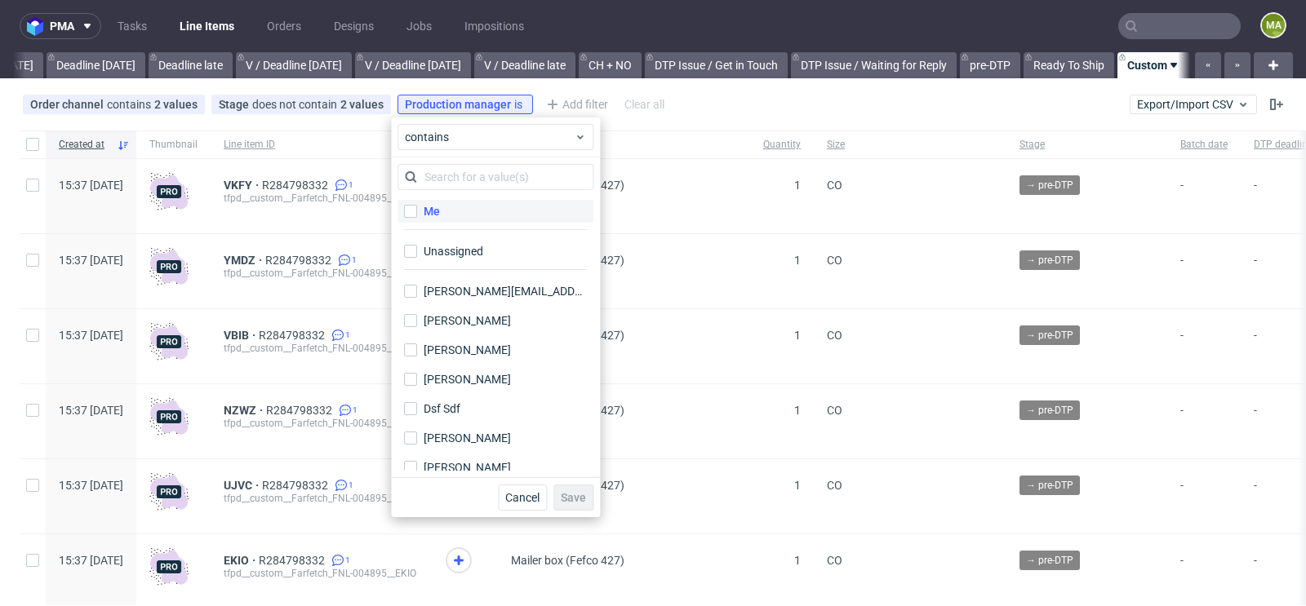
click at [451, 207] on label "Me" at bounding box center [495, 211] width 196 height 23
click at [417, 207] on input "Me" at bounding box center [410, 211] width 13 height 13
checkbox input "true"
click at [575, 500] on span "Save" at bounding box center [573, 497] width 25 height 11
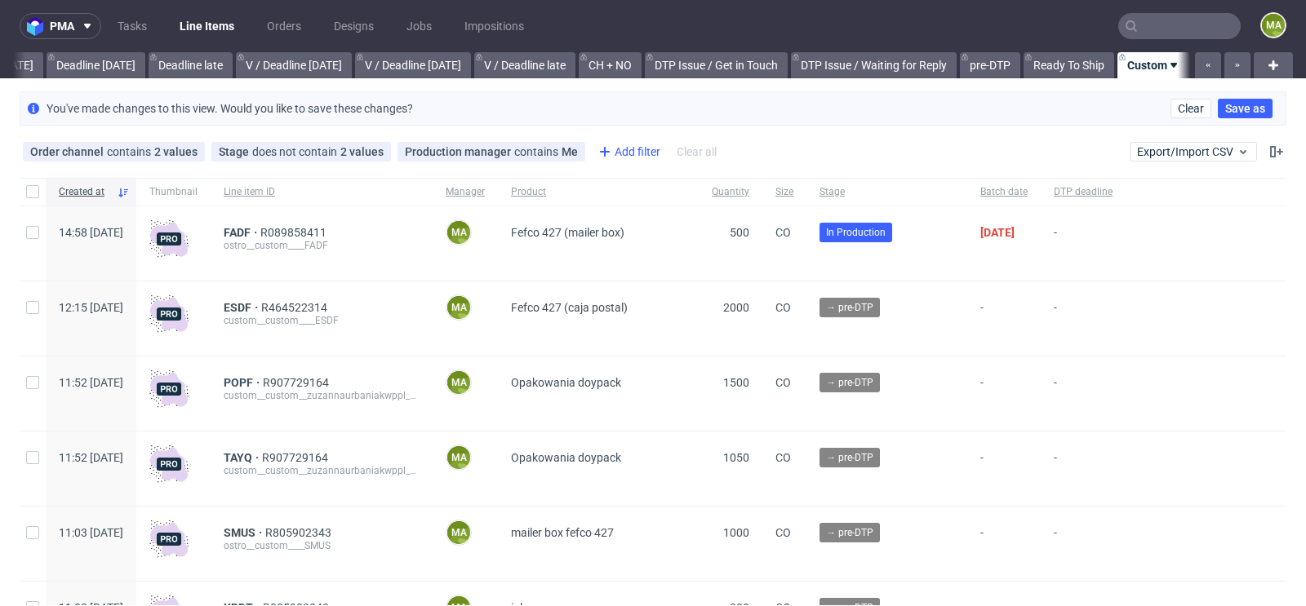
click at [603, 149] on icon at bounding box center [605, 152] width 20 height 20
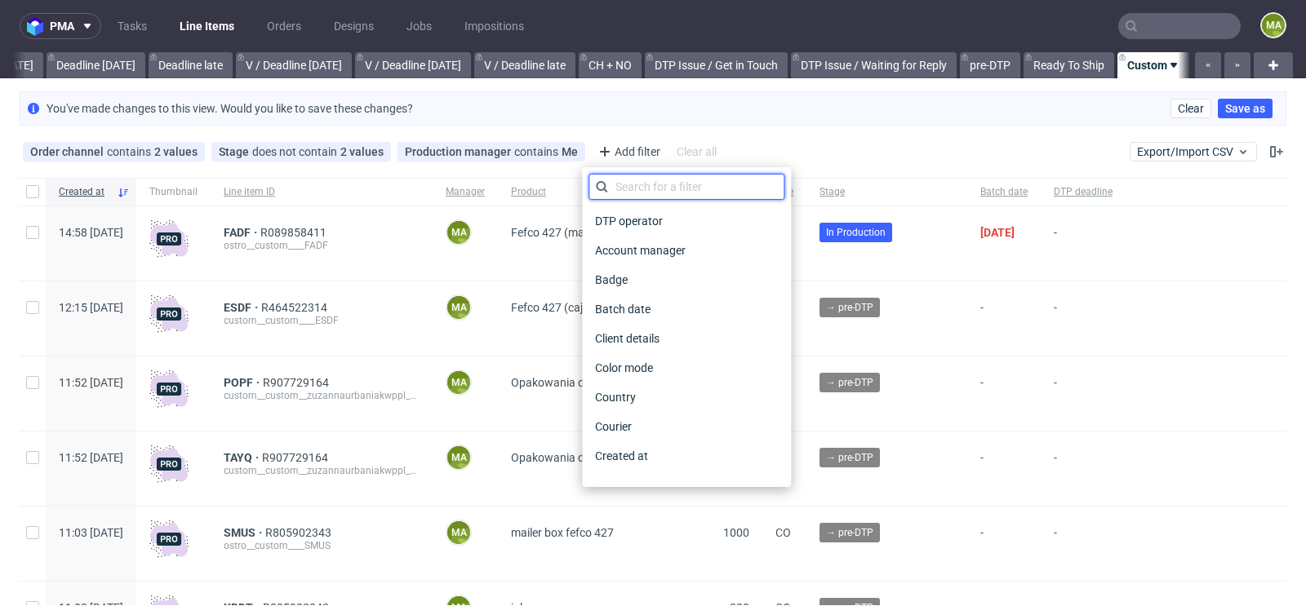
click at [641, 188] on input "text" at bounding box center [686, 187] width 196 height 26
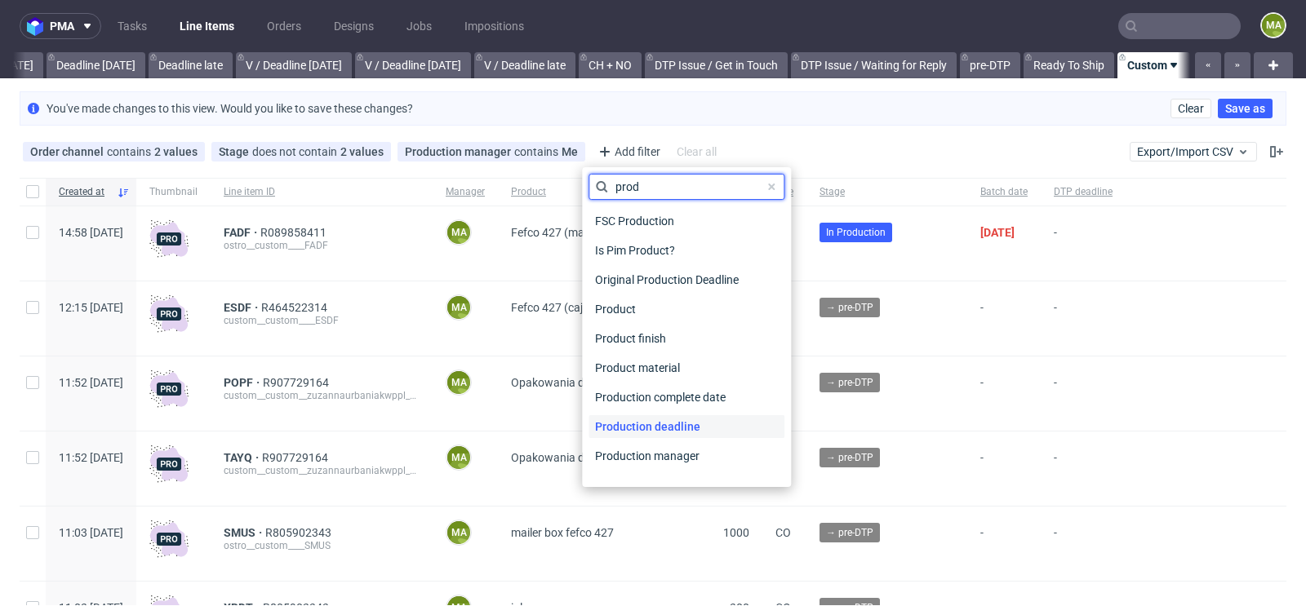
type input "prod"
click at [668, 425] on span "Production deadline" at bounding box center [647, 426] width 118 height 23
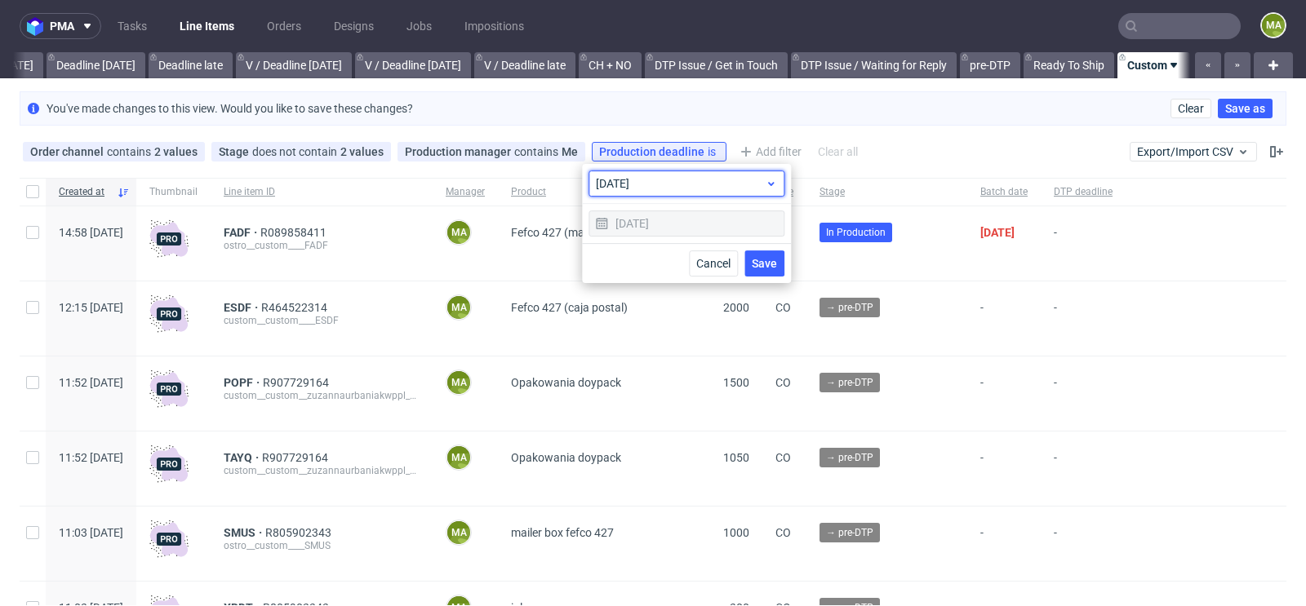
click at [719, 186] on span "today" at bounding box center [680, 183] width 169 height 16
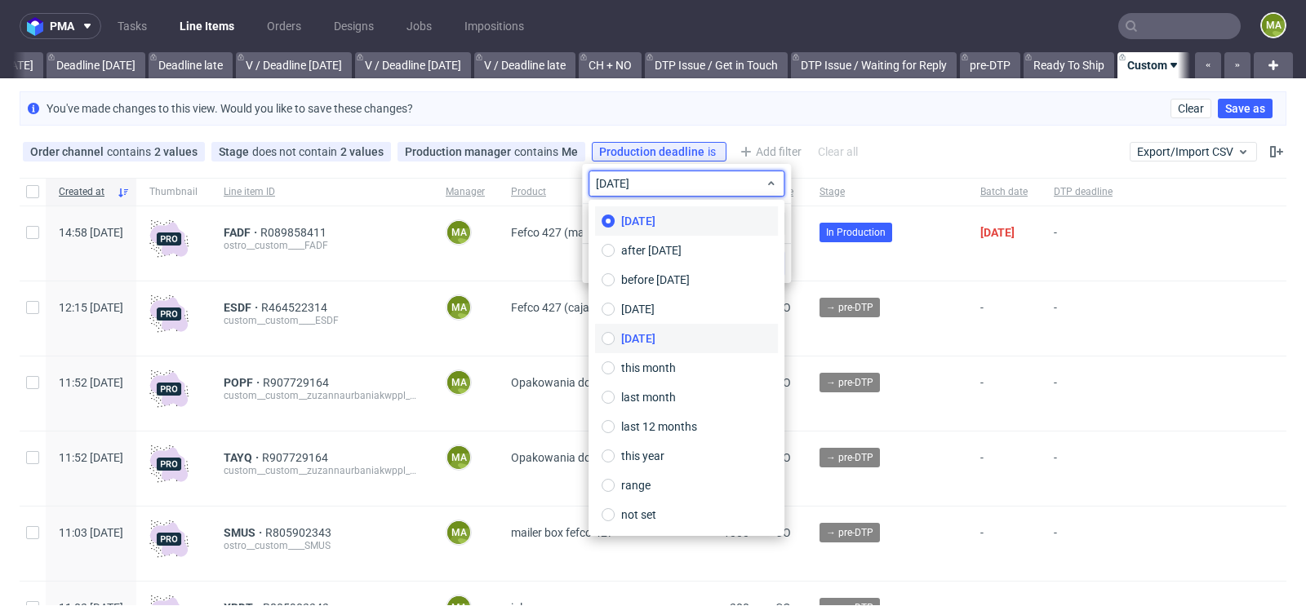
click at [655, 339] on span "tomorrow" at bounding box center [638, 339] width 34 height 16
type input "[DATE]"
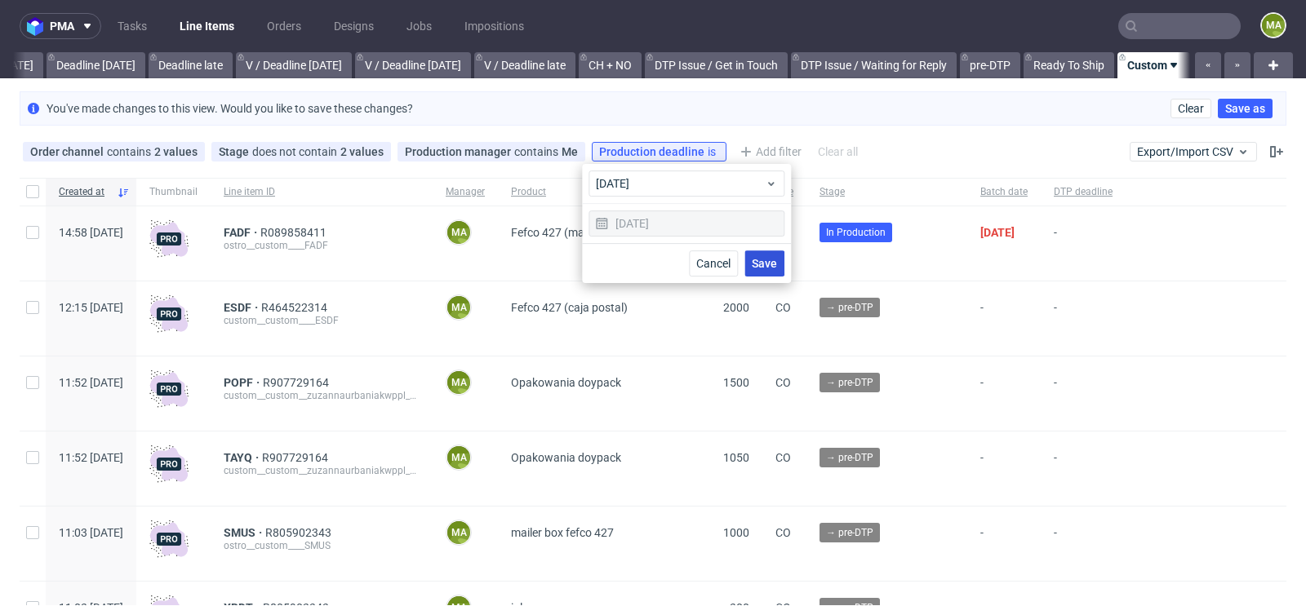
click at [752, 262] on span "Save" at bounding box center [764, 263] width 25 height 11
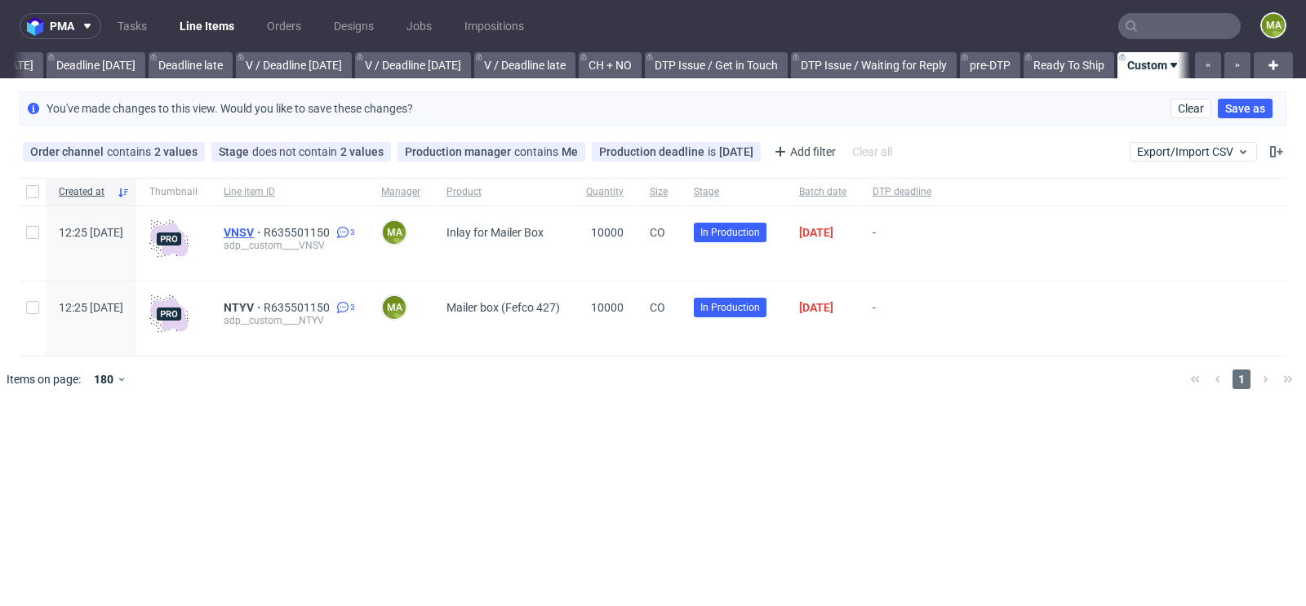
click at [264, 232] on span "VNSV" at bounding box center [244, 232] width 40 height 13
click at [708, 157] on div "Production deadline is tomorrow" at bounding box center [676, 151] width 154 height 13
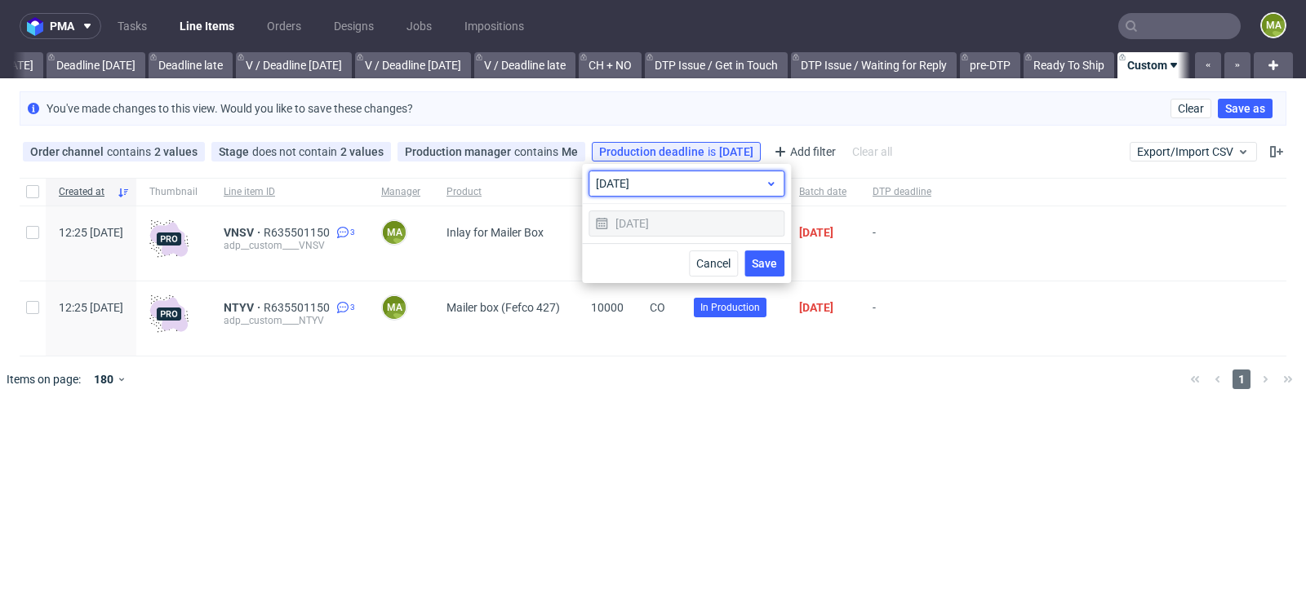
click at [683, 188] on span "tomorrow" at bounding box center [680, 183] width 169 height 16
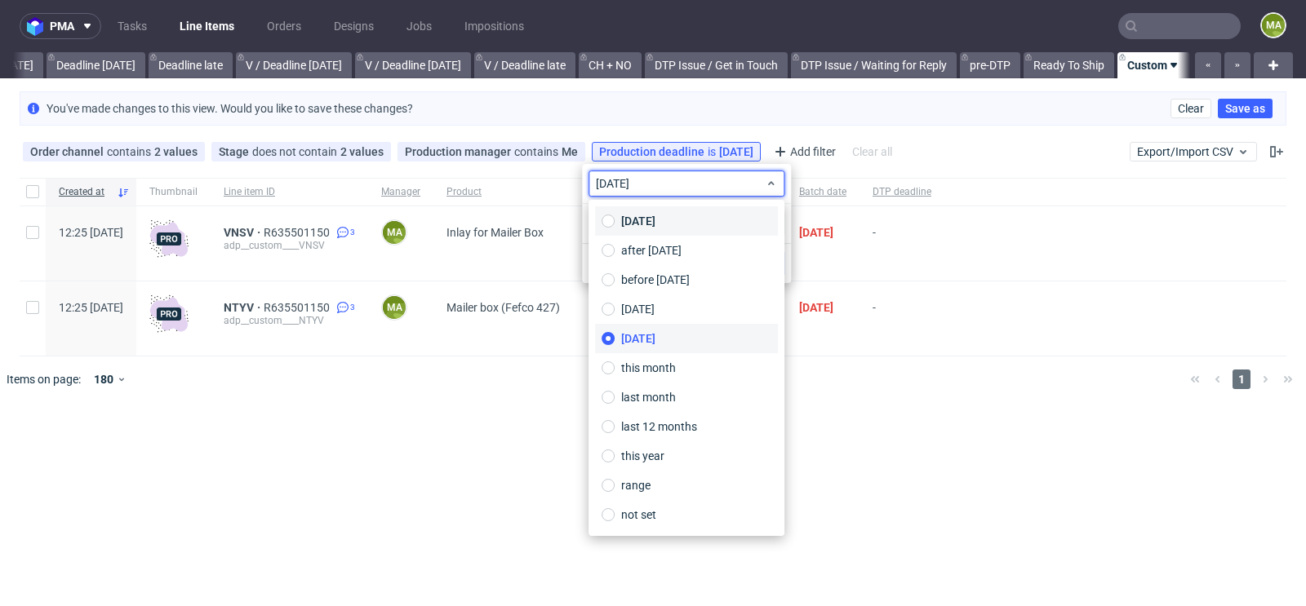
click at [648, 230] on label "today" at bounding box center [686, 220] width 183 height 29
type input "[DATE]"
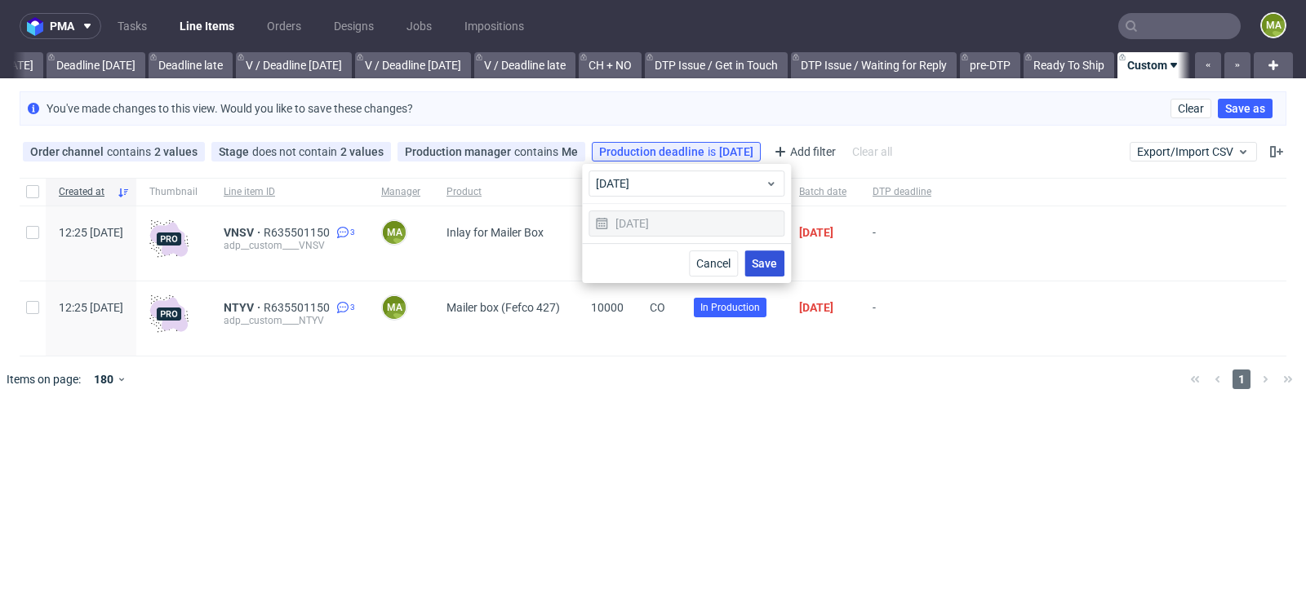
click at [774, 267] on span "Save" at bounding box center [764, 263] width 25 height 11
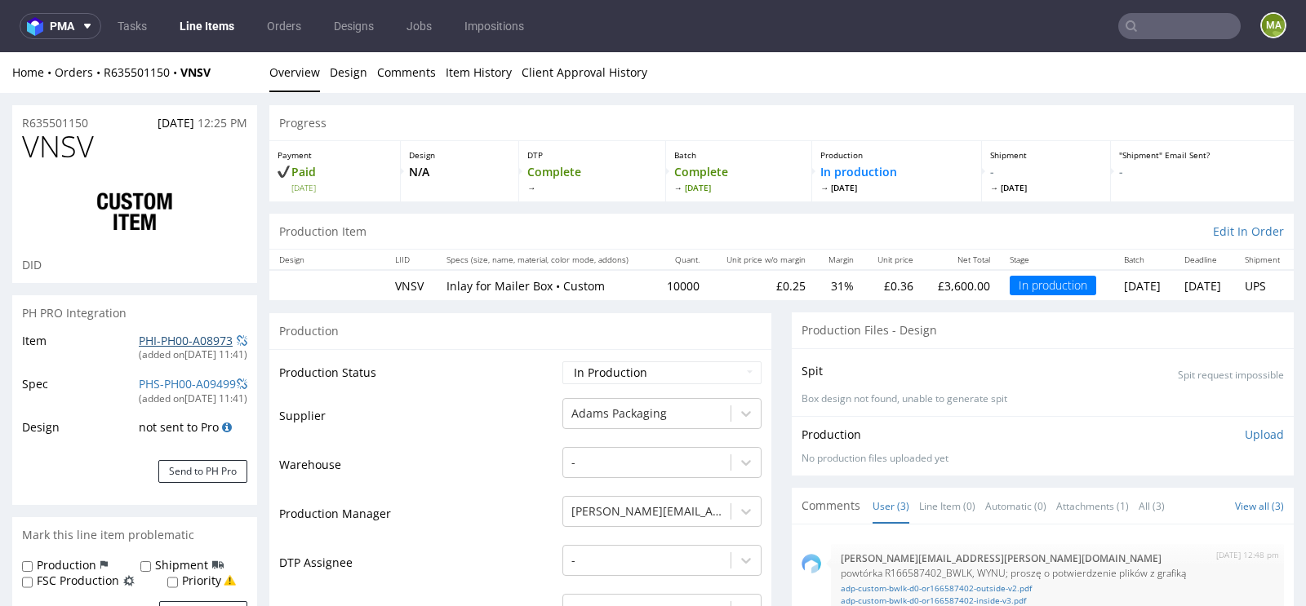
click at [171, 340] on link "PHI-PH00-A08973" at bounding box center [186, 341] width 94 height 16
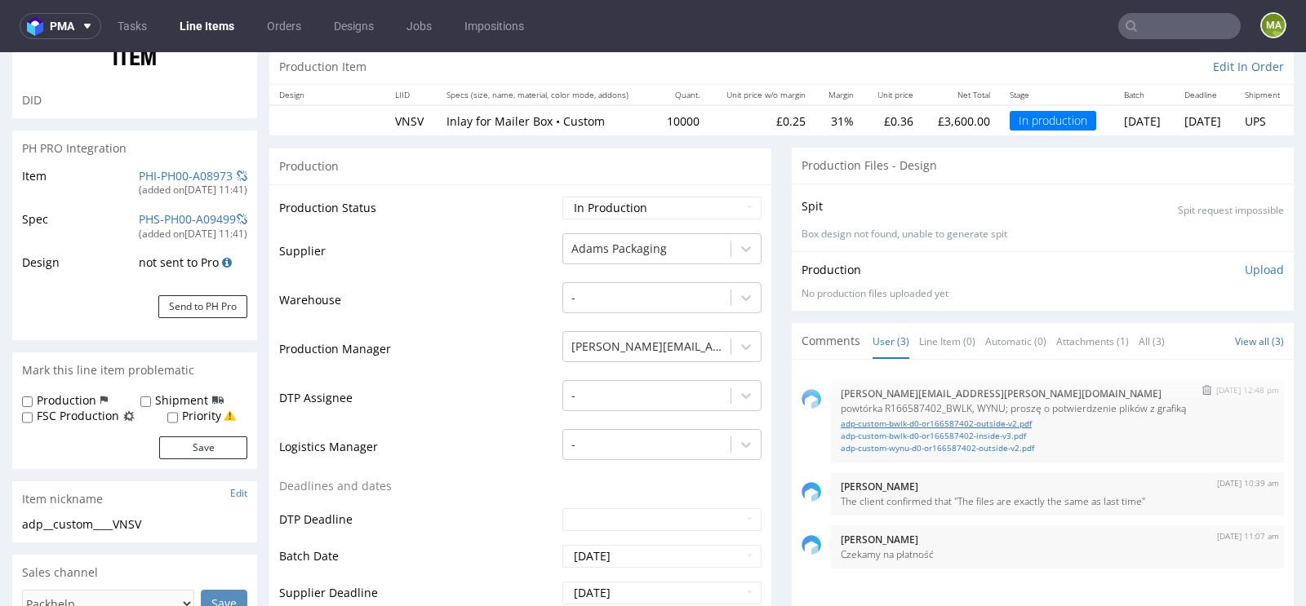
click at [988, 422] on link "adp-custom-bwlk-d0-or166587402-outside-v2.pdf" at bounding box center [1057, 424] width 433 height 12
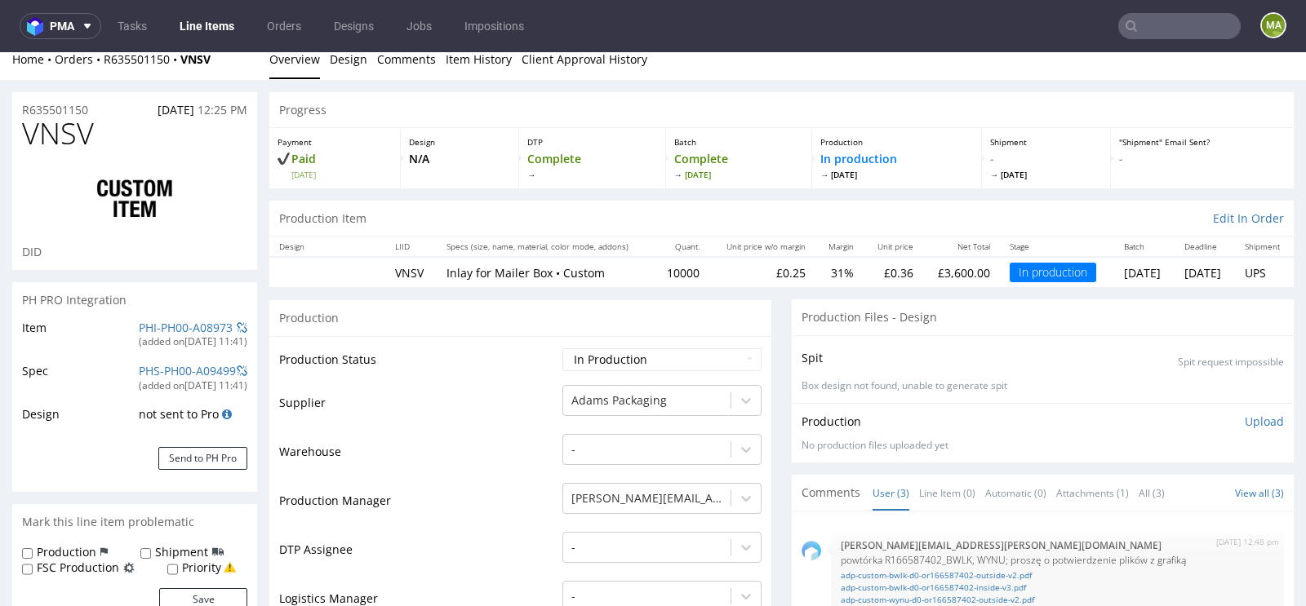
scroll to position [0, 0]
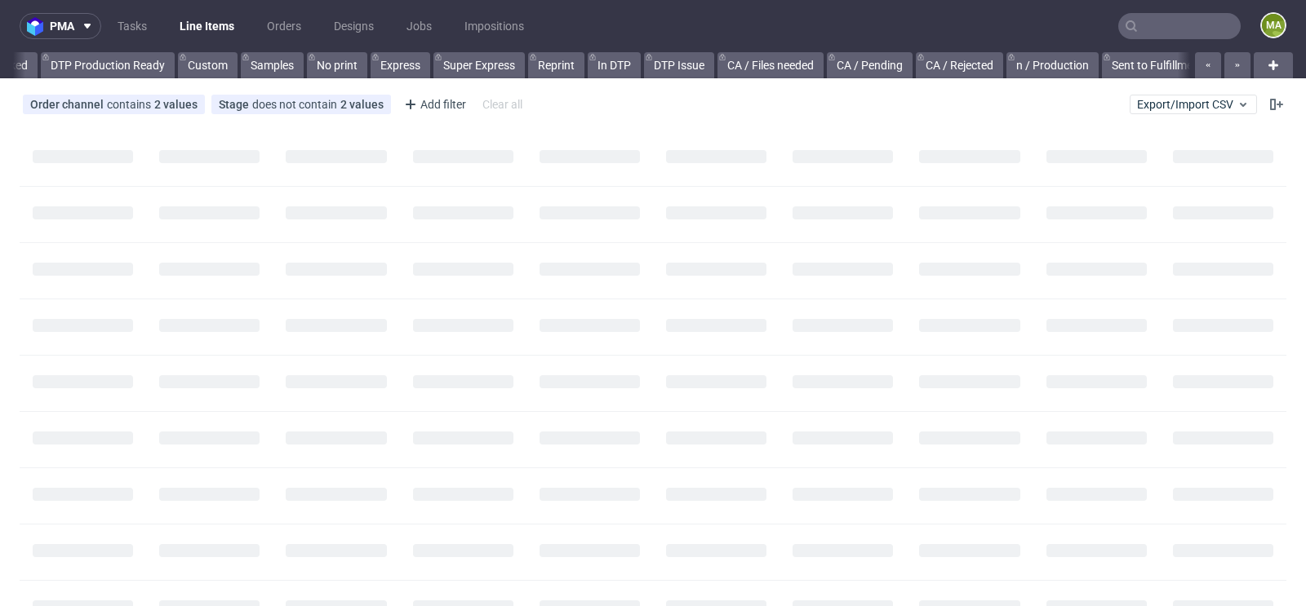
click at [1162, 15] on input "text" at bounding box center [1179, 26] width 122 height 26
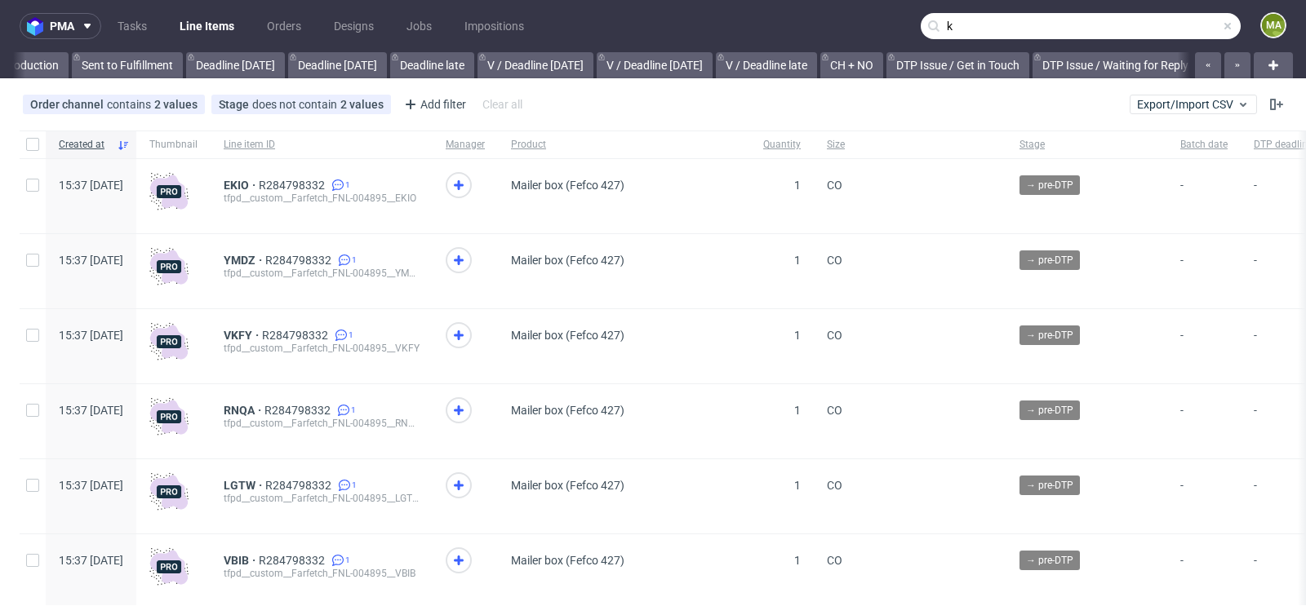
scroll to position [0, 1844]
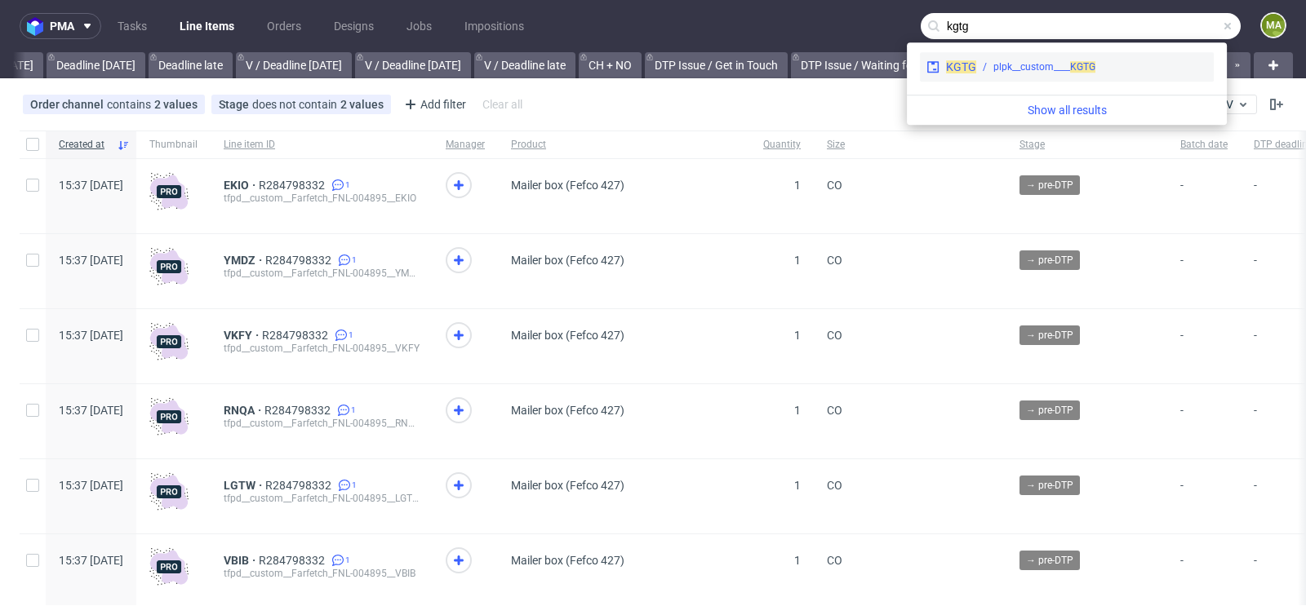
type input "kgtg"
click at [957, 62] on span "KGTG" at bounding box center [961, 66] width 30 height 13
